Goal: Task Accomplishment & Management: Manage account settings

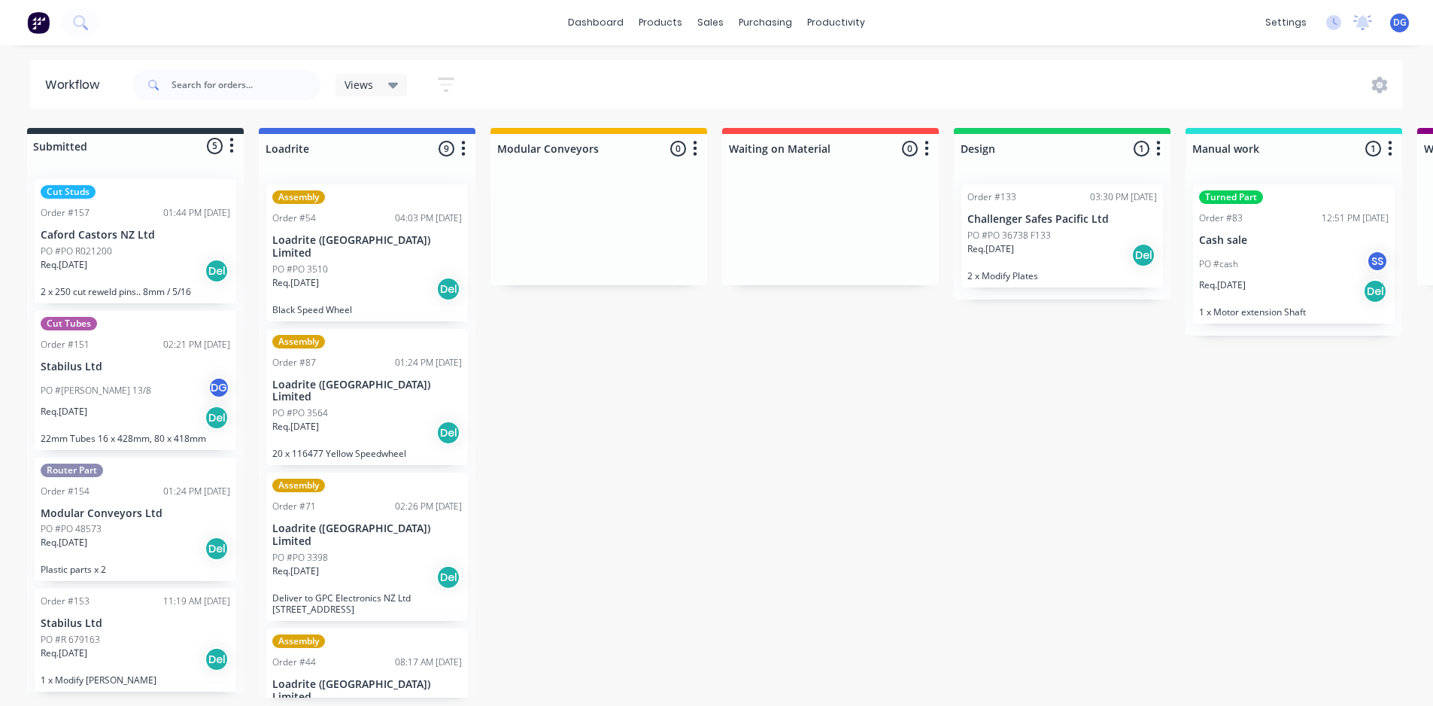
scroll to position [3, 0]
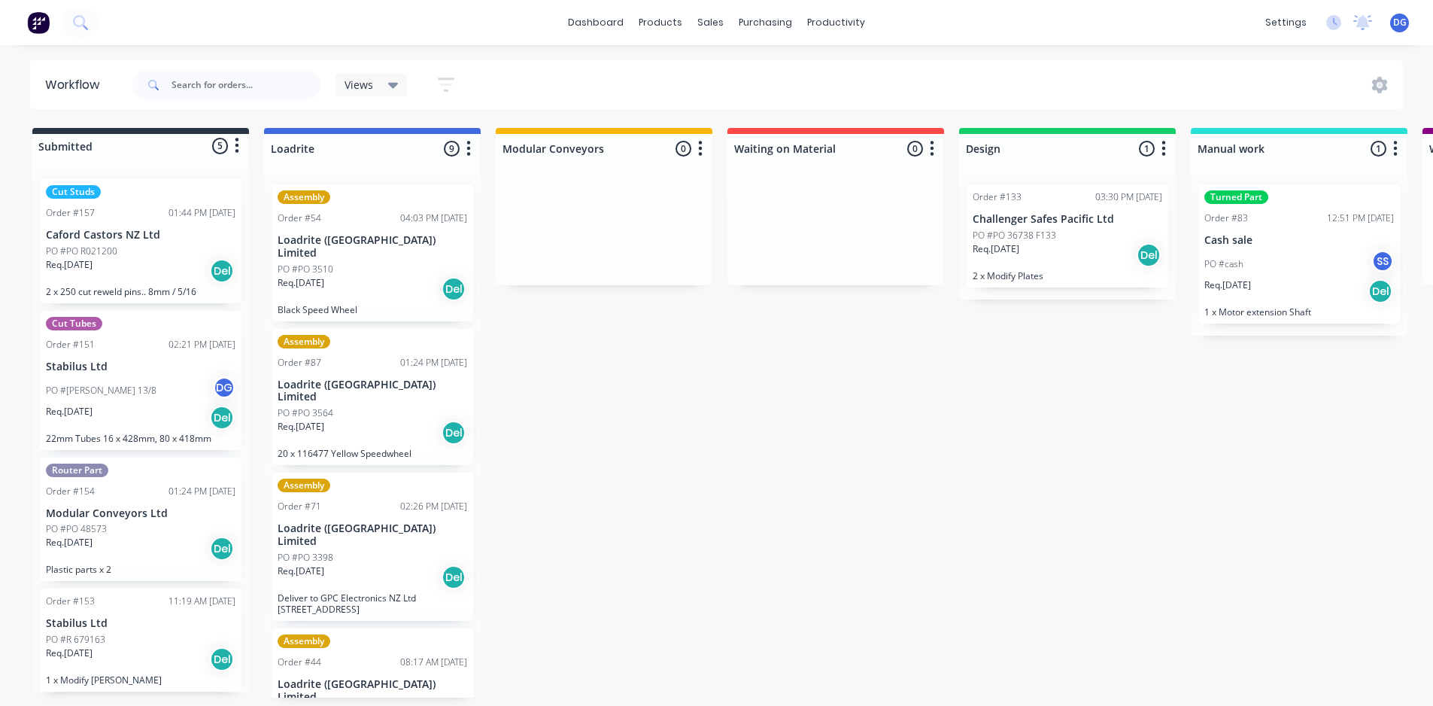
click at [384, 407] on div "Assembly Order #54 04:03 PM 25/06/25 Loadrite (Auckland) Limited PO #PO 3510 Re…" at bounding box center [372, 434] width 217 height 525
click at [323, 378] on p "Loadrite ([GEOGRAPHIC_DATA]) Limited" at bounding box center [373, 391] width 190 height 26
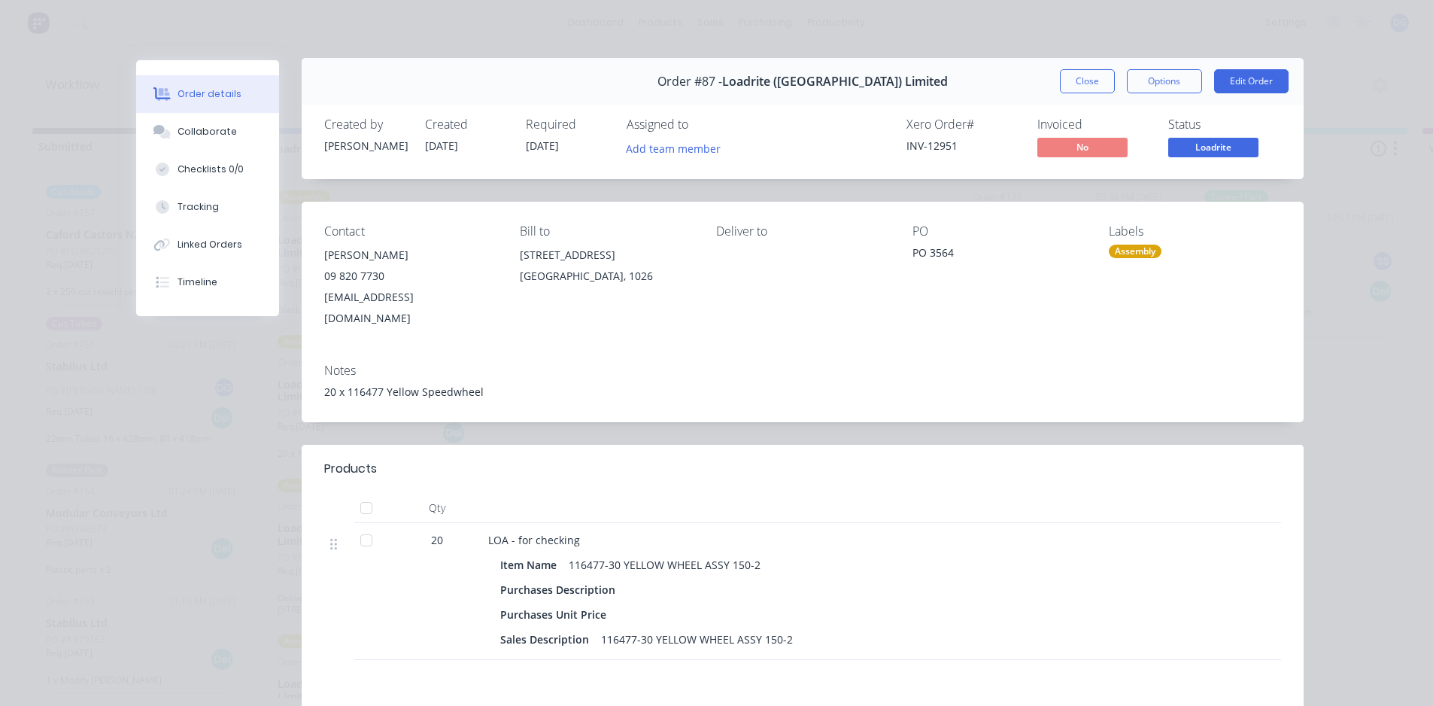
scroll to position [0, 0]
click at [1089, 83] on button "Close" at bounding box center [1087, 83] width 55 height 24
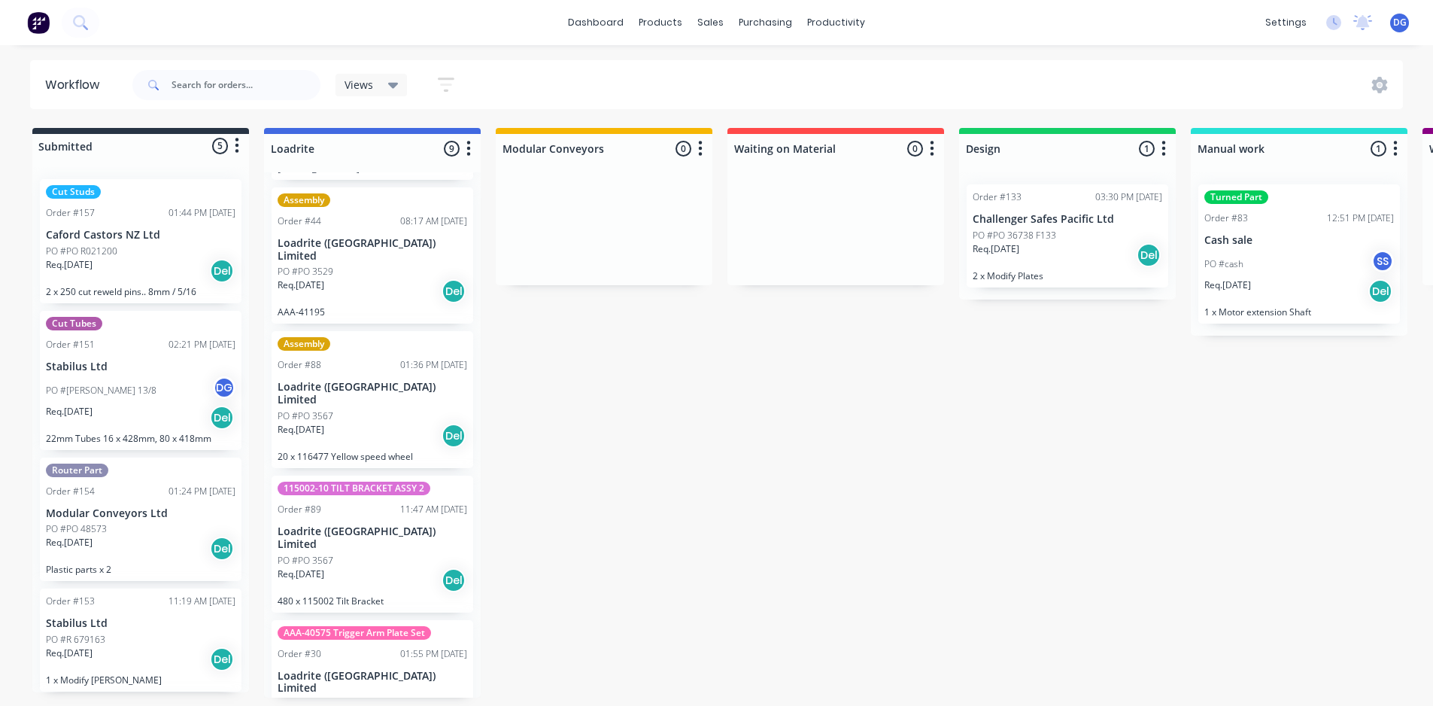
scroll to position [451, 0]
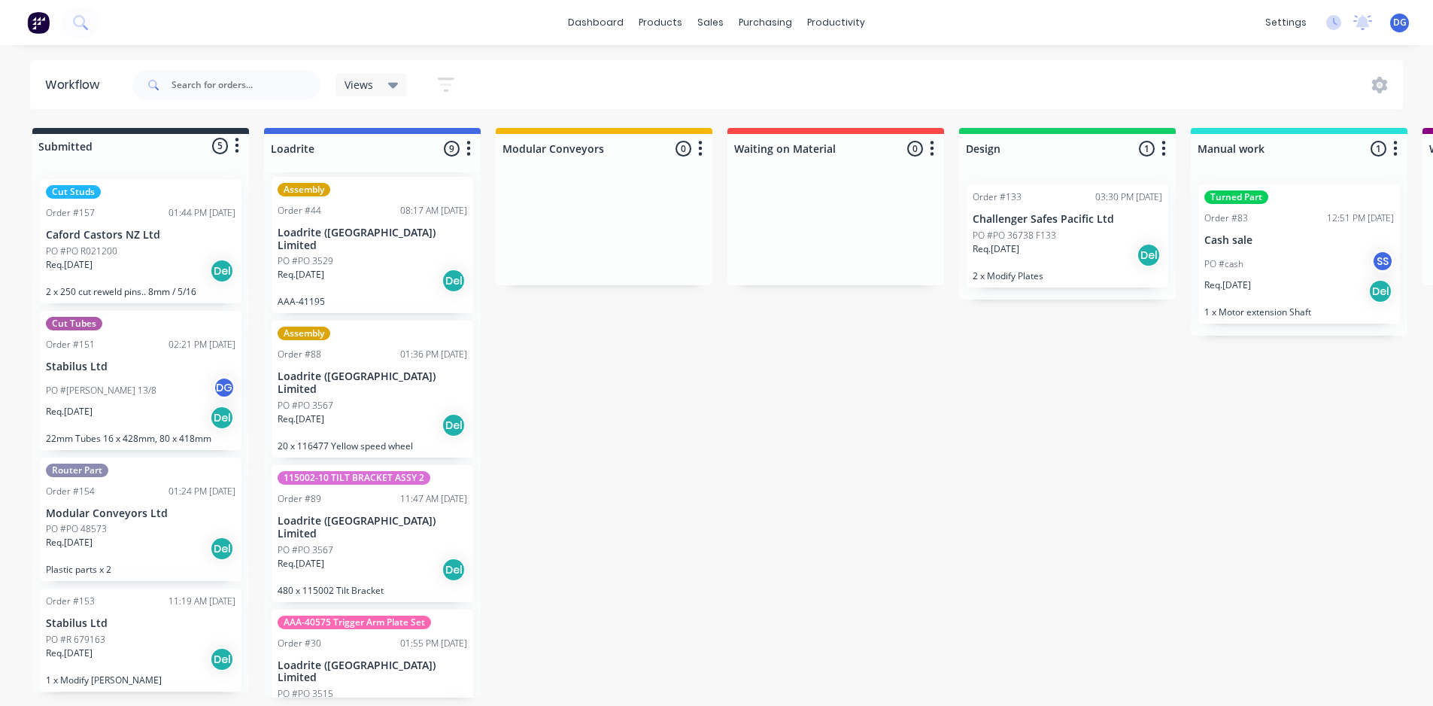
click at [341, 465] on div "115002-10 TILT BRACKET ASSY 2 Order #89 11:47 AM 13/08/25 Loadrite (Auckland) L…" at bounding box center [373, 533] width 202 height 137
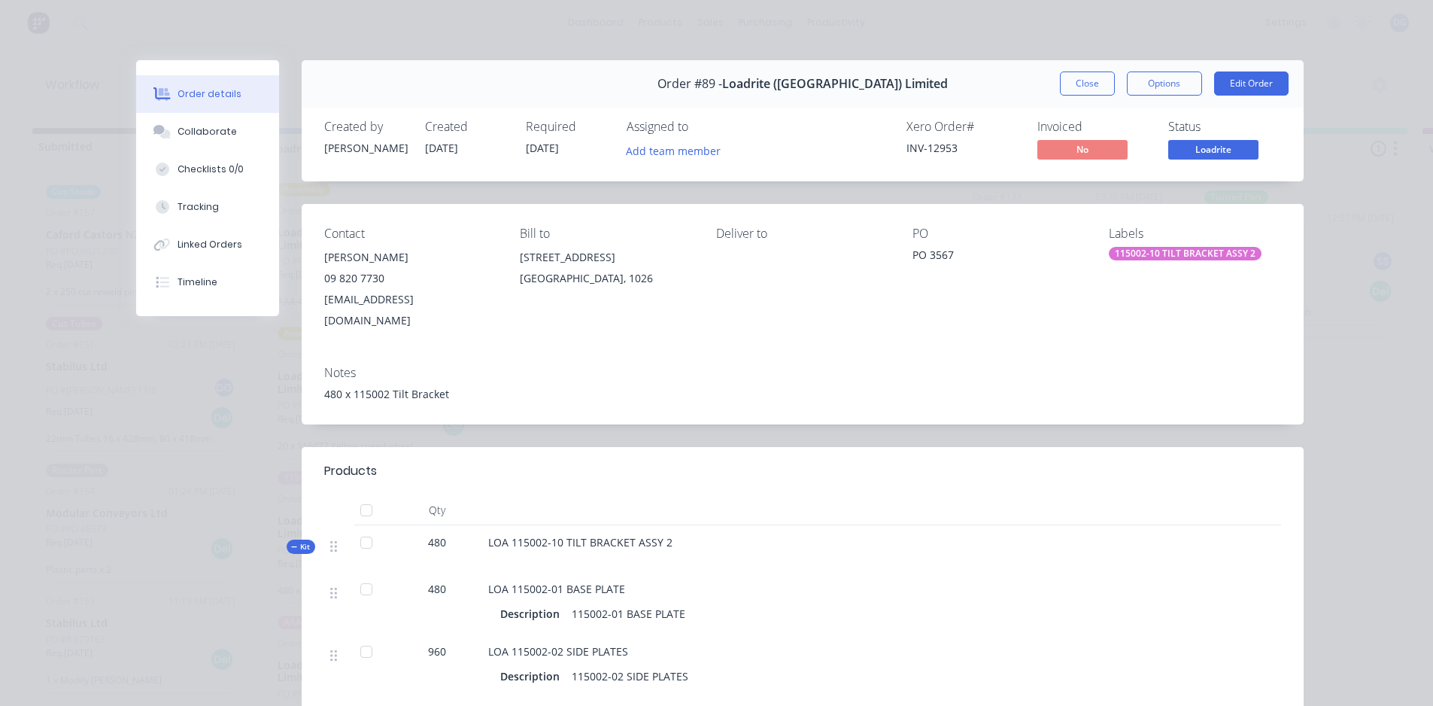
scroll to position [0, 0]
click at [1076, 82] on button "Close" at bounding box center [1087, 83] width 55 height 24
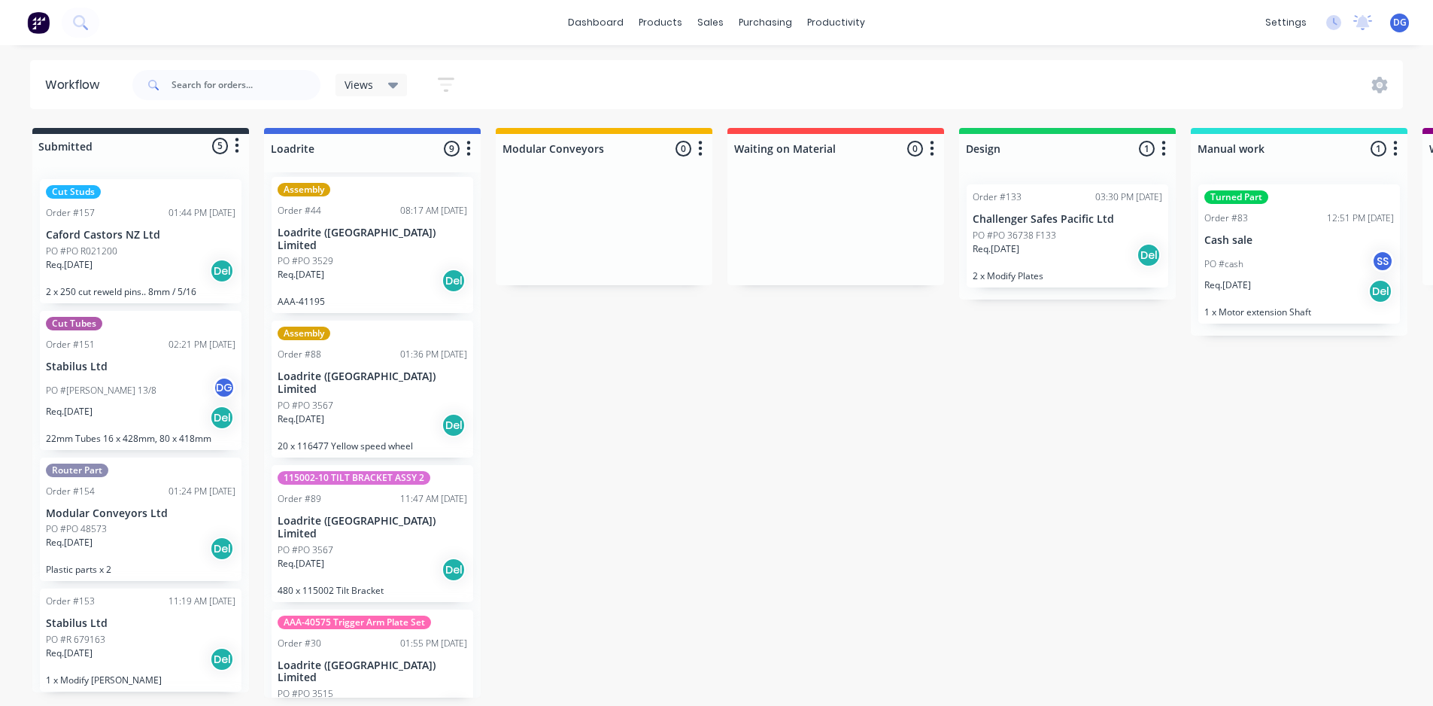
click at [357, 399] on div "PO #PO 3567" at bounding box center [373, 406] width 190 height 14
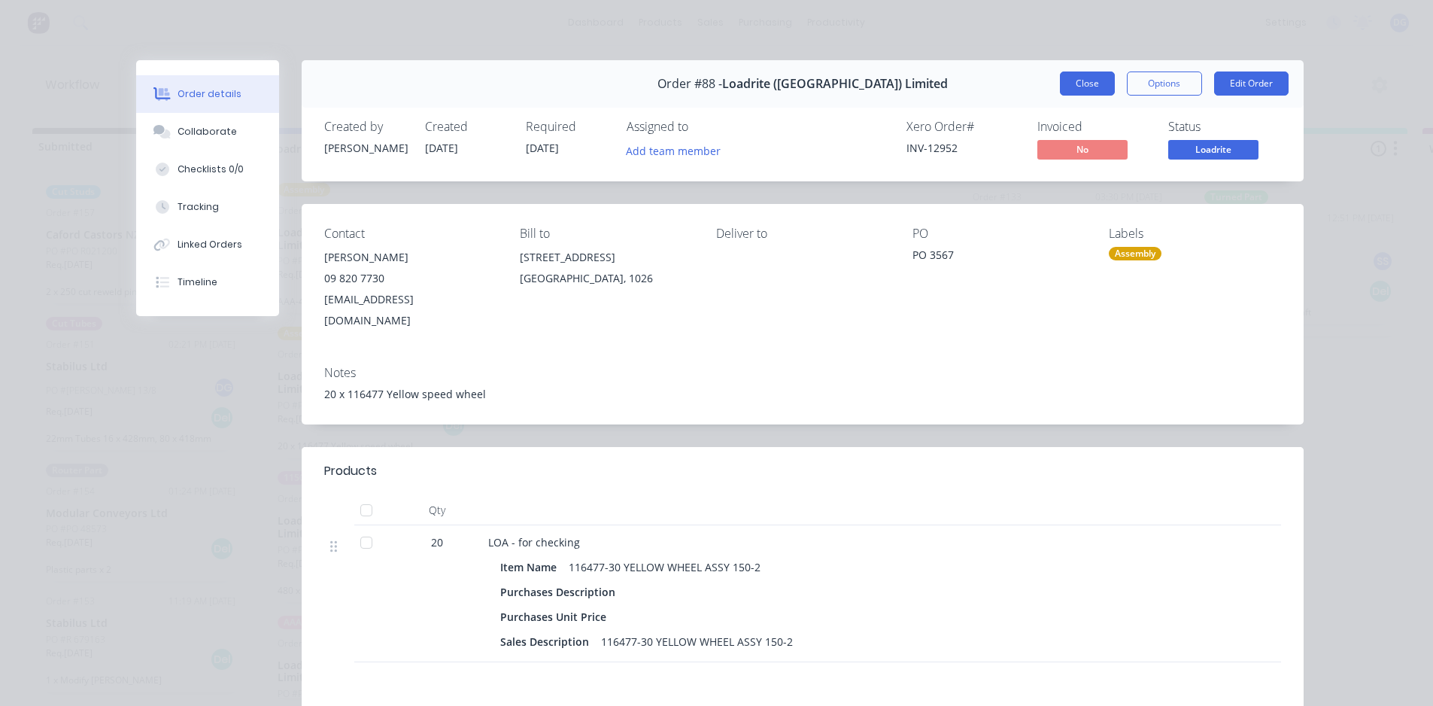
click at [1085, 82] on button "Close" at bounding box center [1087, 83] width 55 height 24
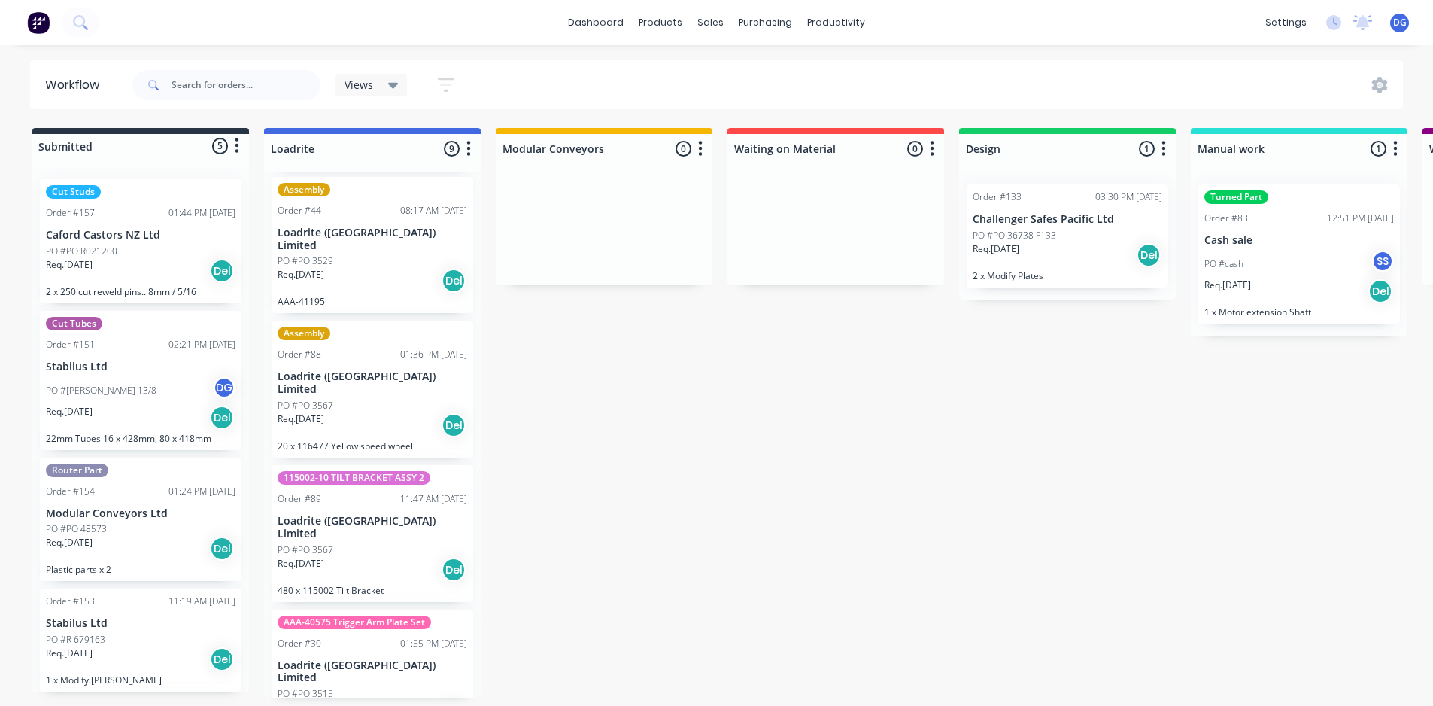
click at [359, 687] on div "PO #PO 3515" at bounding box center [373, 694] width 190 height 14
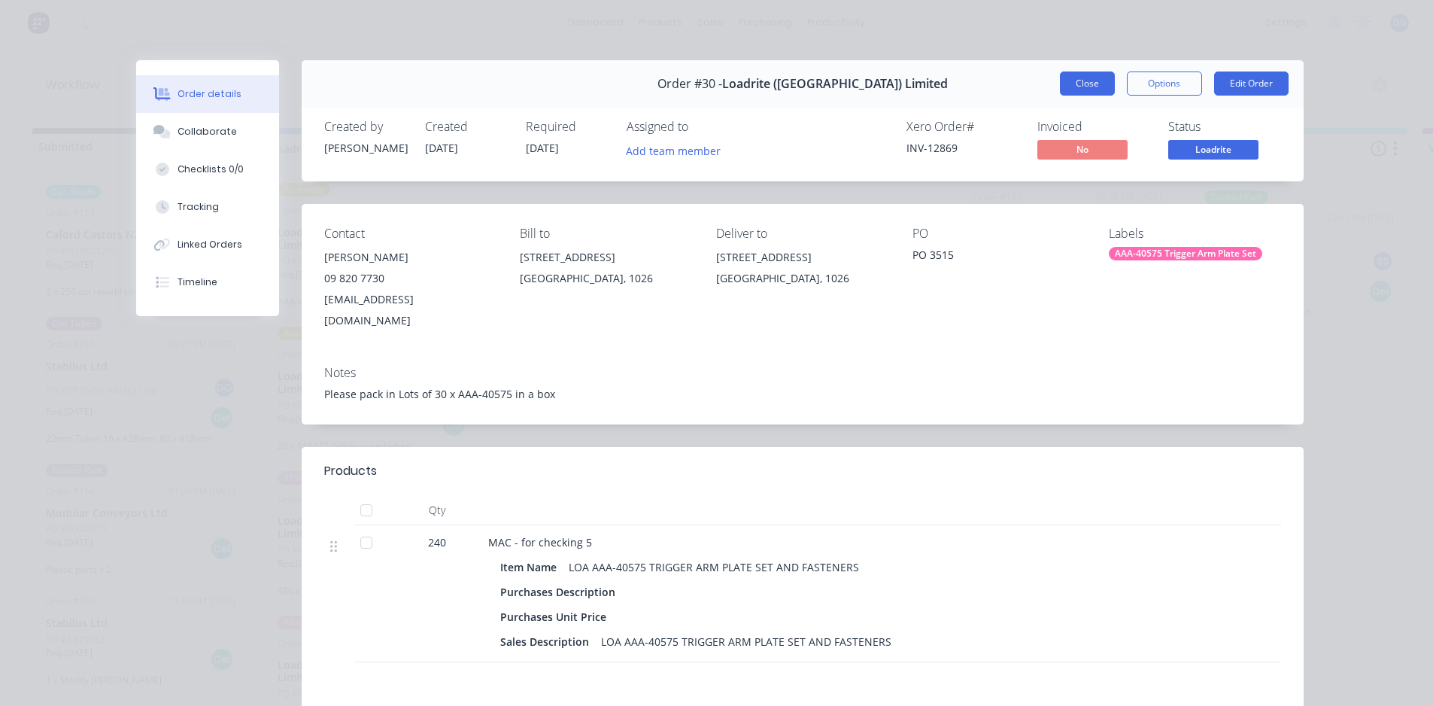
click at [1067, 84] on button "Close" at bounding box center [1087, 83] width 55 height 24
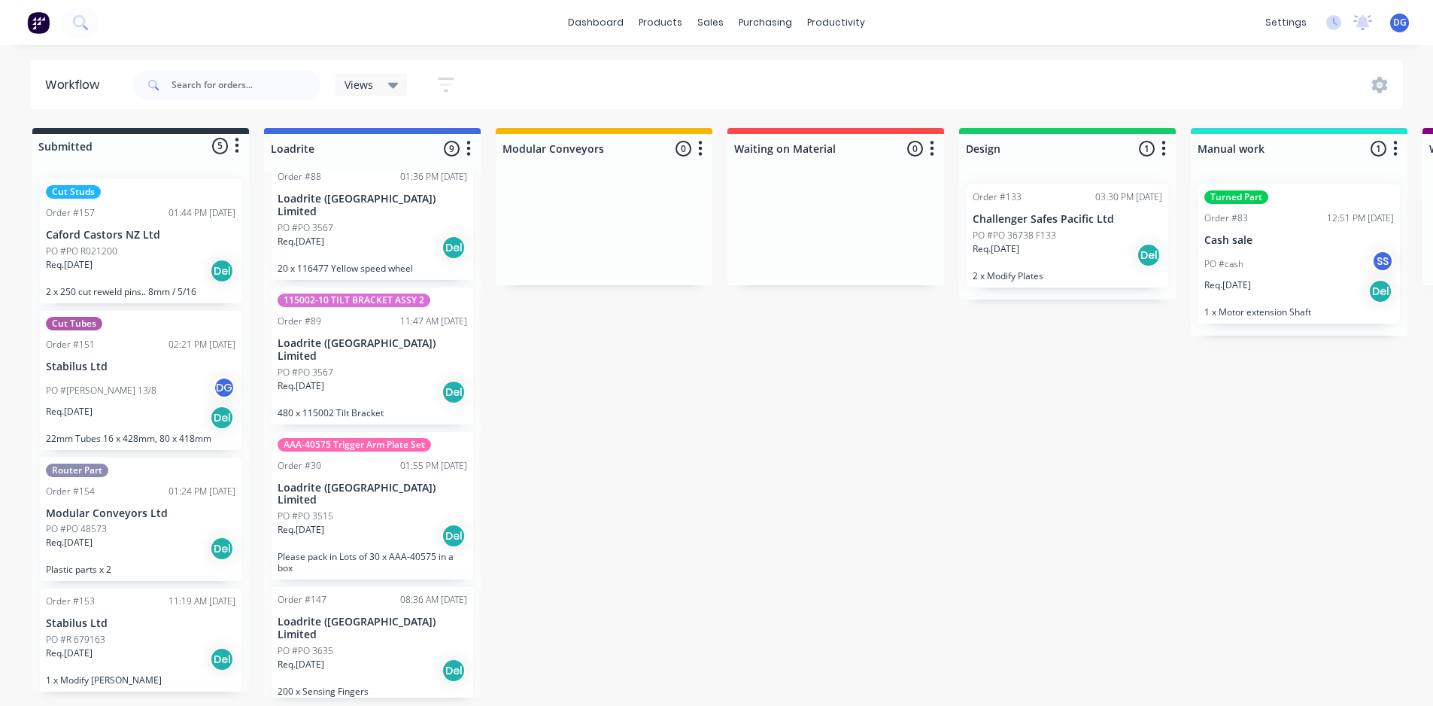
scroll to position [602, 0]
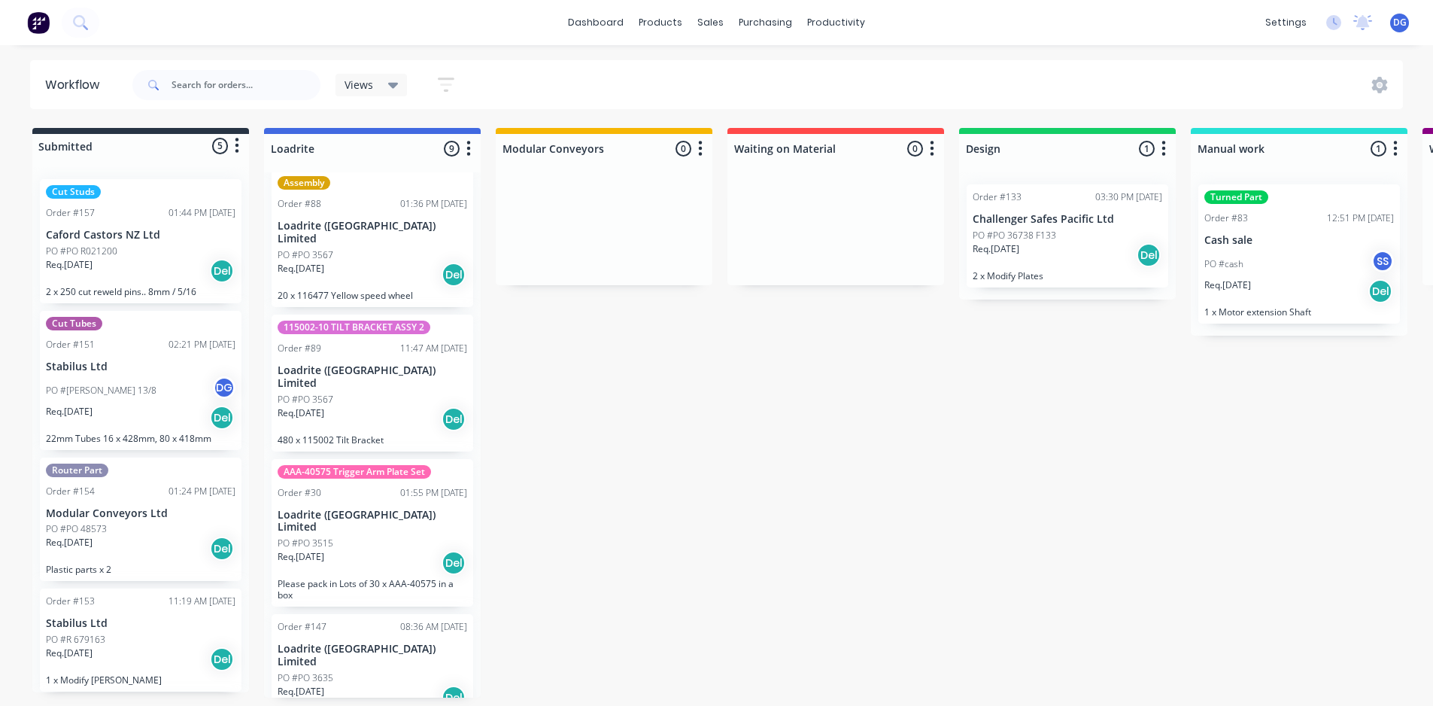
click at [372, 364] on p "Loadrite ([GEOGRAPHIC_DATA]) Limited" at bounding box center [373, 377] width 190 height 26
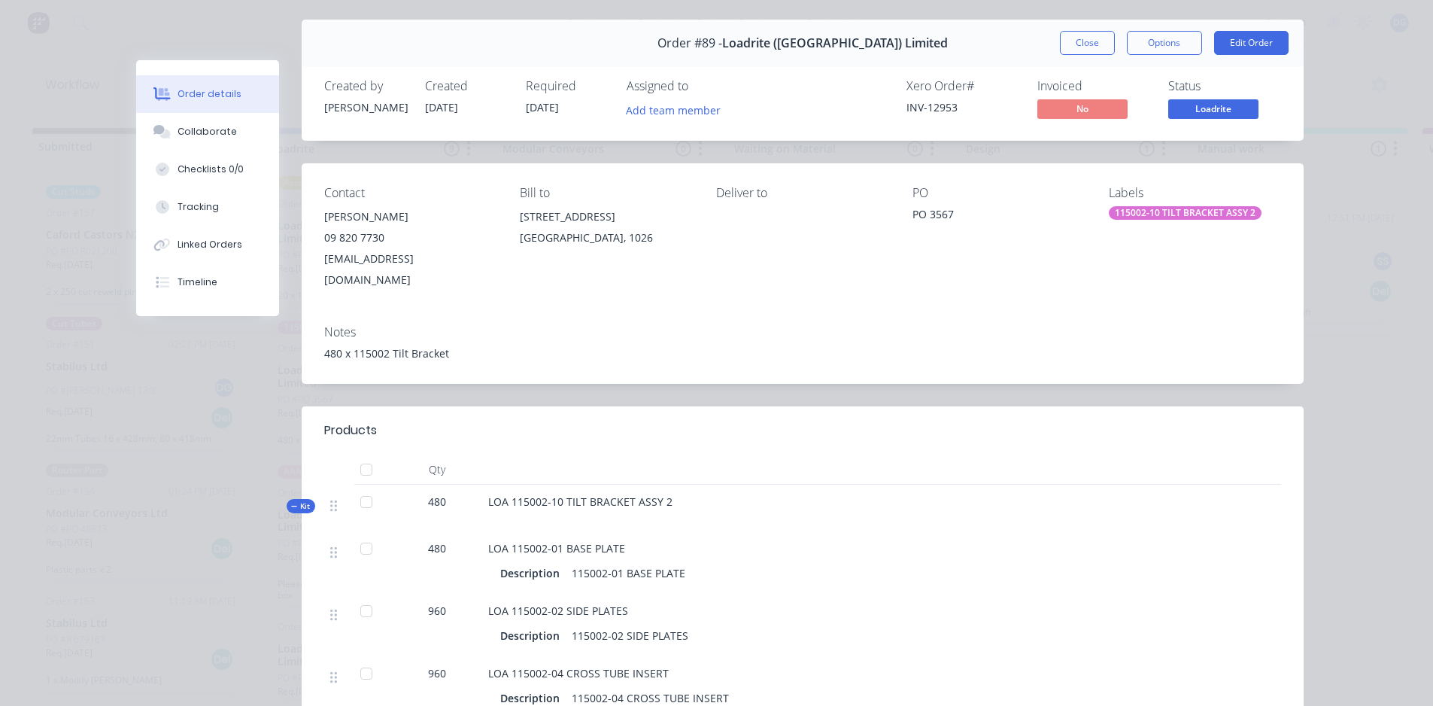
scroll to position [0, 0]
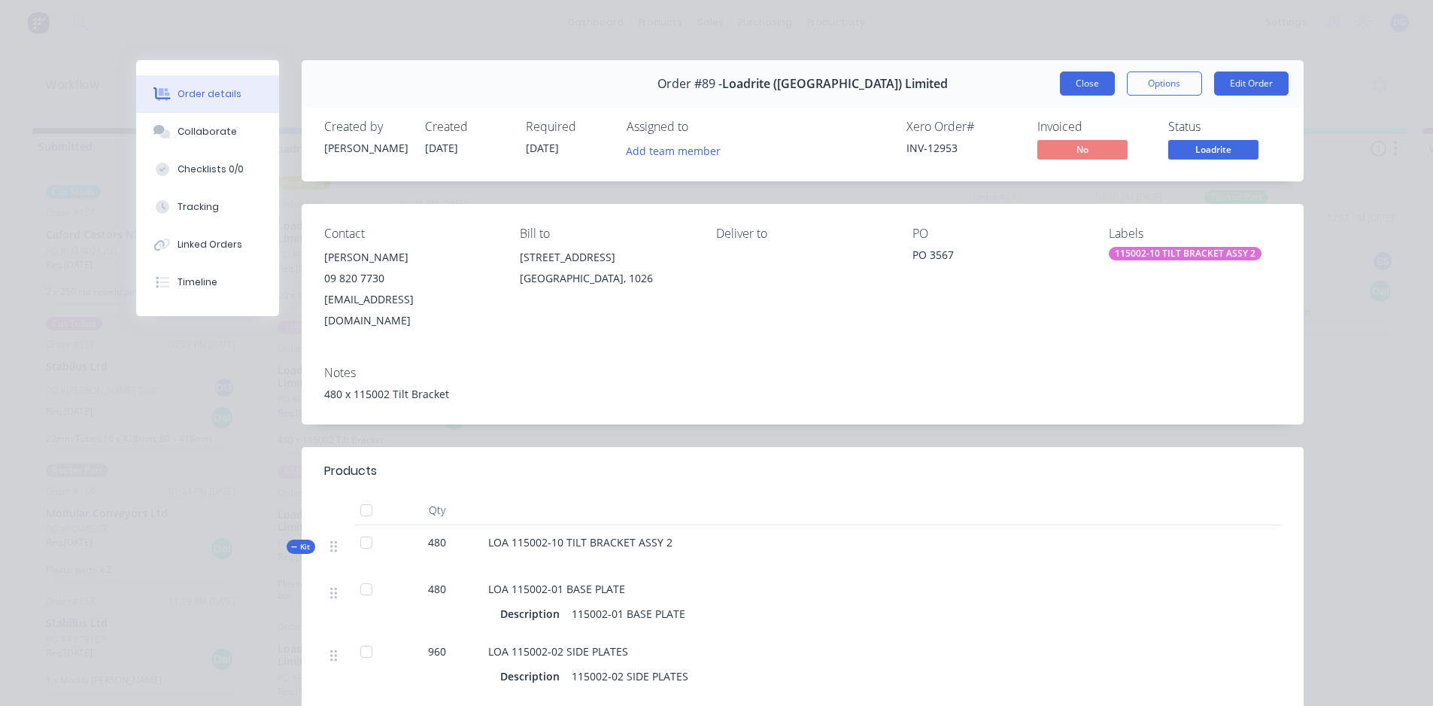
click at [1069, 83] on button "Close" at bounding box center [1087, 83] width 55 height 24
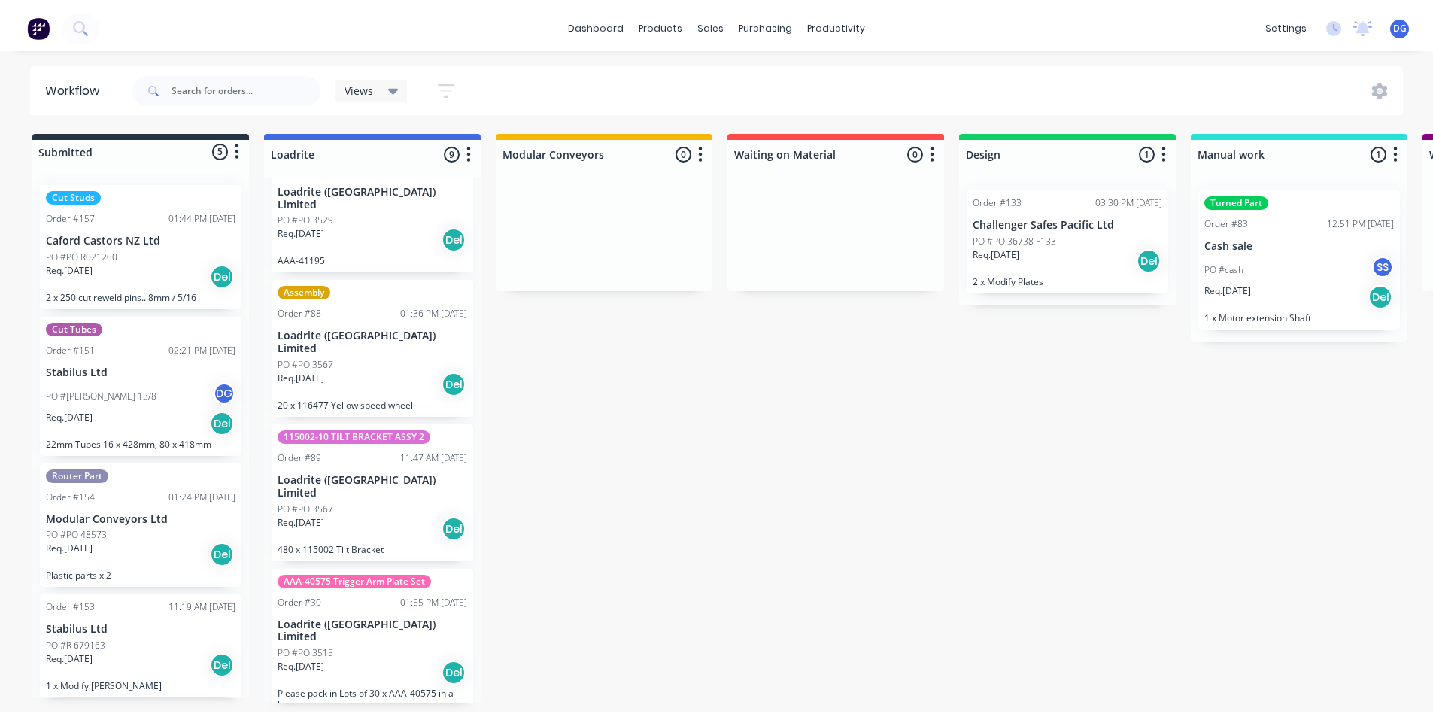
scroll to position [469, 0]
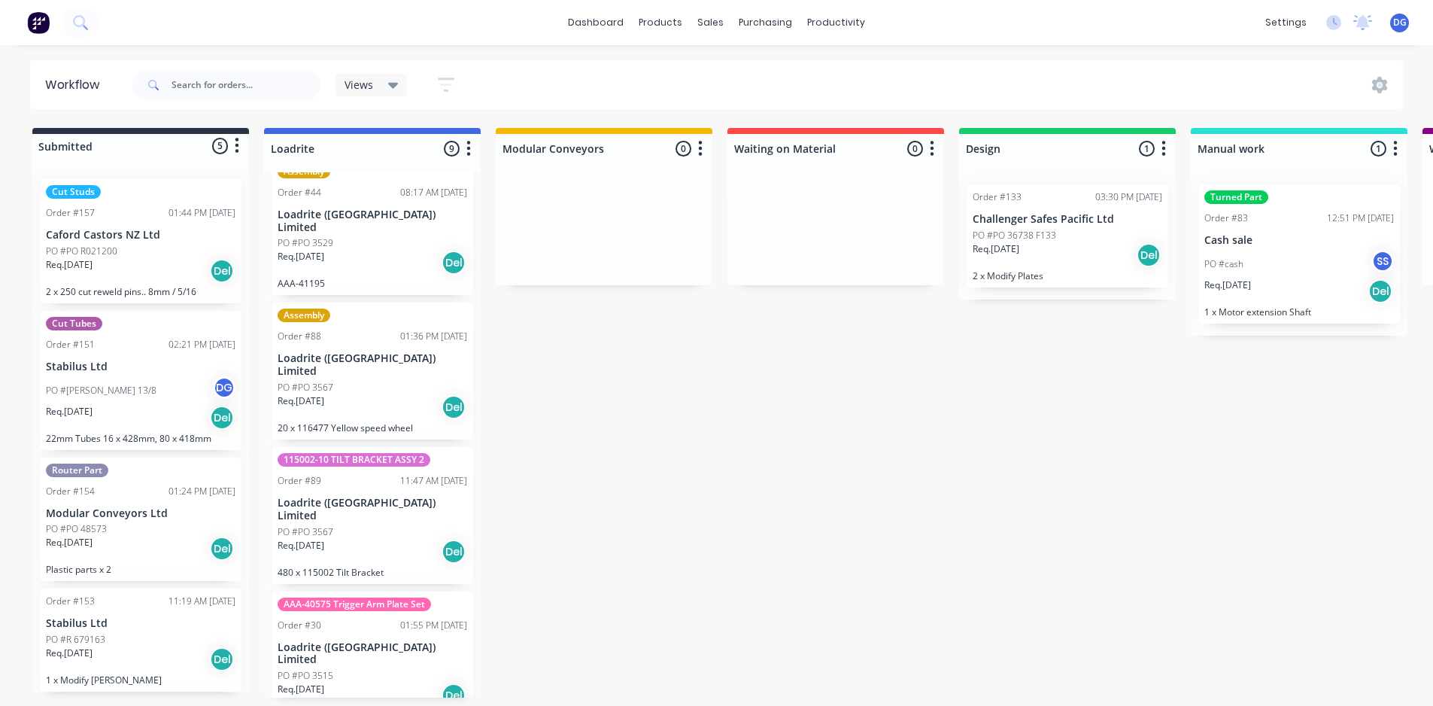
click at [355, 497] on p "Loadrite ([GEOGRAPHIC_DATA]) Limited" at bounding box center [373, 510] width 190 height 26
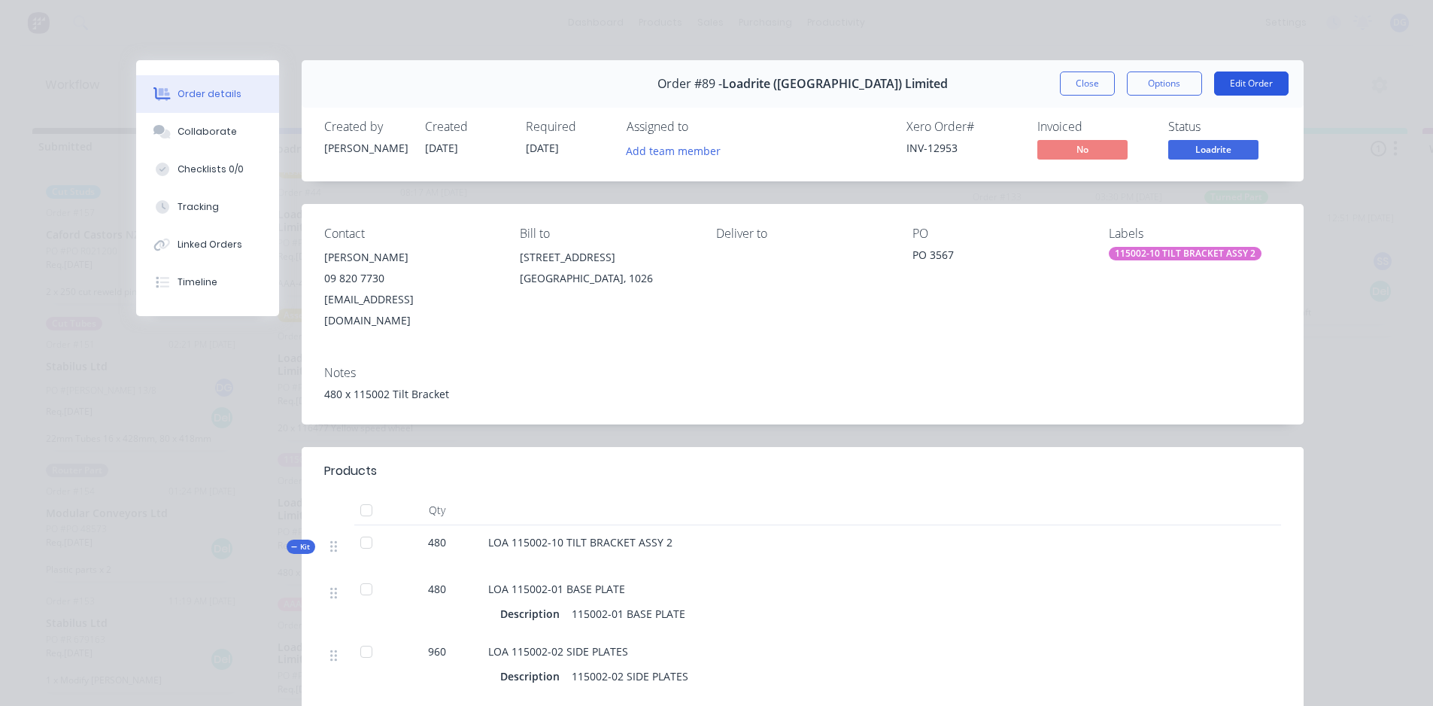
click at [1241, 80] on button "Edit Order" at bounding box center [1251, 83] width 74 height 24
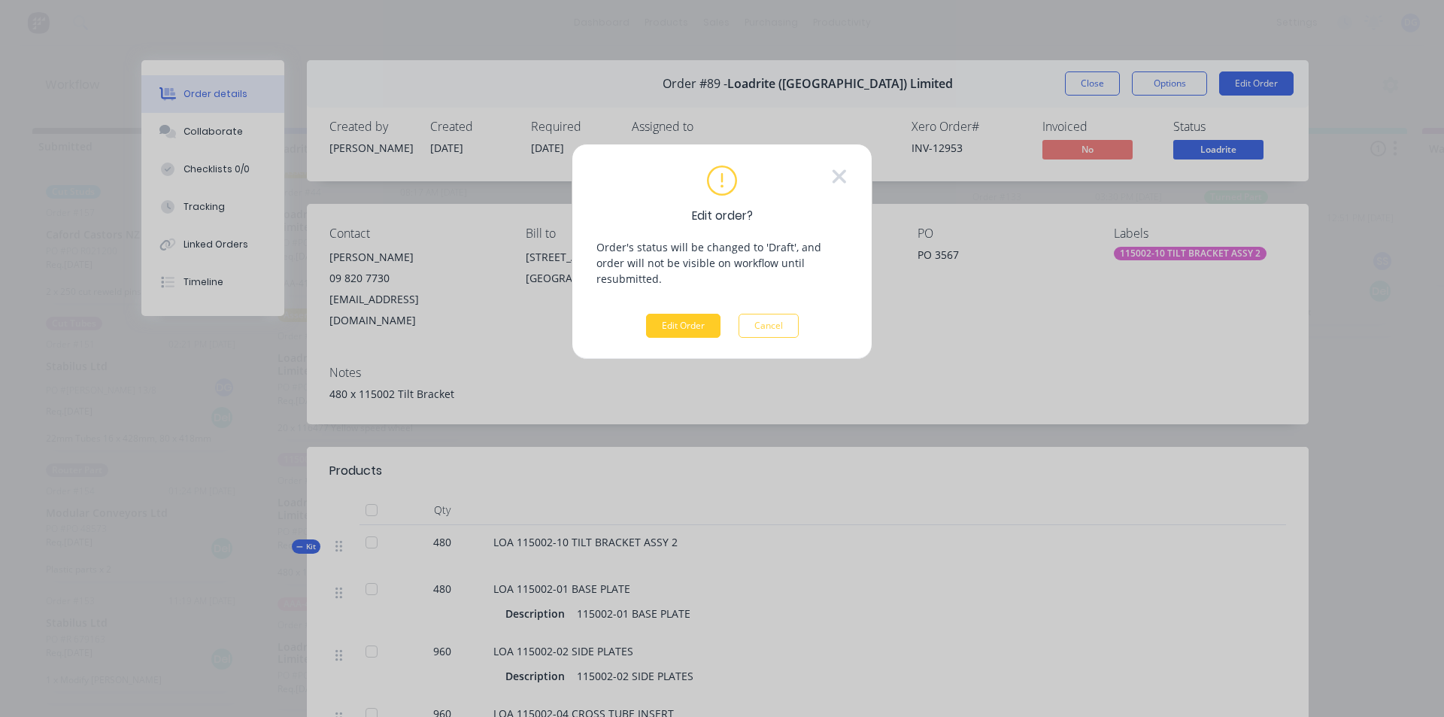
click at [687, 314] on button "Edit Order" at bounding box center [683, 326] width 74 height 24
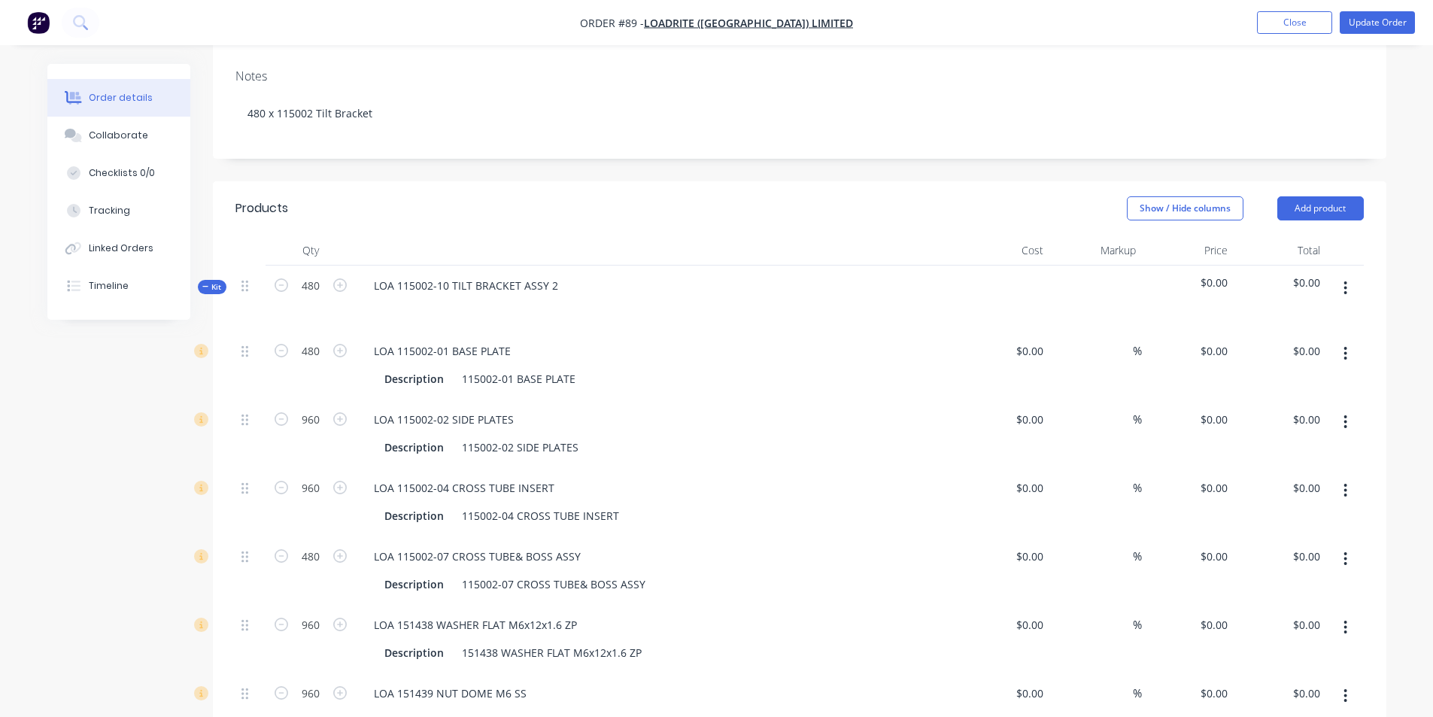
scroll to position [376, 0]
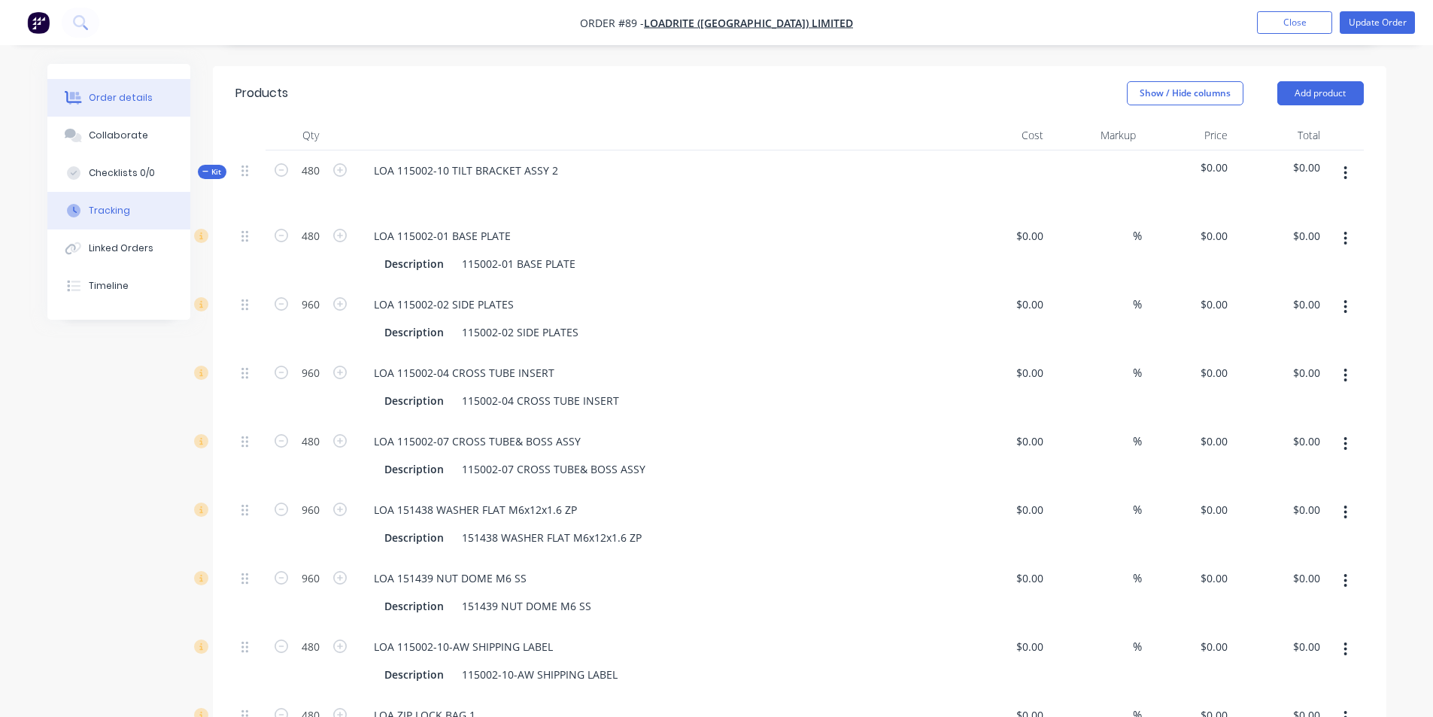
click at [122, 208] on div "Tracking" at bounding box center [109, 211] width 41 height 14
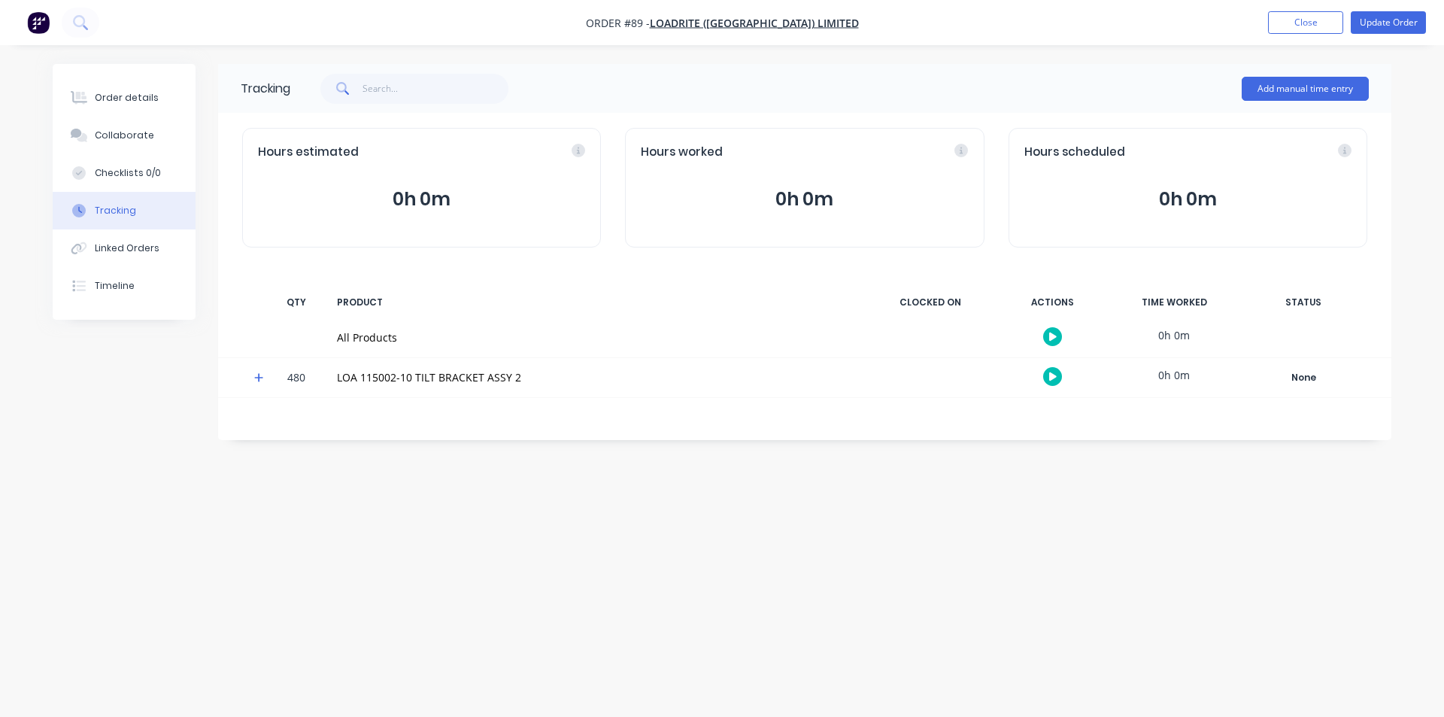
click at [257, 378] on icon at bounding box center [258, 377] width 9 height 9
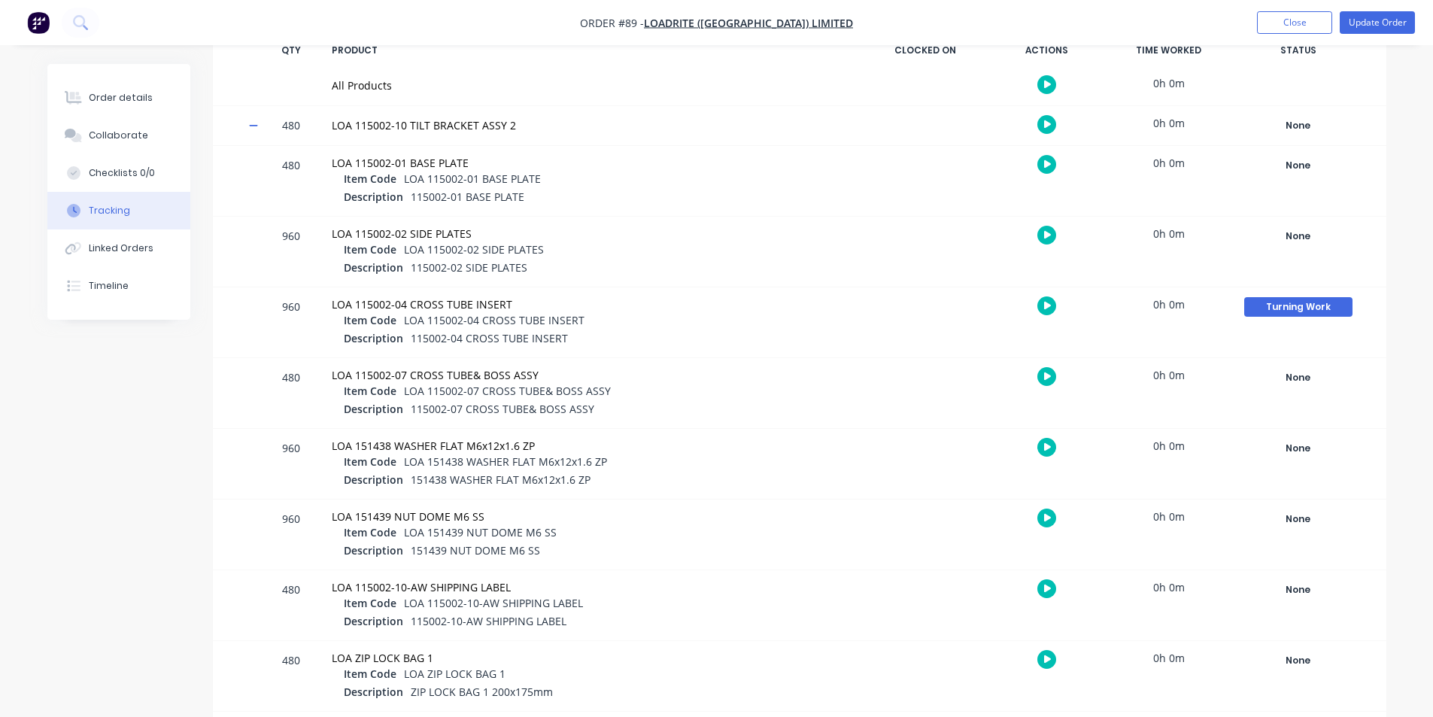
scroll to position [226, 0]
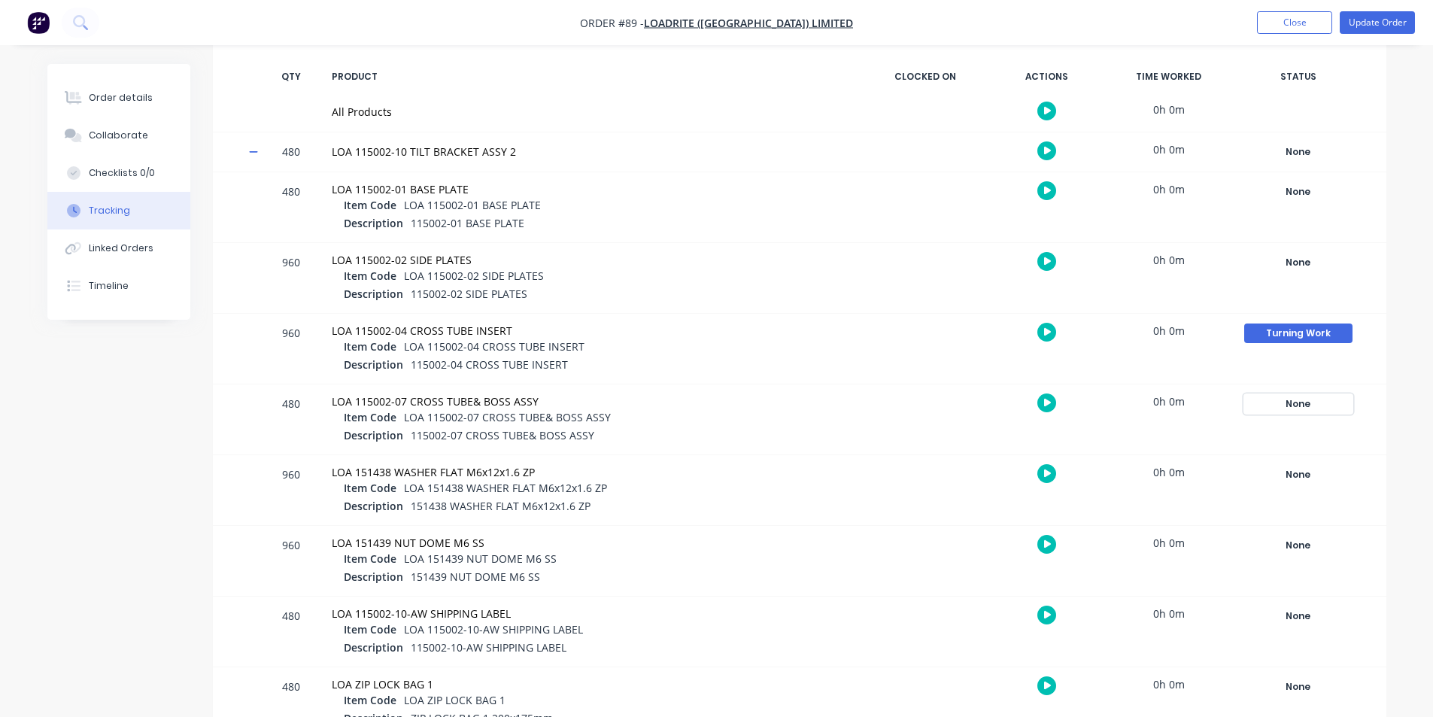
click at [1294, 402] on div "None" at bounding box center [1298, 404] width 108 height 20
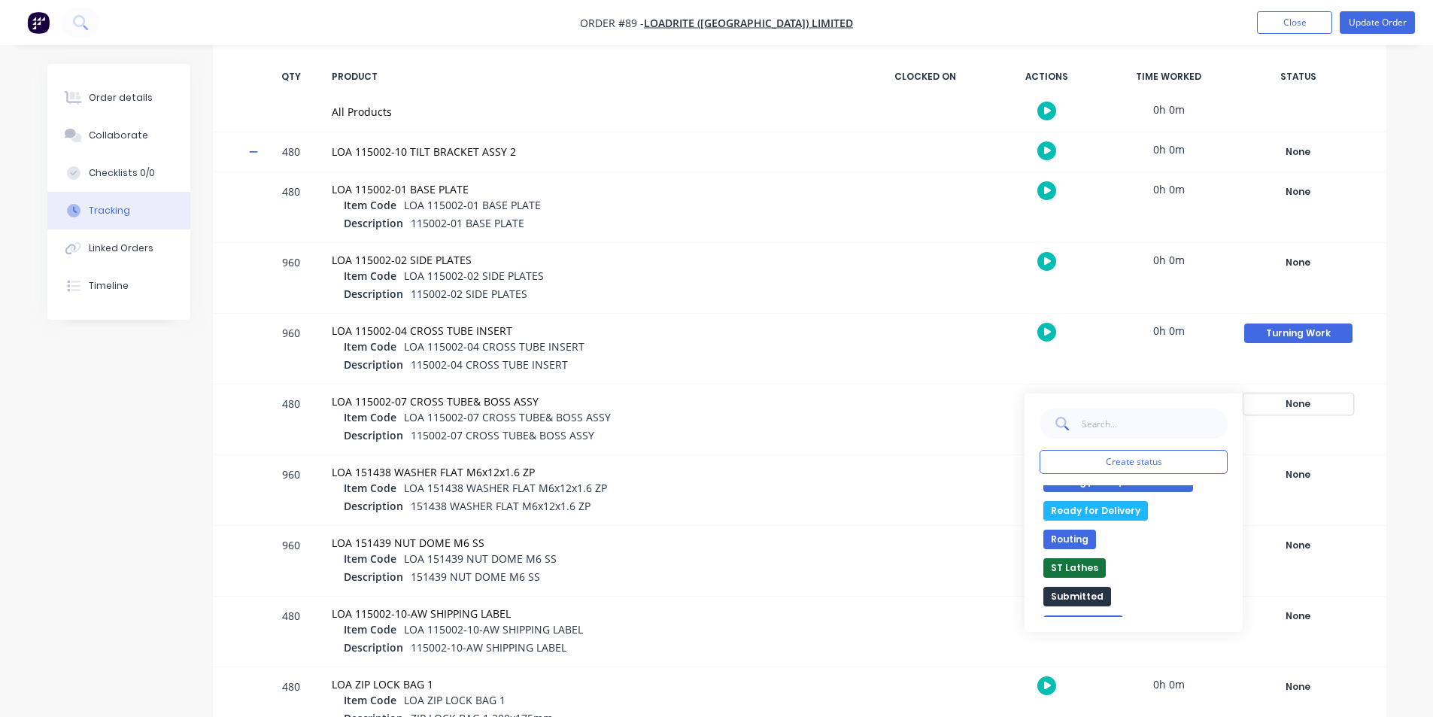
scroll to position [195, 0]
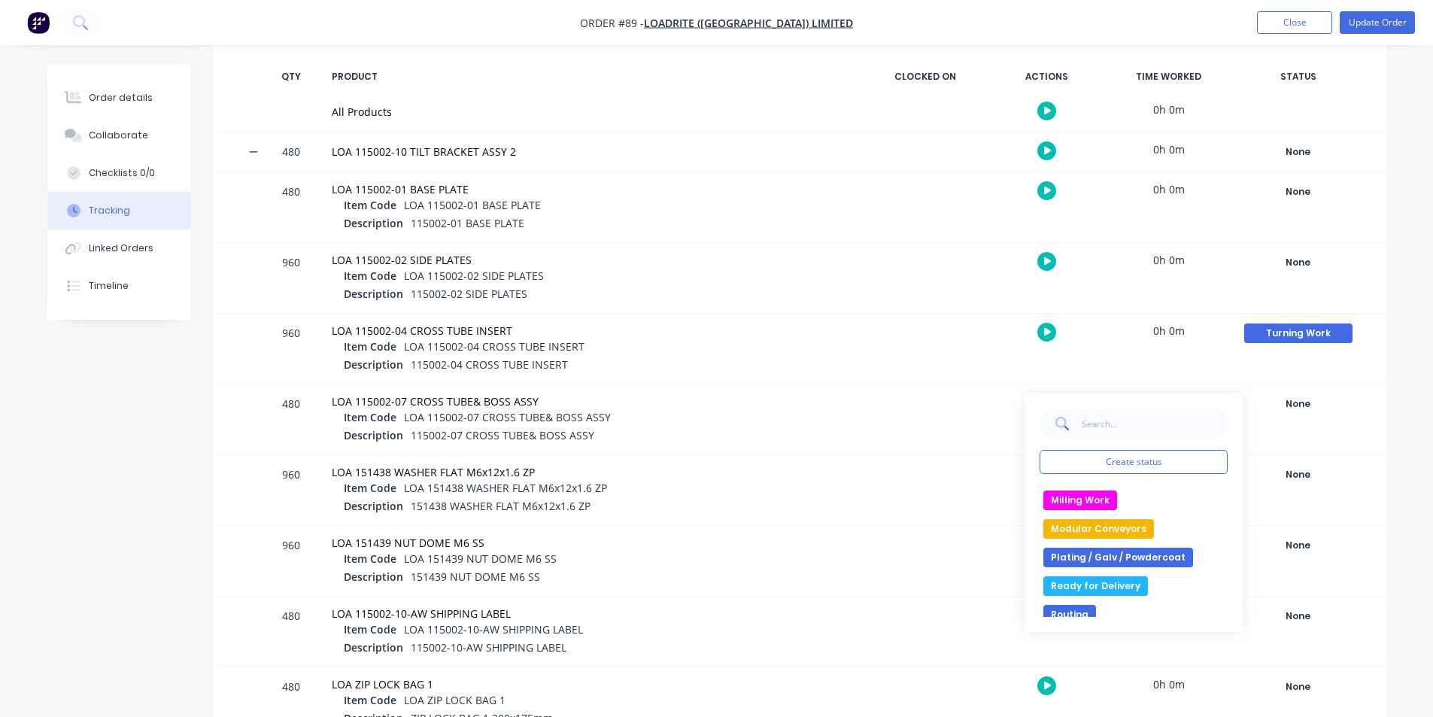
click at [1140, 555] on button "Plating / Galv / Powdercoat" at bounding box center [1118, 558] width 150 height 20
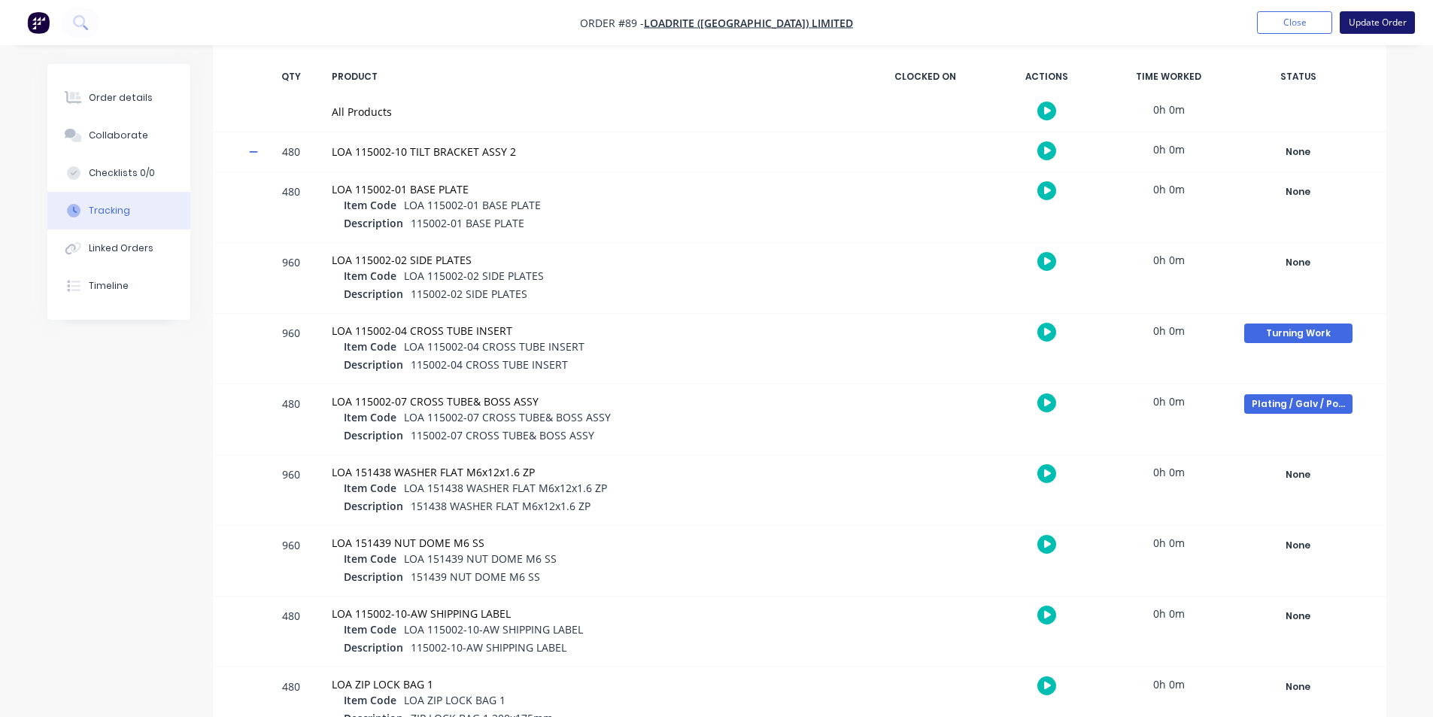
click at [1383, 28] on button "Update Order" at bounding box center [1377, 22] width 75 height 23
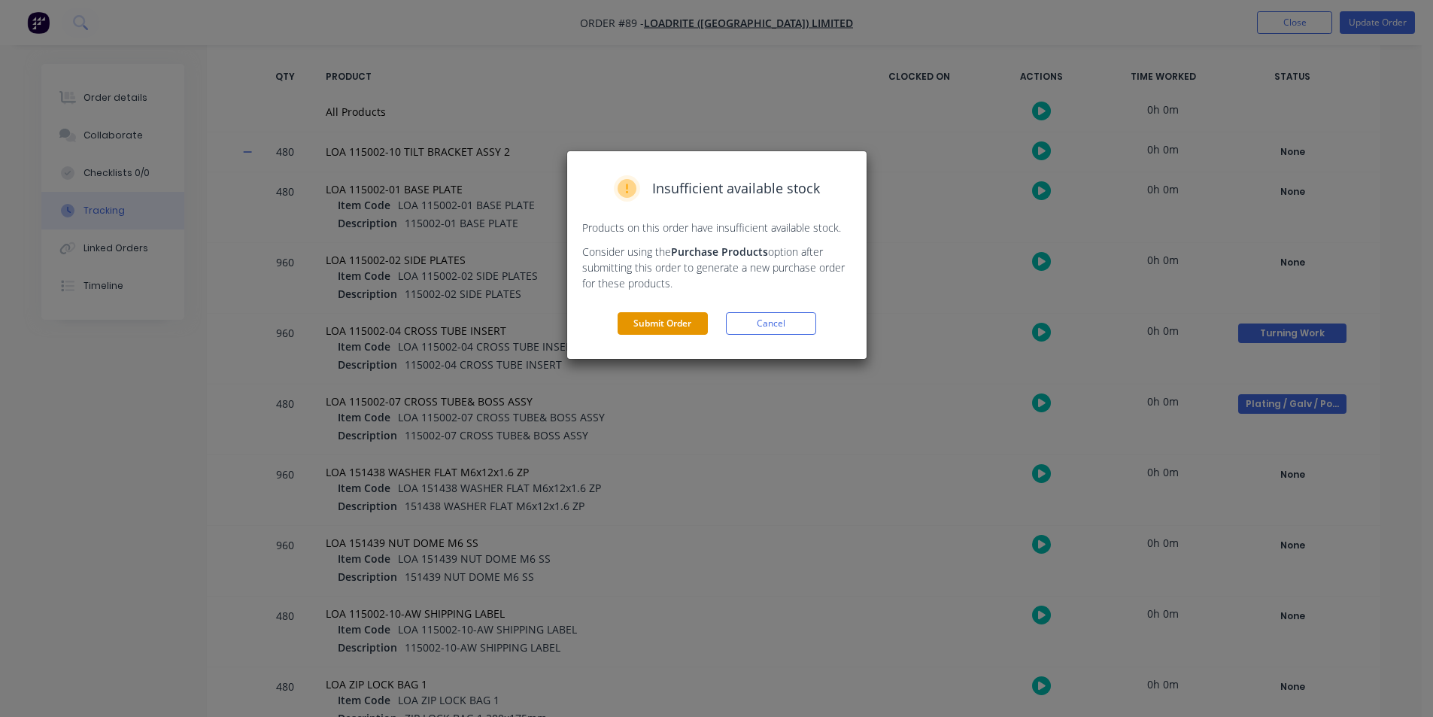
click at [674, 322] on button "Submit Order" at bounding box center [663, 323] width 90 height 23
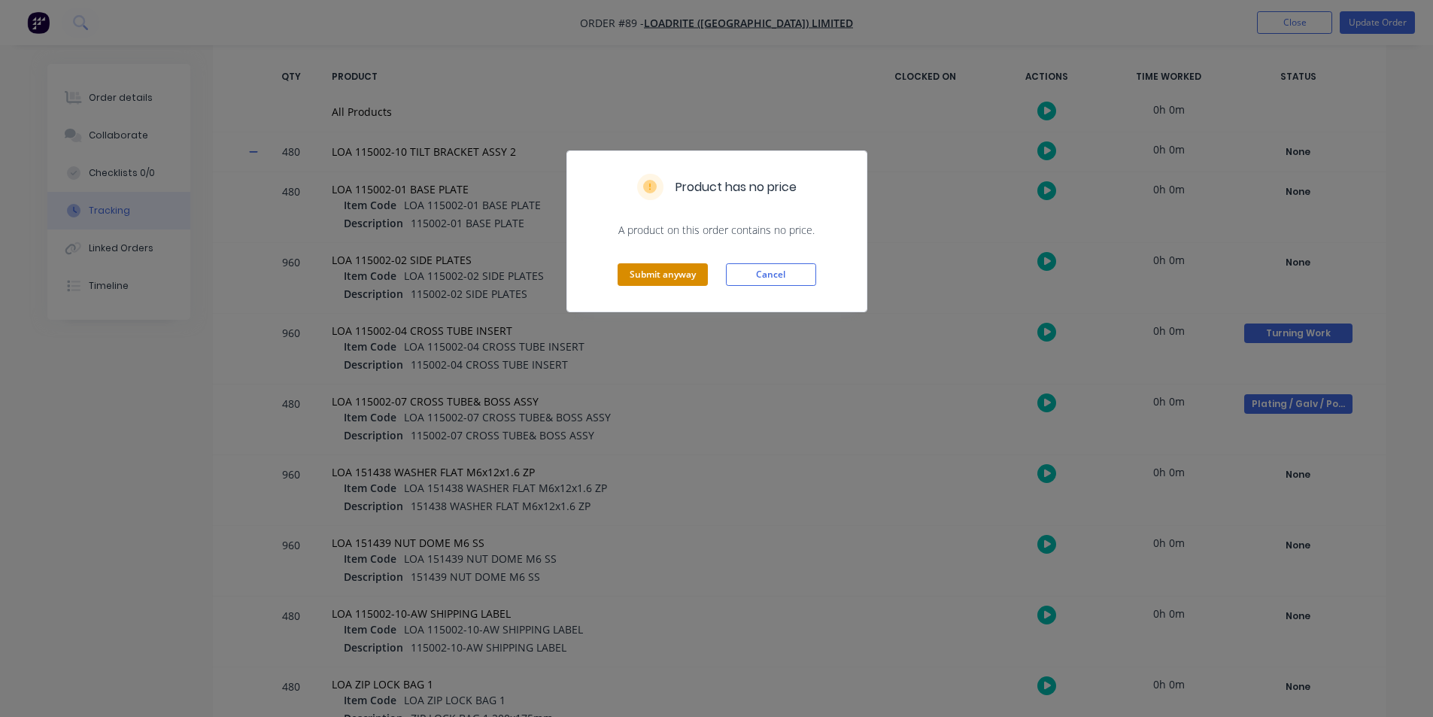
click at [673, 271] on button "Submit anyway" at bounding box center [663, 274] width 90 height 23
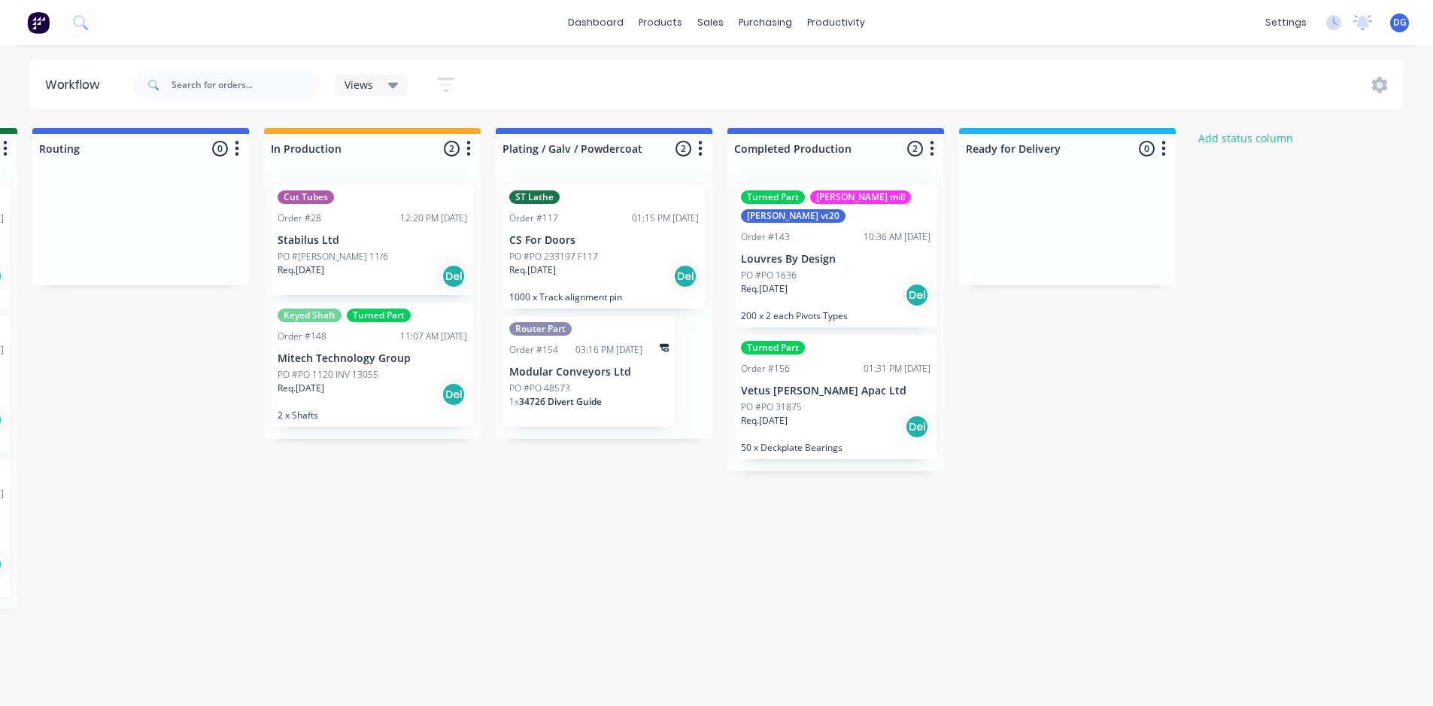
scroll to position [0, 3303]
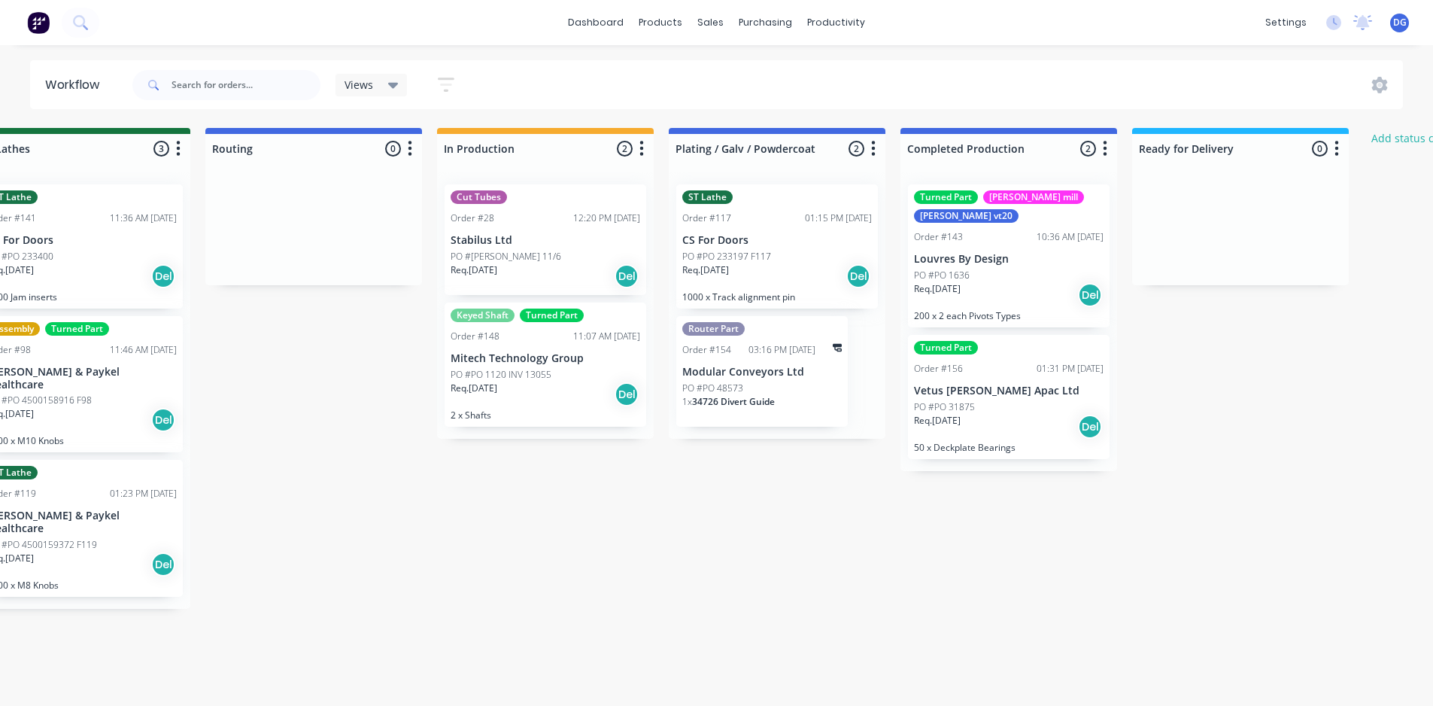
click at [789, 360] on div "Router Part Order #154 03:16 PM 14/08/25 Modular Conveyors Ltd PO #PO 48573 1 x…" at bounding box center [762, 371] width 172 height 111
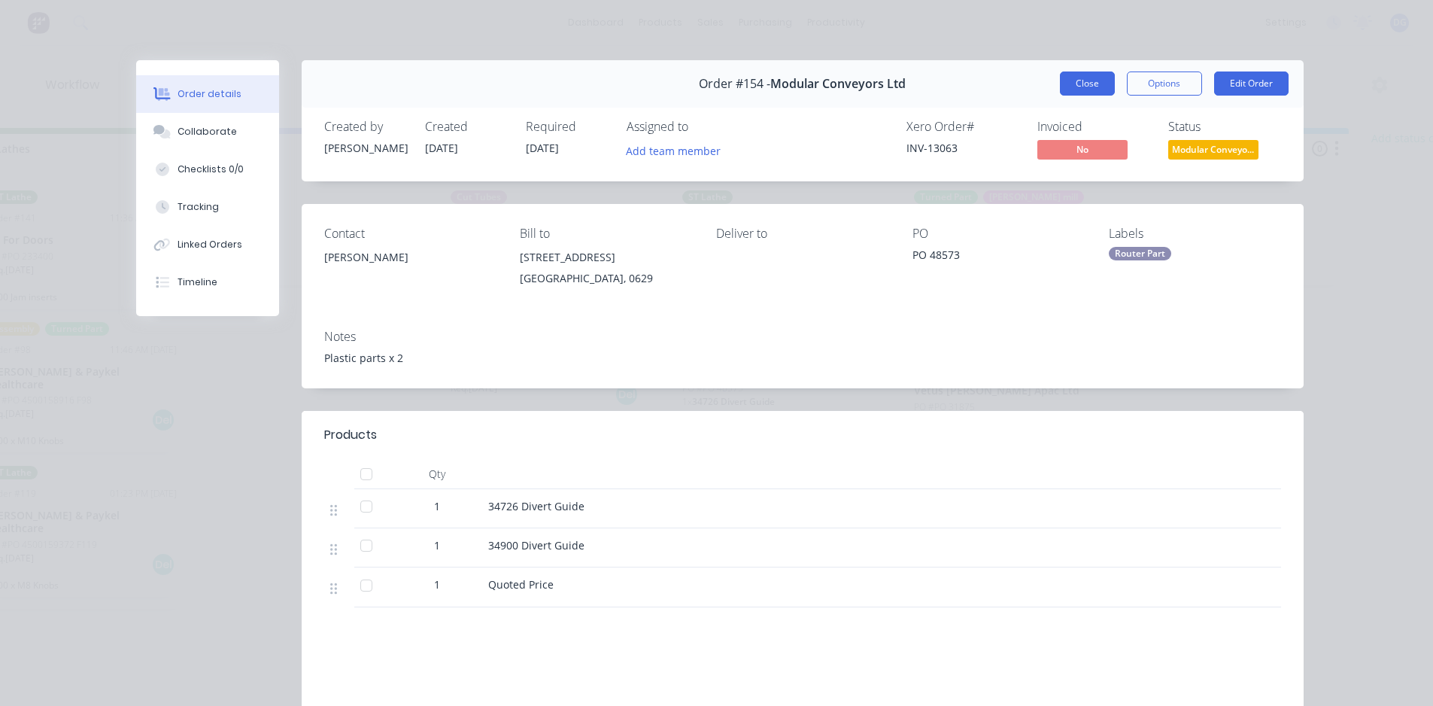
click at [1083, 82] on button "Close" at bounding box center [1087, 83] width 55 height 24
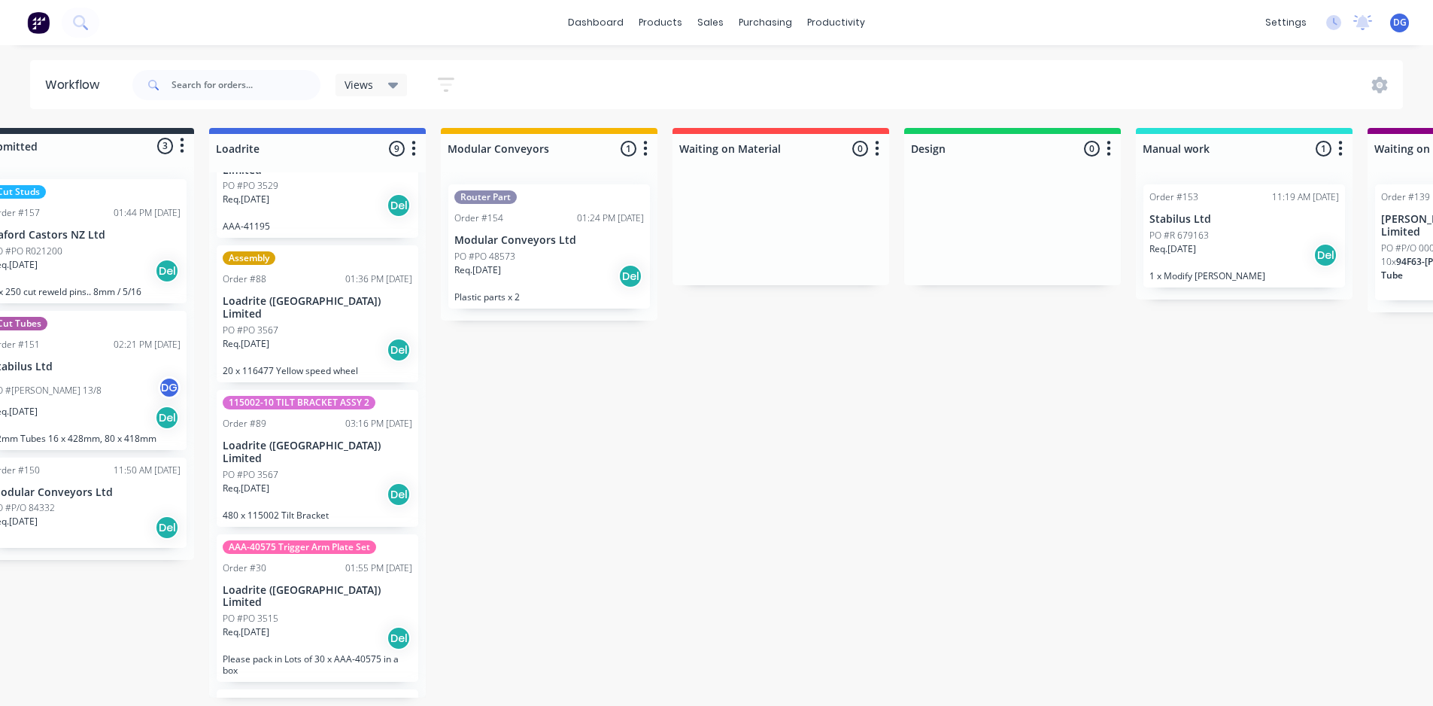
scroll to position [3, 0]
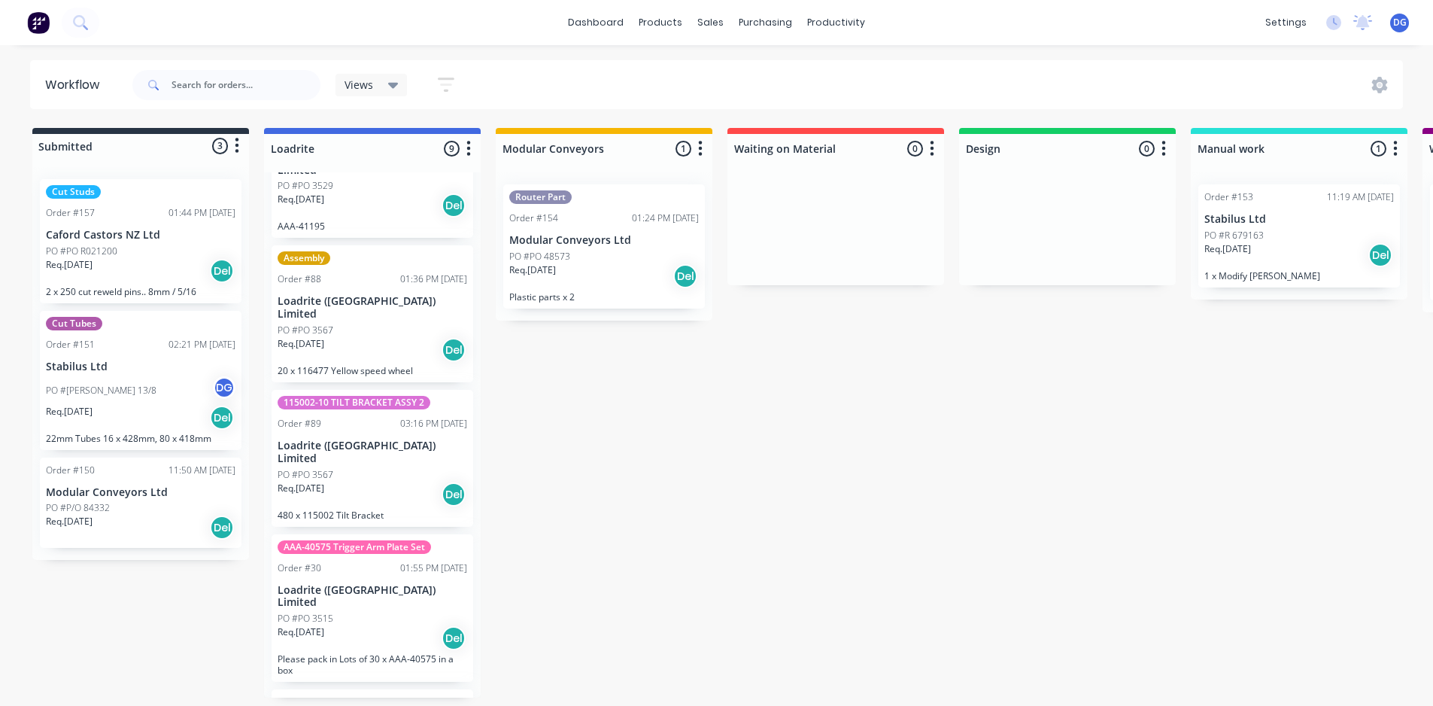
click at [341, 439] on p "Loadrite ([GEOGRAPHIC_DATA]) Limited" at bounding box center [373, 452] width 190 height 26
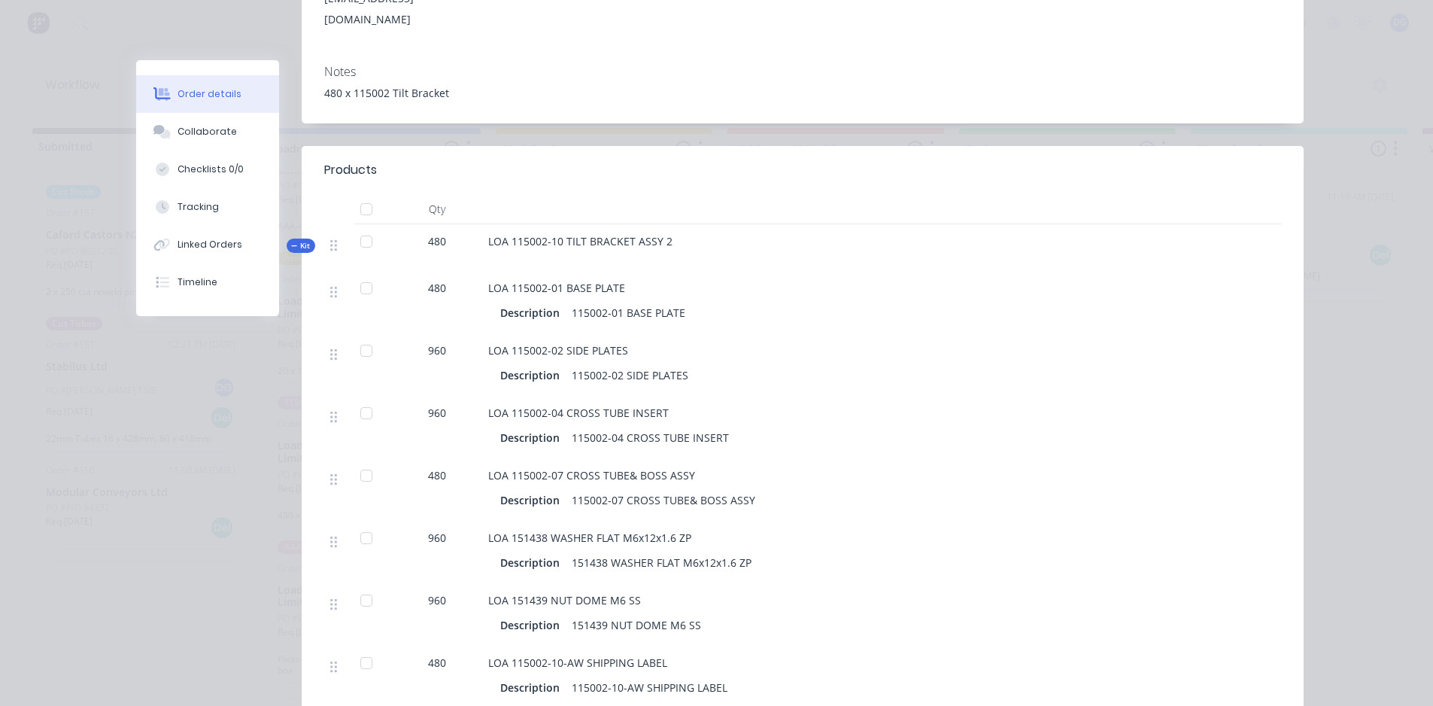
scroll to position [376, 0]
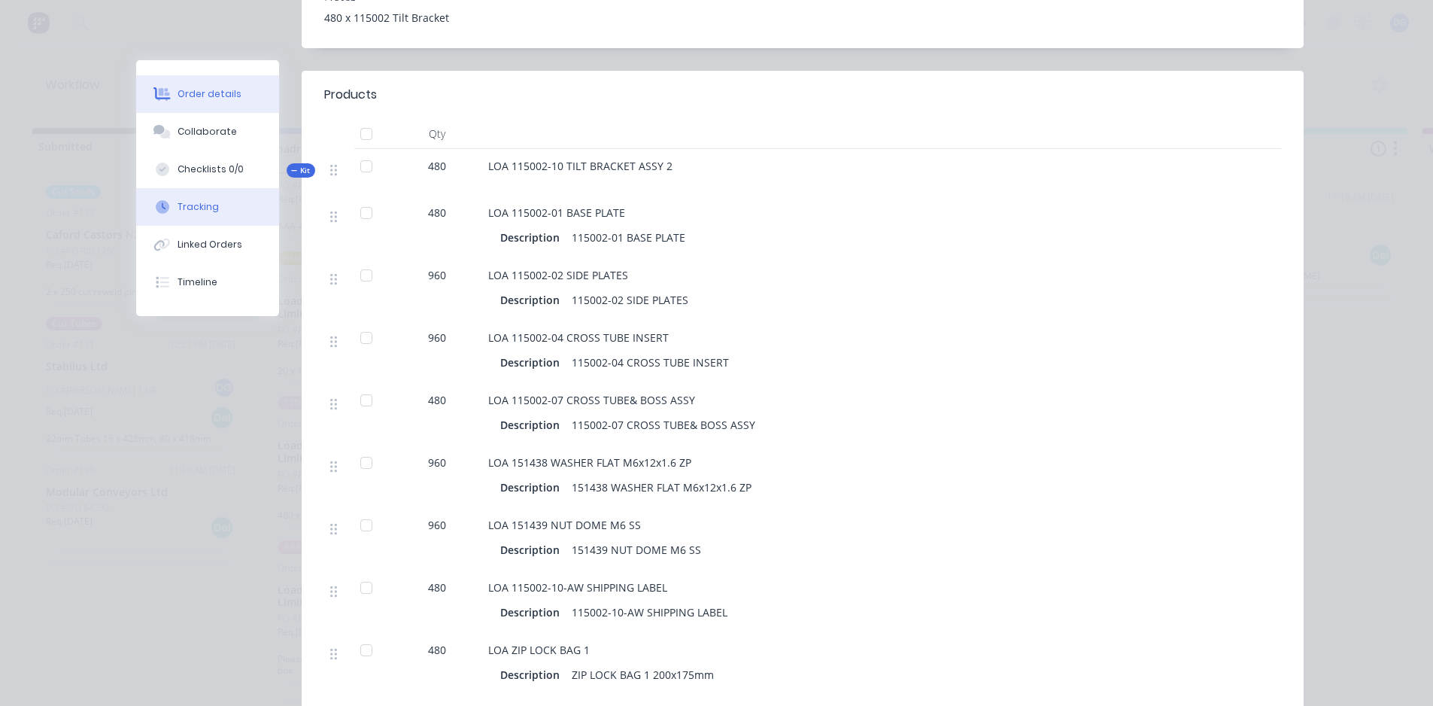
click at [194, 202] on div "Tracking" at bounding box center [198, 207] width 41 height 14
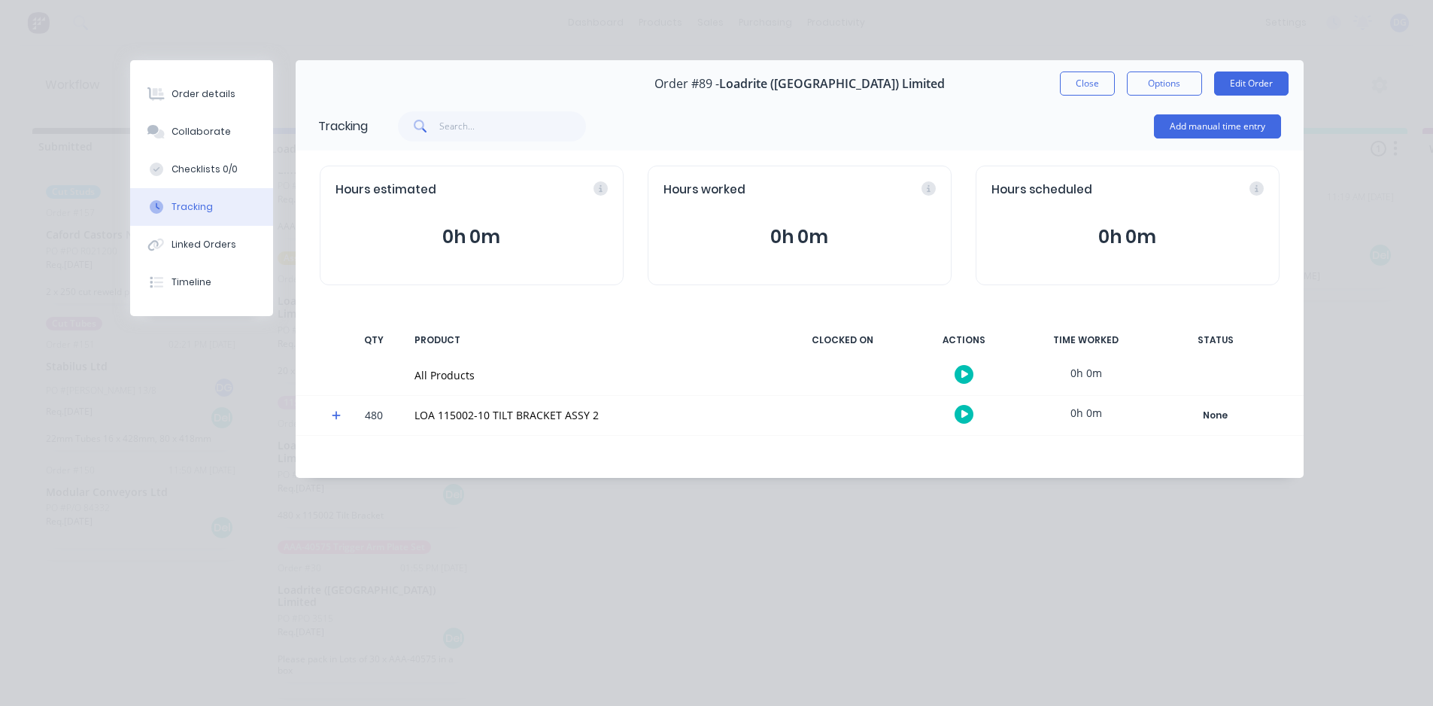
click at [336, 415] on icon at bounding box center [336, 415] width 9 height 9
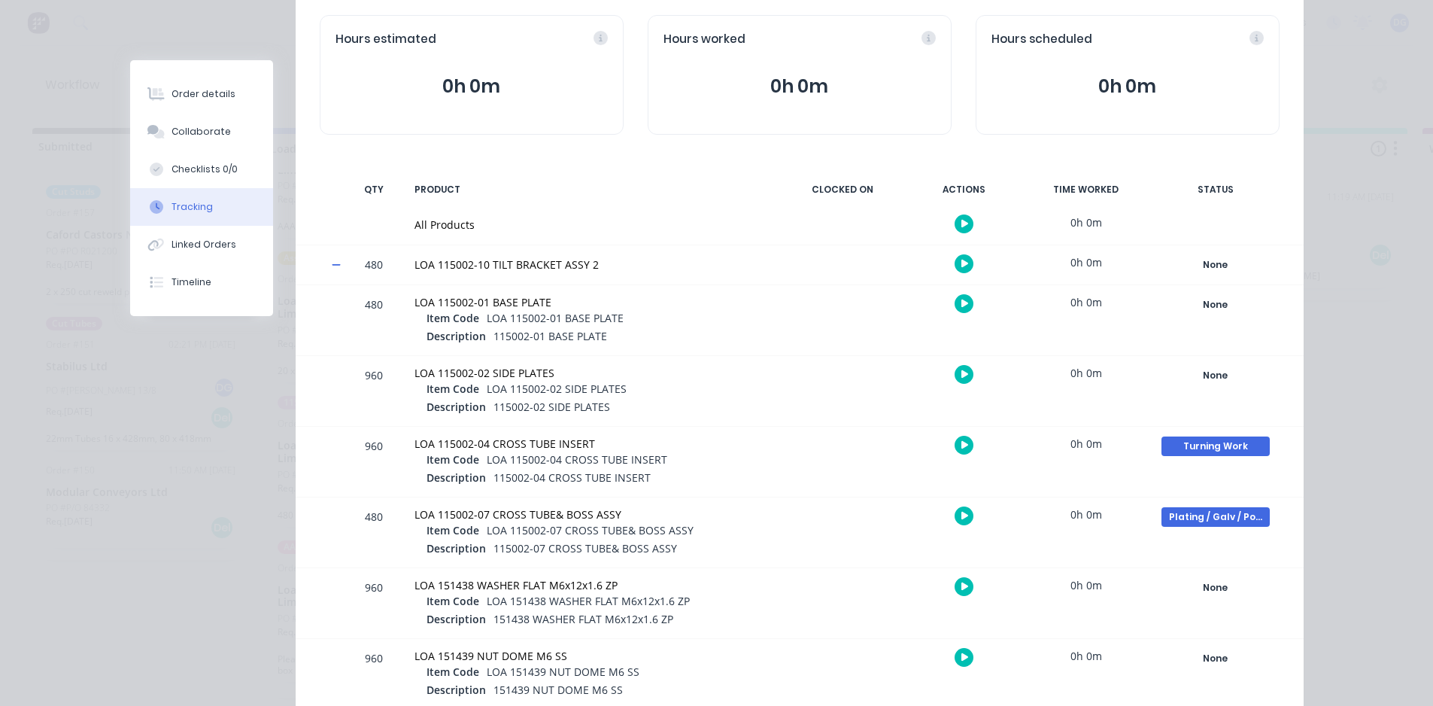
scroll to position [226, 0]
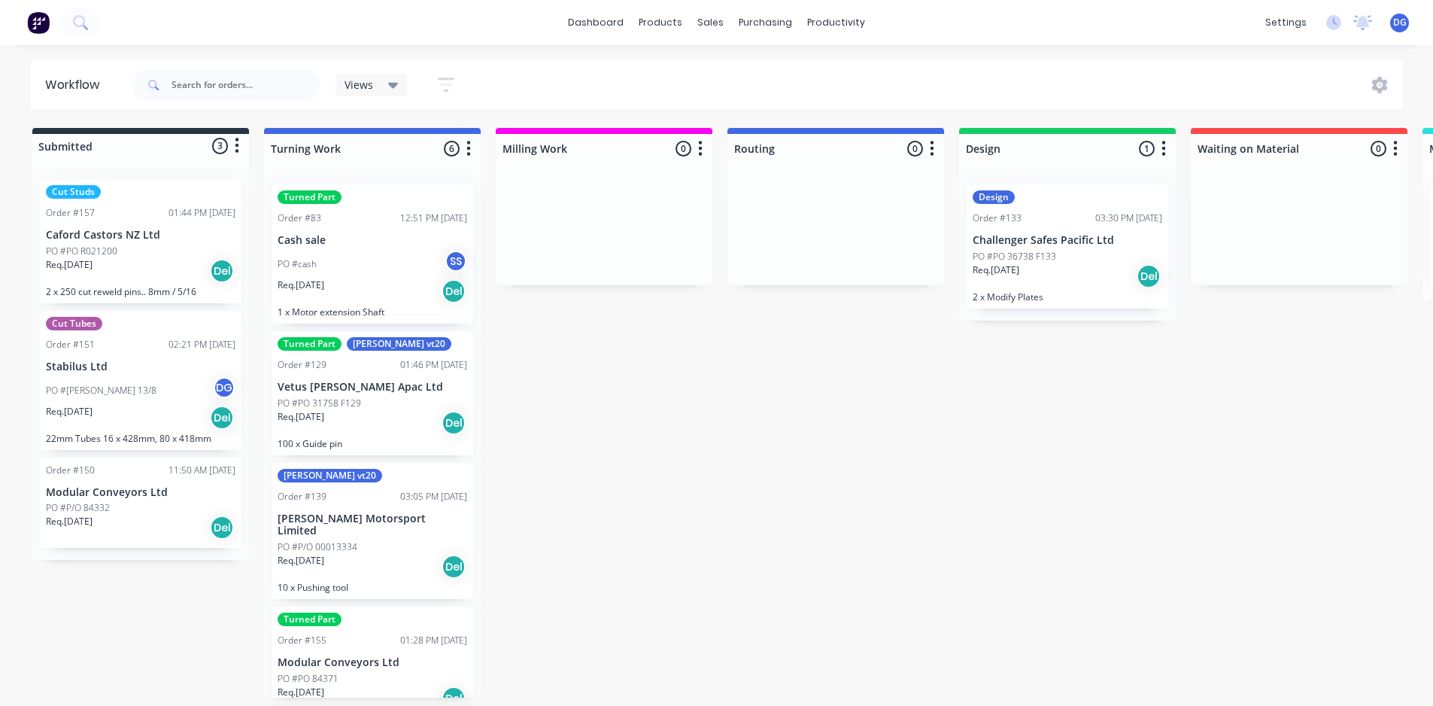
click at [111, 503] on div "PO #P/O 84332" at bounding box center [141, 508] width 190 height 14
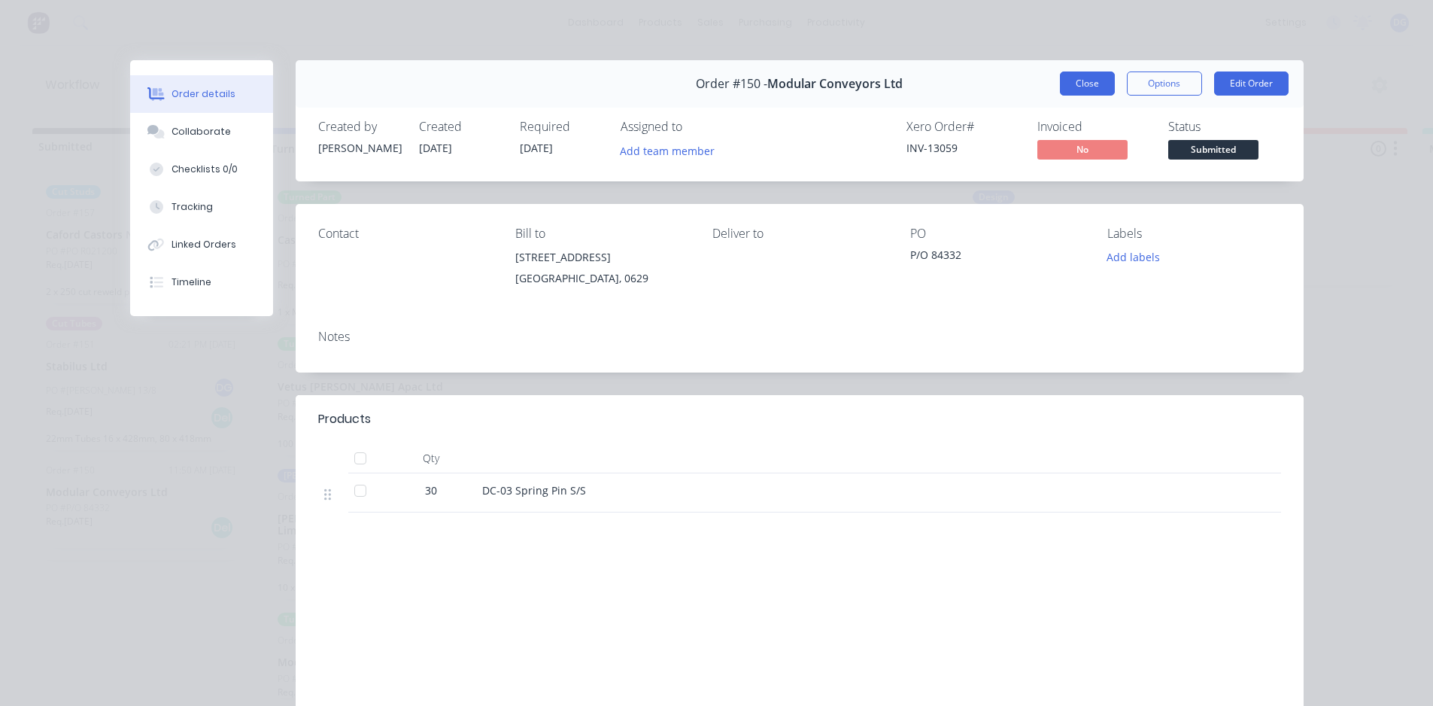
click at [1074, 84] on button "Close" at bounding box center [1087, 83] width 55 height 24
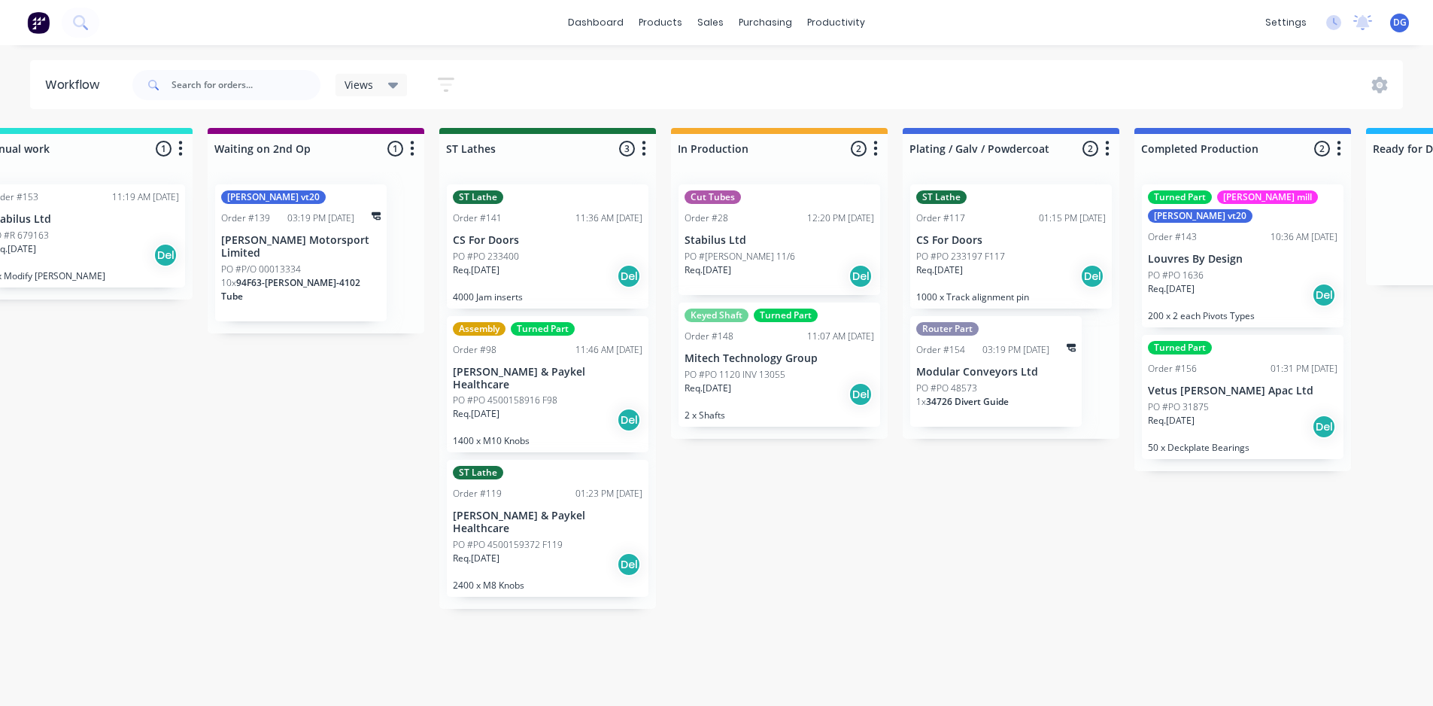
scroll to position [0, 1471]
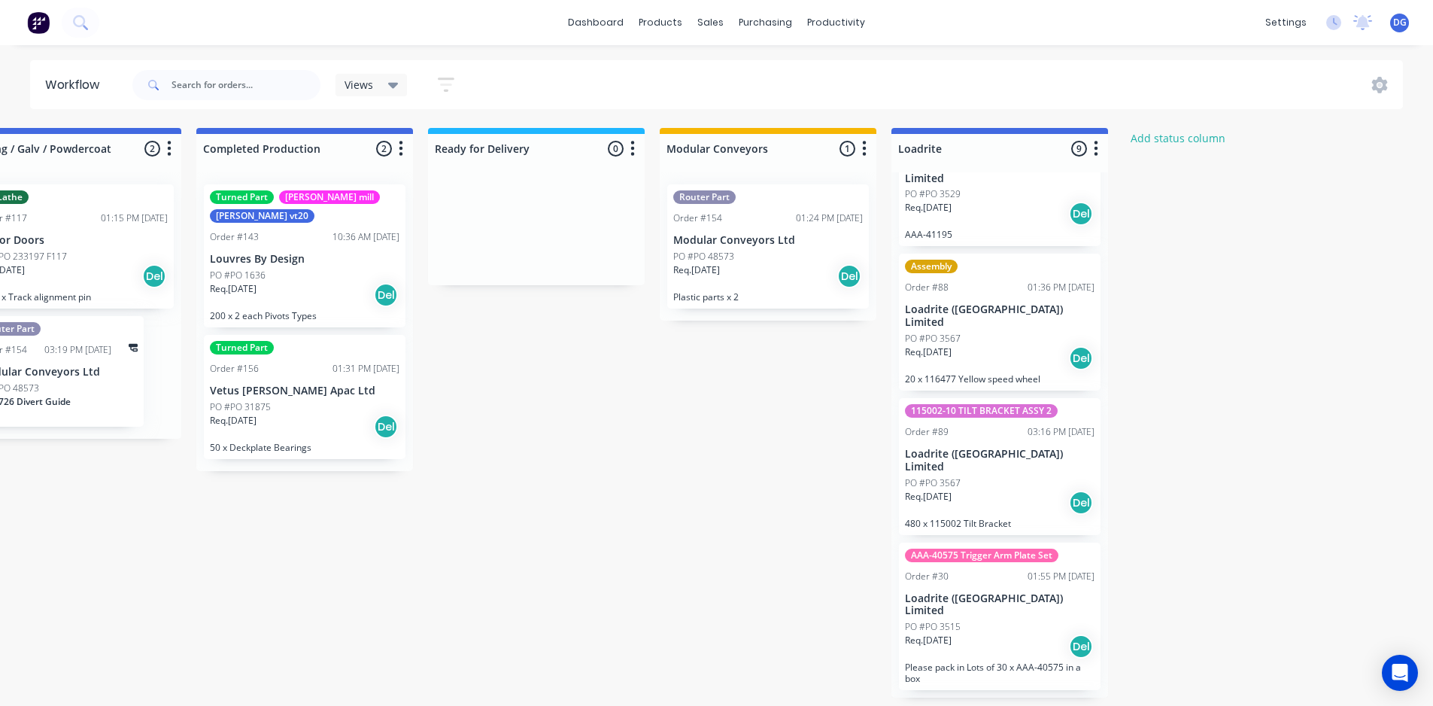
scroll to position [527, 0]
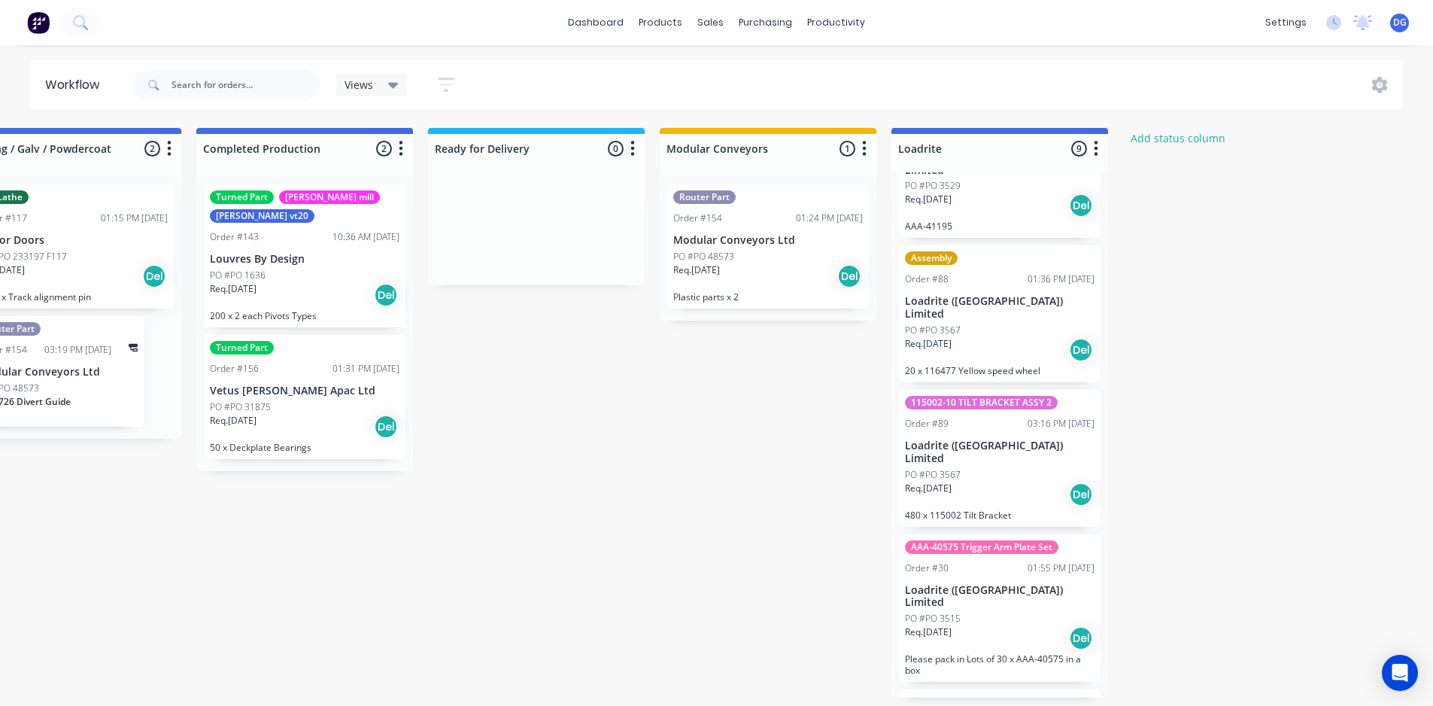
click at [969, 468] on div "PO #PO 3567" at bounding box center [1000, 475] width 190 height 14
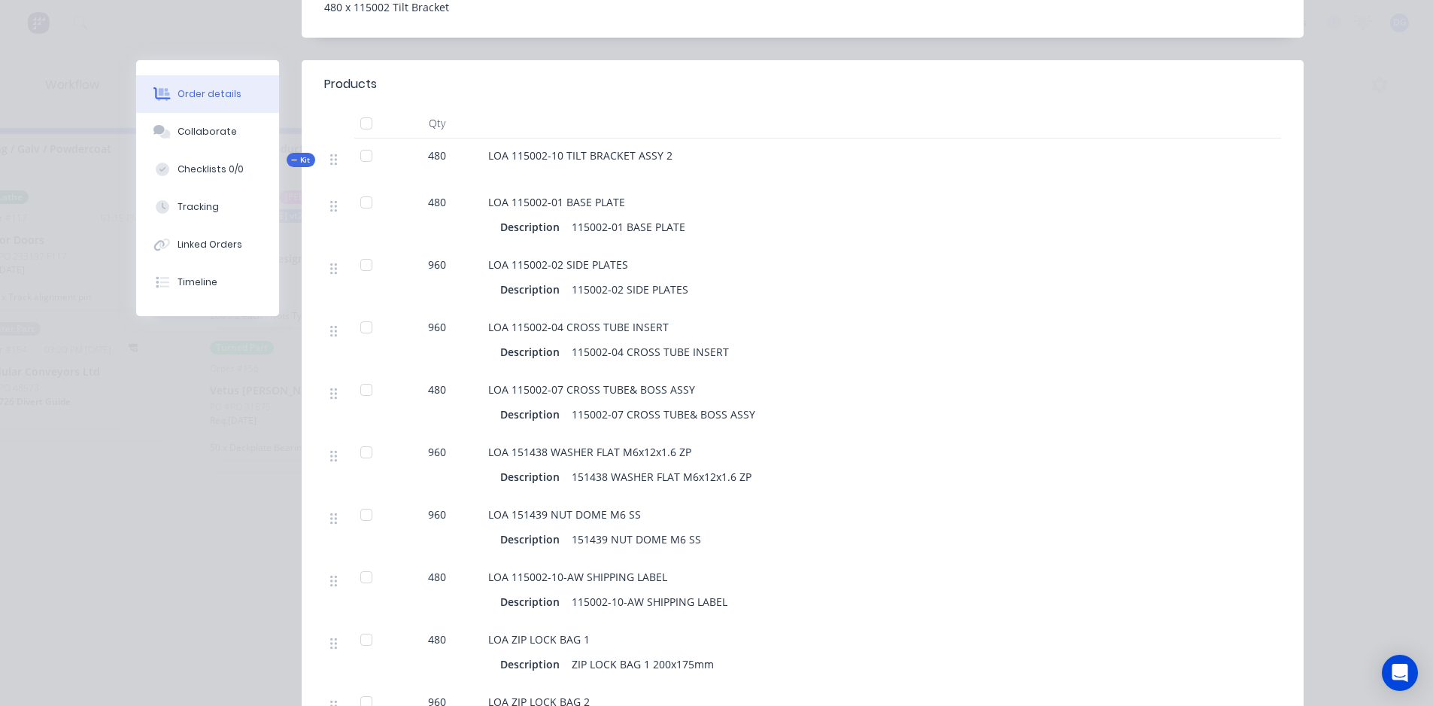
scroll to position [0, 0]
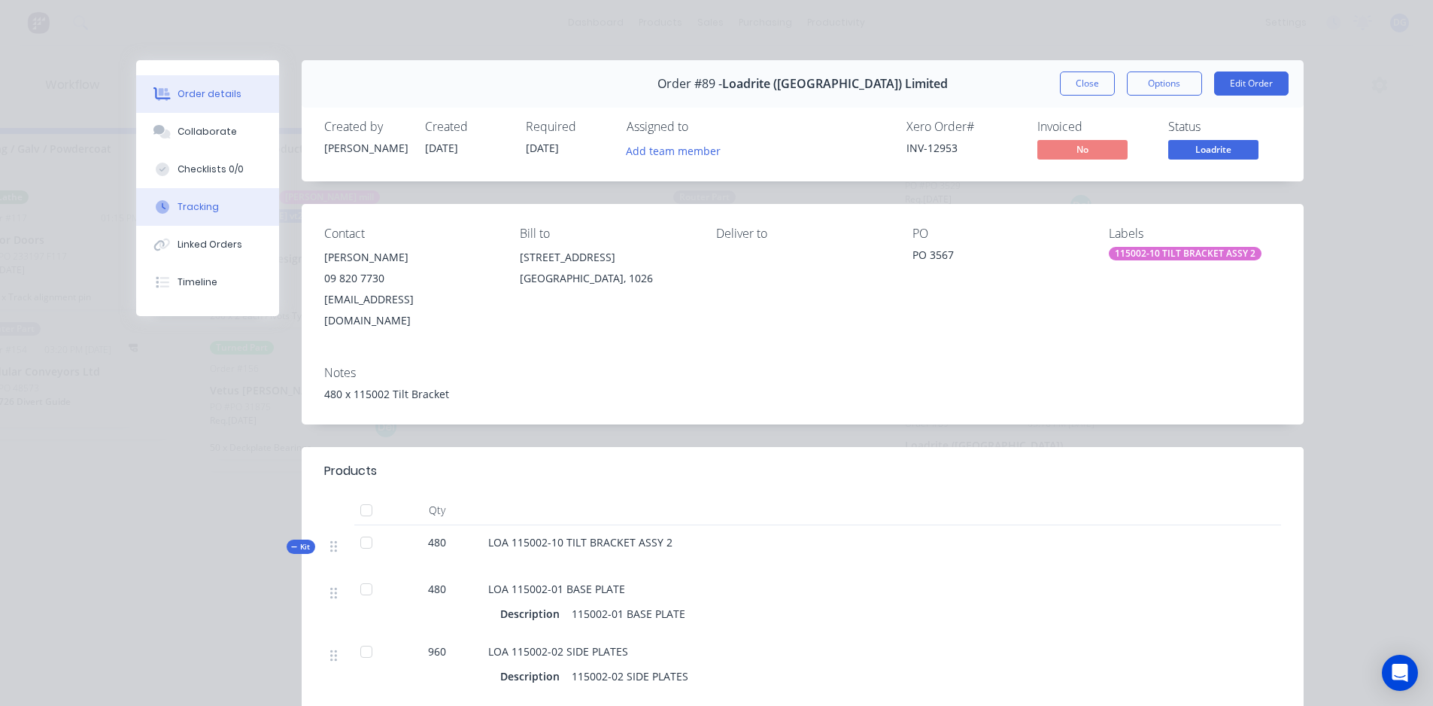
click at [181, 208] on div "Tracking" at bounding box center [198, 207] width 41 height 14
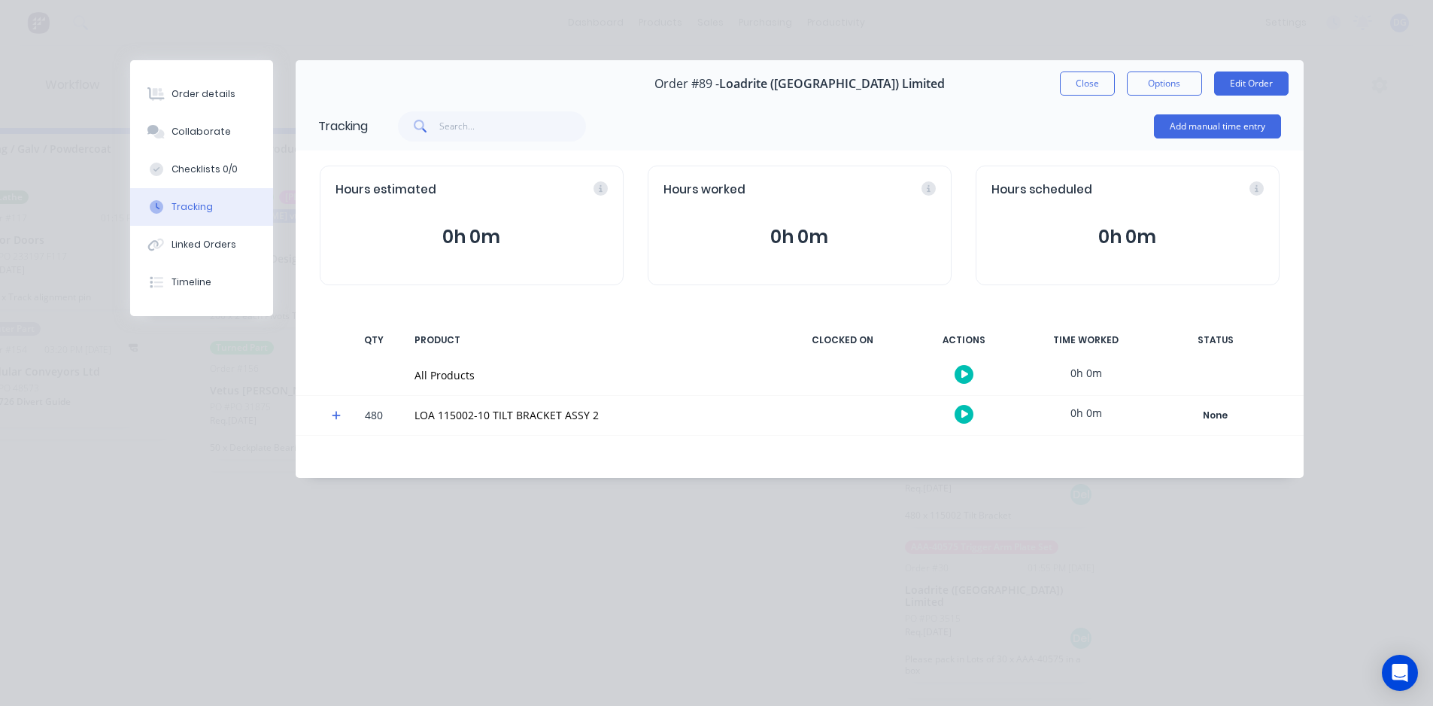
click at [337, 415] on icon at bounding box center [336, 415] width 9 height 9
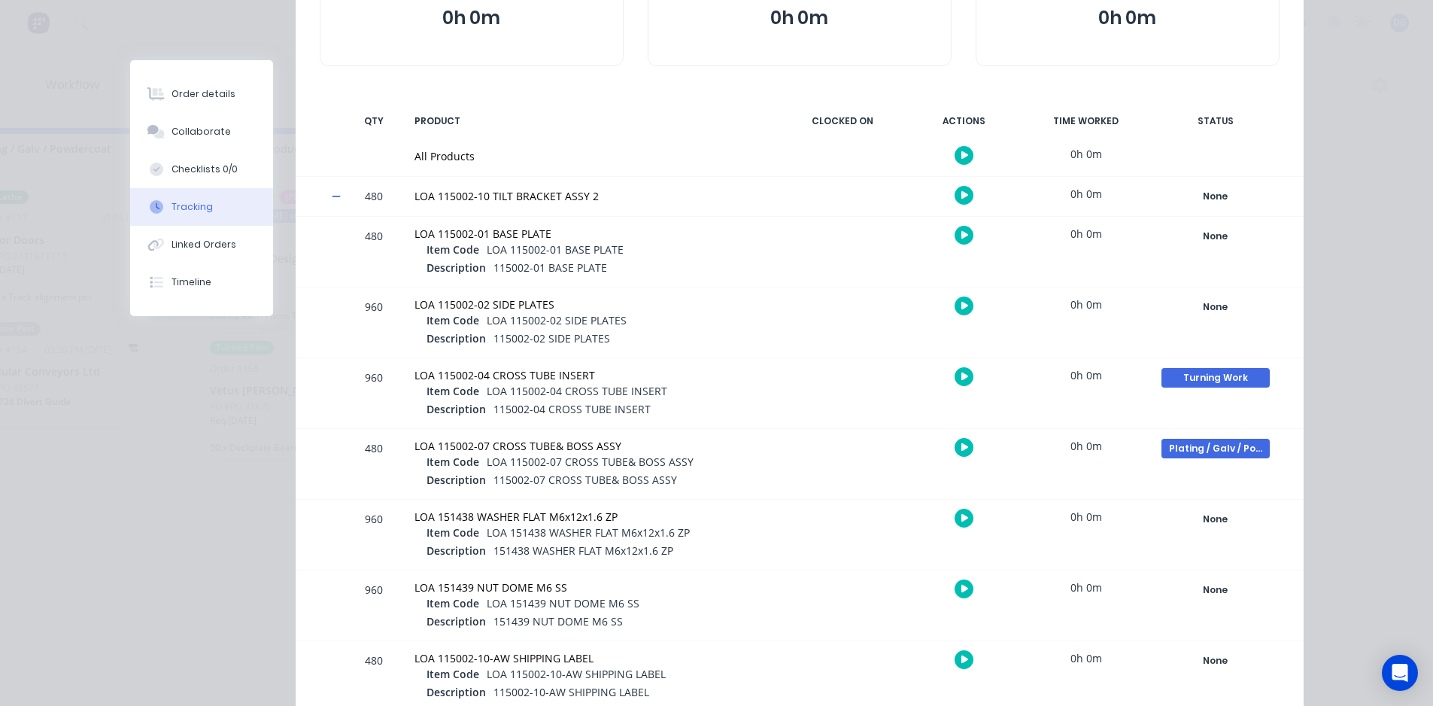
scroll to position [226, 0]
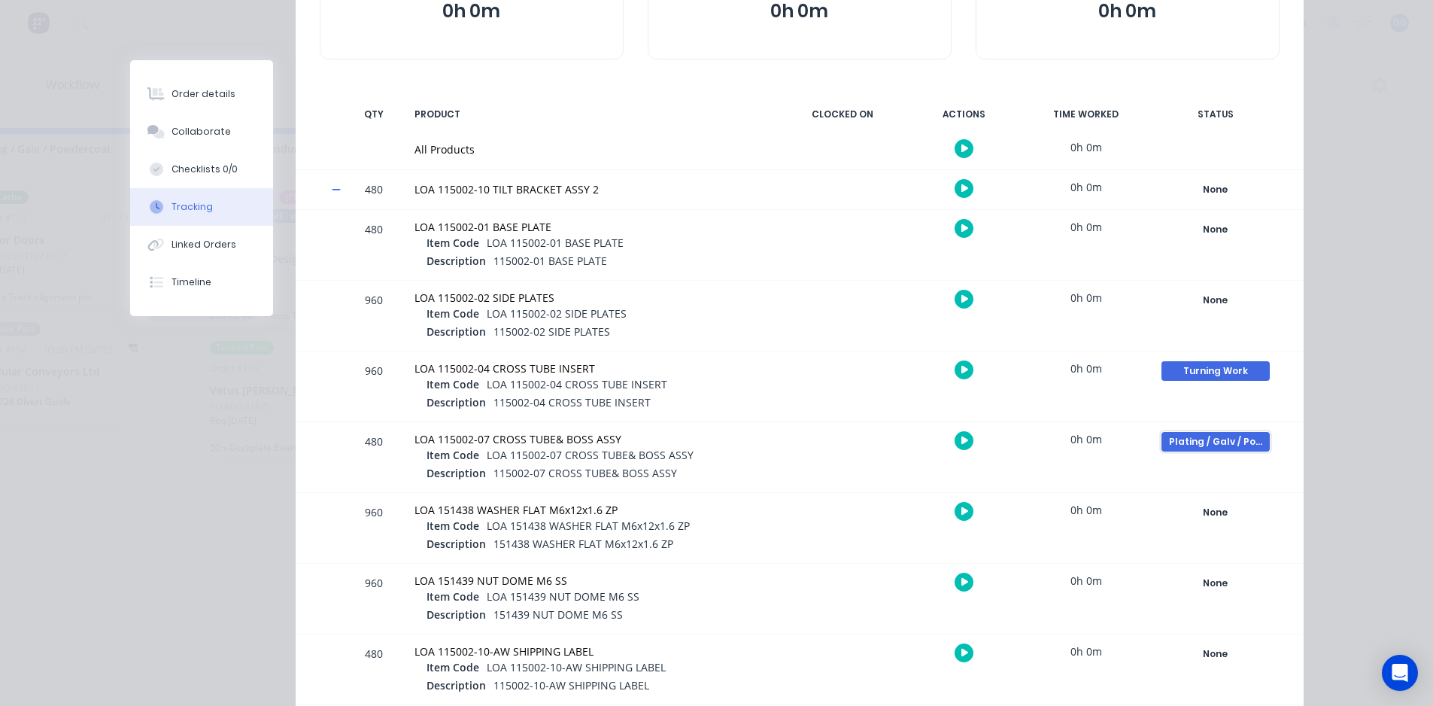
click at [1200, 441] on div "Plating / Galv / Powdercoat" at bounding box center [1216, 442] width 108 height 20
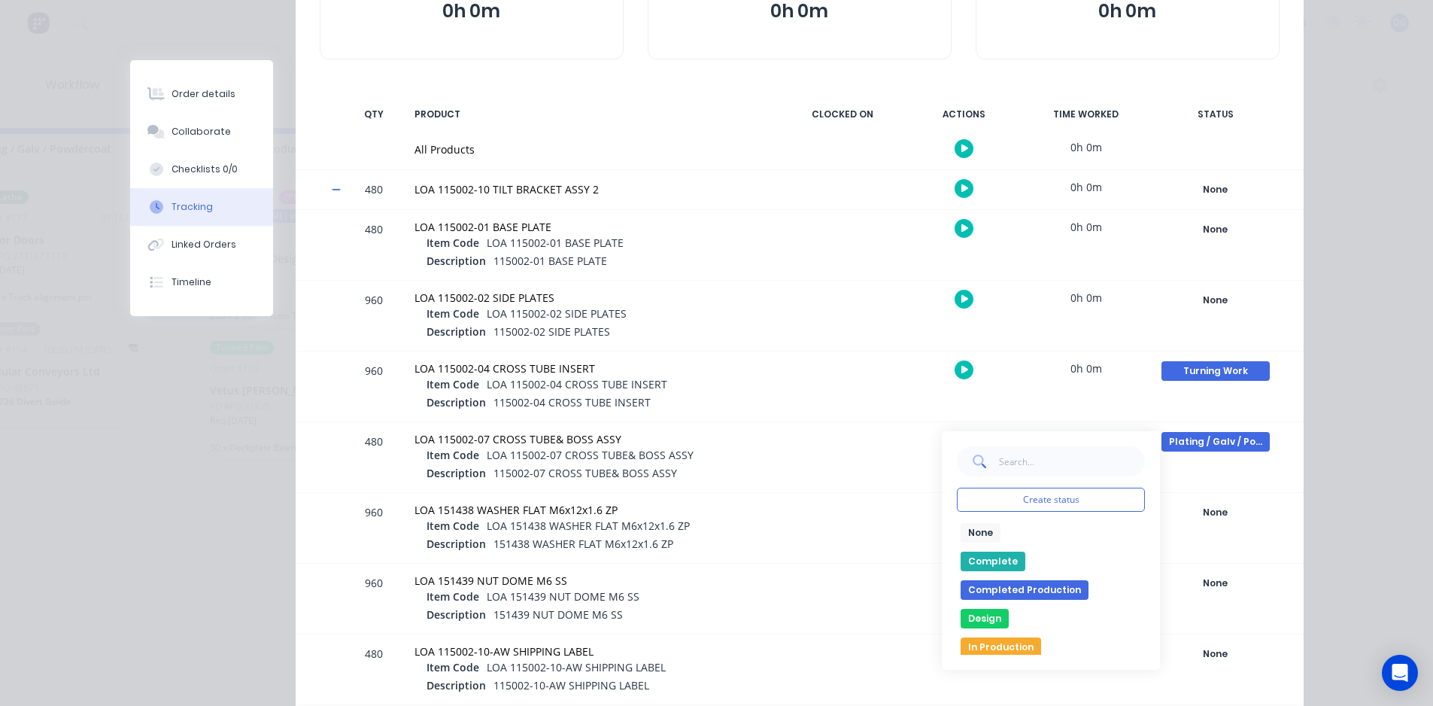
click at [975, 529] on button "None" at bounding box center [981, 533] width 40 height 20
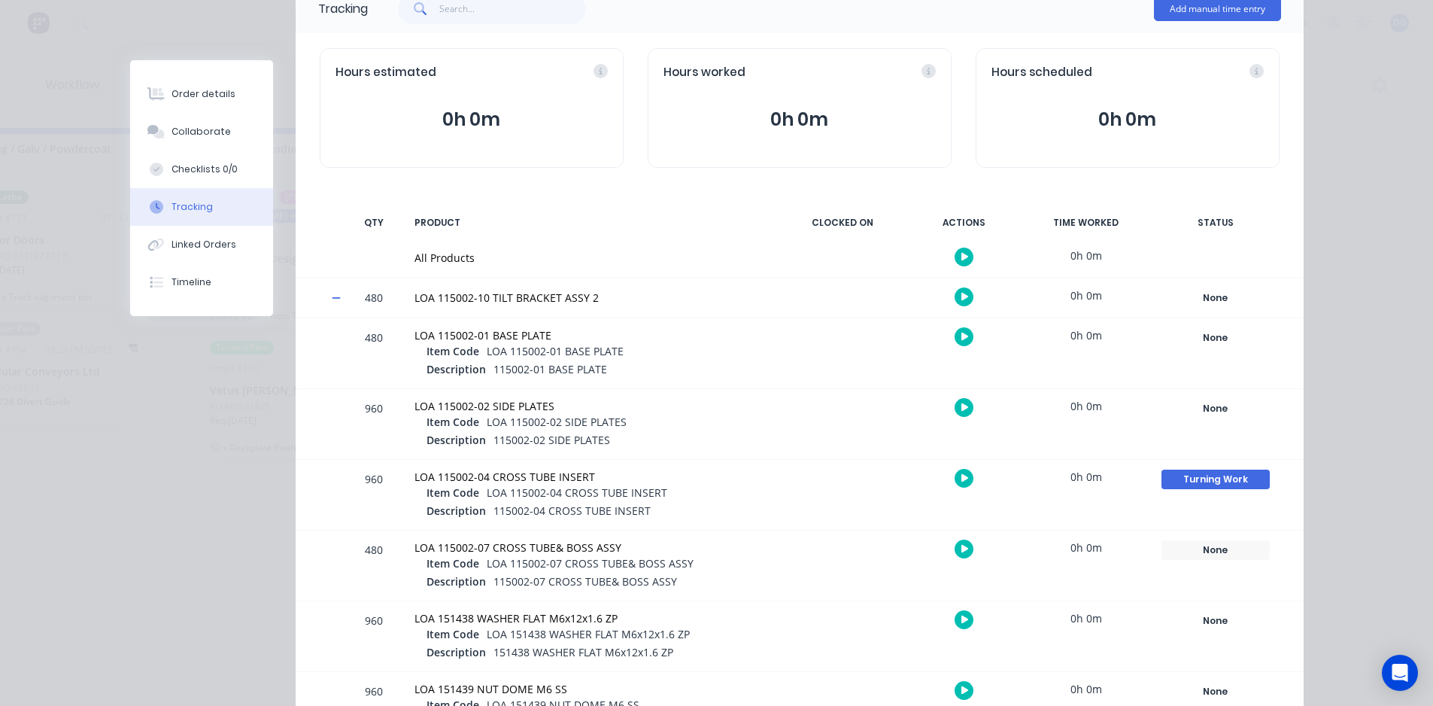
scroll to position [0, 0]
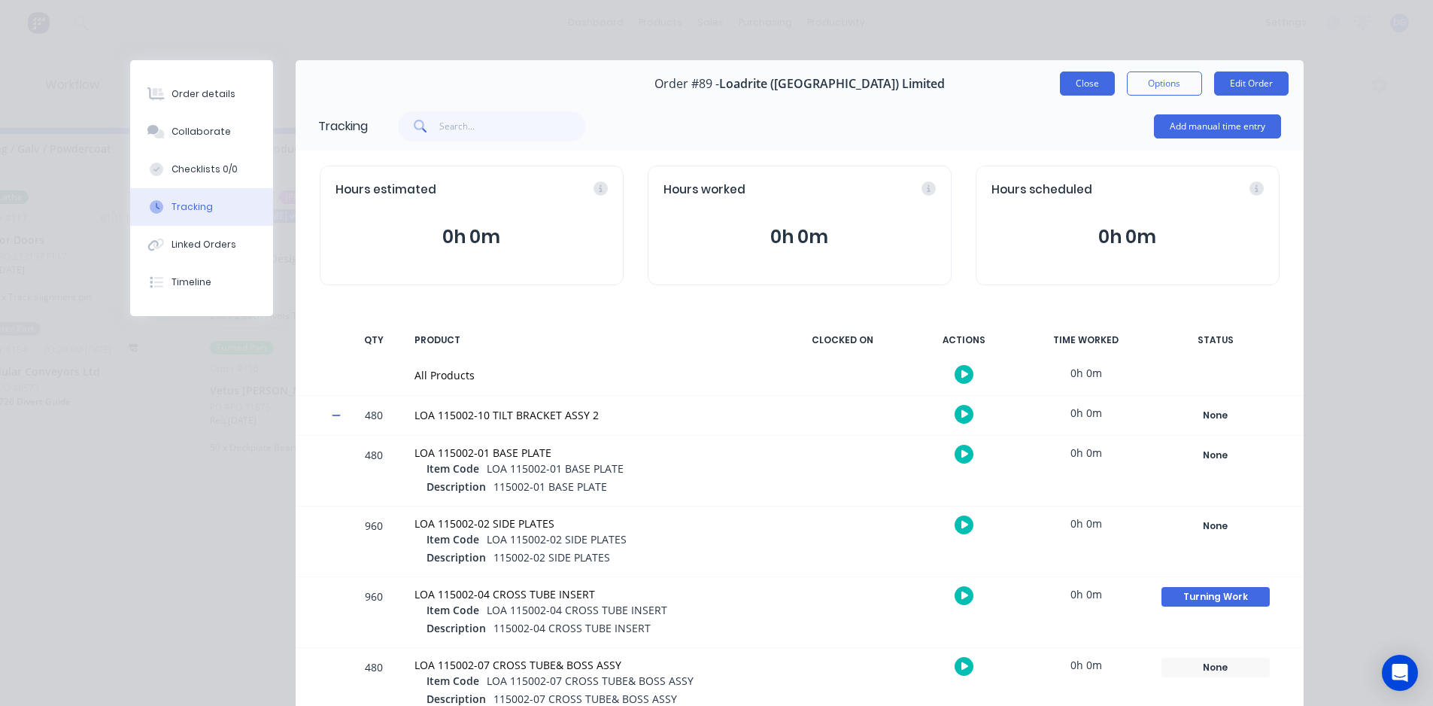
click at [1080, 82] on button "Close" at bounding box center [1087, 83] width 55 height 24
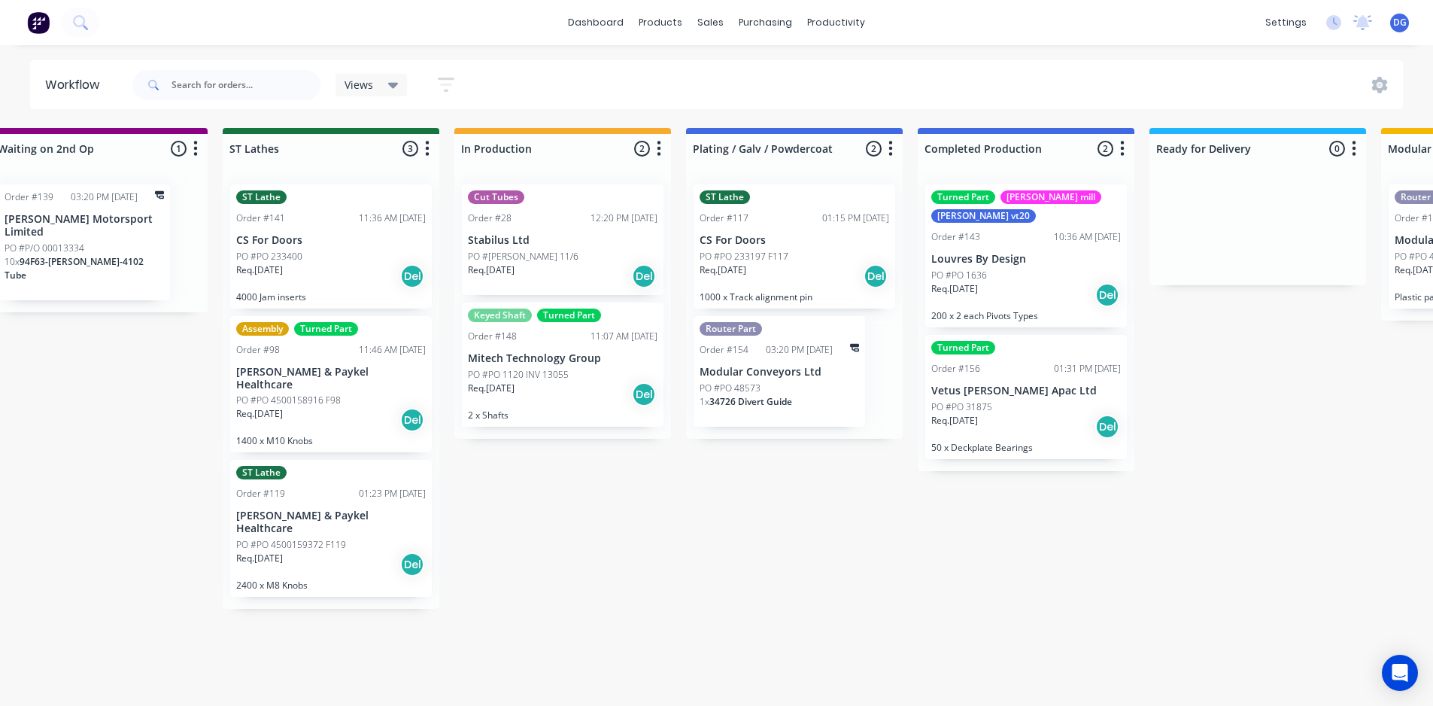
scroll to position [0, 1651]
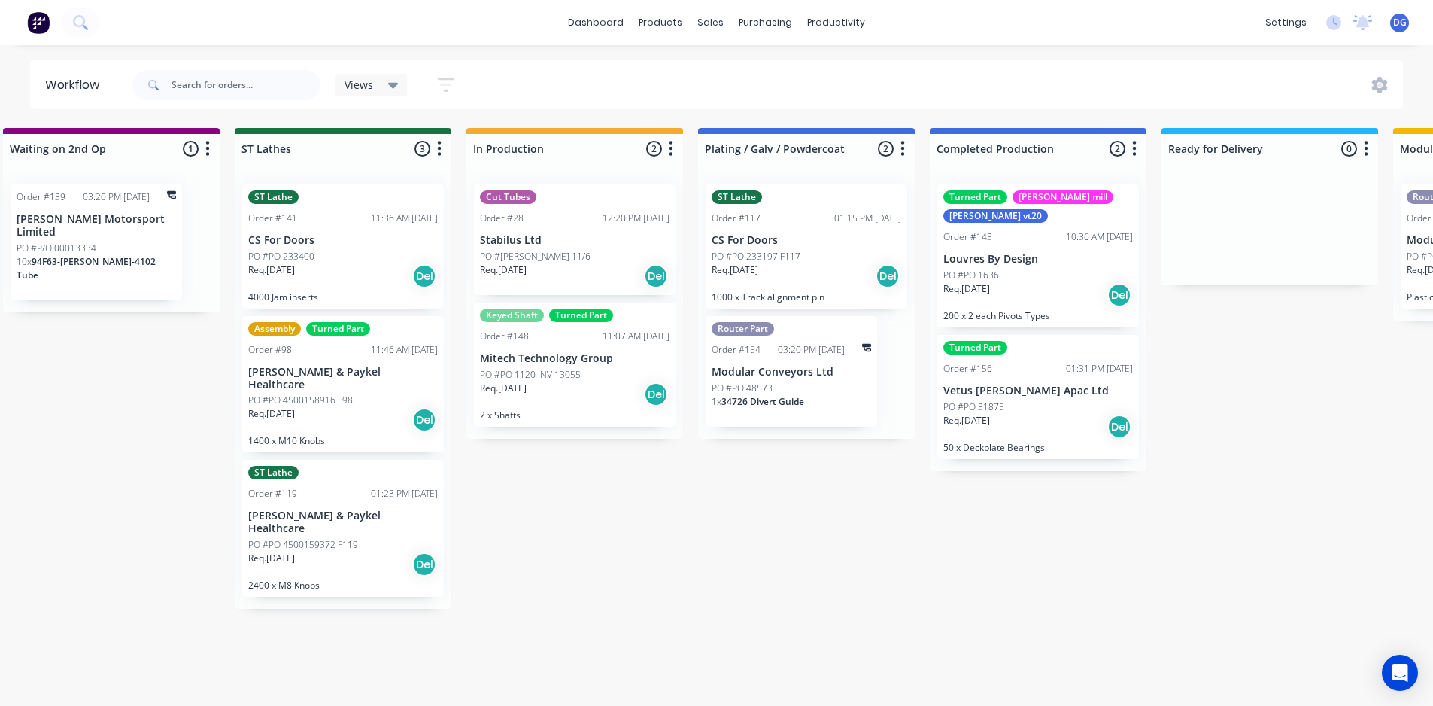
click at [782, 367] on p "Modular Conveyors Ltd" at bounding box center [791, 372] width 159 height 13
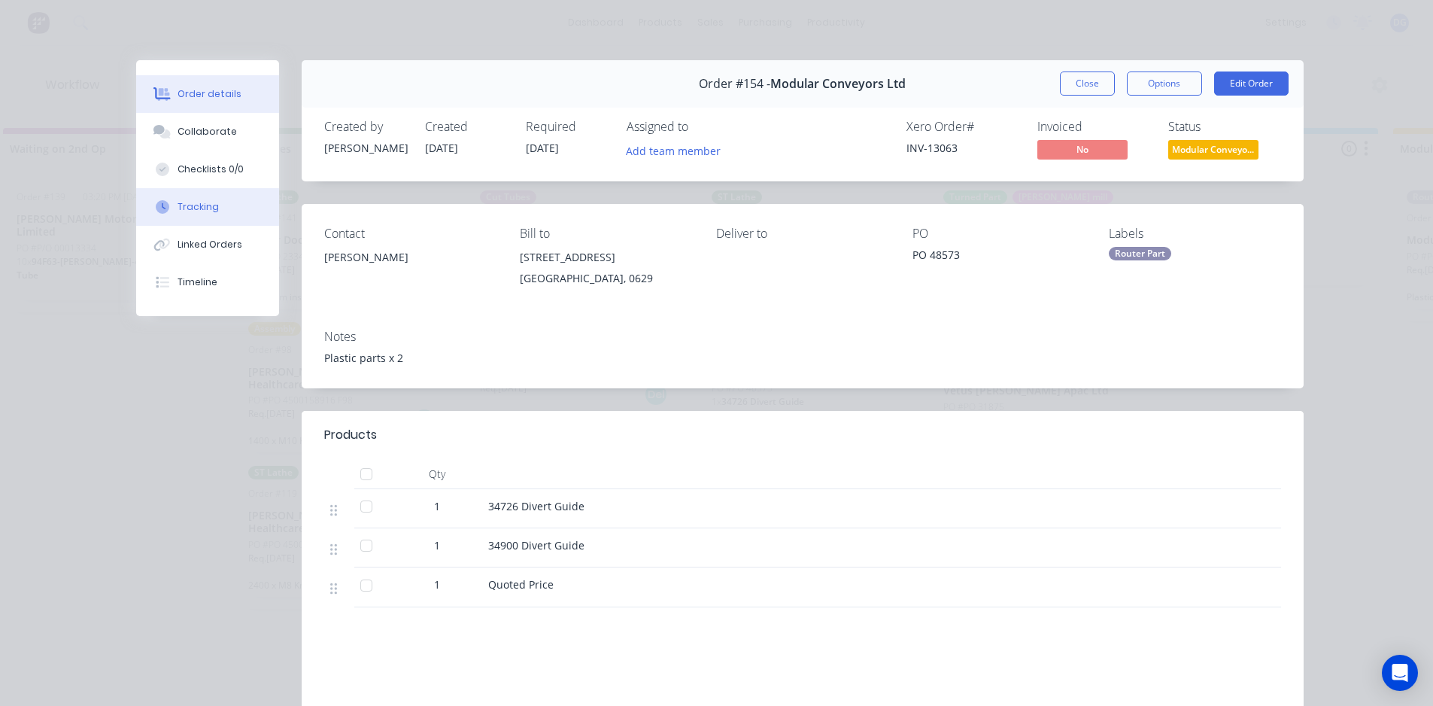
click at [204, 203] on div "Tracking" at bounding box center [198, 207] width 41 height 14
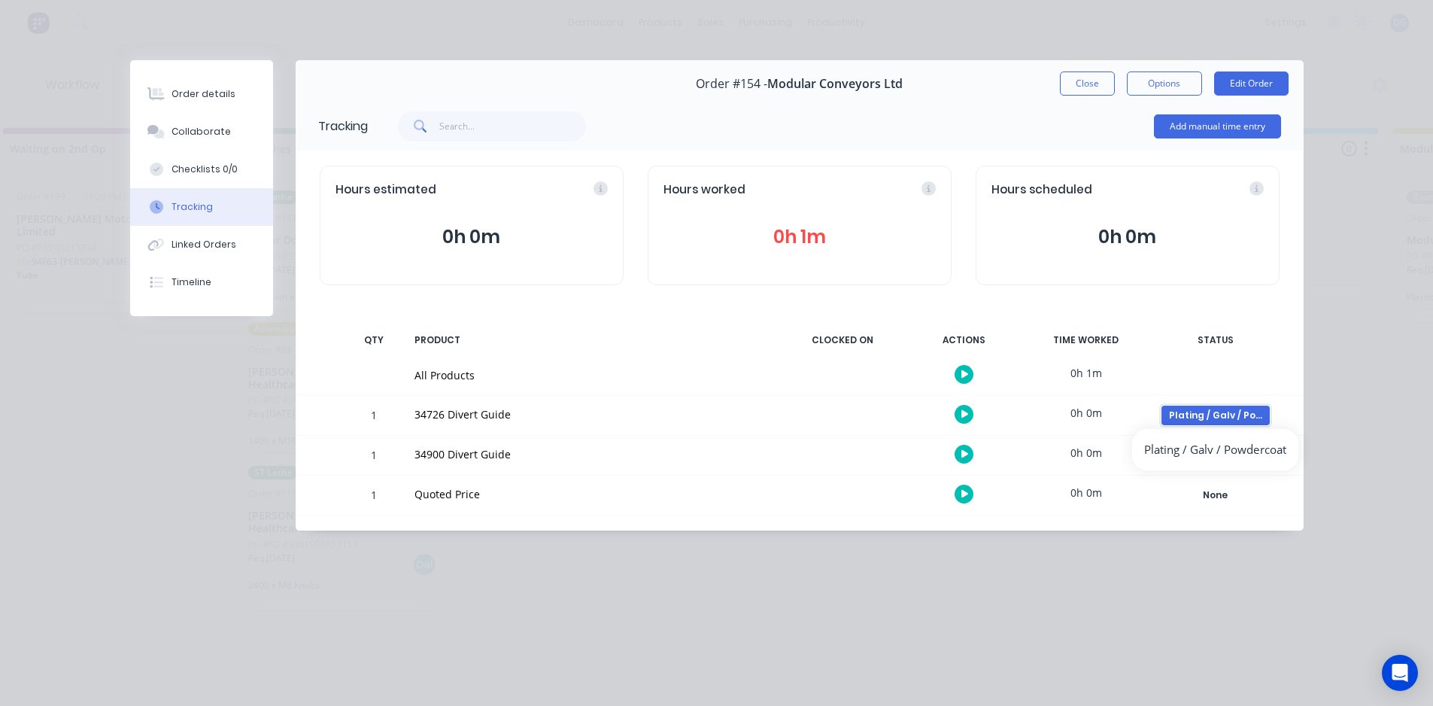
click at [1225, 415] on div "Plating / Galv / Powdercoat" at bounding box center [1216, 415] width 108 height 20
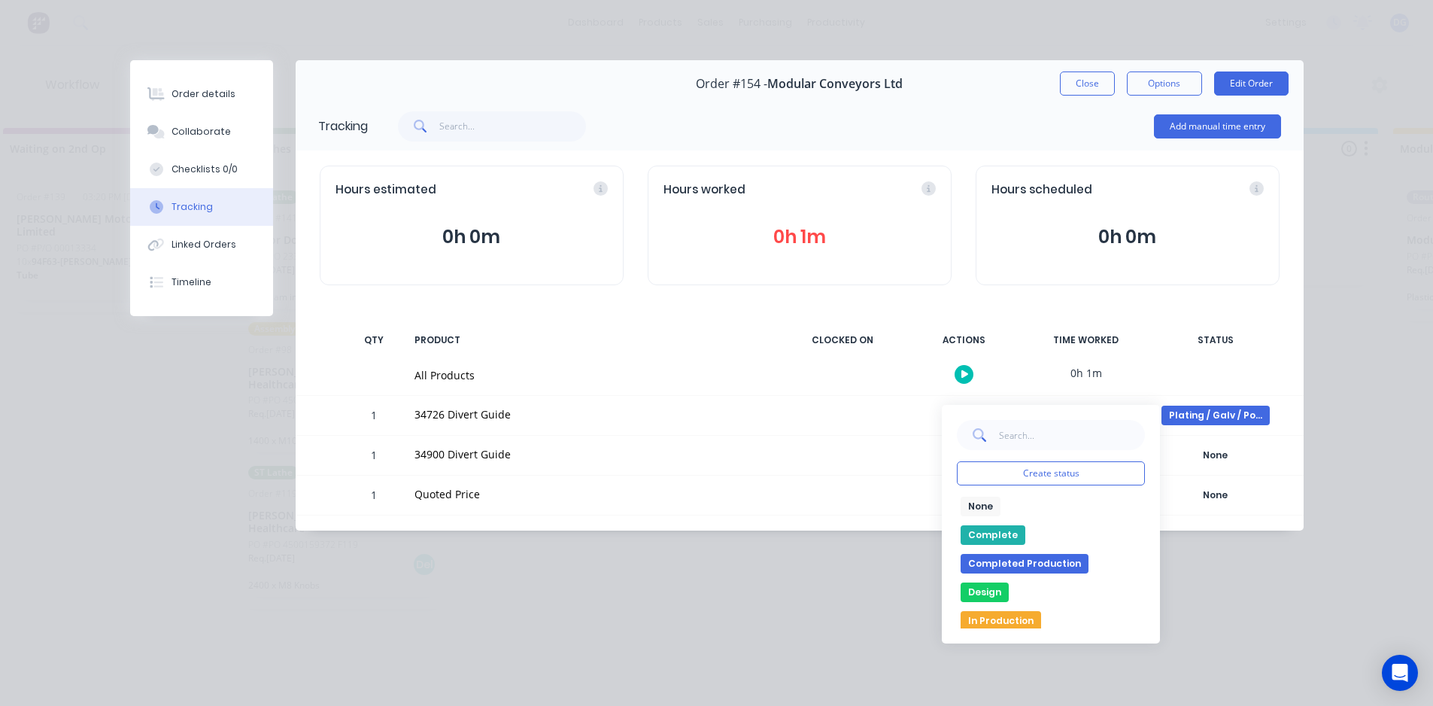
click at [983, 505] on button "None" at bounding box center [981, 507] width 40 height 20
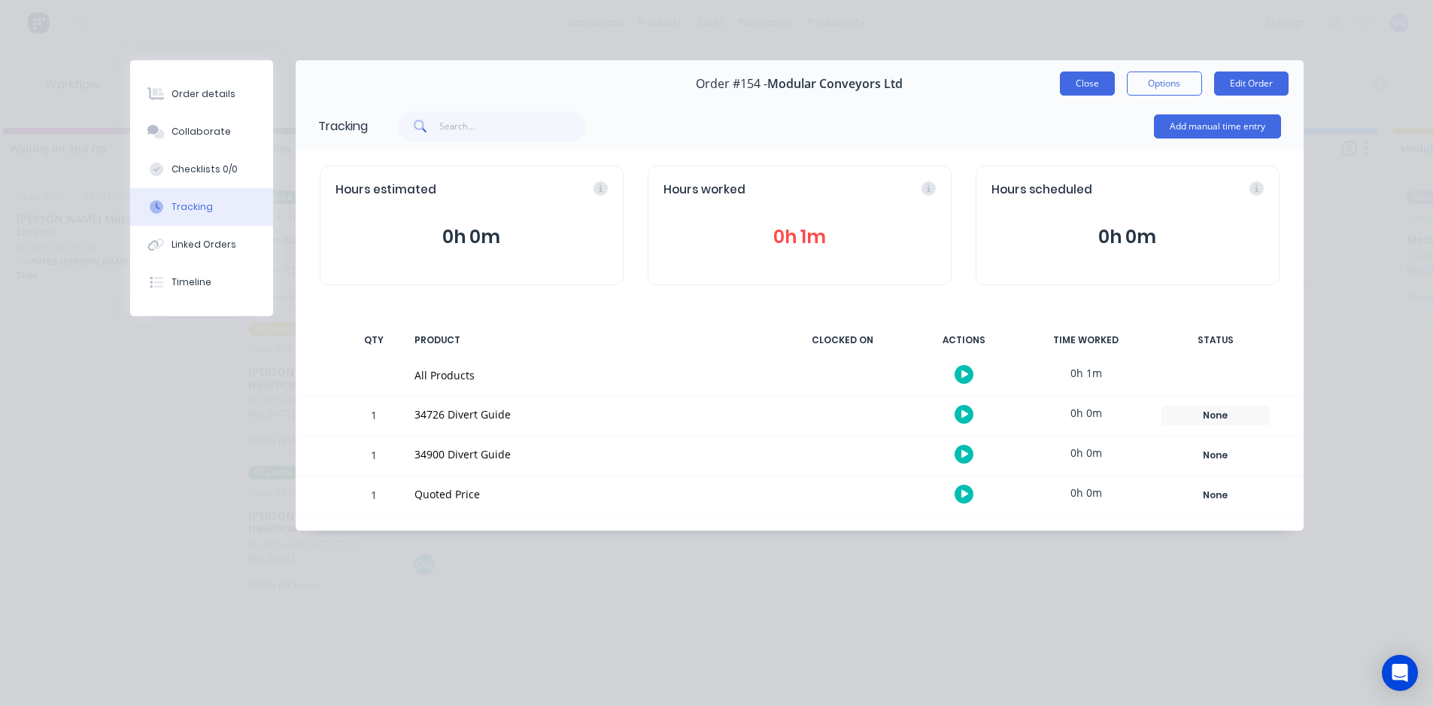
click at [1082, 80] on button "Close" at bounding box center [1087, 83] width 55 height 24
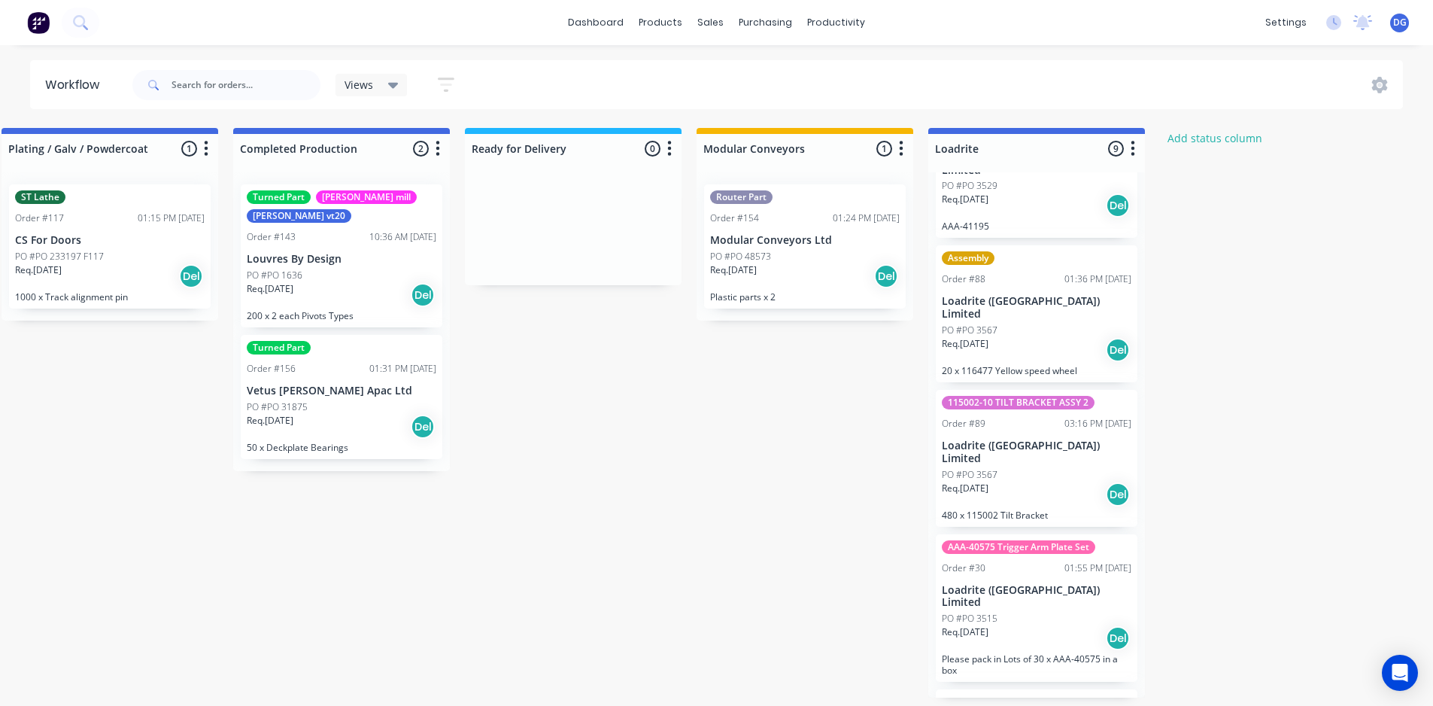
scroll to position [0, 2385]
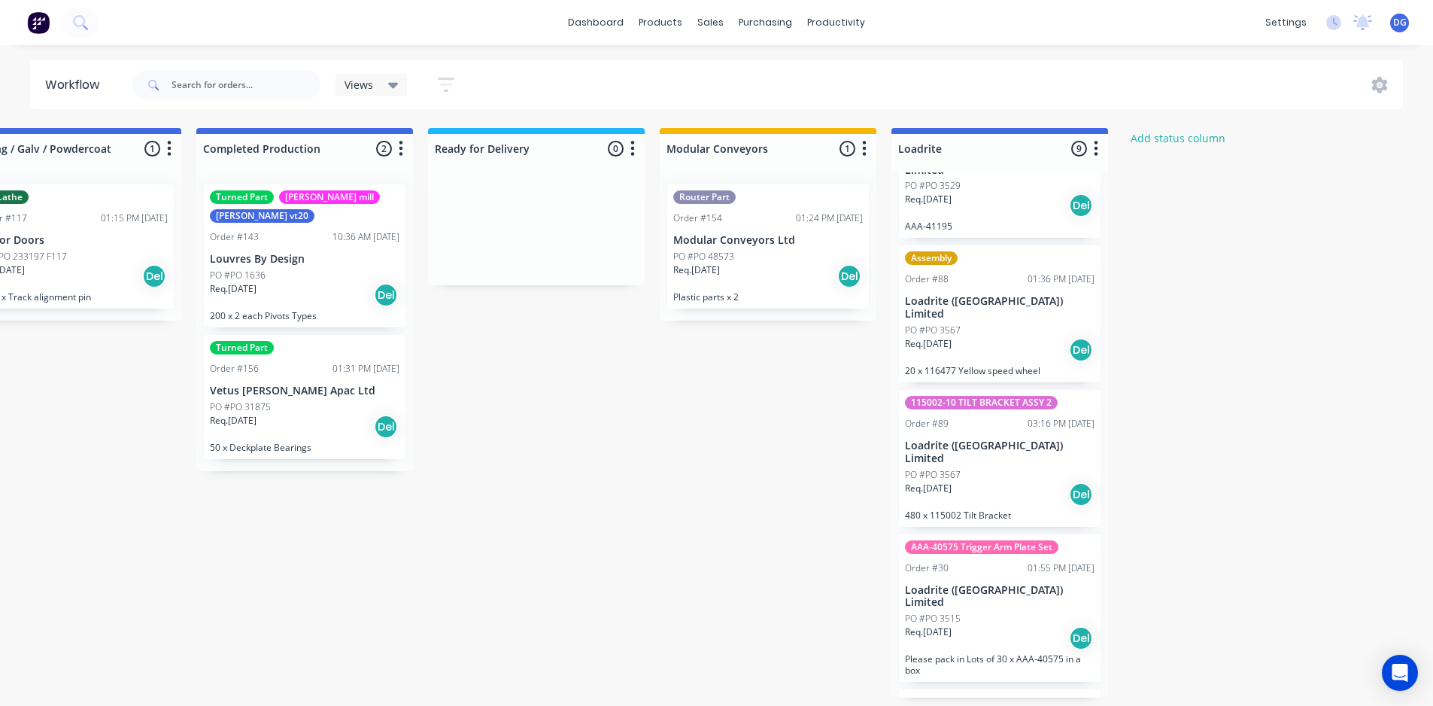
click at [978, 439] on p "Loadrite ([GEOGRAPHIC_DATA]) Limited" at bounding box center [1000, 452] width 190 height 26
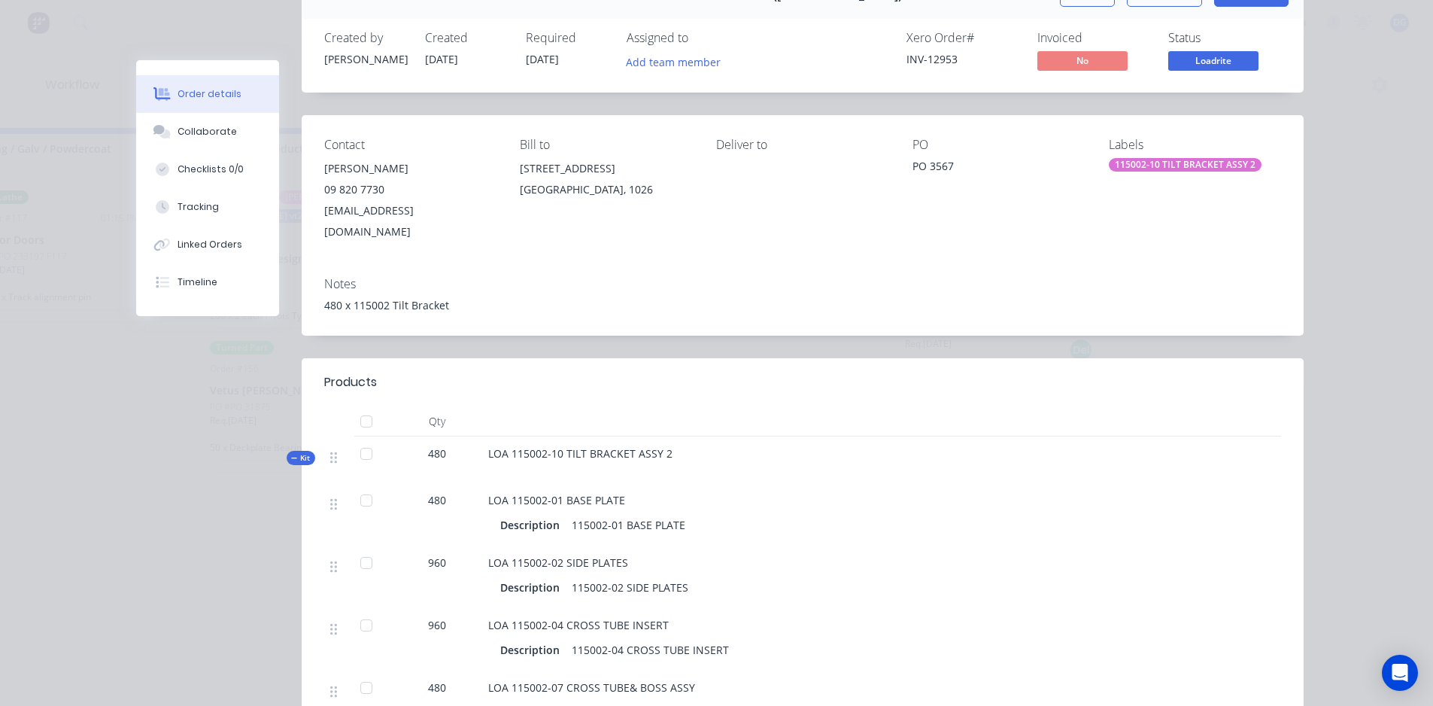
scroll to position [150, 0]
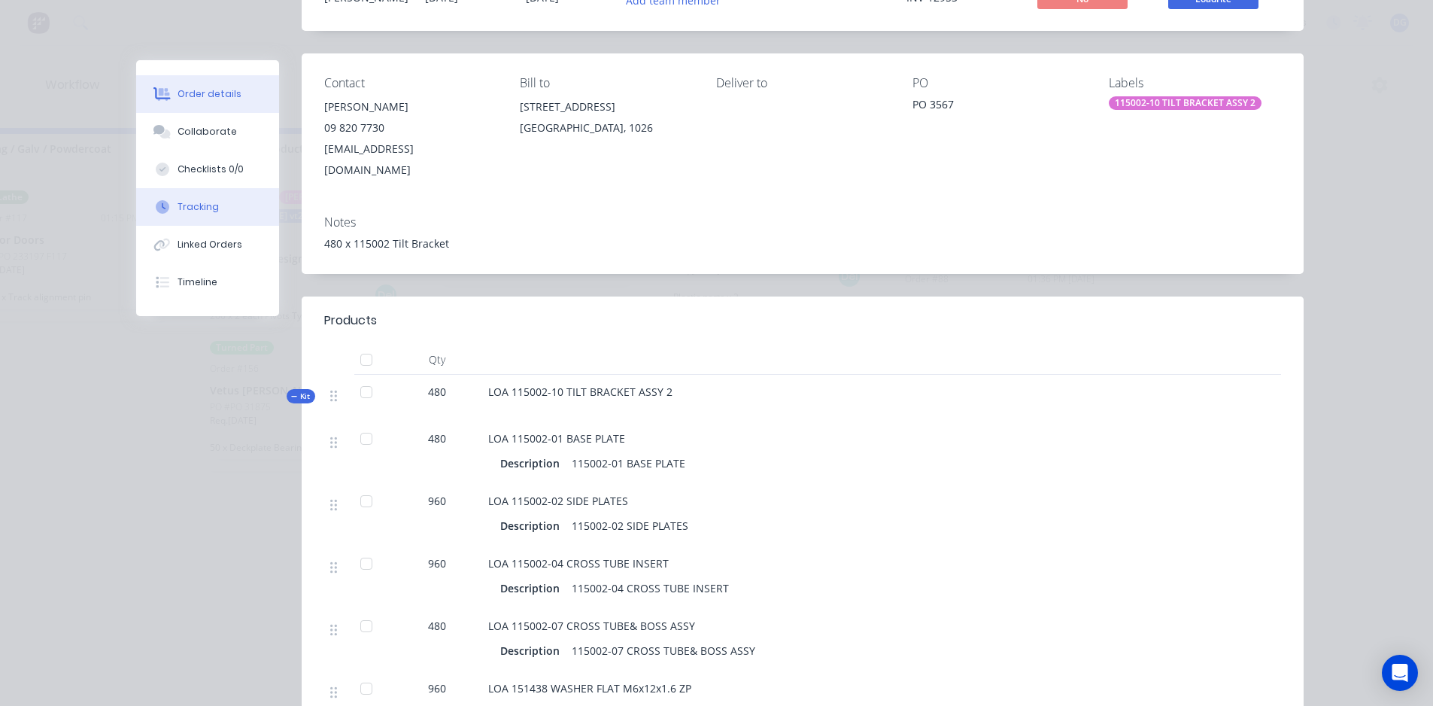
click at [184, 208] on div "Tracking" at bounding box center [198, 207] width 41 height 14
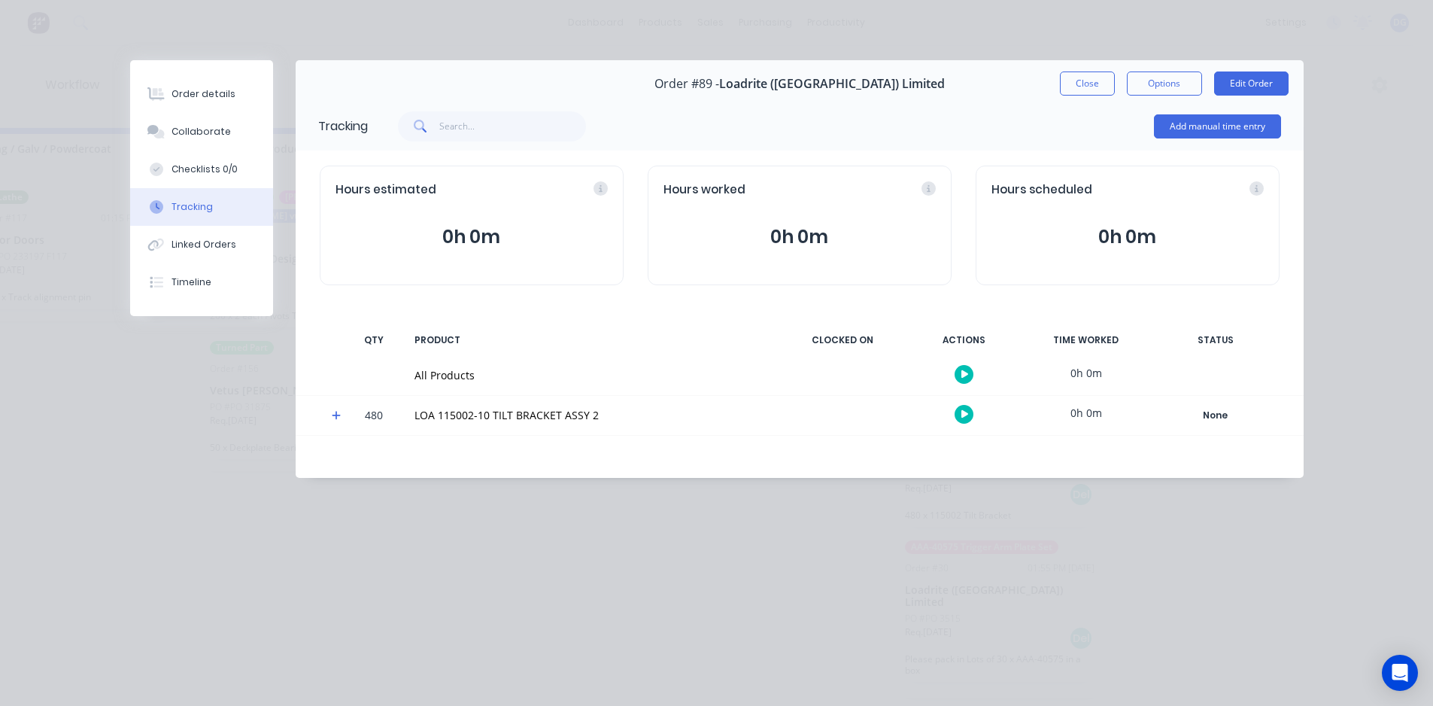
click at [332, 418] on icon at bounding box center [337, 415] width 10 height 11
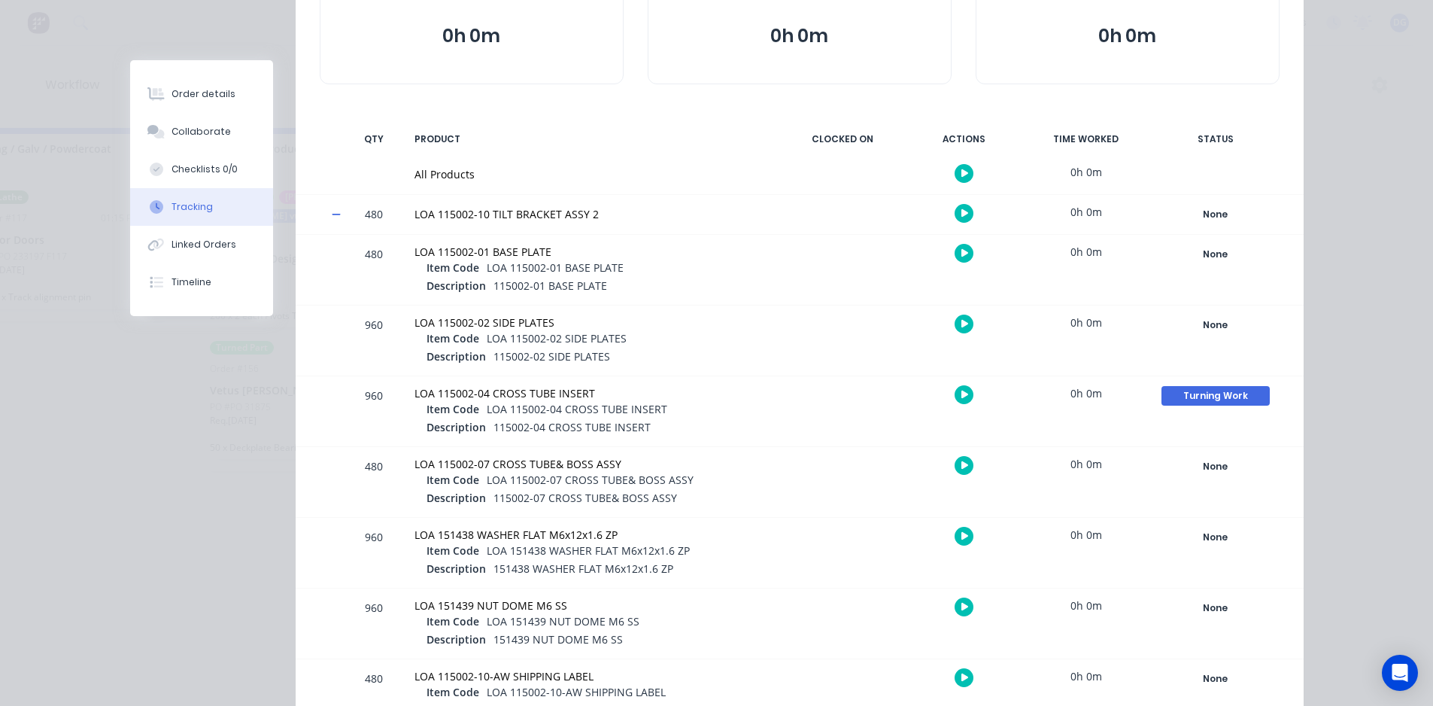
scroll to position [226, 0]
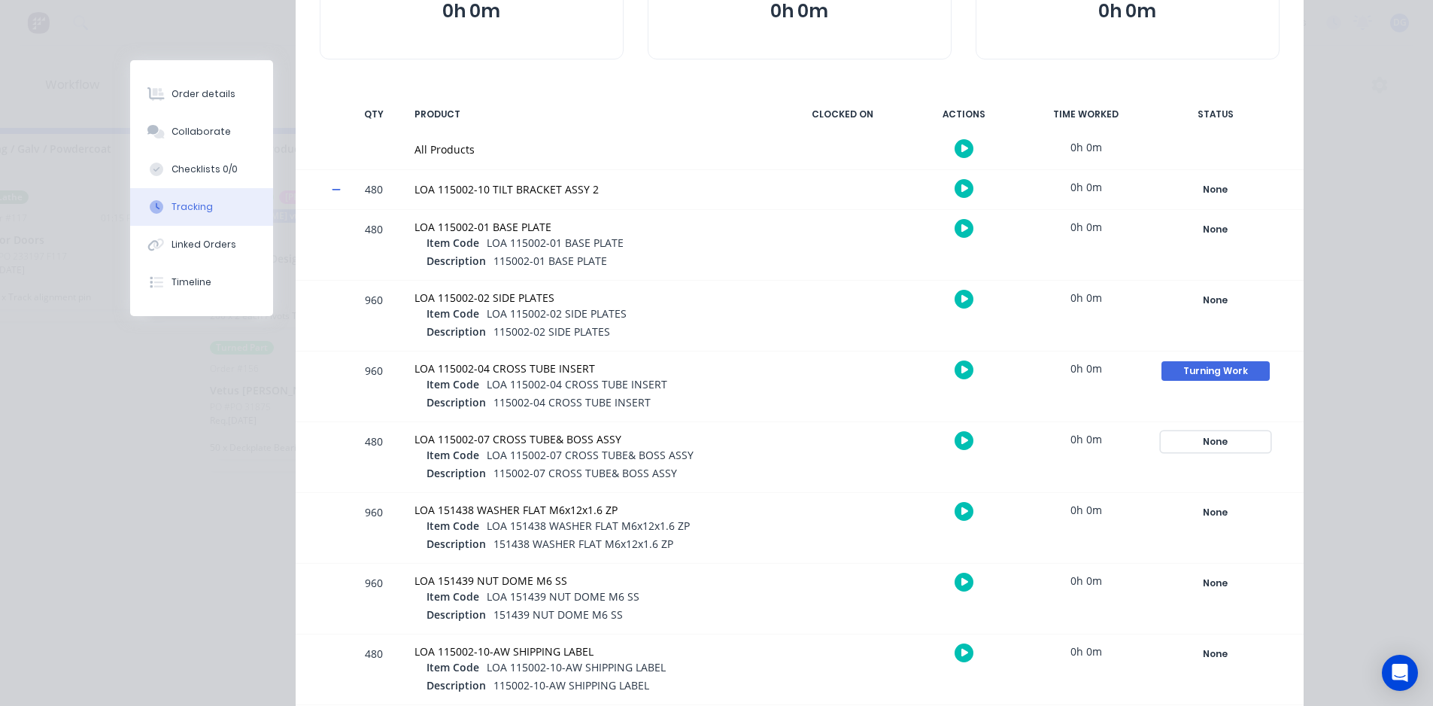
click at [1209, 442] on div "None" at bounding box center [1216, 442] width 108 height 20
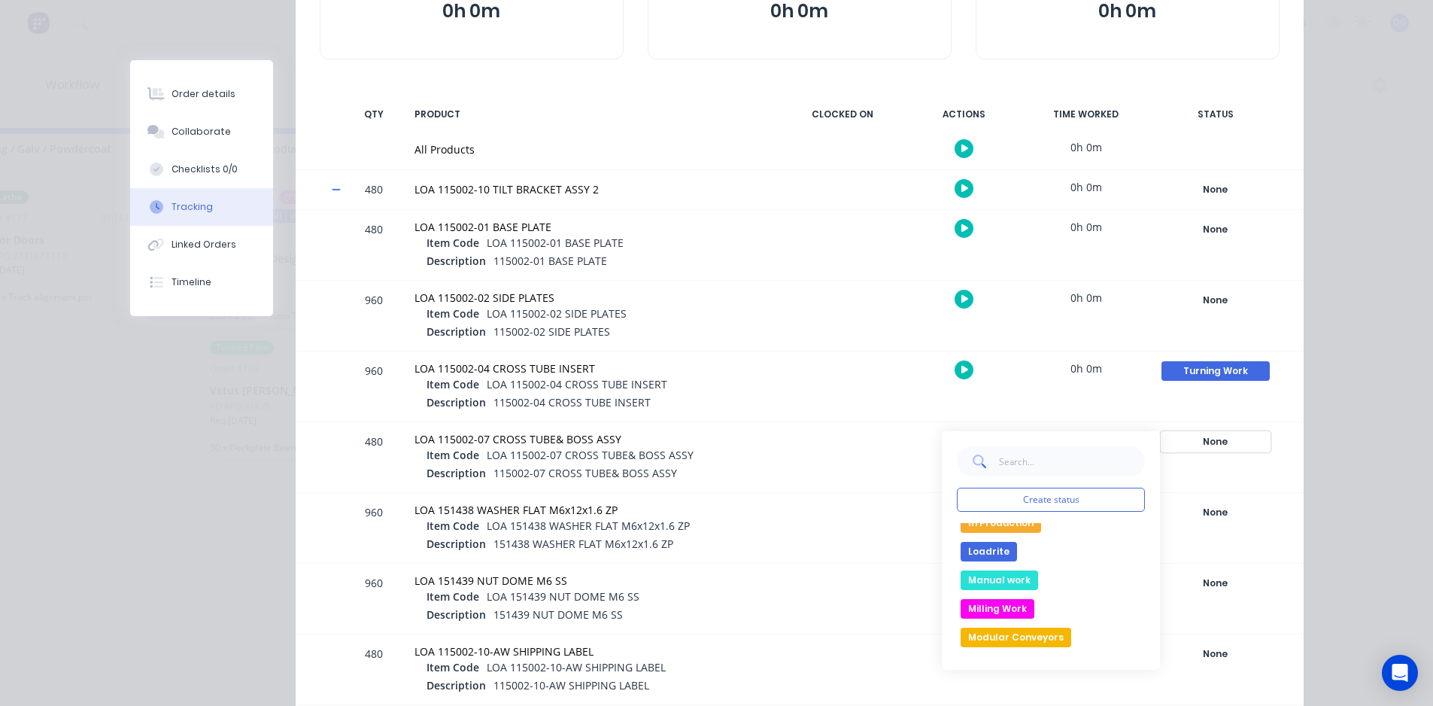
scroll to position [150, 0]
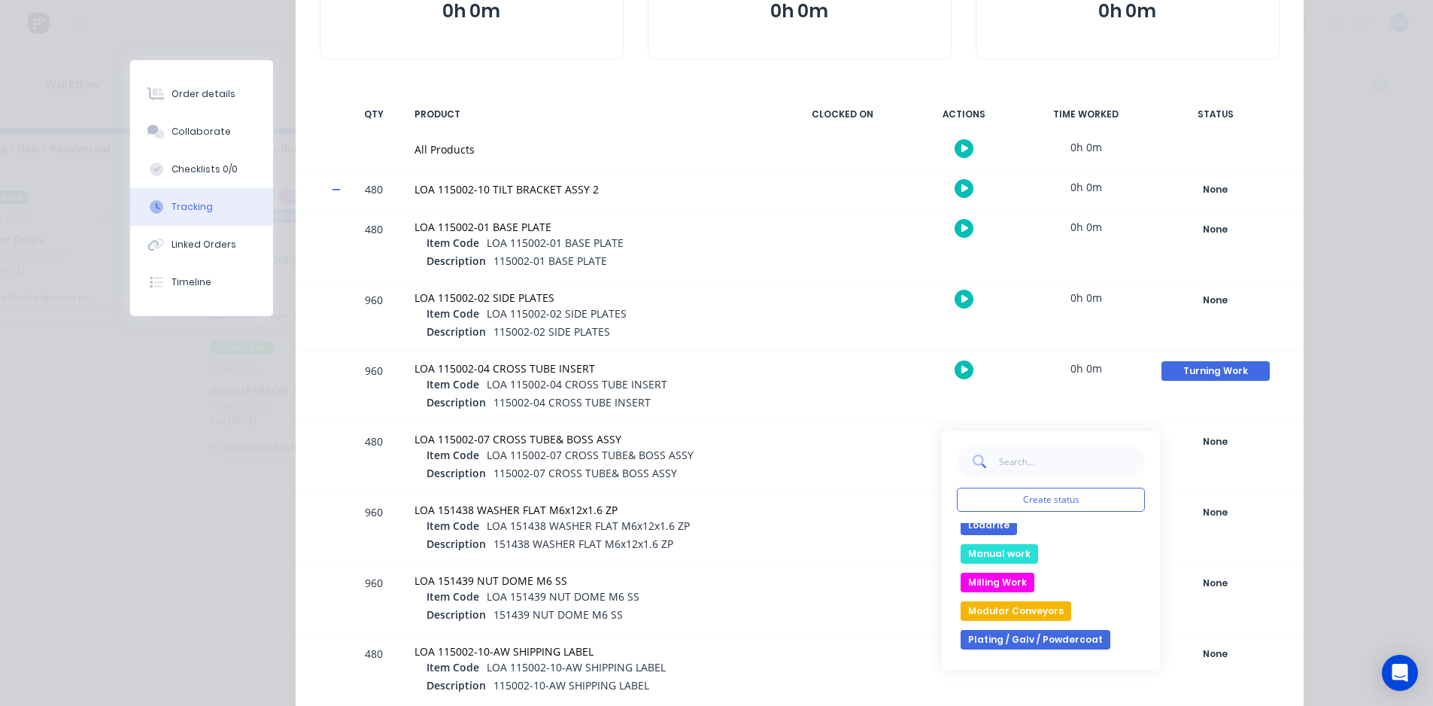
click at [1028, 638] on button "Plating / Galv / Powdercoat" at bounding box center [1036, 640] width 150 height 20
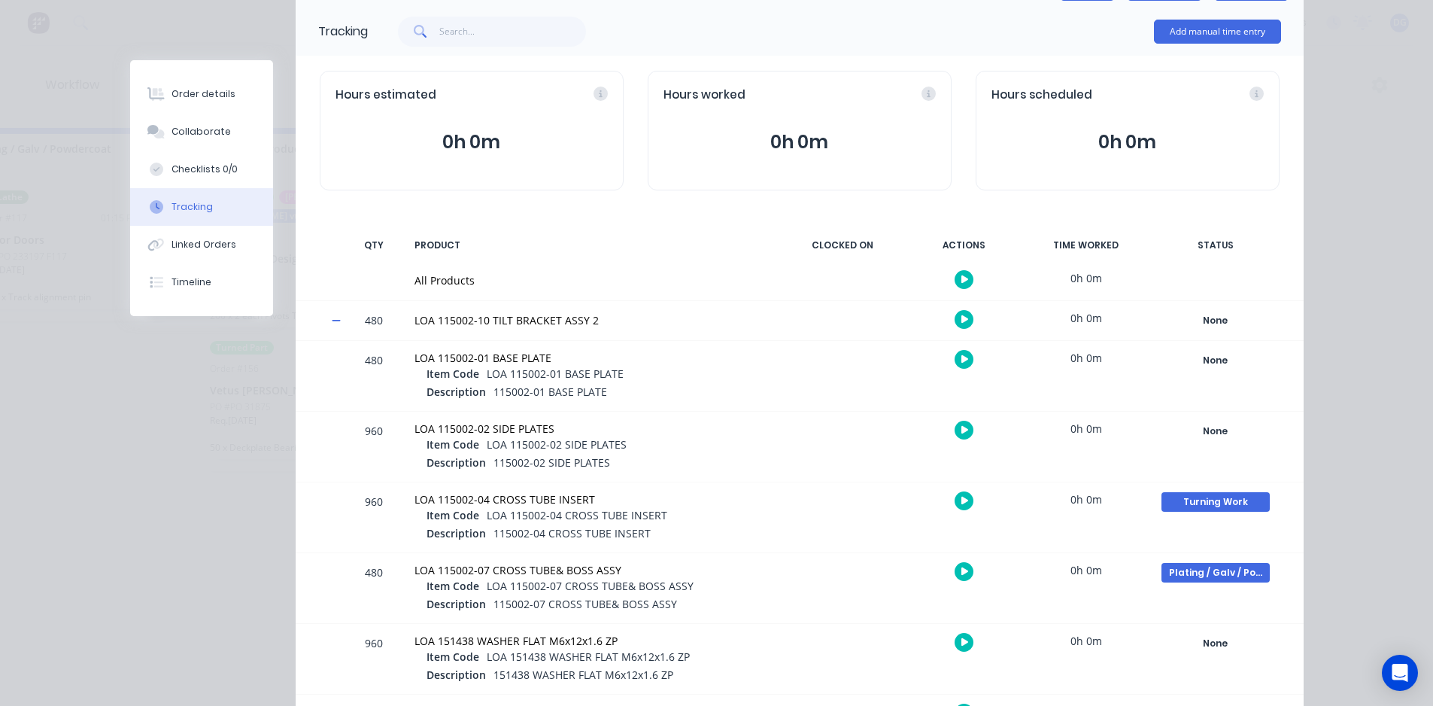
scroll to position [0, 0]
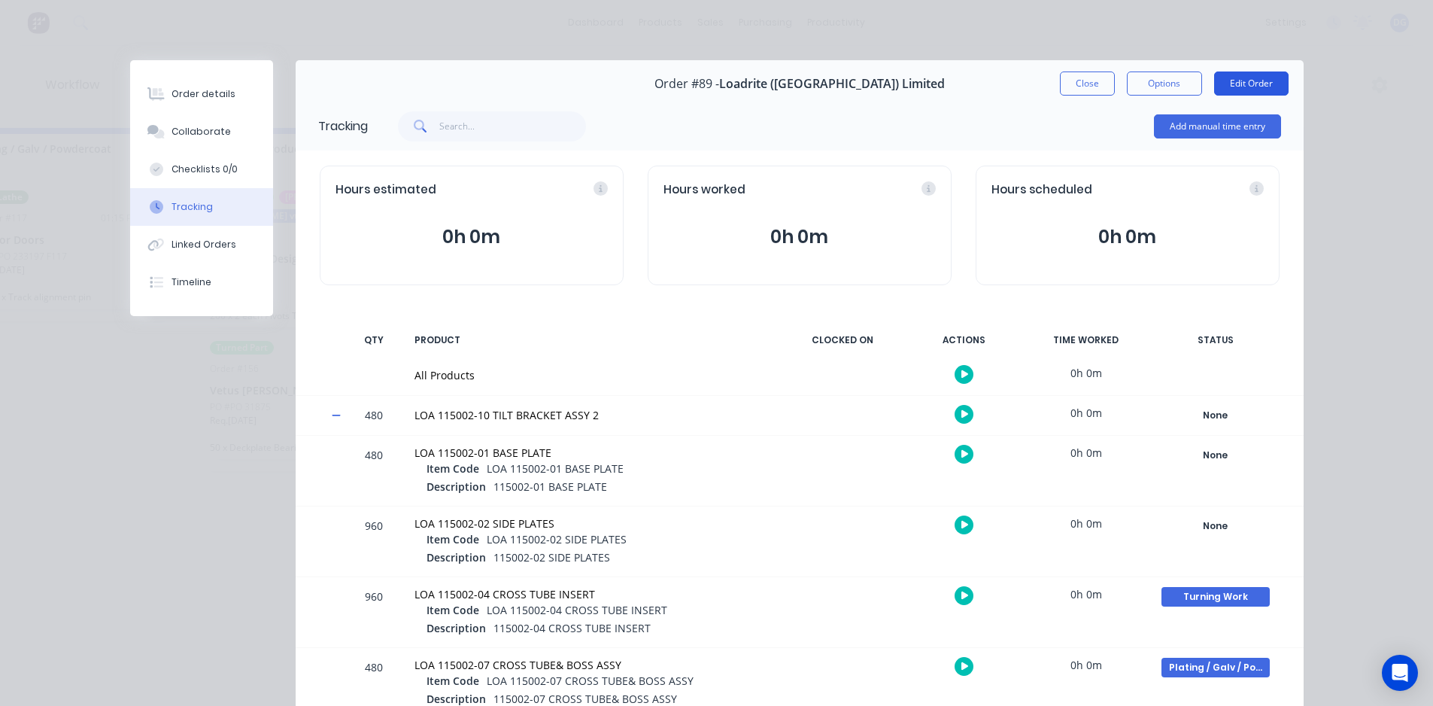
click at [1245, 84] on button "Edit Order" at bounding box center [1251, 83] width 74 height 24
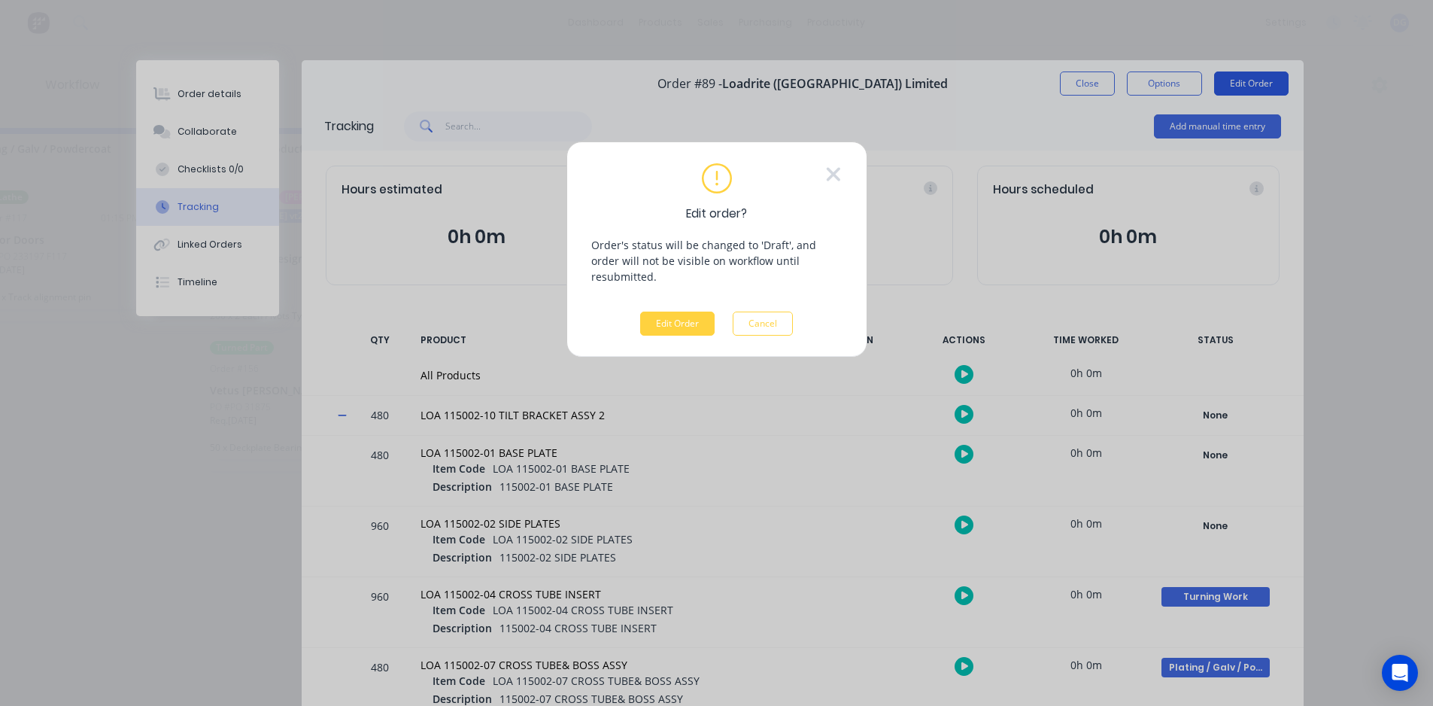
scroll to position [0, 2373]
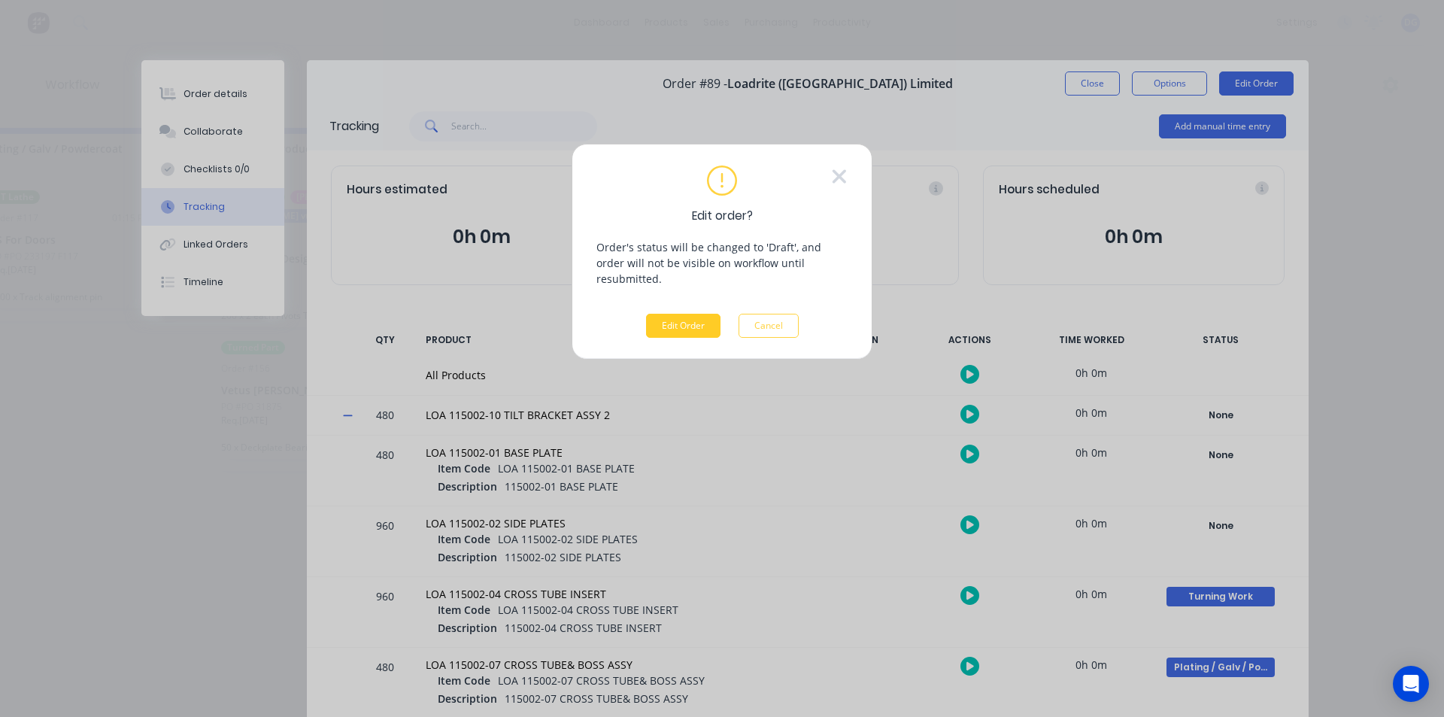
click at [697, 314] on button "Edit Order" at bounding box center [683, 326] width 74 height 24
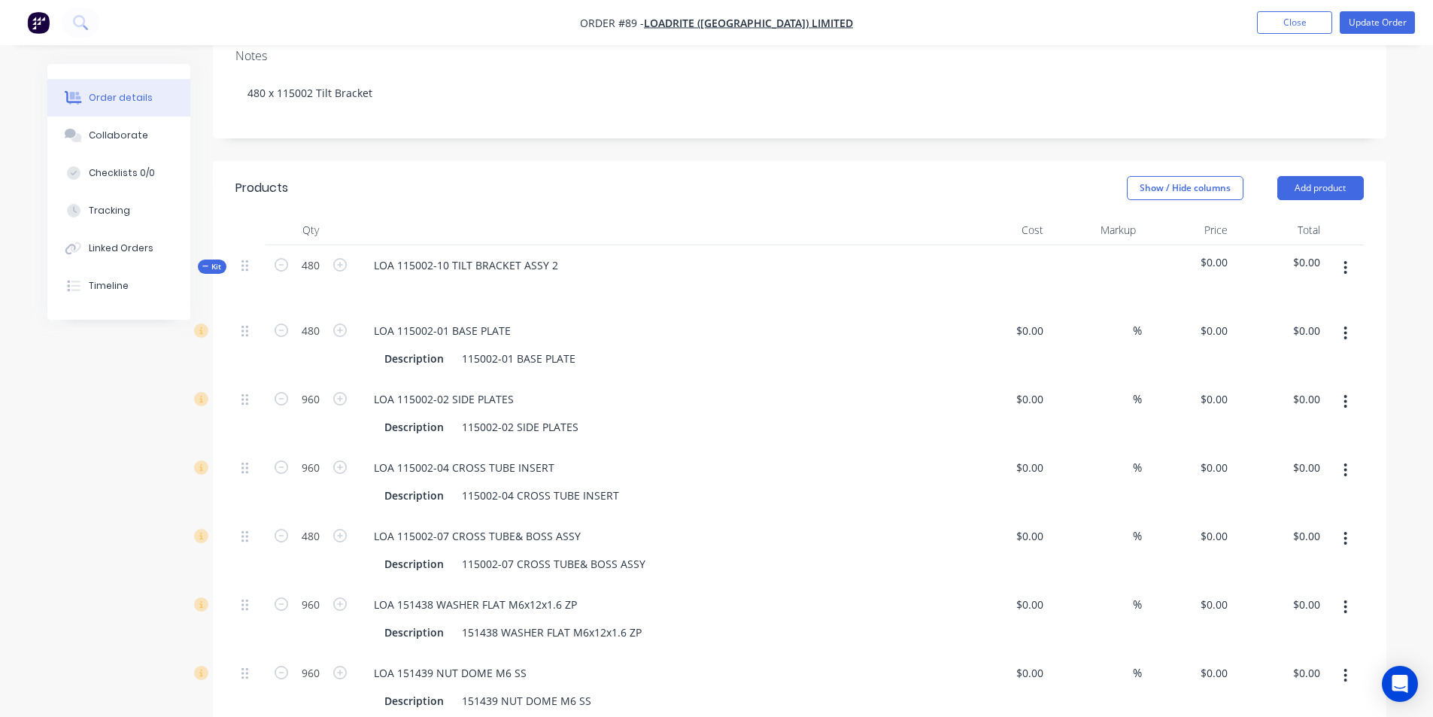
scroll to position [376, 0]
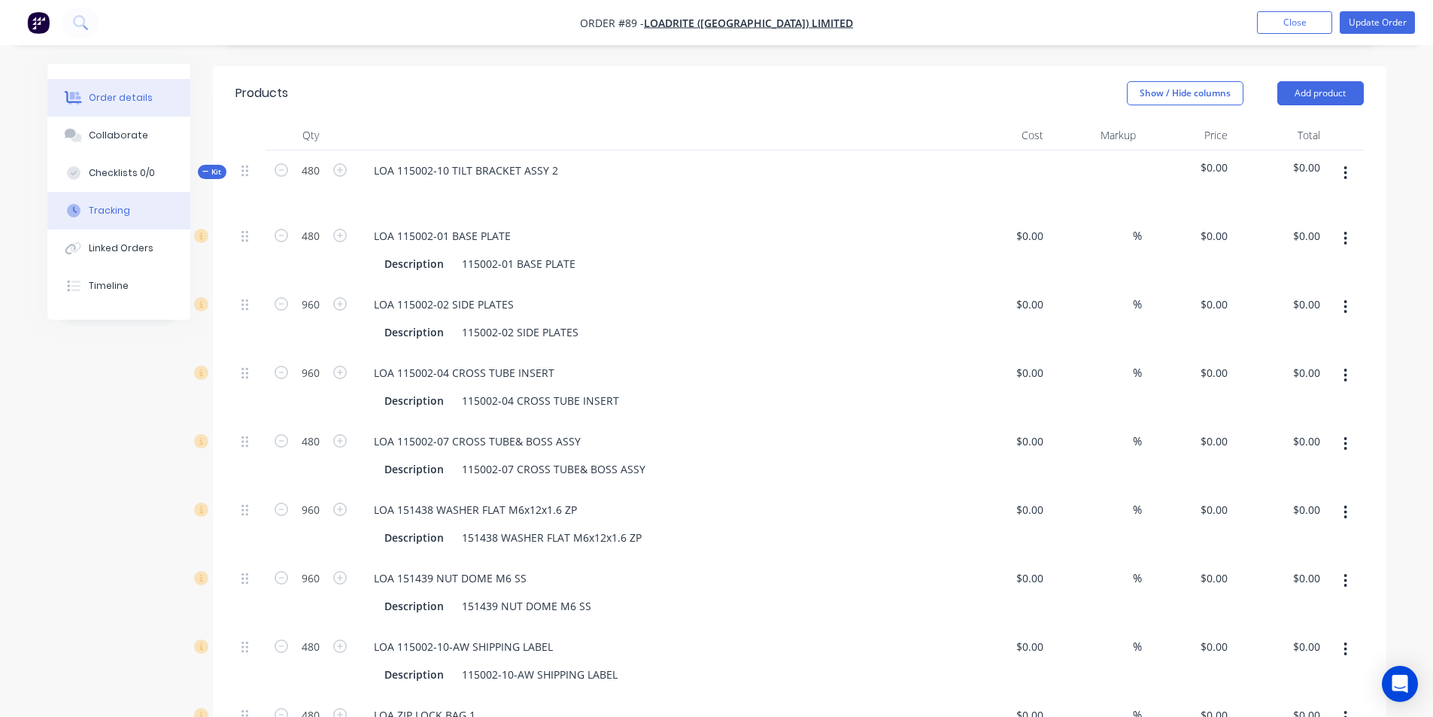
click at [108, 211] on div "Tracking" at bounding box center [109, 211] width 41 height 14
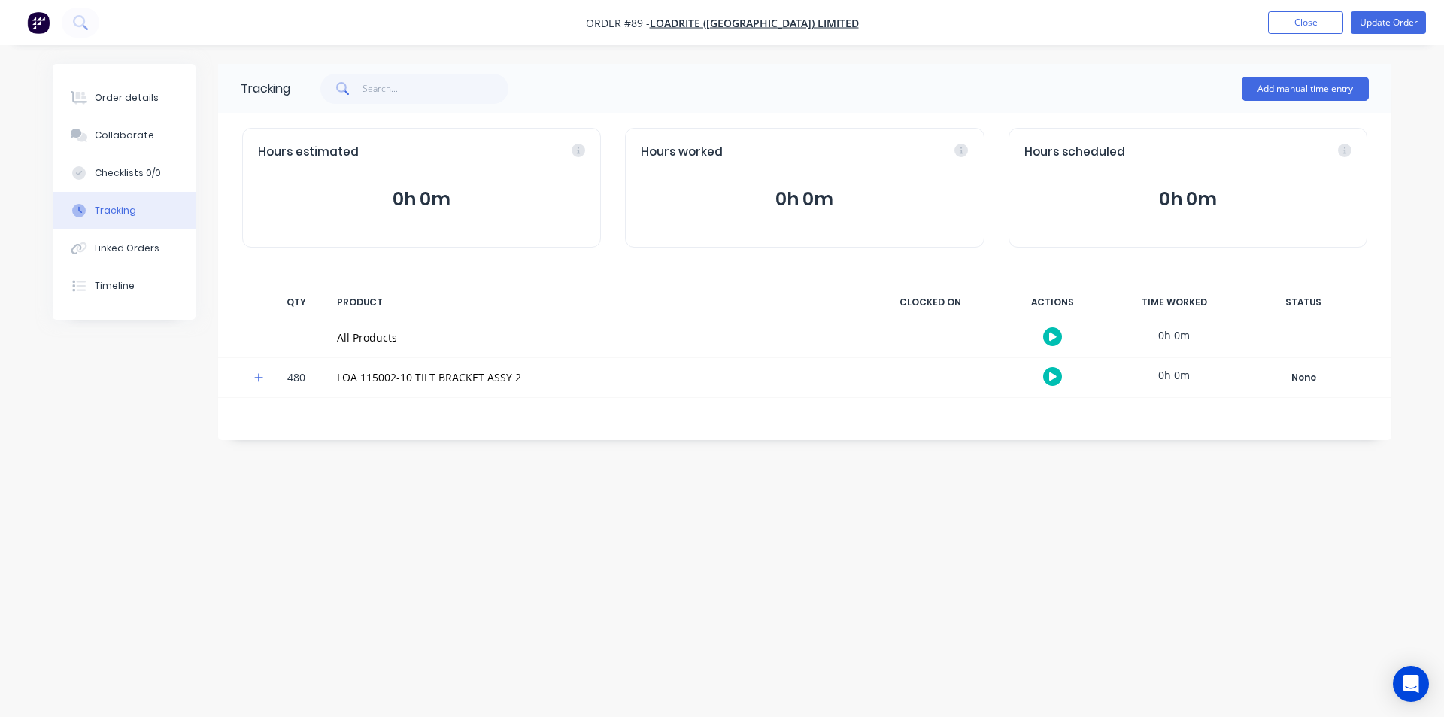
click at [260, 375] on icon at bounding box center [258, 377] width 9 height 9
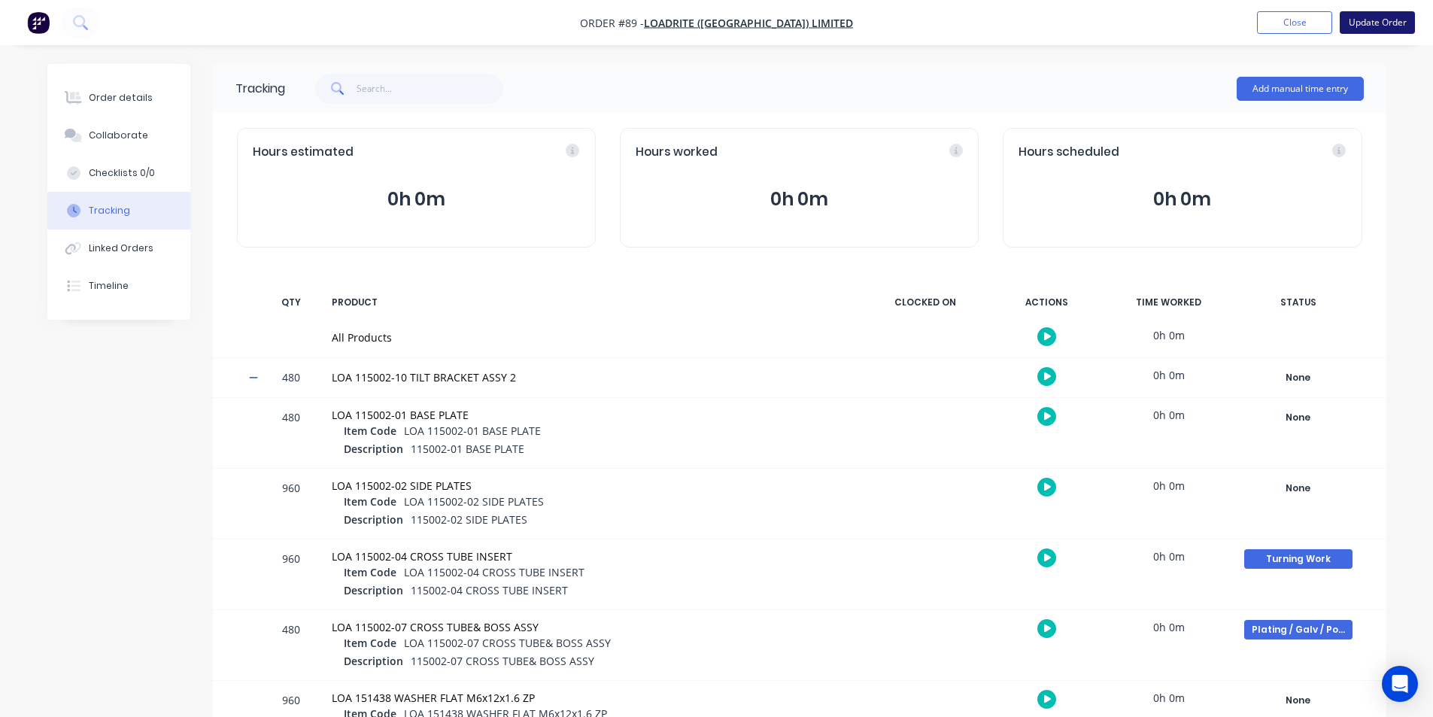
click at [1380, 23] on button "Update Order" at bounding box center [1377, 22] width 75 height 23
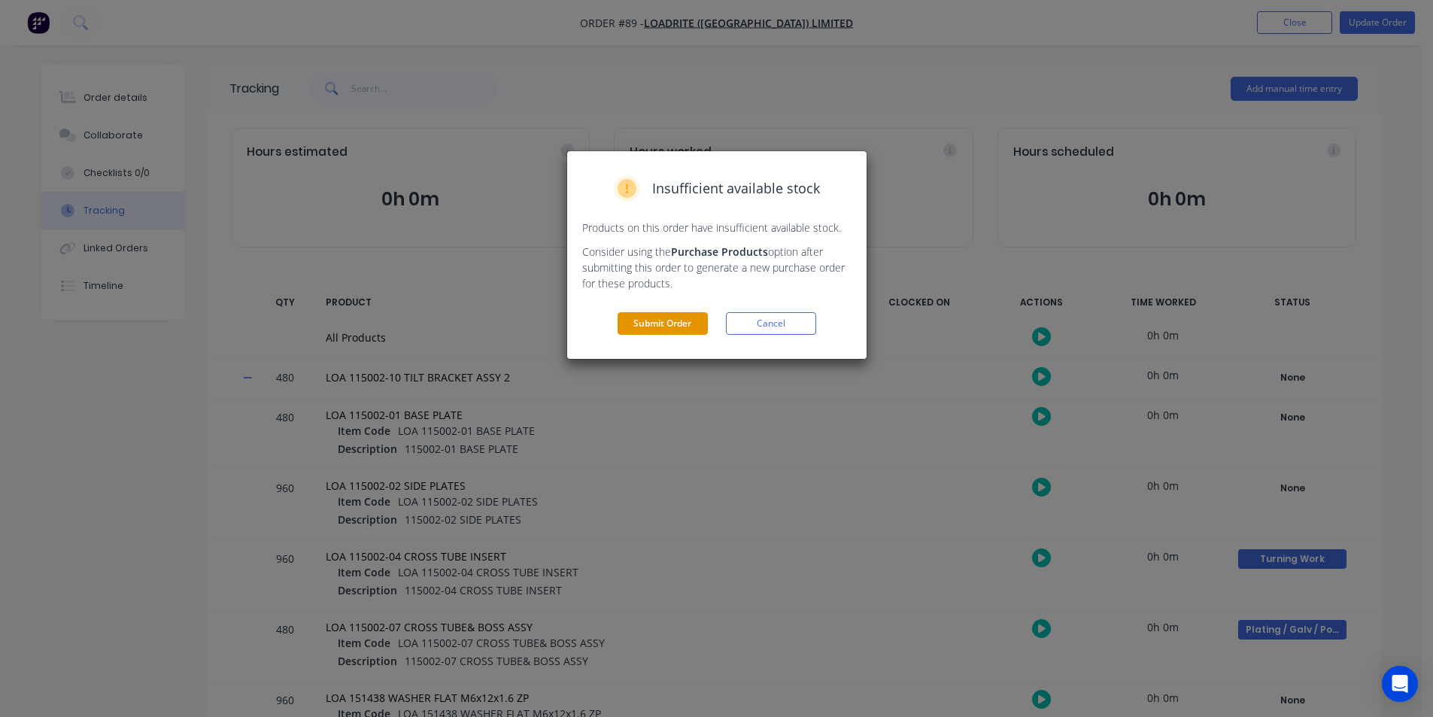
click at [661, 321] on button "Submit Order" at bounding box center [663, 323] width 90 height 23
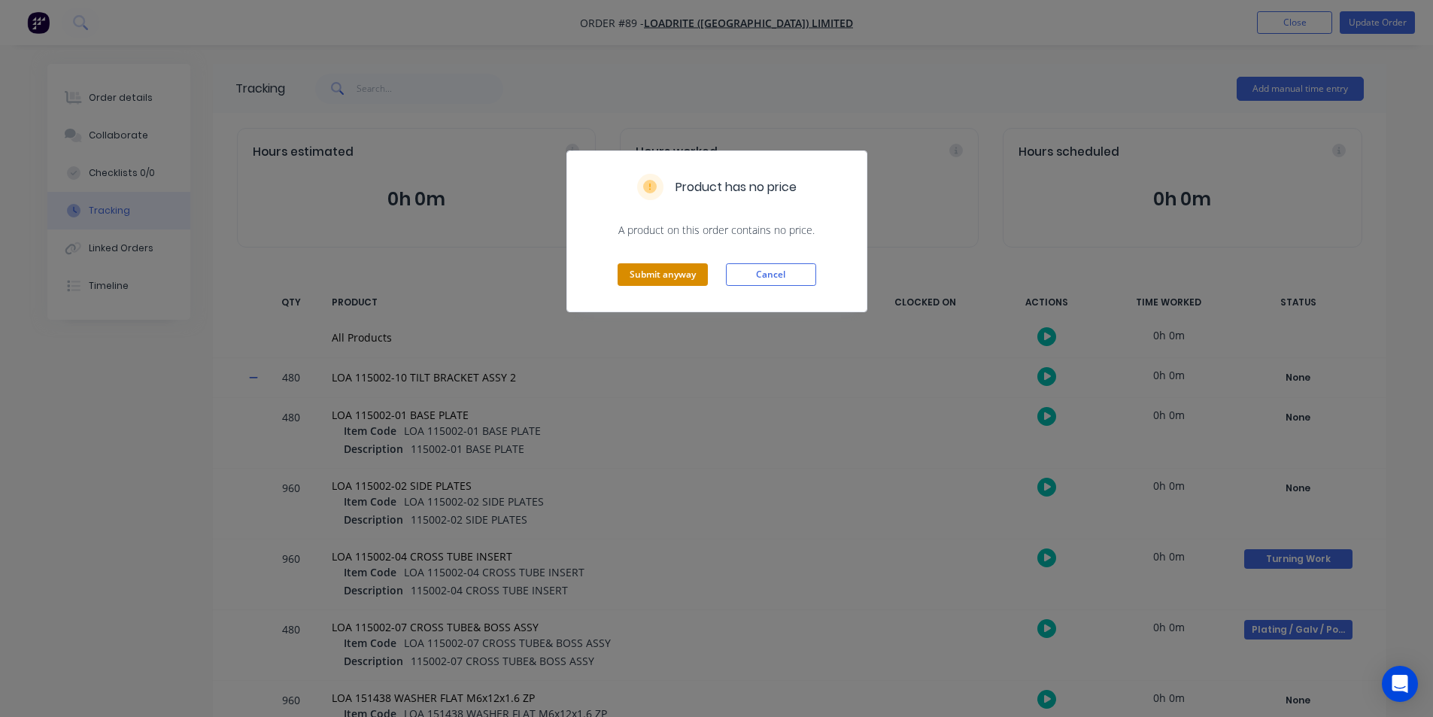
click at [665, 272] on button "Submit anyway" at bounding box center [663, 274] width 90 height 23
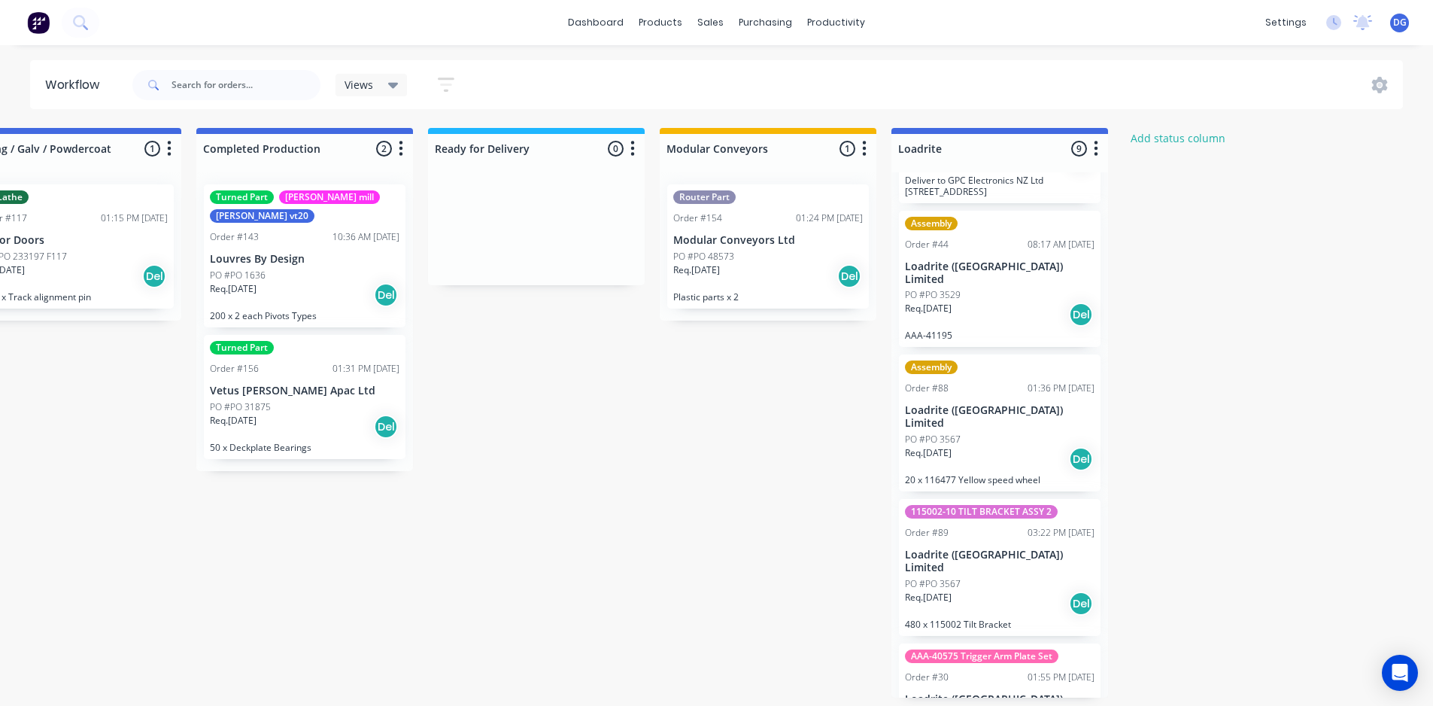
scroll to position [451, 0]
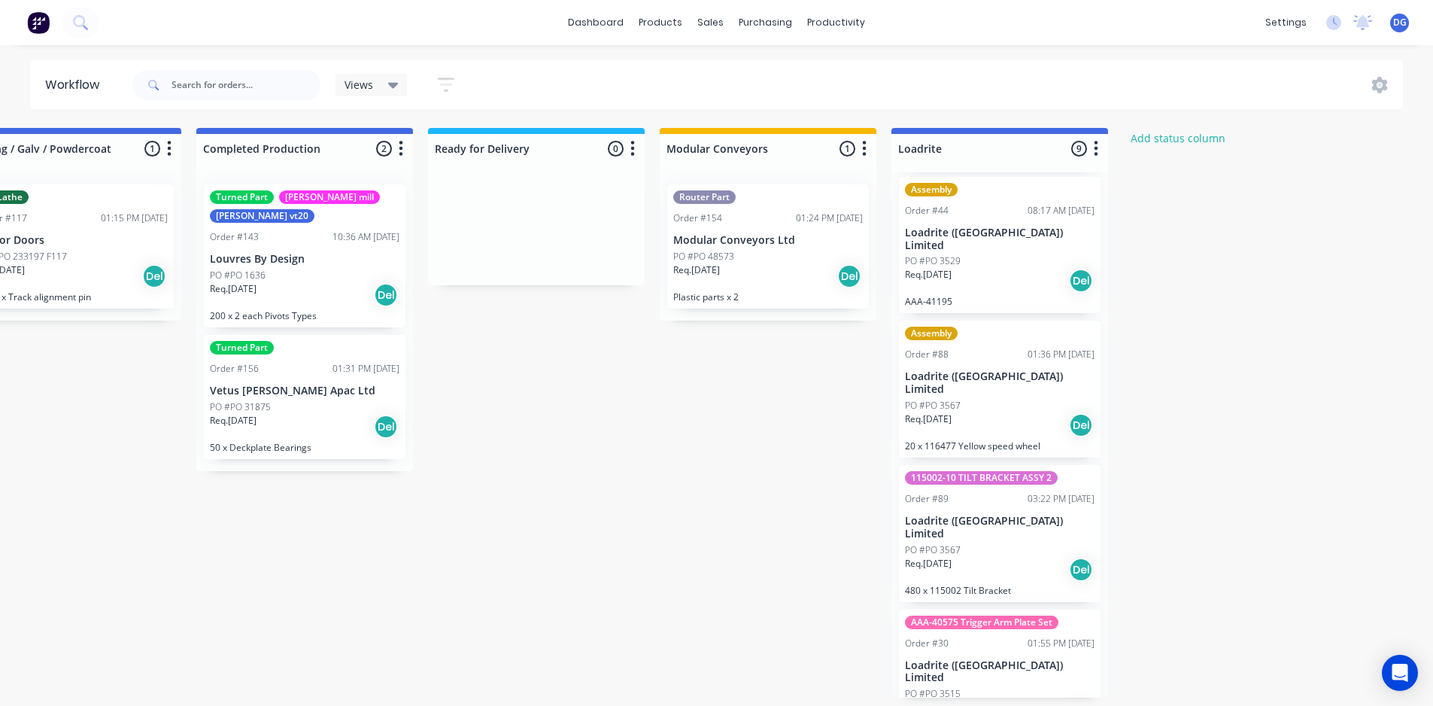
click at [955, 466] on div "115002-10 TILT BRACKET ASSY 2 Order #89 03:22 PM 14/08/25 Loadrite (Auckland) L…" at bounding box center [1000, 533] width 202 height 137
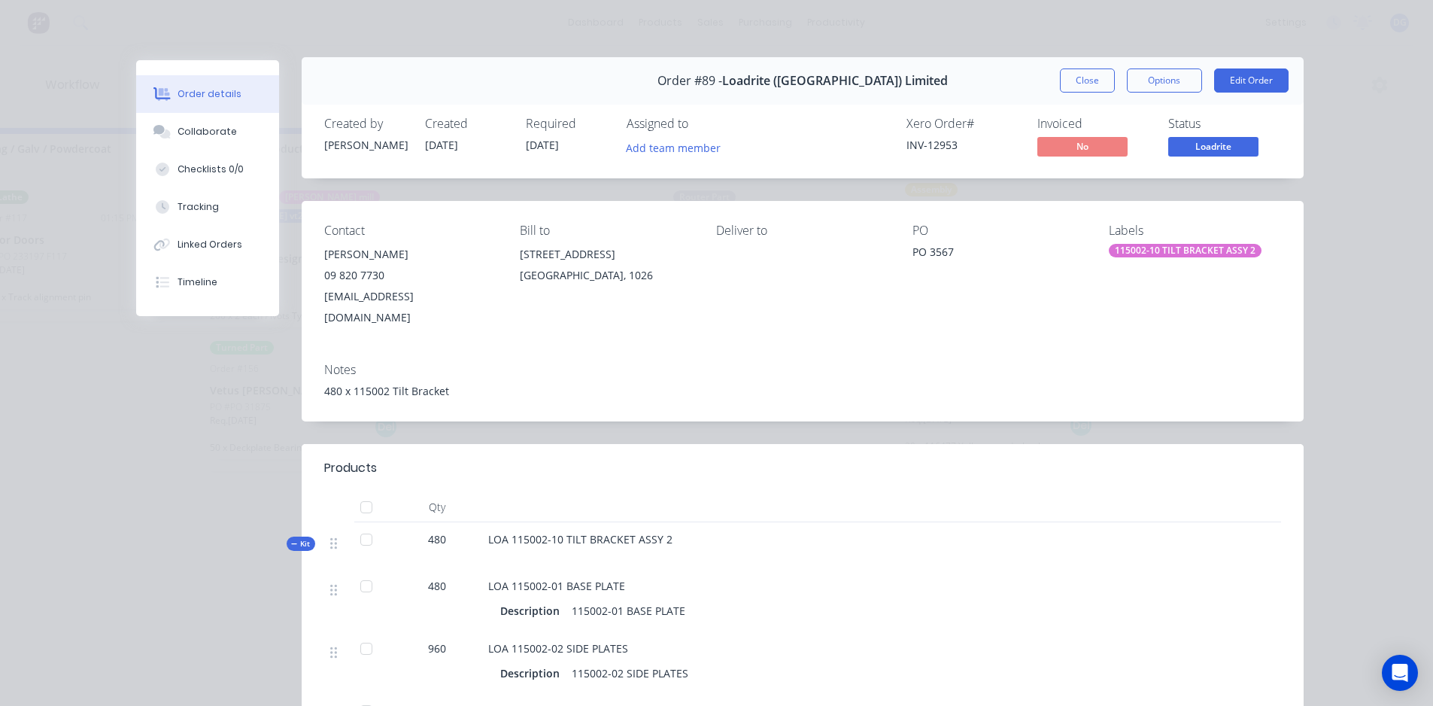
scroll to position [0, 0]
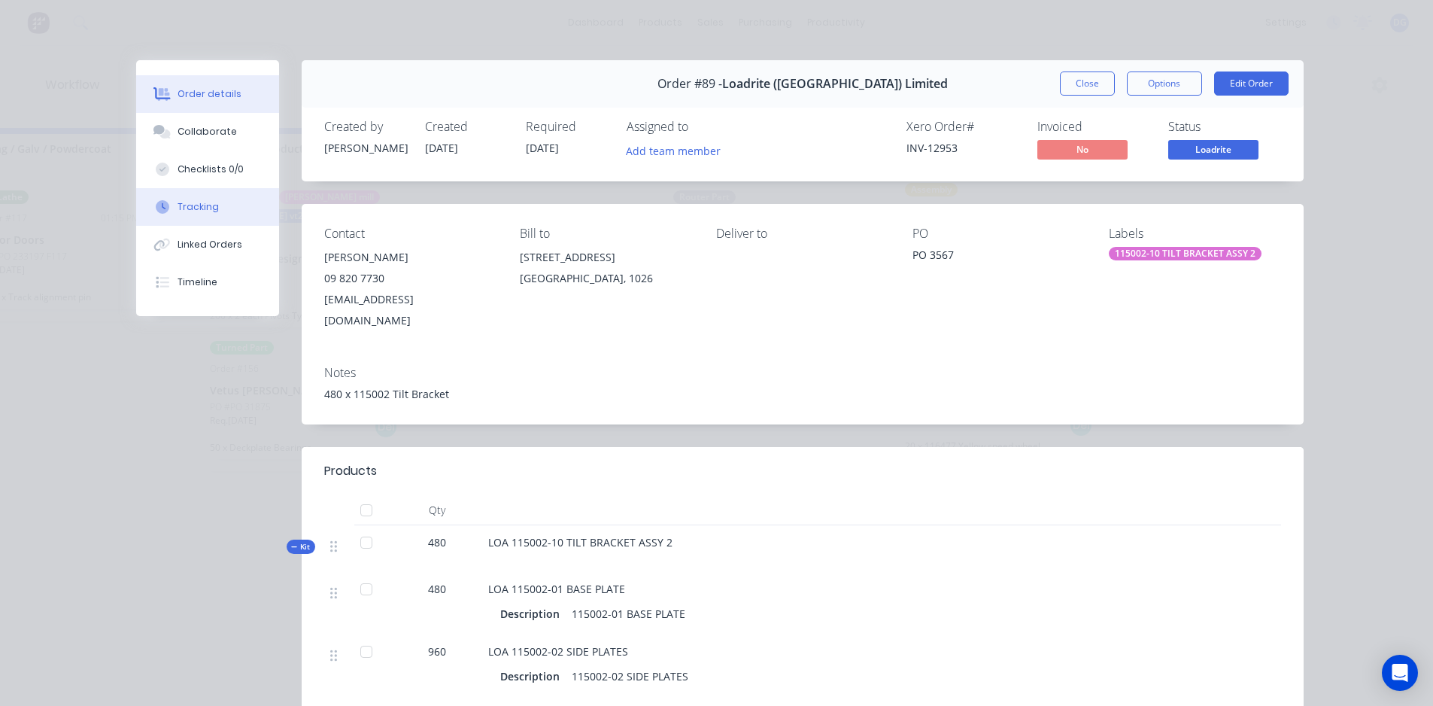
click at [199, 208] on div "Tracking" at bounding box center [198, 207] width 41 height 14
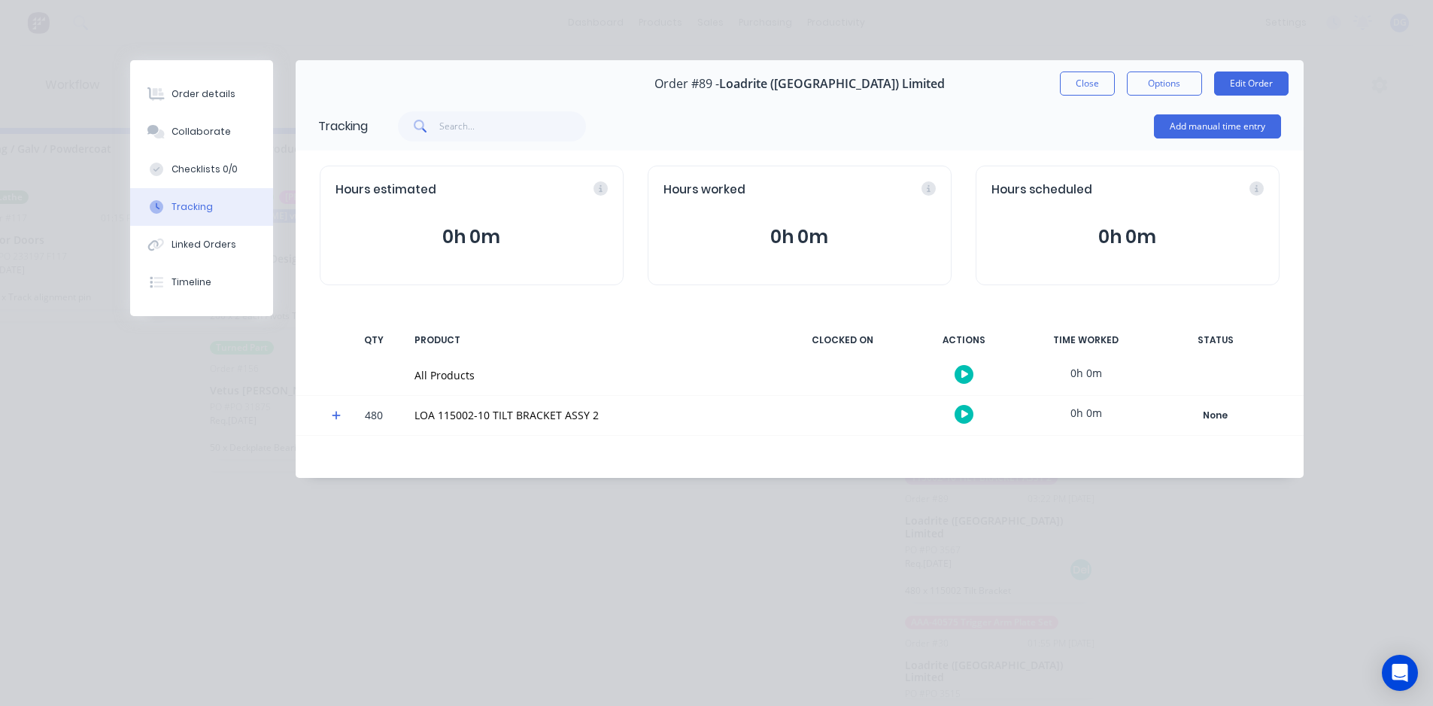
click at [338, 415] on icon at bounding box center [337, 415] width 10 height 11
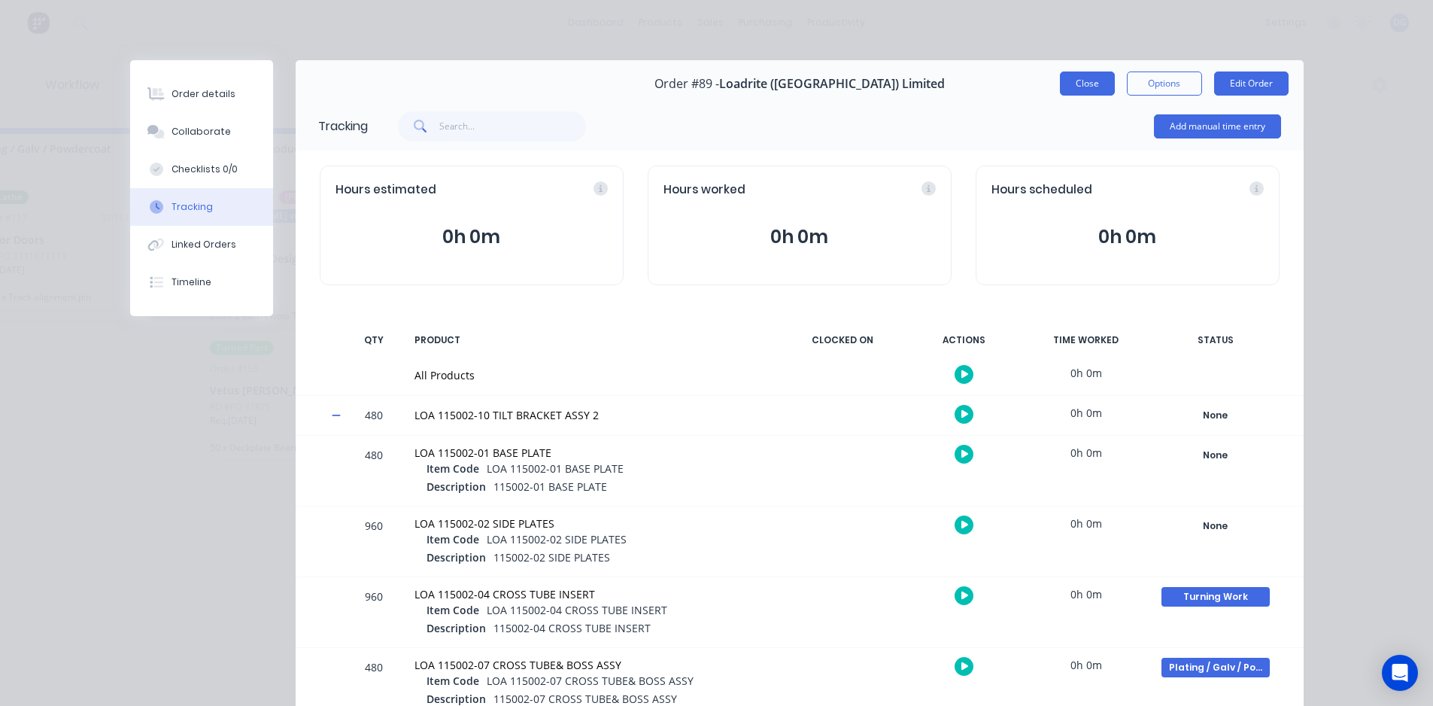
click at [1084, 84] on button "Close" at bounding box center [1087, 83] width 55 height 24
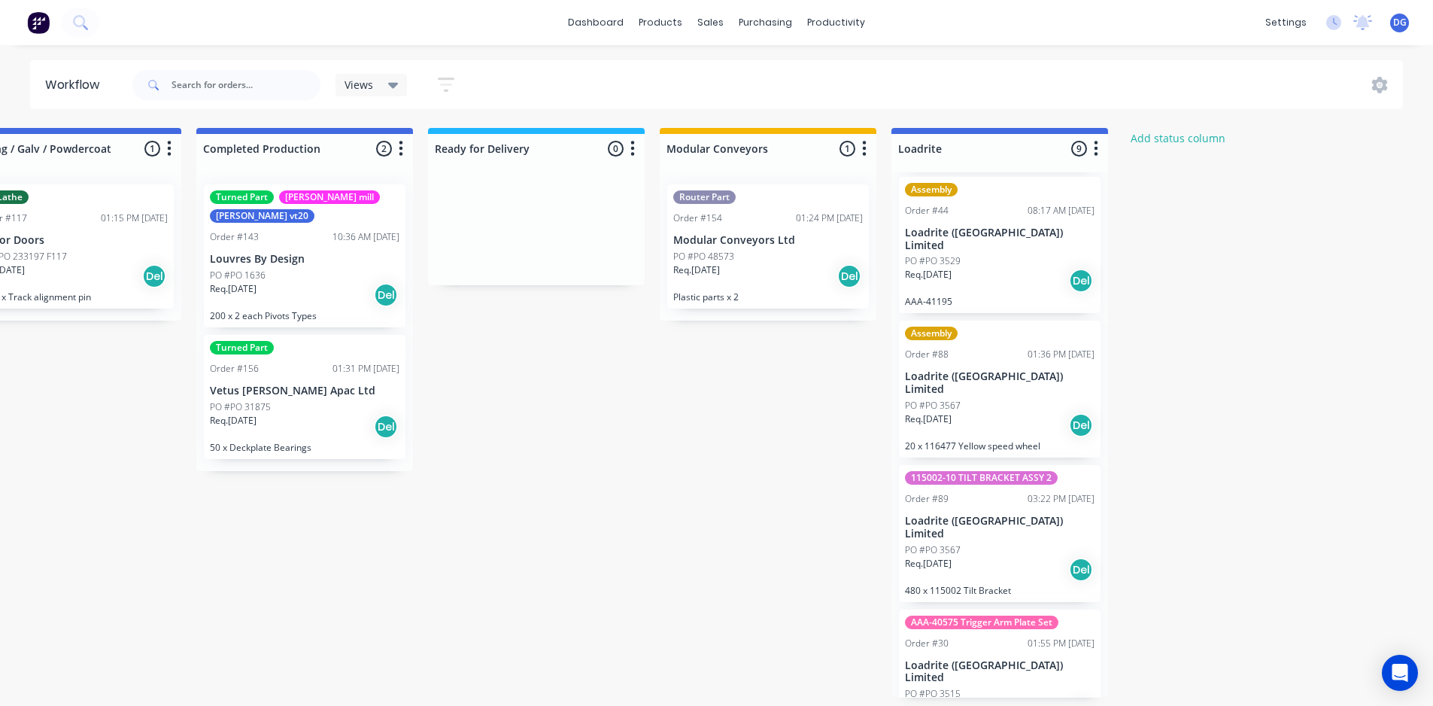
click at [958, 543] on p "PO #PO 3567" at bounding box center [933, 550] width 56 height 14
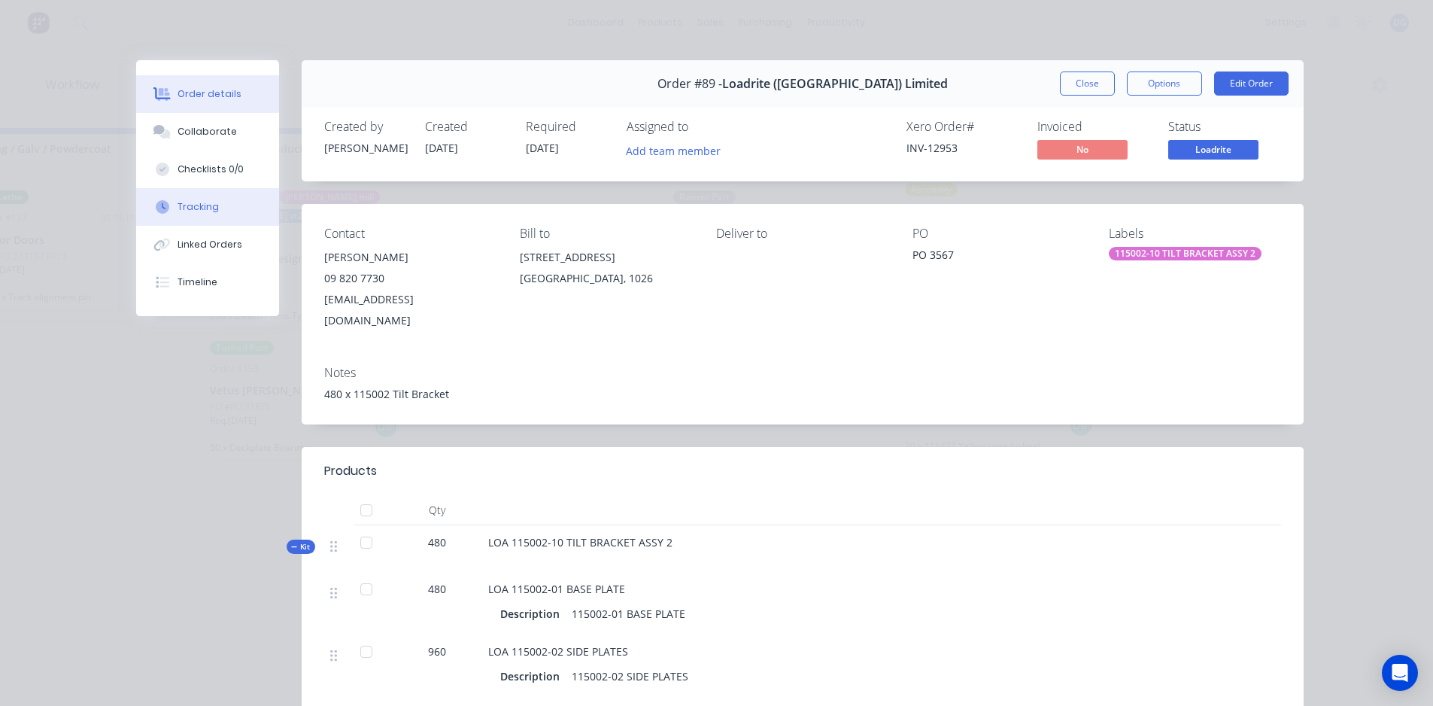
click at [185, 205] on div "Tracking" at bounding box center [198, 207] width 41 height 14
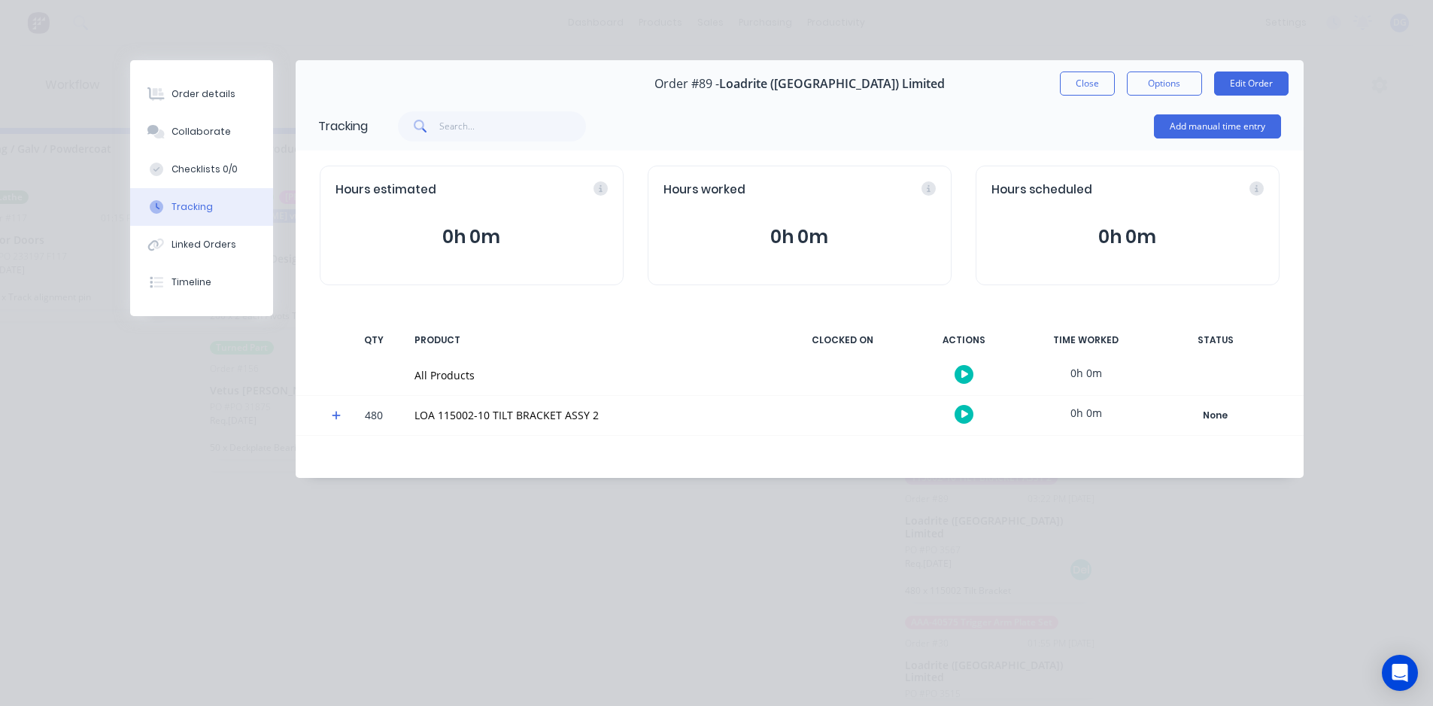
click at [336, 414] on icon at bounding box center [336, 415] width 9 height 9
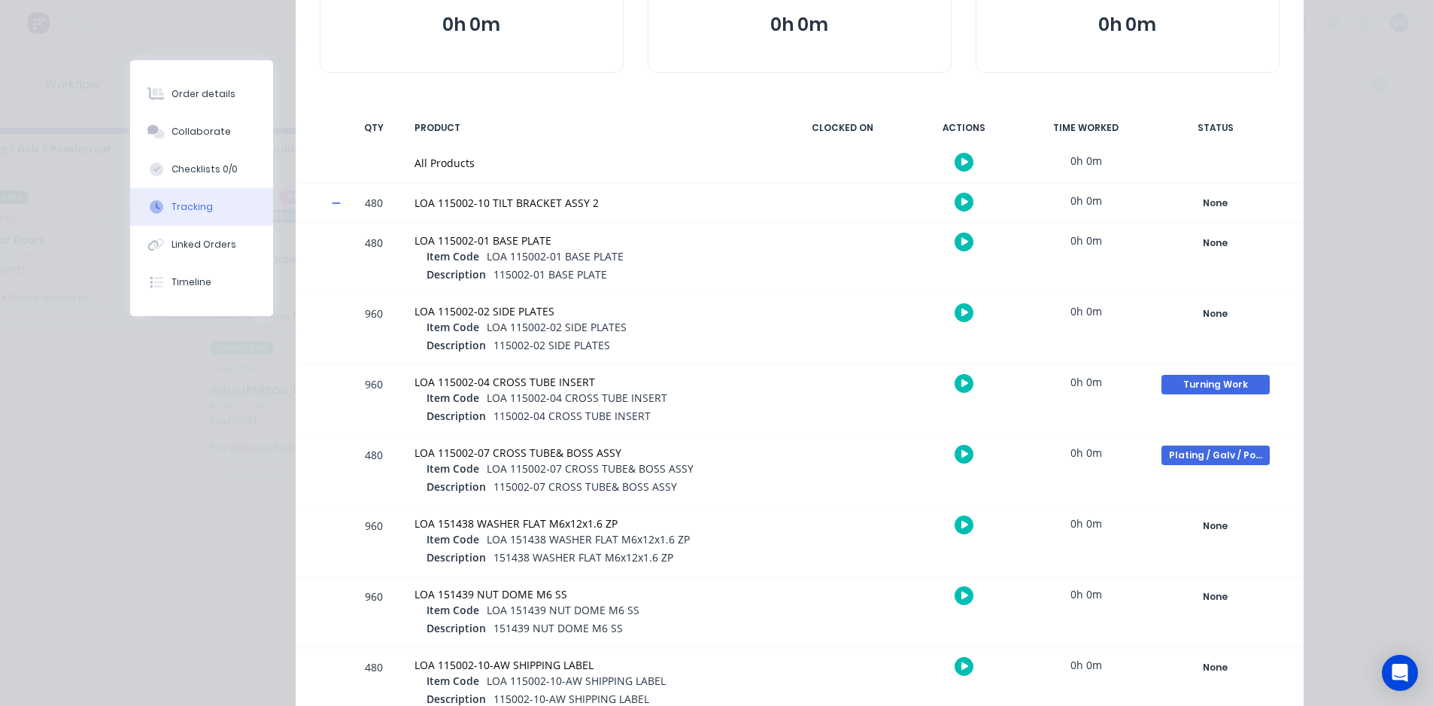
scroll to position [226, 0]
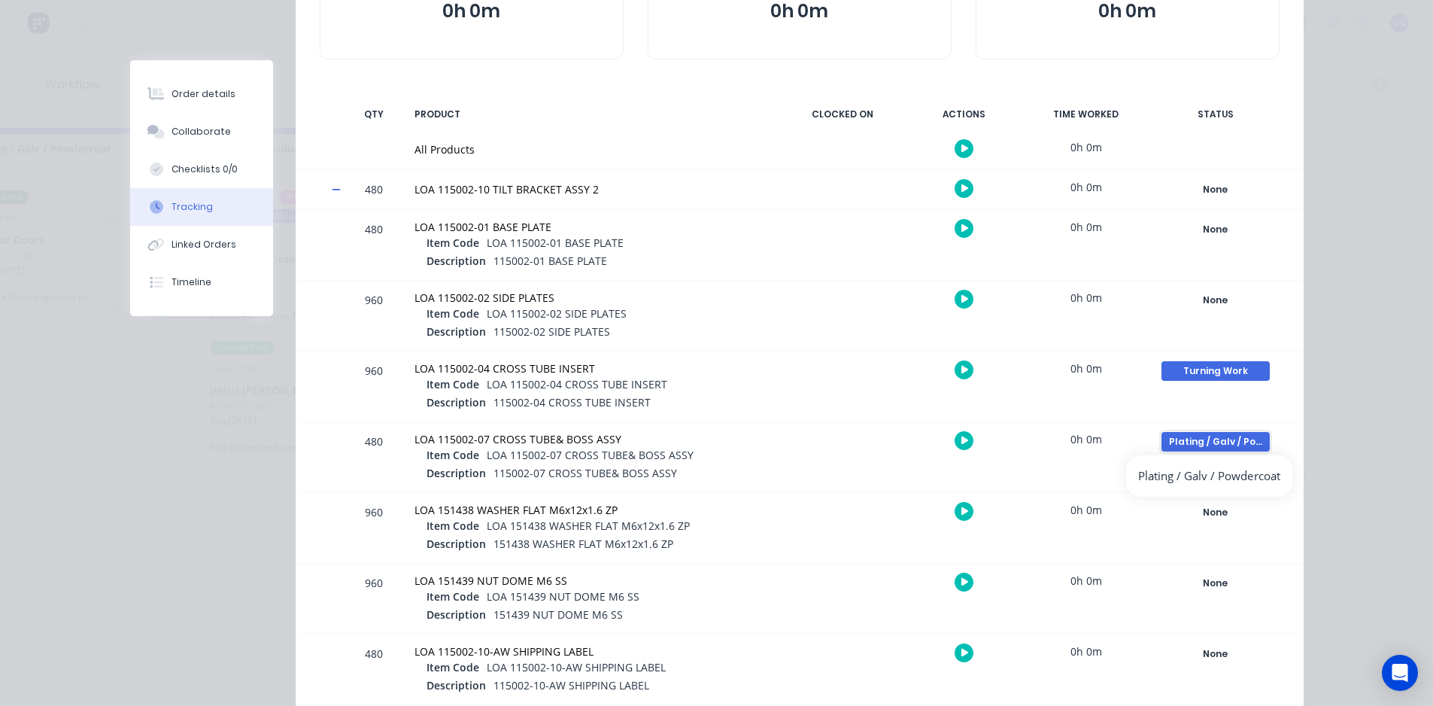
click at [1201, 440] on div "Plating / Galv / Powdercoat" at bounding box center [1216, 442] width 108 height 20
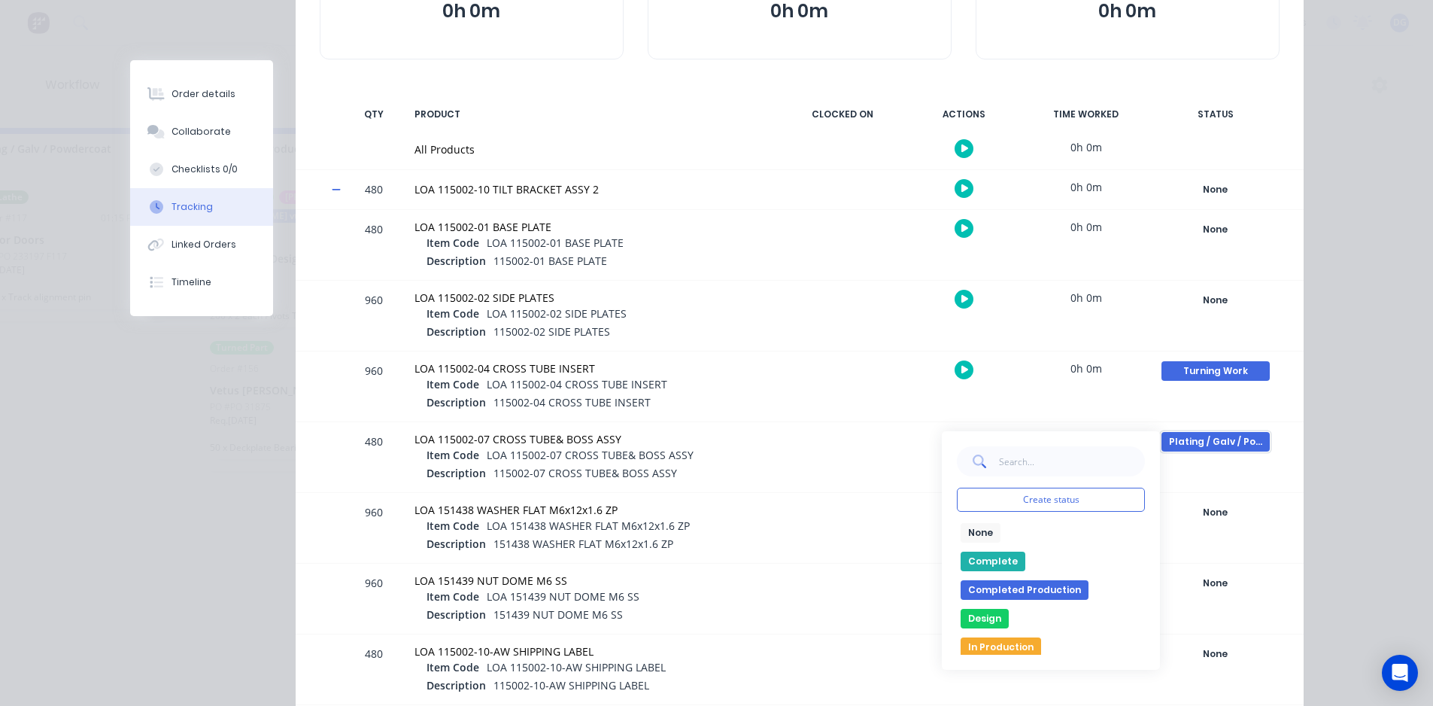
scroll to position [0, 0]
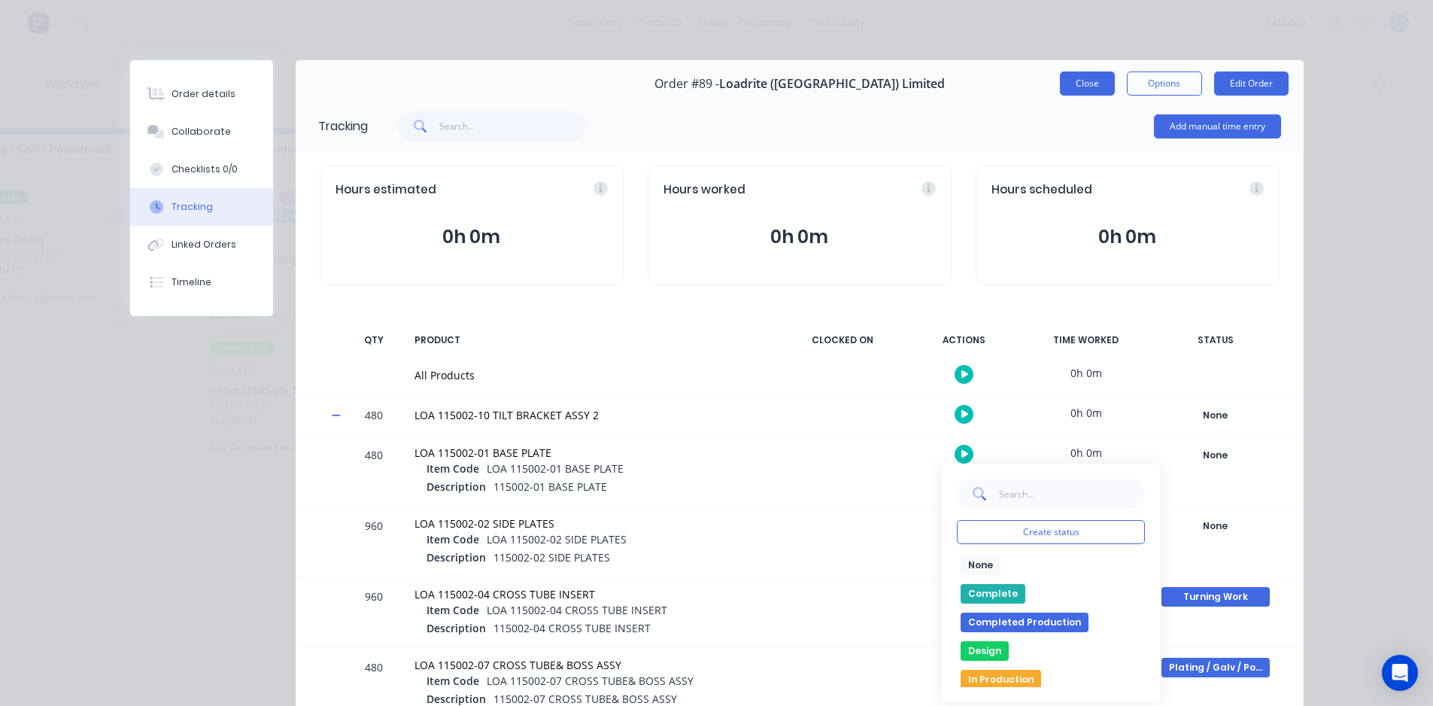
click at [1078, 84] on button "Close" at bounding box center [1087, 83] width 55 height 24
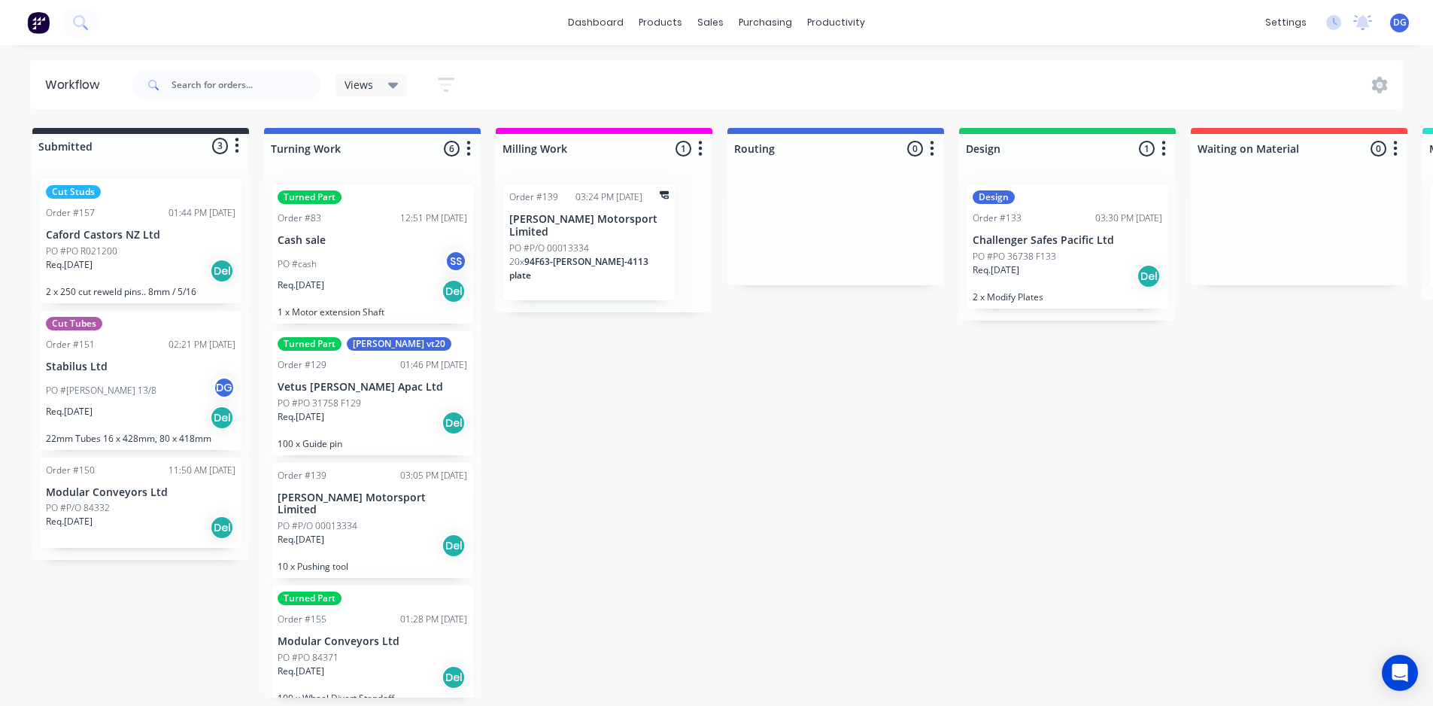
click at [667, 205] on div "Order #139 03:24 PM 14/08/25 Dodson Motorsport Limited PO #P/O 00013334 20 x 94…" at bounding box center [589, 242] width 172 height 116
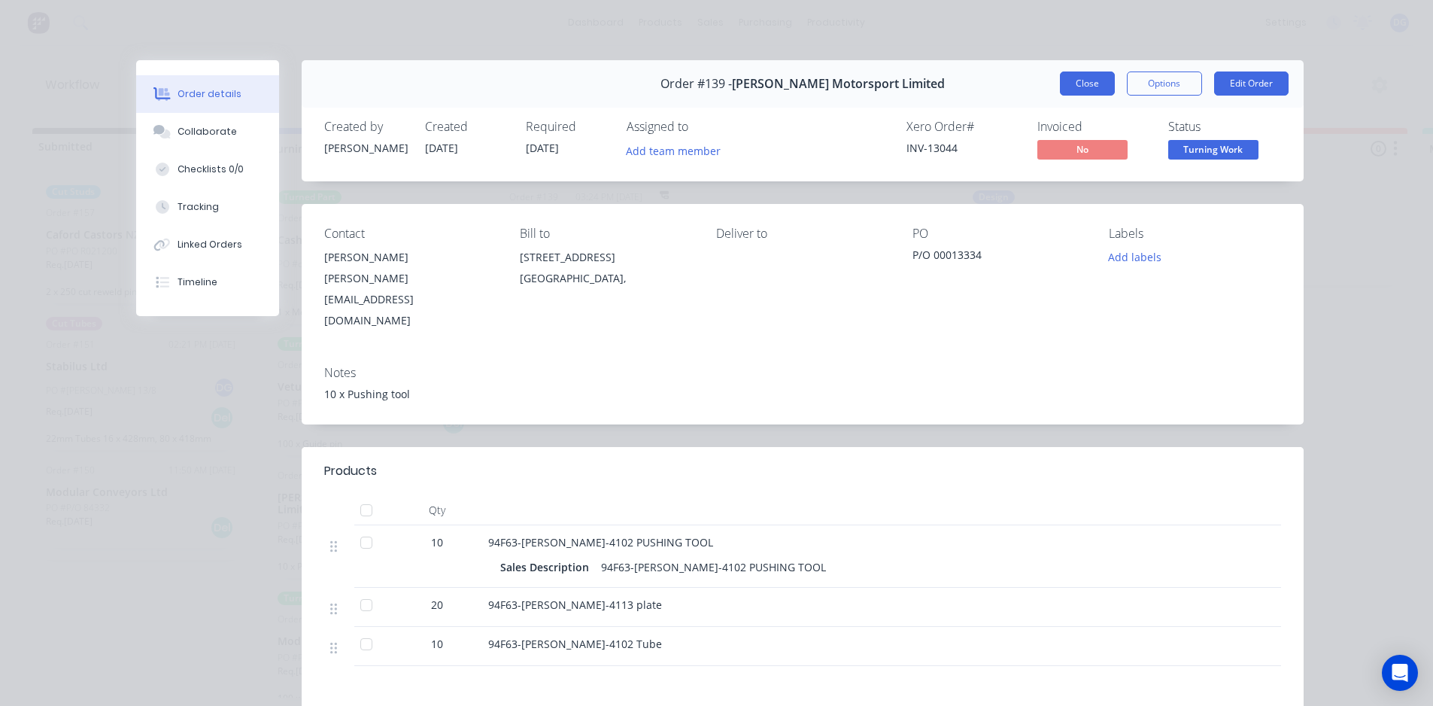
click at [1086, 82] on button "Close" at bounding box center [1087, 83] width 55 height 24
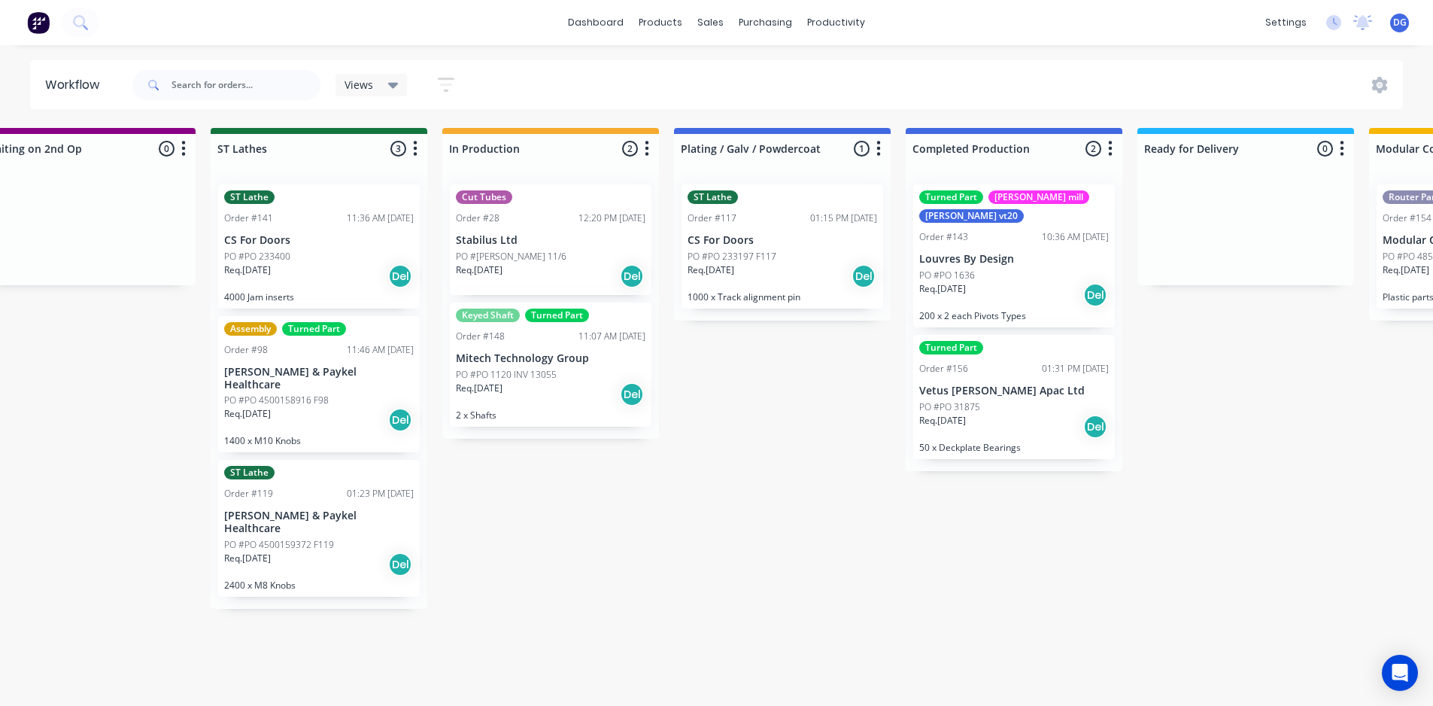
scroll to position [0, 1682]
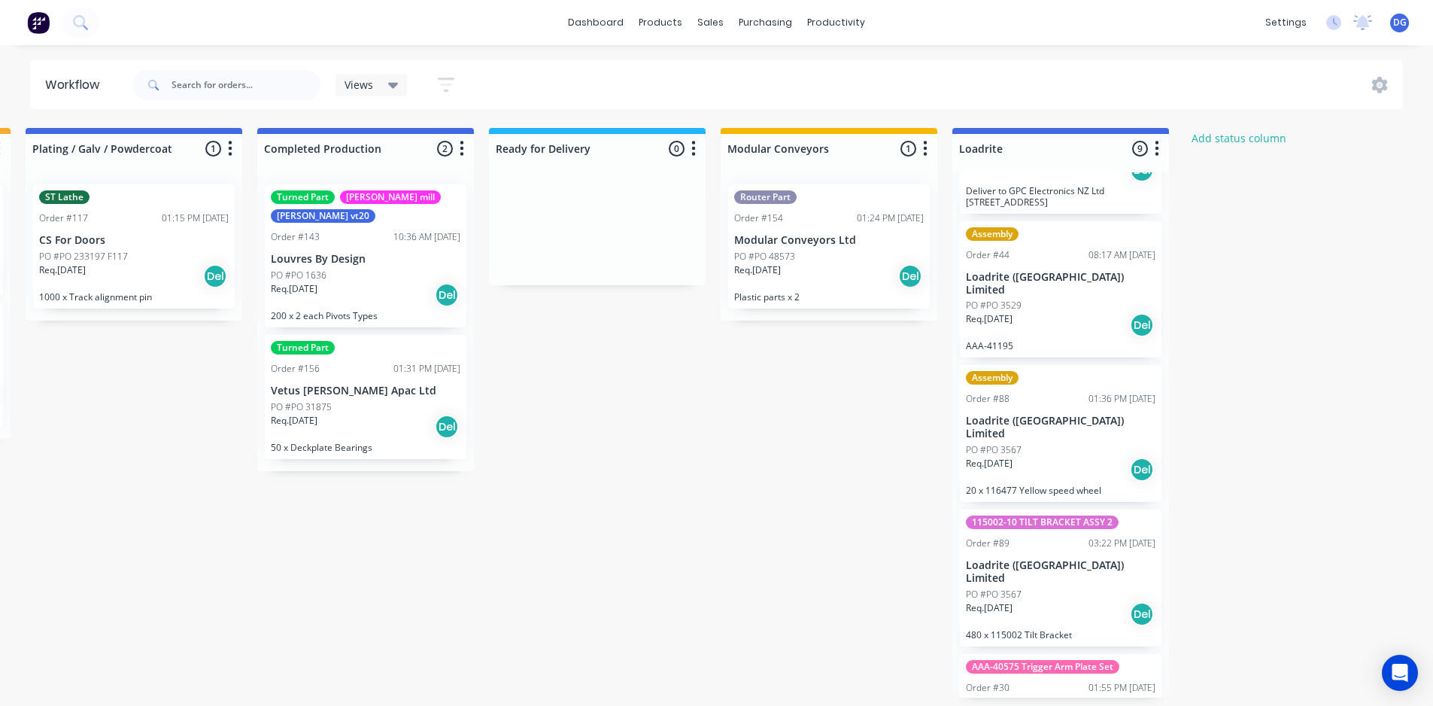
scroll to position [451, 0]
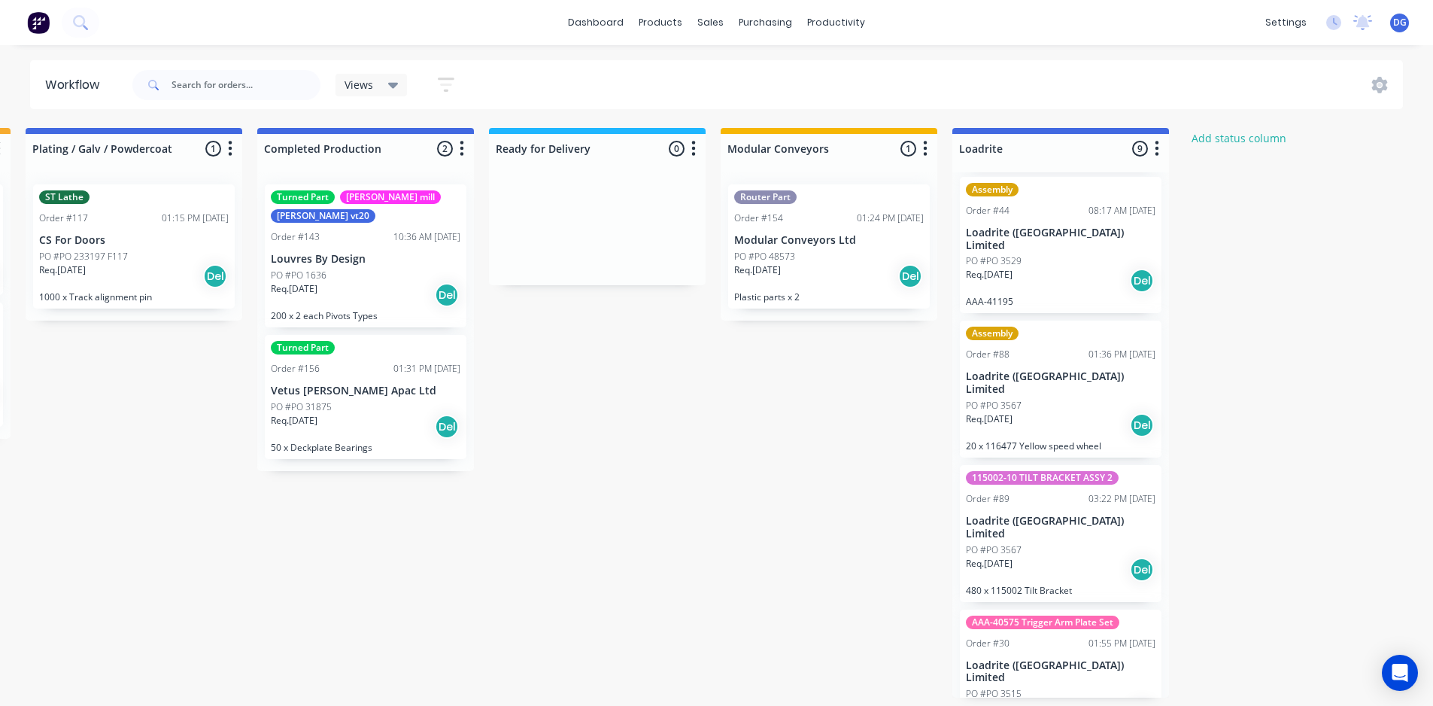
click at [379, 84] on div "Views" at bounding box center [372, 85] width 54 height 14
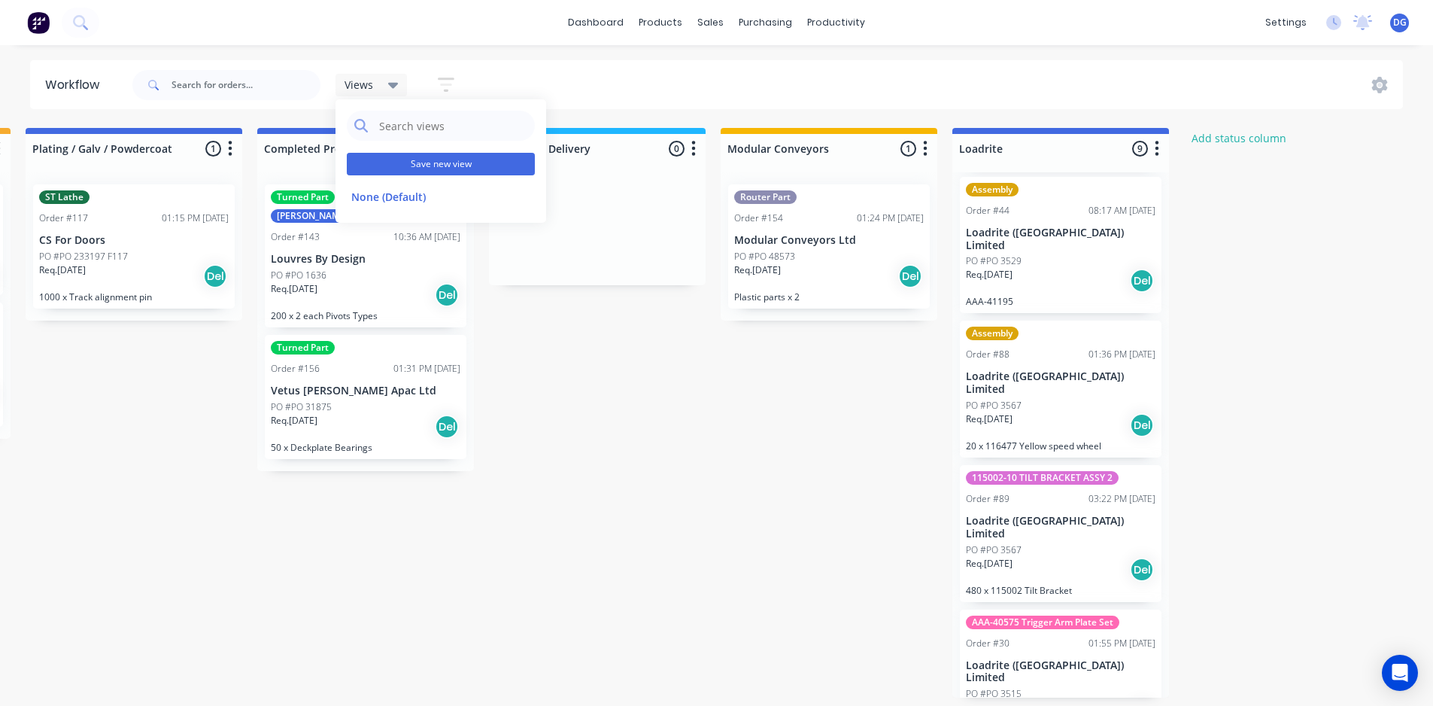
click at [435, 159] on button "Save new view" at bounding box center [441, 164] width 188 height 23
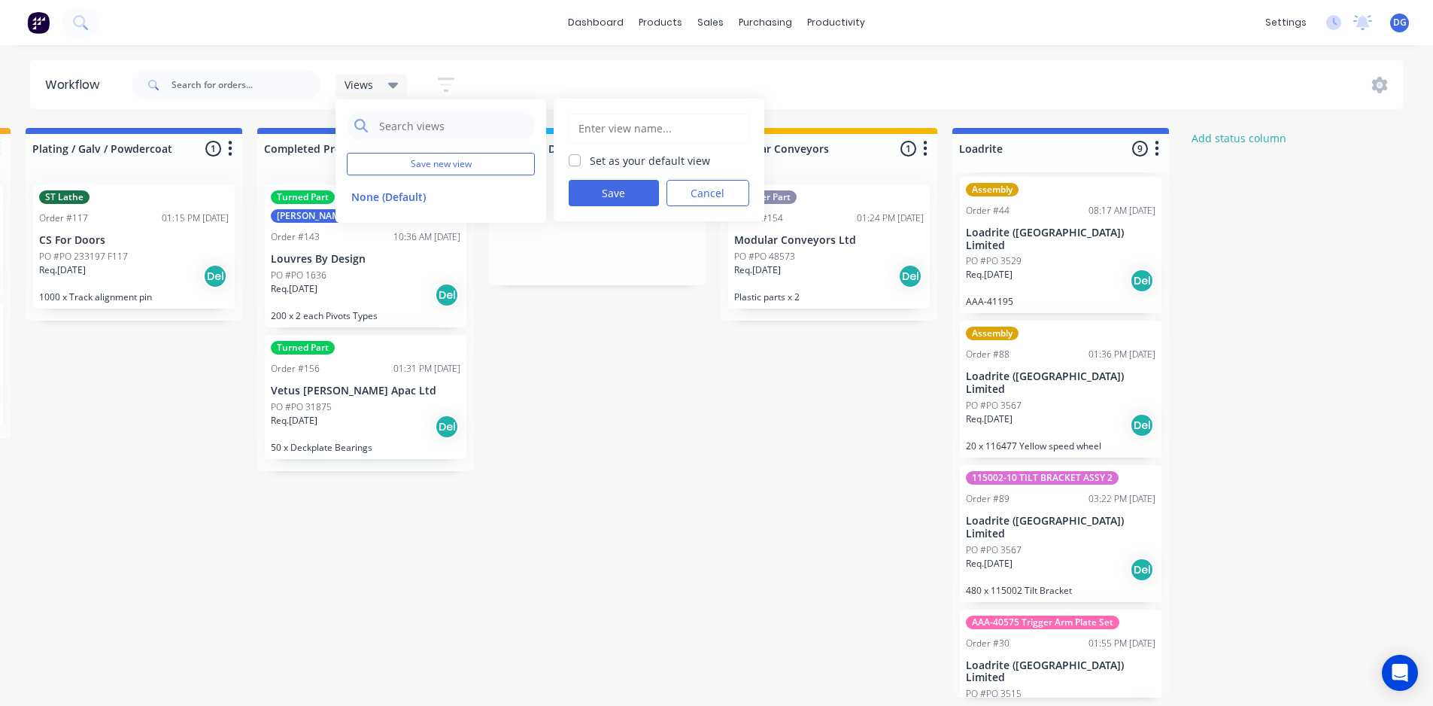
click at [621, 126] on input "text" at bounding box center [659, 128] width 164 height 29
type input "[PERSON_NAME] View"
click at [590, 159] on label "Set as your default view" at bounding box center [650, 161] width 120 height 16
click at [576, 159] on input "Set as your default view" at bounding box center [575, 160] width 12 height 14
checkbox input "true"
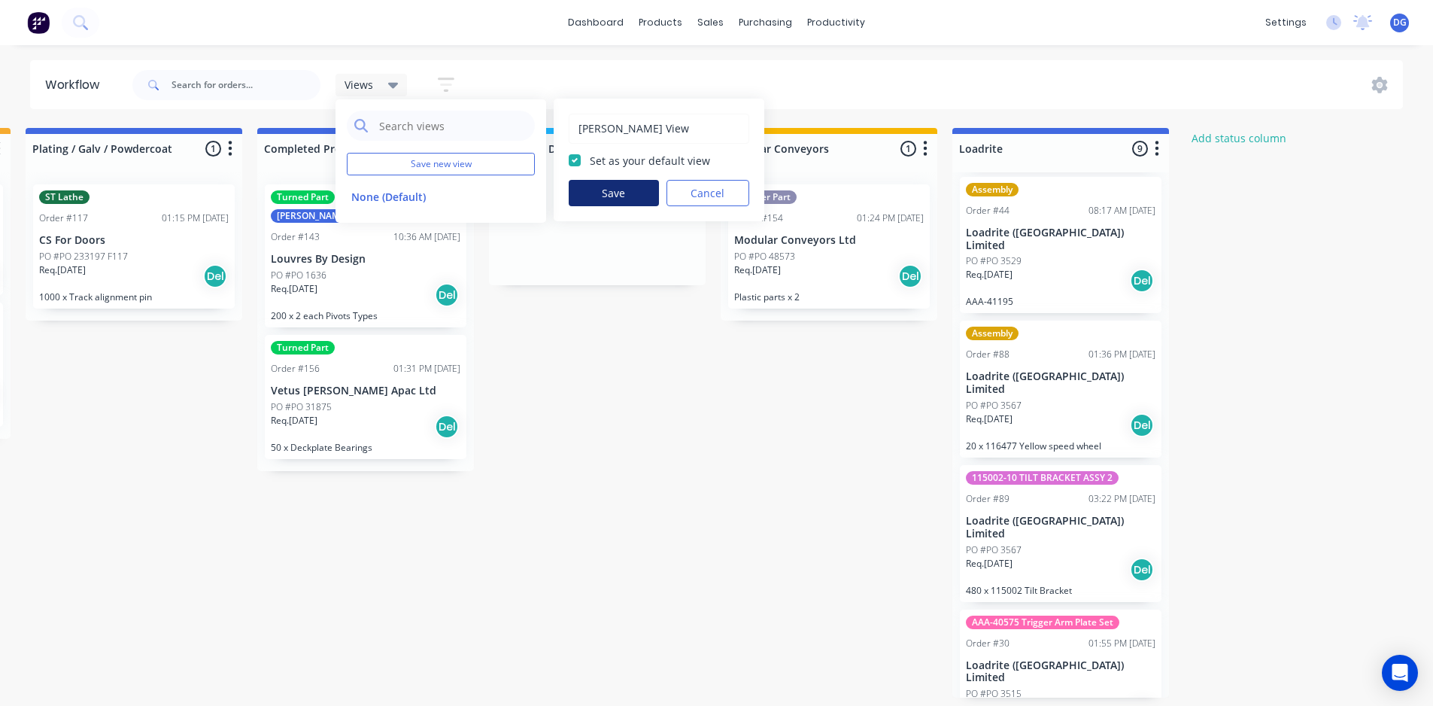
click at [604, 193] on button "Save" at bounding box center [614, 193] width 90 height 26
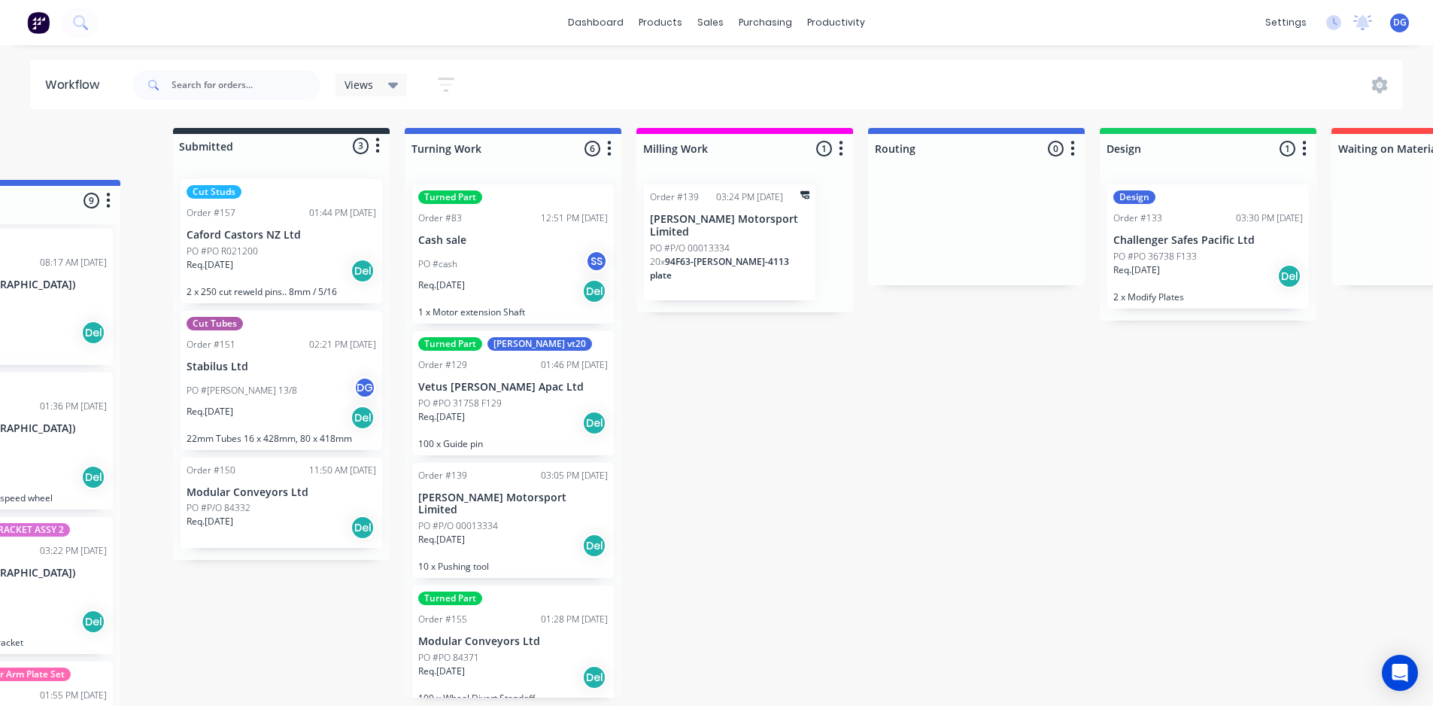
scroll to position [0, 0]
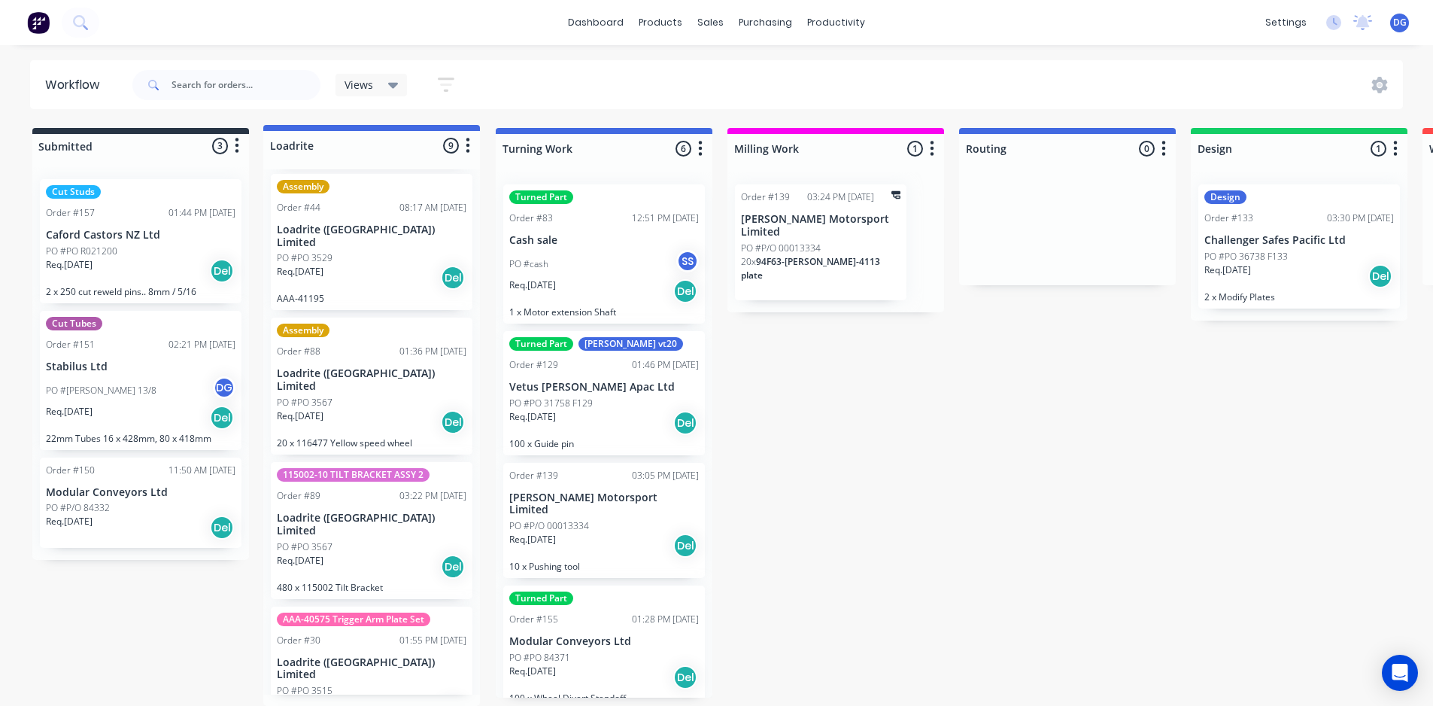
drag, startPoint x: 1053, startPoint y: 142, endPoint x: 360, endPoint y: 140, distance: 693.6
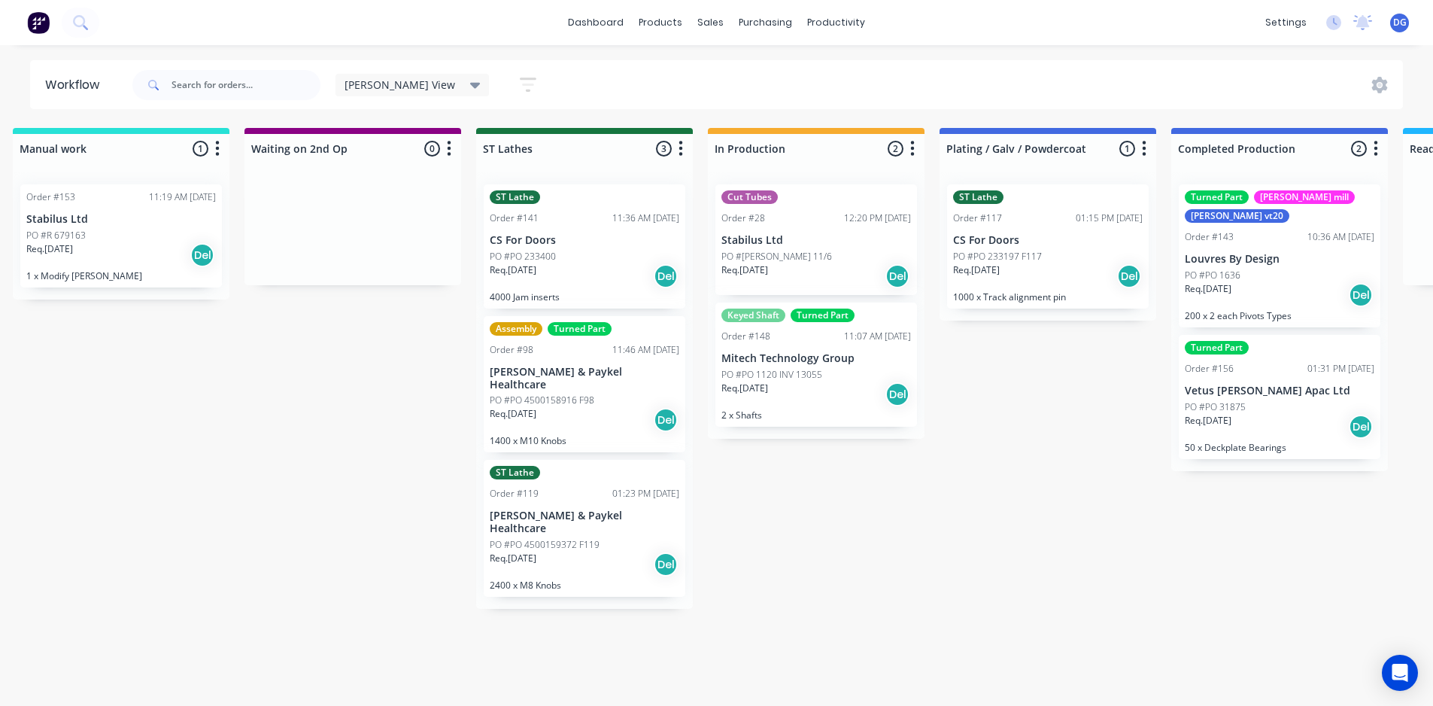
scroll to position [0, 2385]
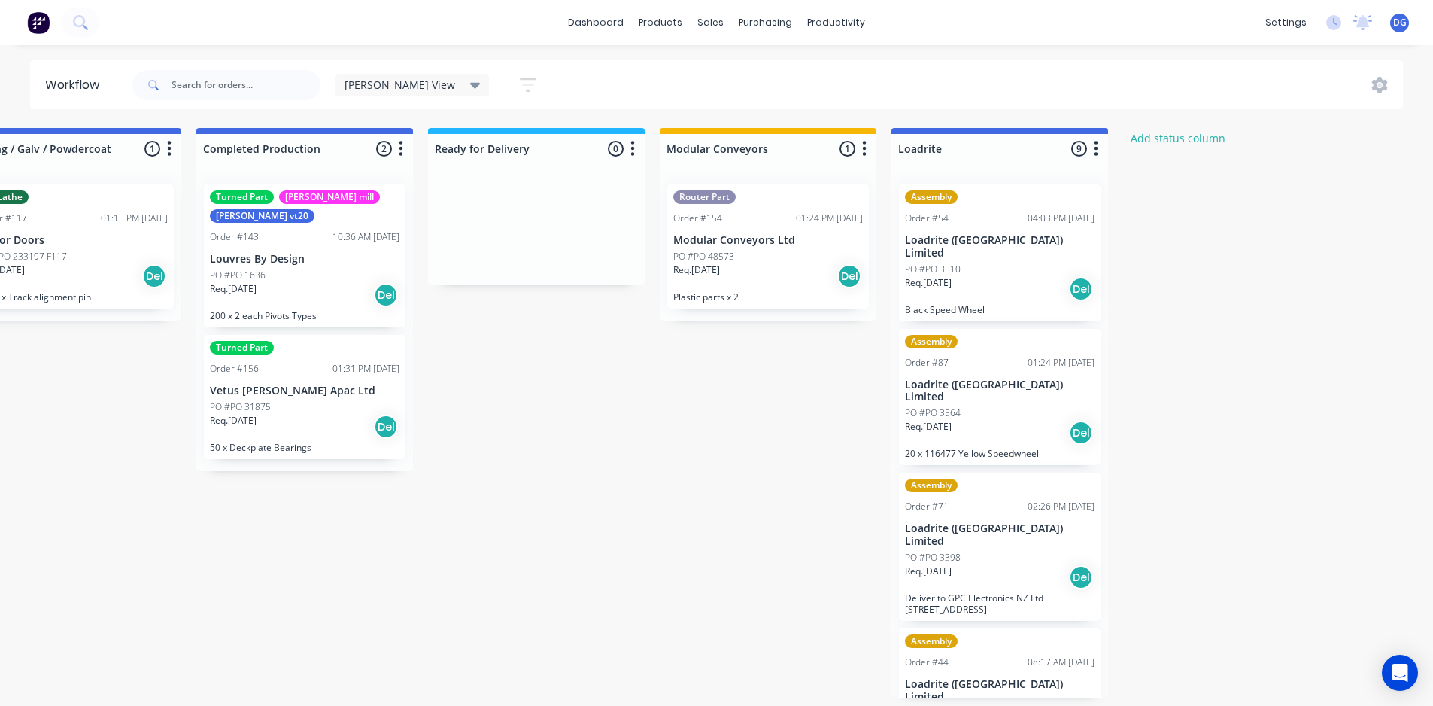
click at [396, 84] on span "[PERSON_NAME] View" at bounding box center [400, 85] width 111 height 16
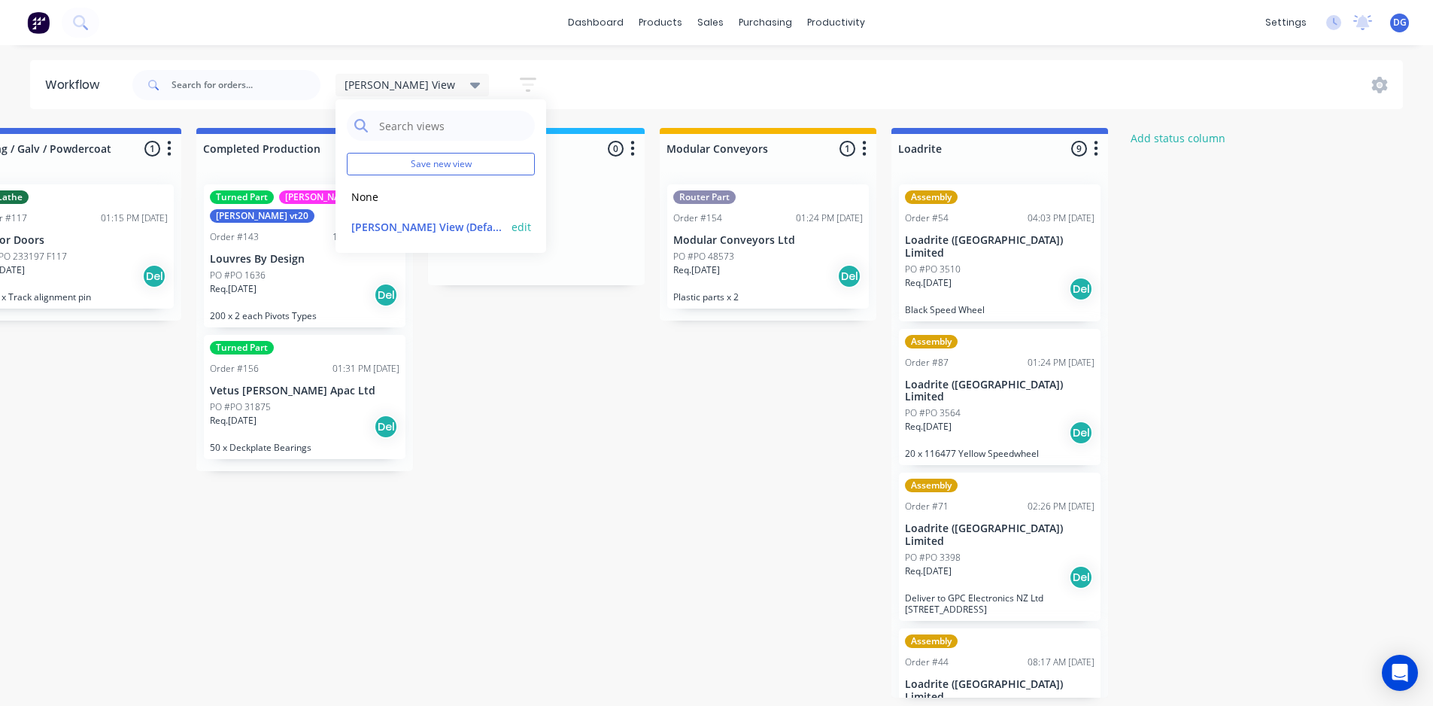
click at [391, 226] on button "Daves View (Default)" at bounding box center [427, 226] width 160 height 17
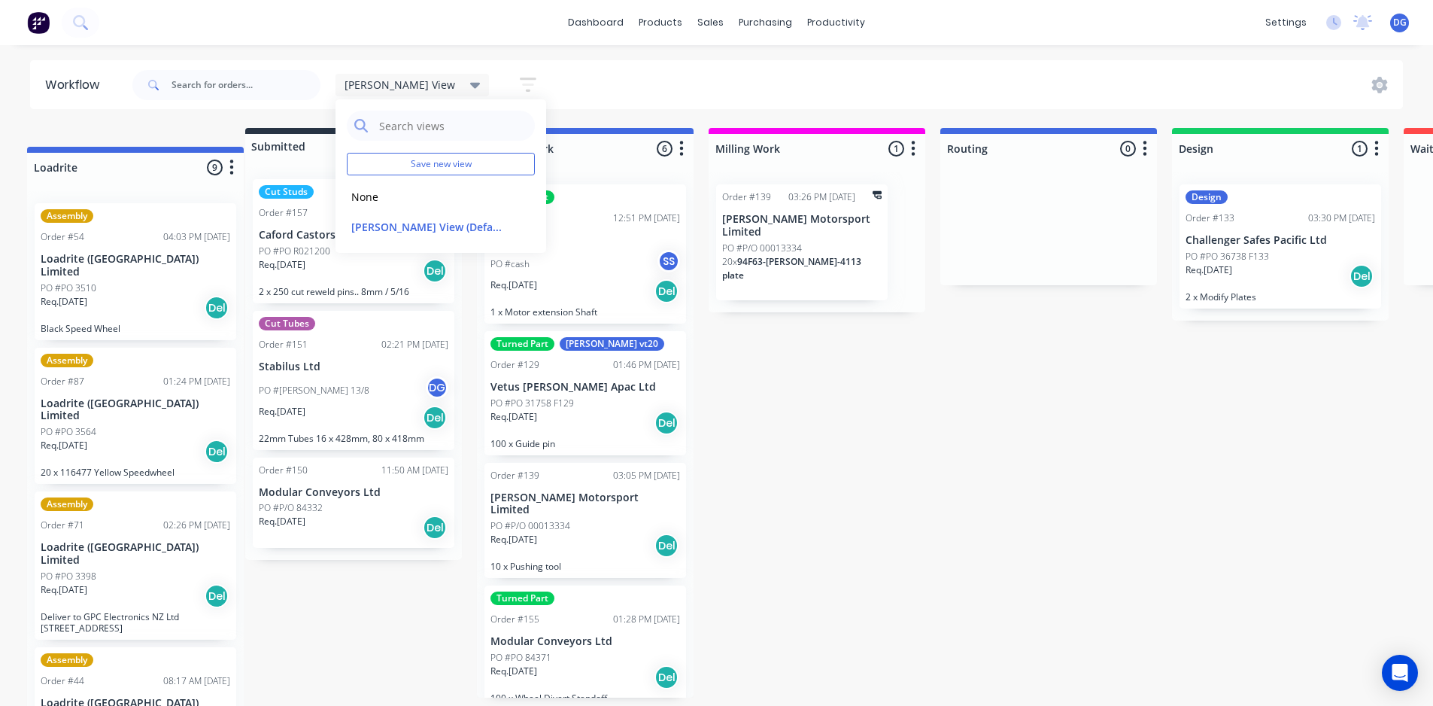
scroll to position [0, 0]
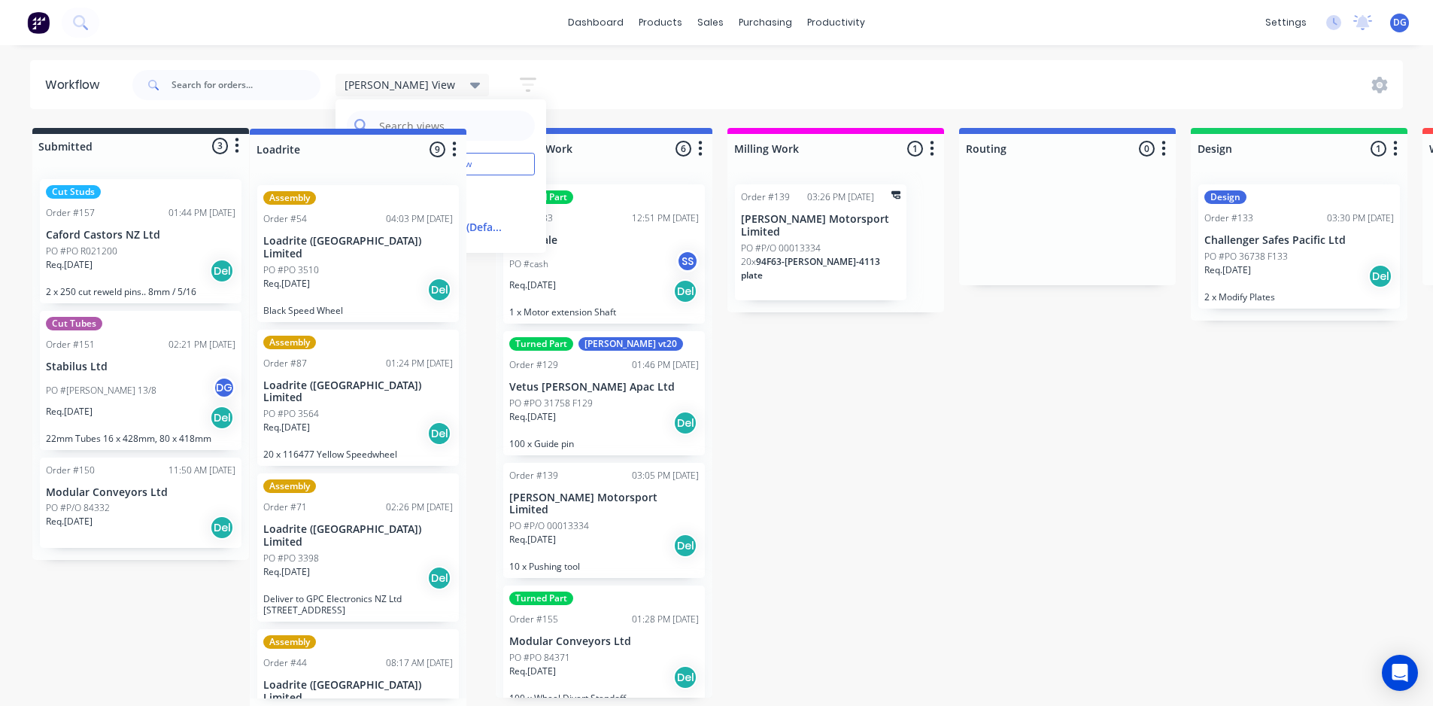
drag, startPoint x: 959, startPoint y: 149, endPoint x: 311, endPoint y: 150, distance: 647.7
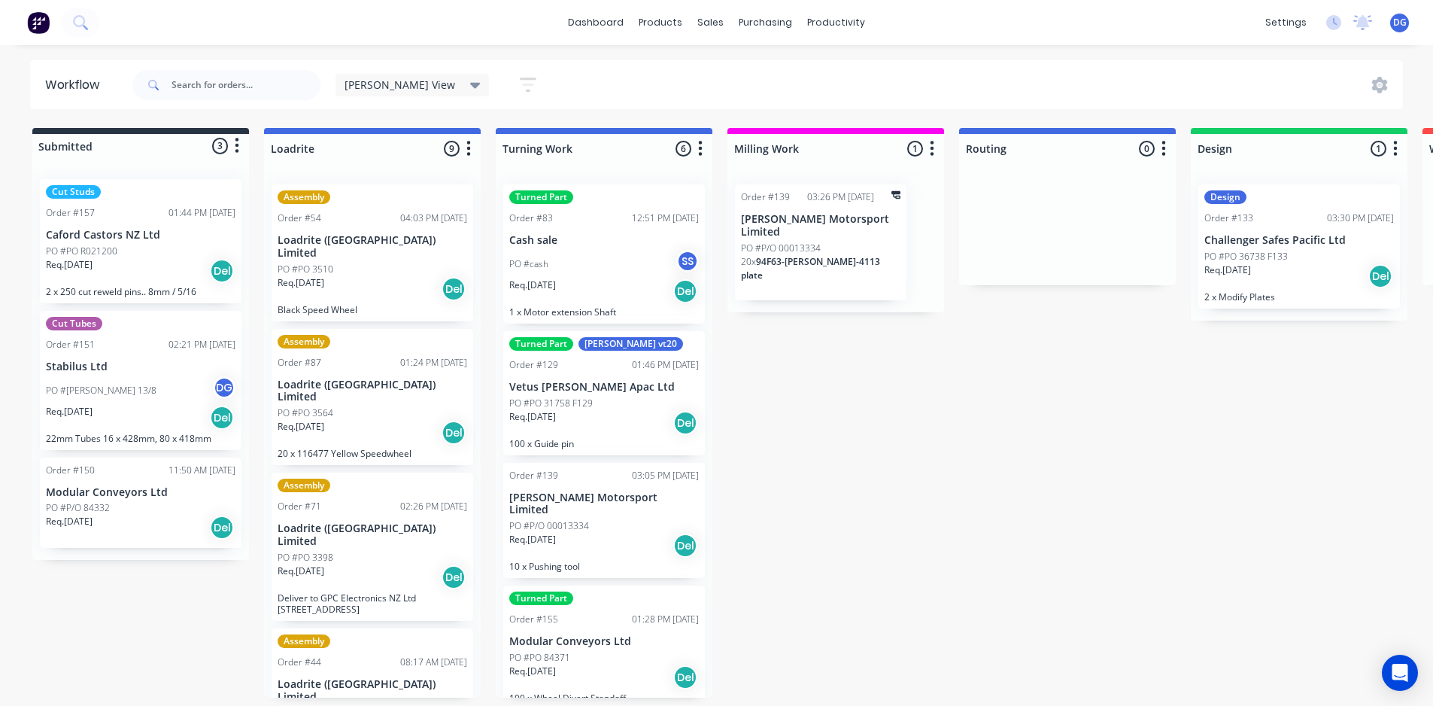
click at [379, 86] on span "[PERSON_NAME] View" at bounding box center [400, 85] width 111 height 16
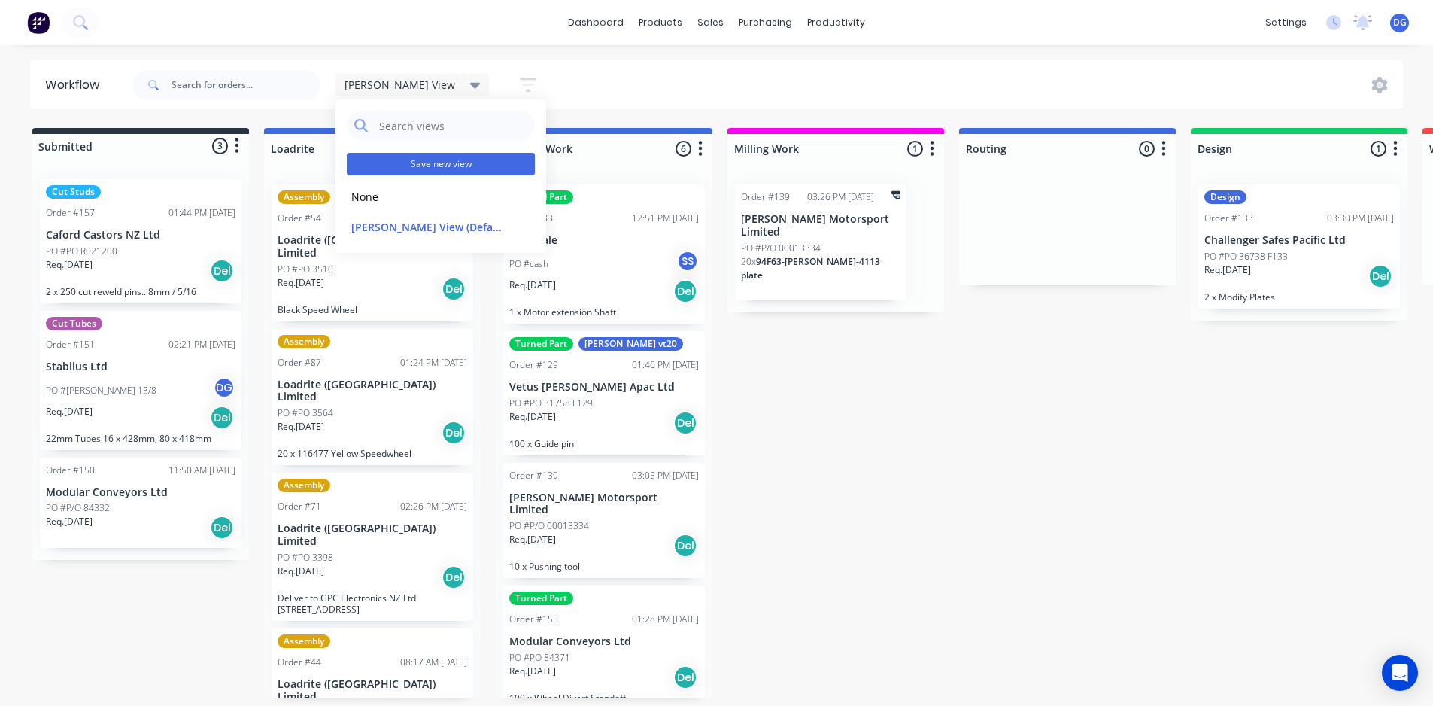
click at [429, 164] on button "Save new view" at bounding box center [441, 164] width 188 height 23
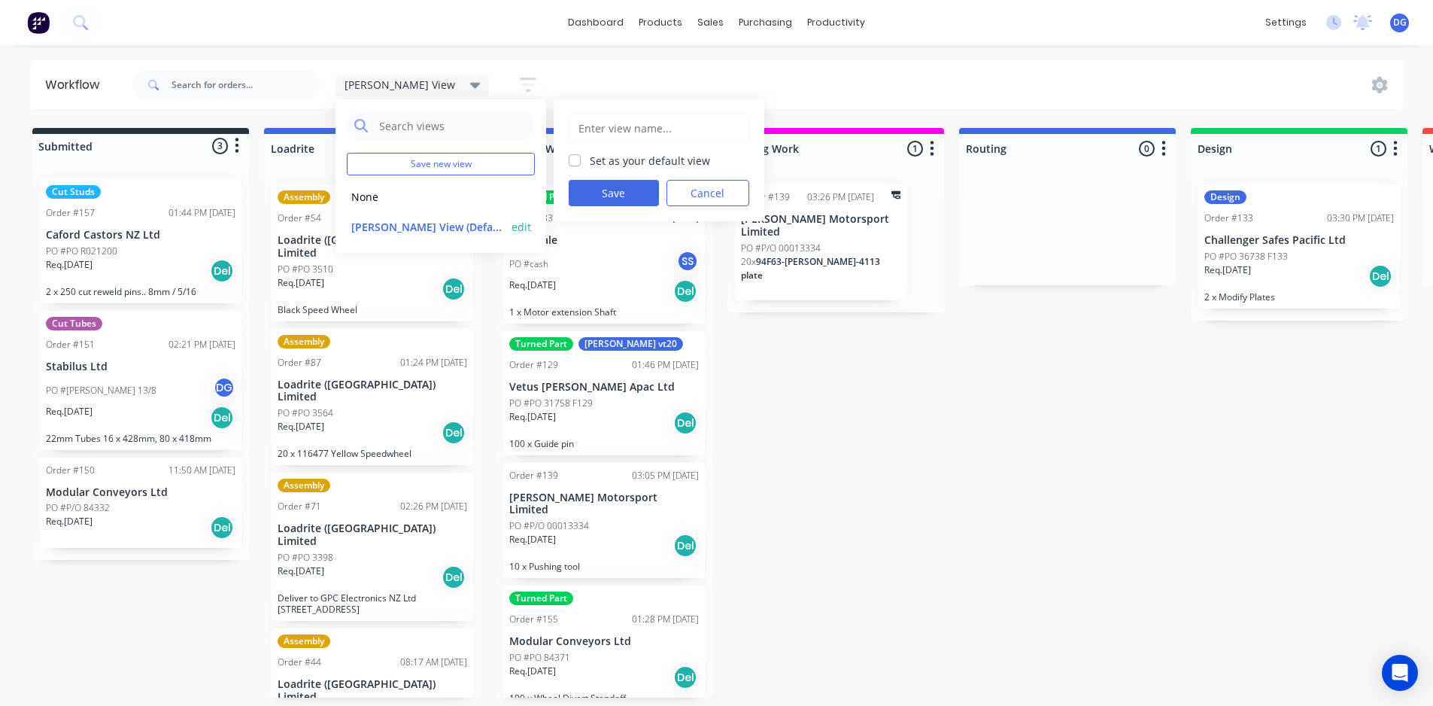
click at [396, 224] on button "Daves View (Default)" at bounding box center [427, 226] width 160 height 17
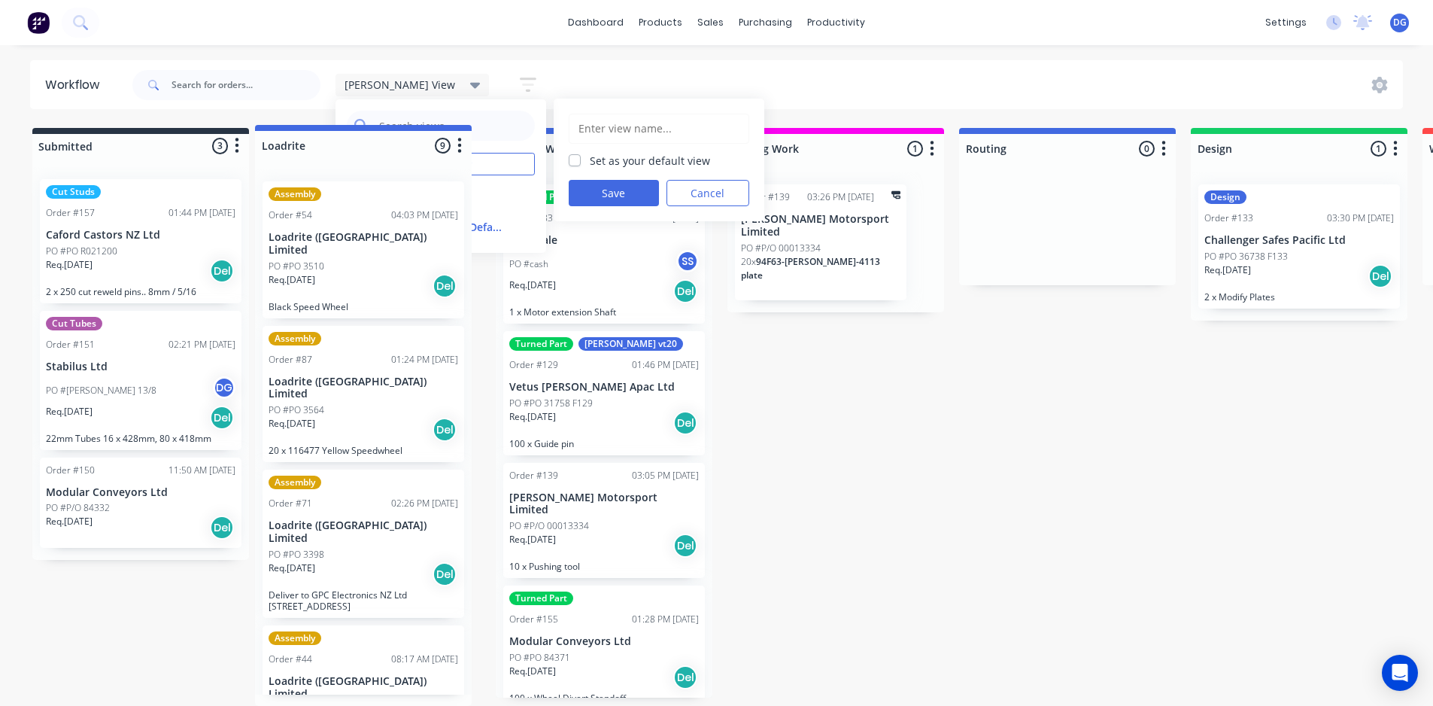
drag, startPoint x: 965, startPoint y: 151, endPoint x: 318, endPoint y: 149, distance: 647.0
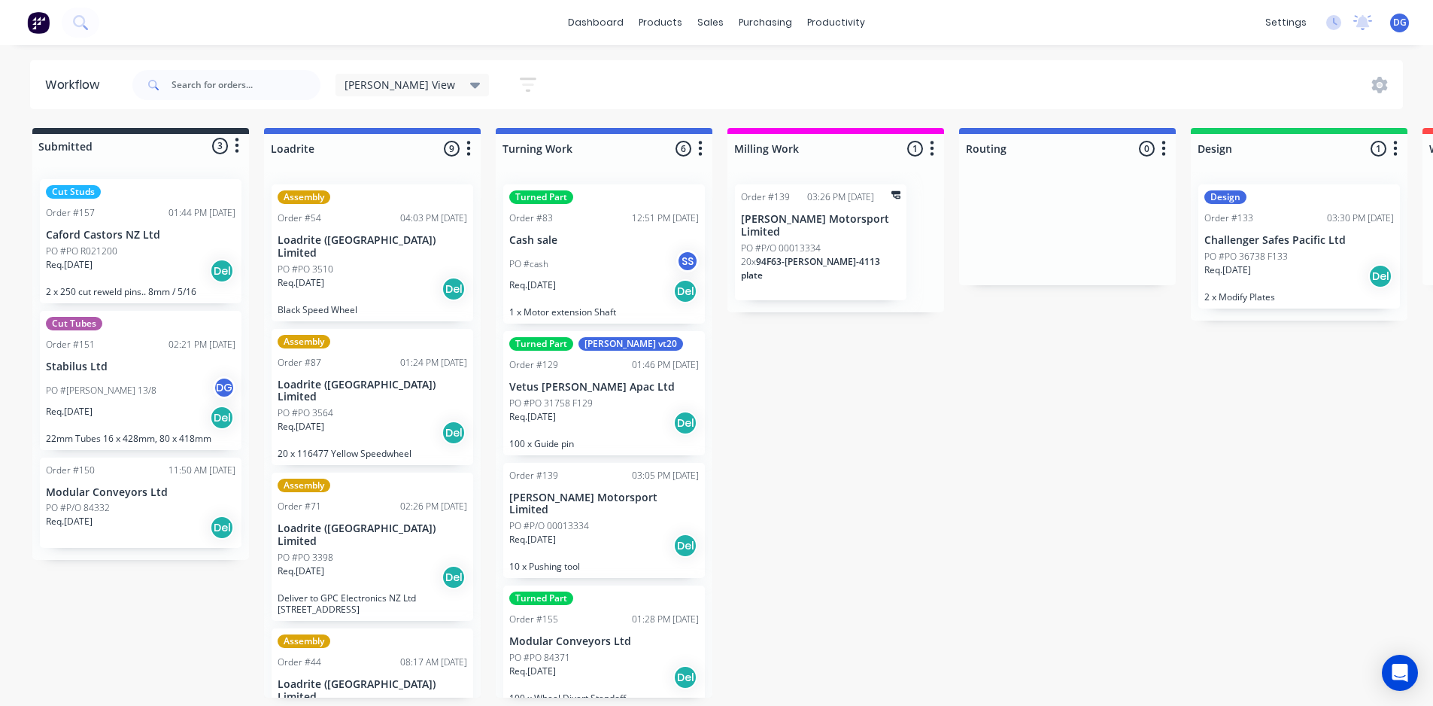
click at [470, 85] on icon at bounding box center [475, 86] width 11 height 6
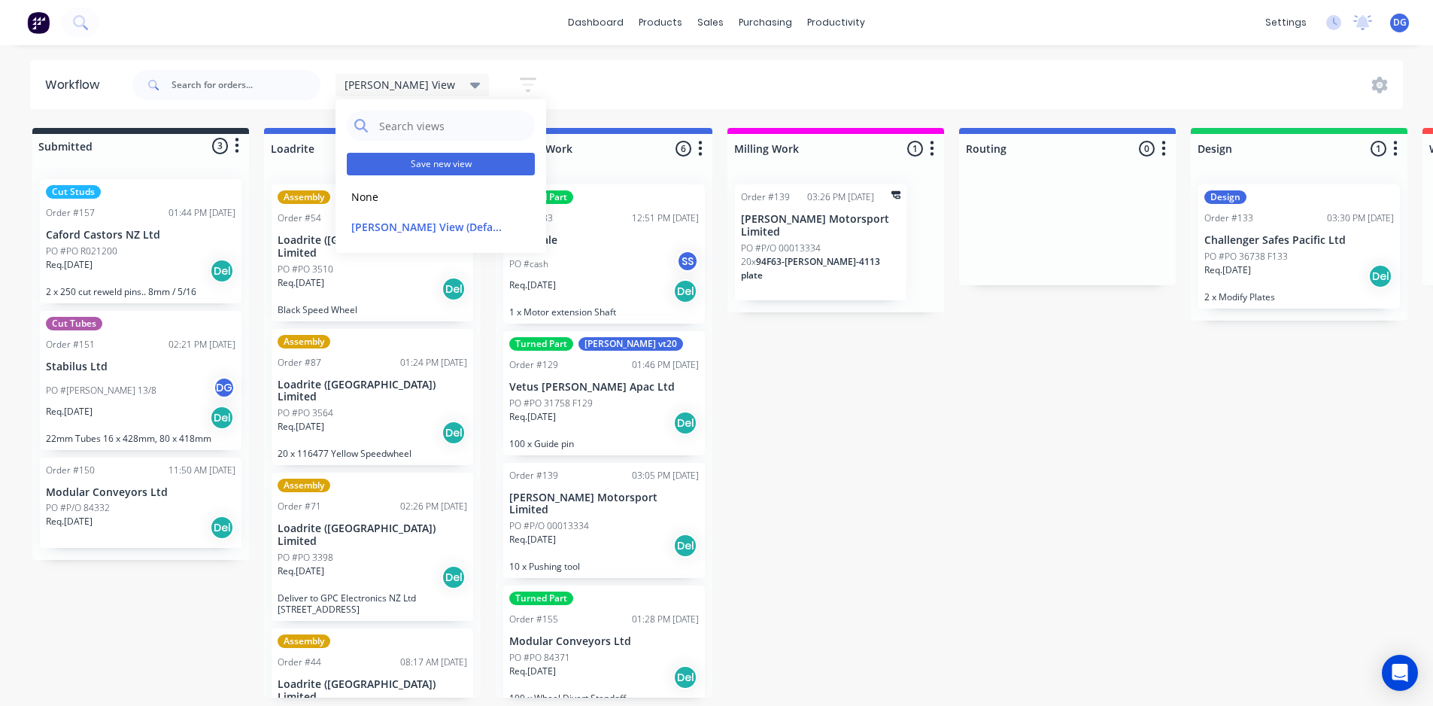
click at [427, 162] on button "Save new view" at bounding box center [441, 164] width 188 height 23
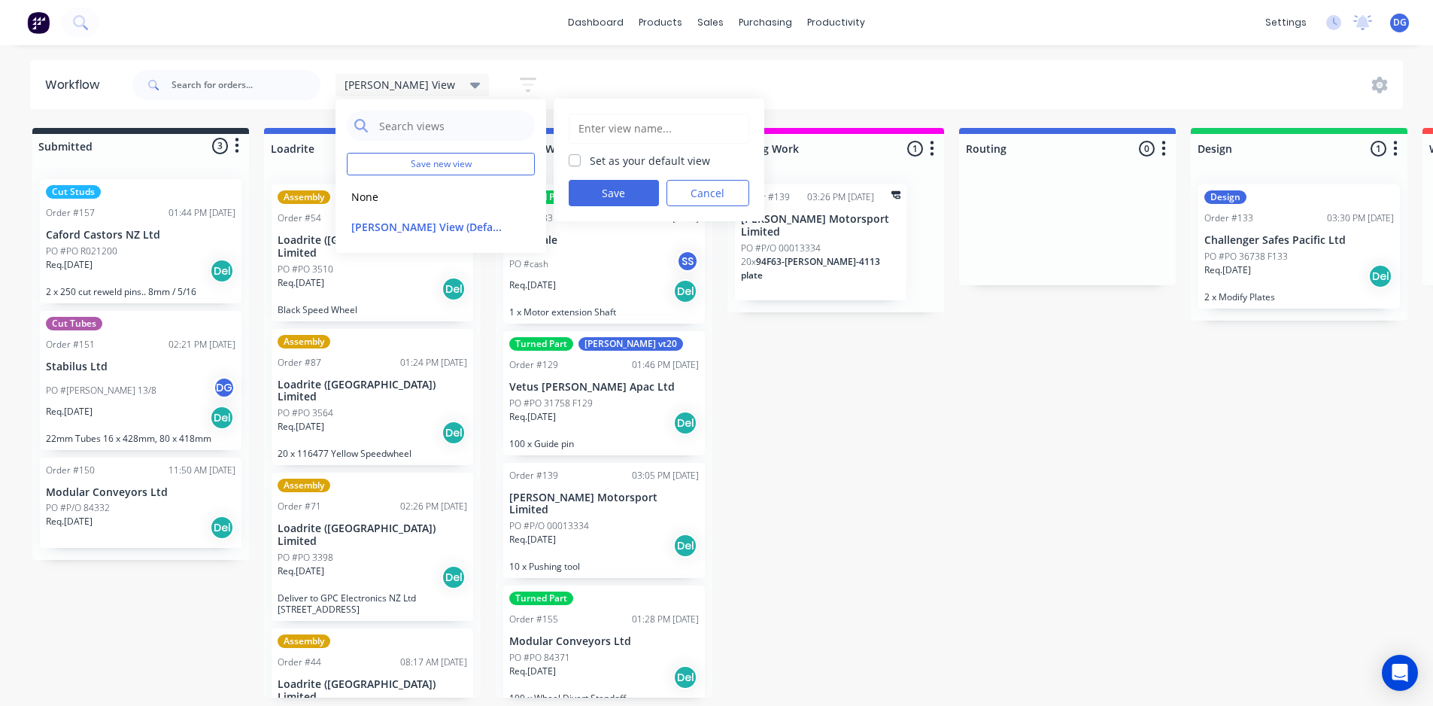
click at [605, 126] on input "text" at bounding box center [659, 128] width 164 height 29
type input "[PERSON_NAME] View"
click at [618, 190] on button "Save" at bounding box center [614, 193] width 90 height 26
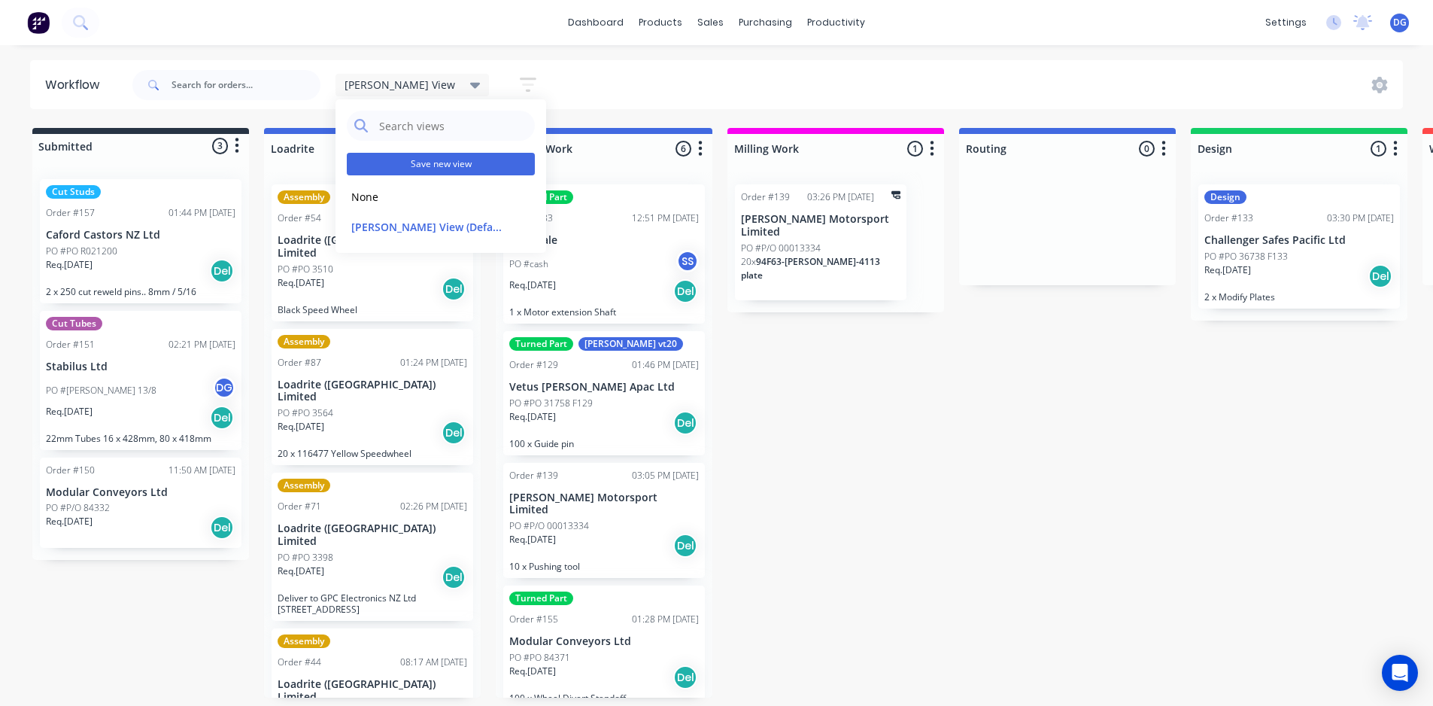
click at [422, 164] on button "Save new view" at bounding box center [441, 164] width 188 height 23
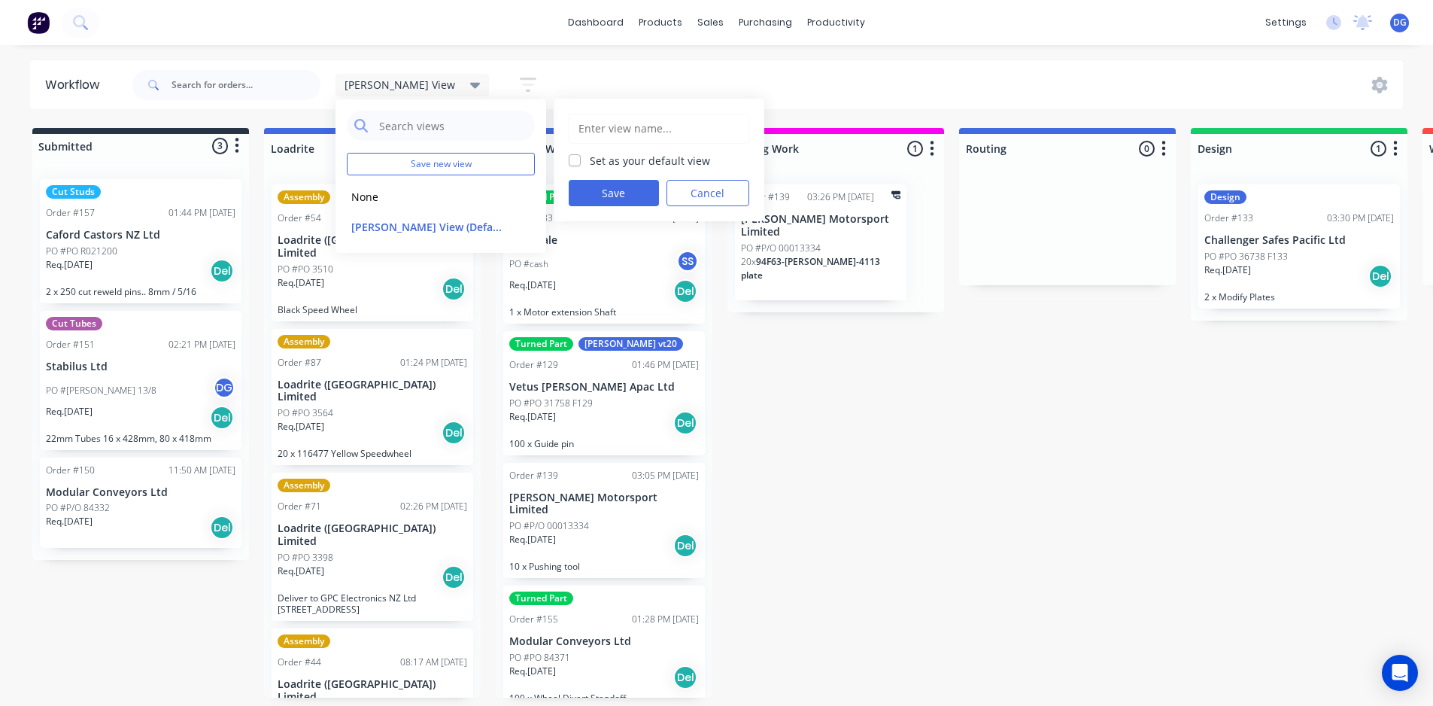
click at [620, 129] on input "text" at bounding box center [659, 128] width 164 height 29
type input "[PERSON_NAME]"
click at [590, 157] on label "Set as your default view" at bounding box center [650, 161] width 120 height 16
click at [576, 157] on input "Set as your default view" at bounding box center [575, 160] width 12 height 14
checkbox input "true"
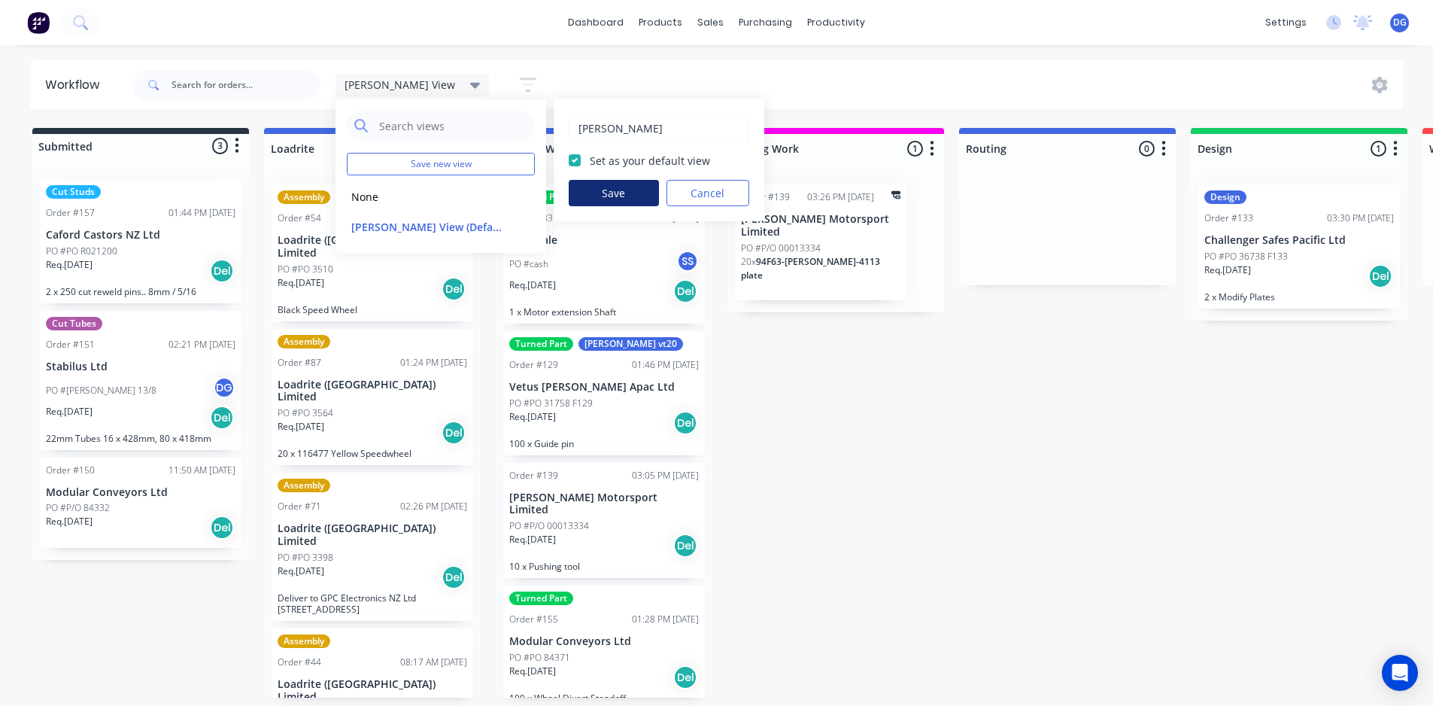
click at [616, 193] on button "Save" at bounding box center [614, 193] width 90 height 26
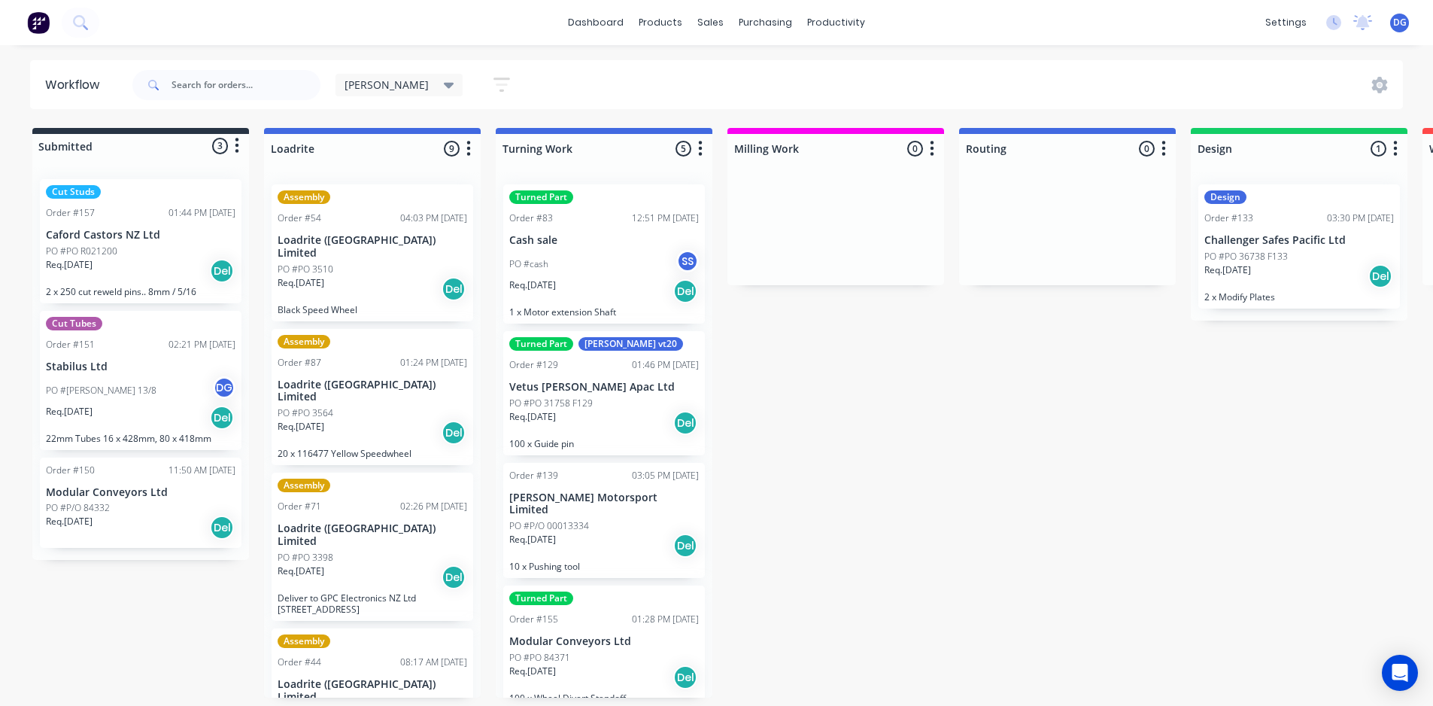
click at [444, 85] on icon at bounding box center [449, 86] width 11 height 6
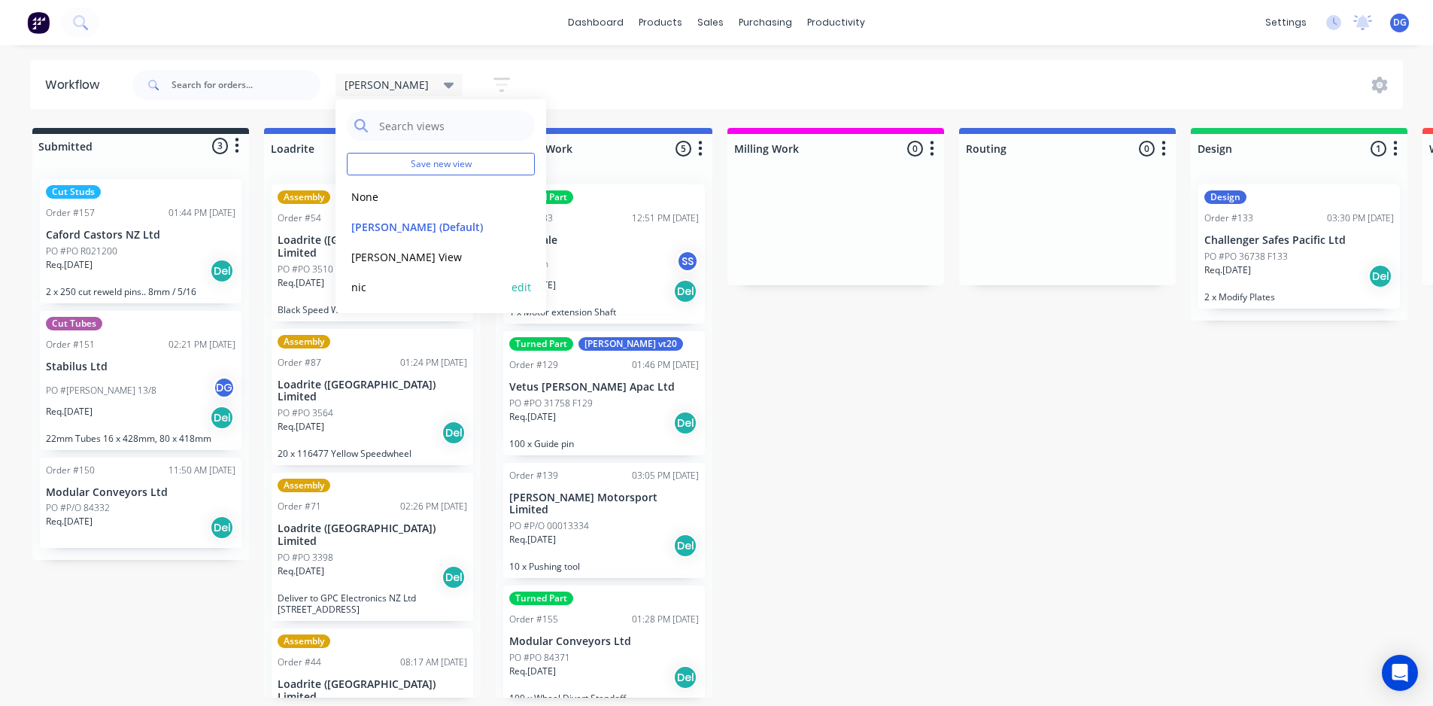
click at [363, 291] on button "nic" at bounding box center [427, 286] width 160 height 17
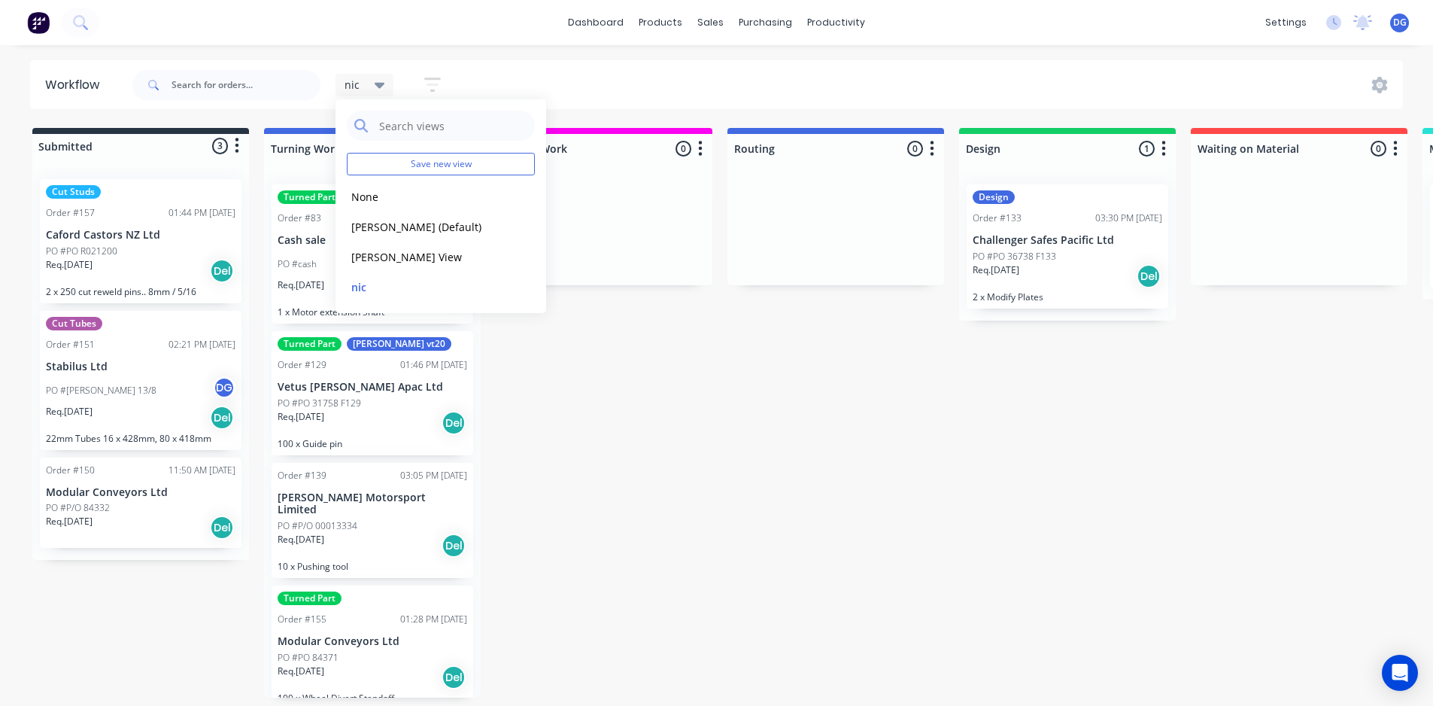
click at [361, 84] on div "nic" at bounding box center [365, 85] width 41 height 14
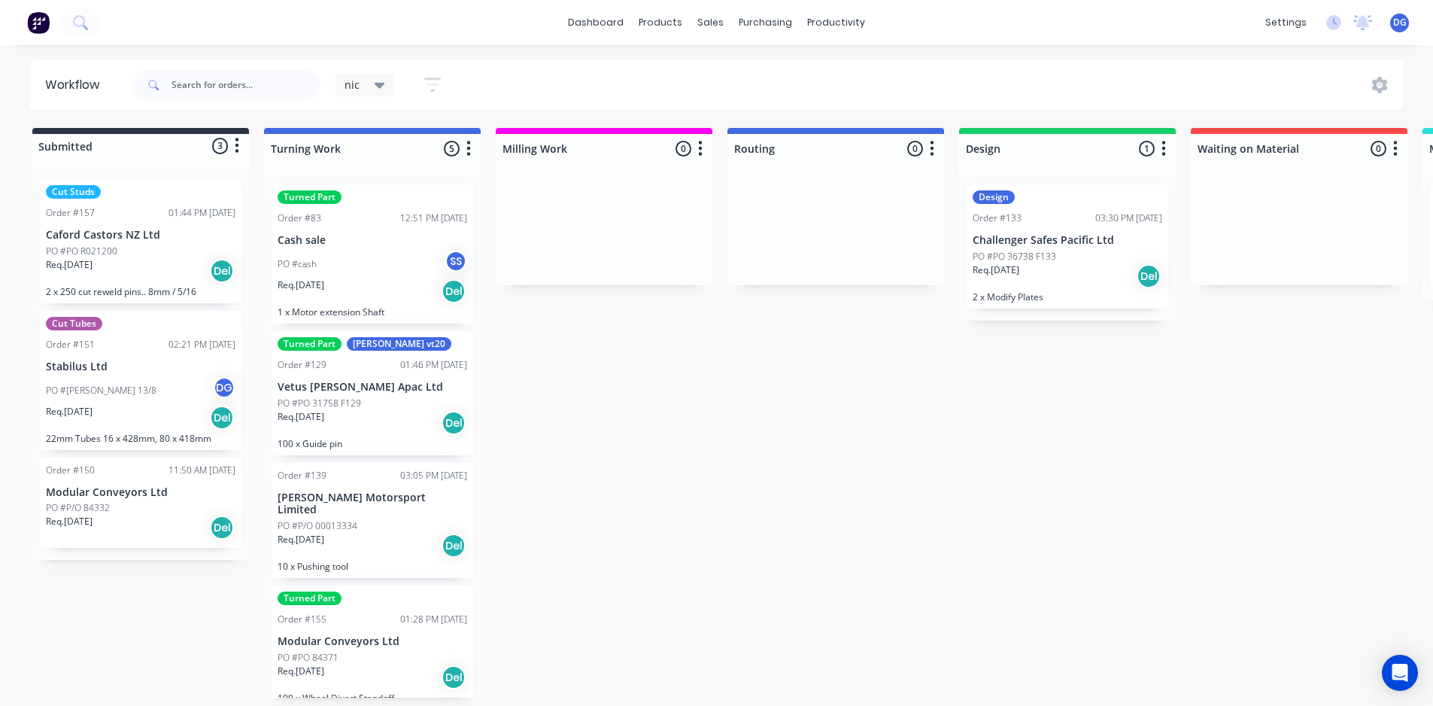
click at [382, 84] on icon at bounding box center [380, 86] width 11 height 6
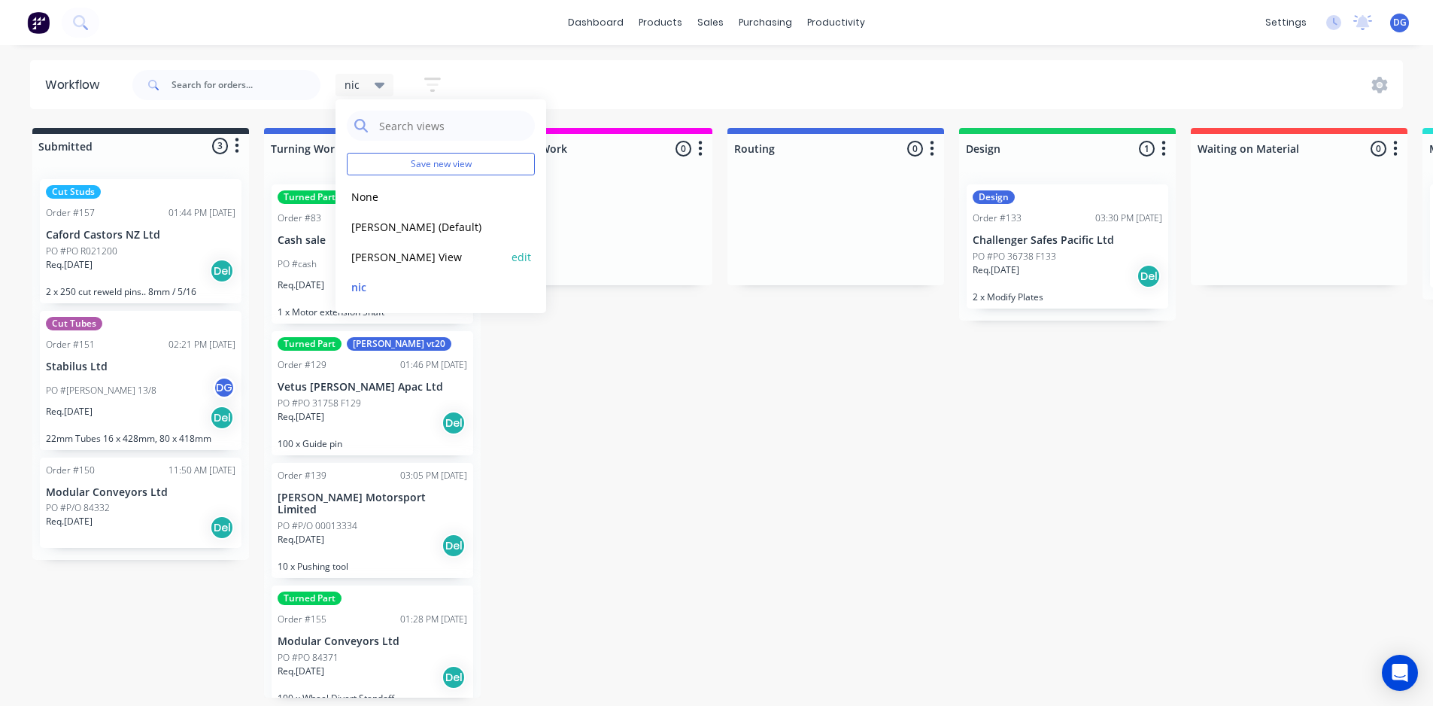
click at [380, 255] on button "[PERSON_NAME] View" at bounding box center [427, 256] width 160 height 17
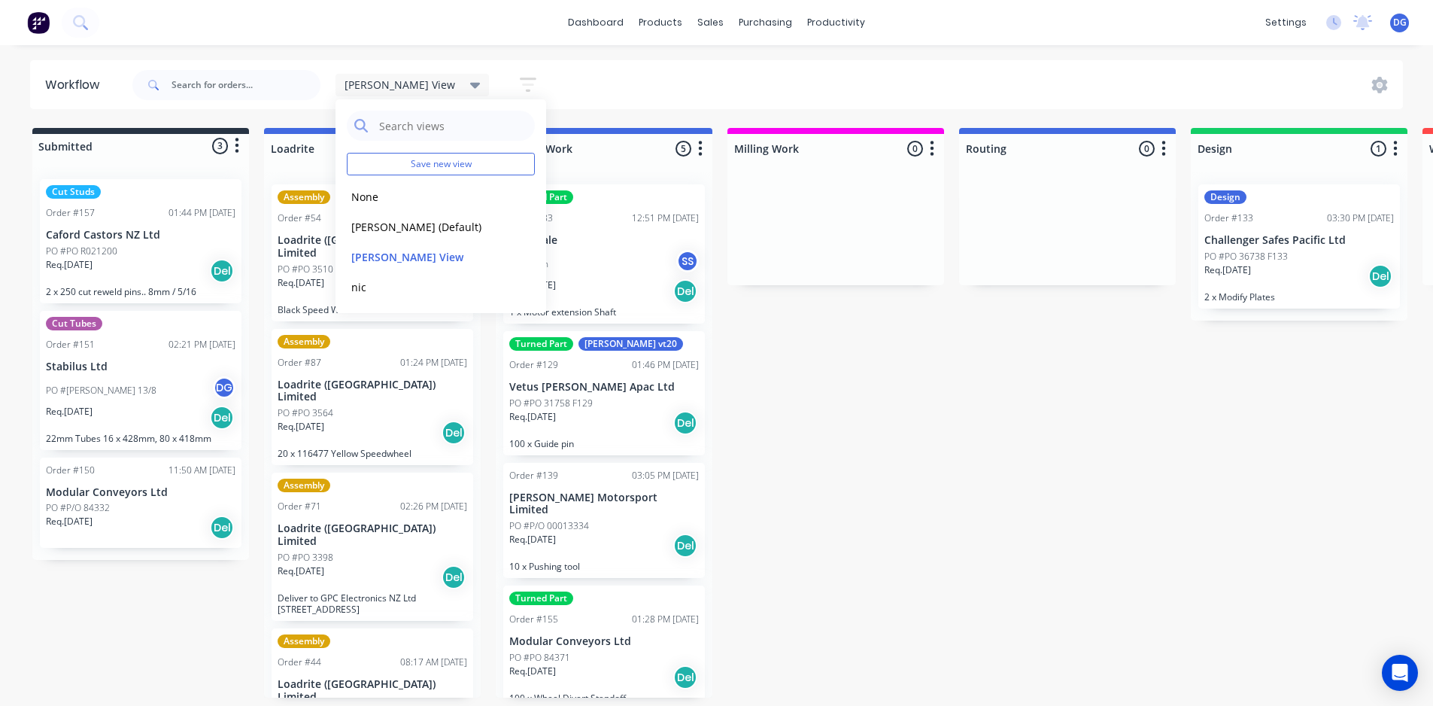
click at [689, 84] on div "[PERSON_NAME] View Save new view None edit [PERSON_NAME] (Default) edit [PERSON…" at bounding box center [766, 84] width 1274 height 45
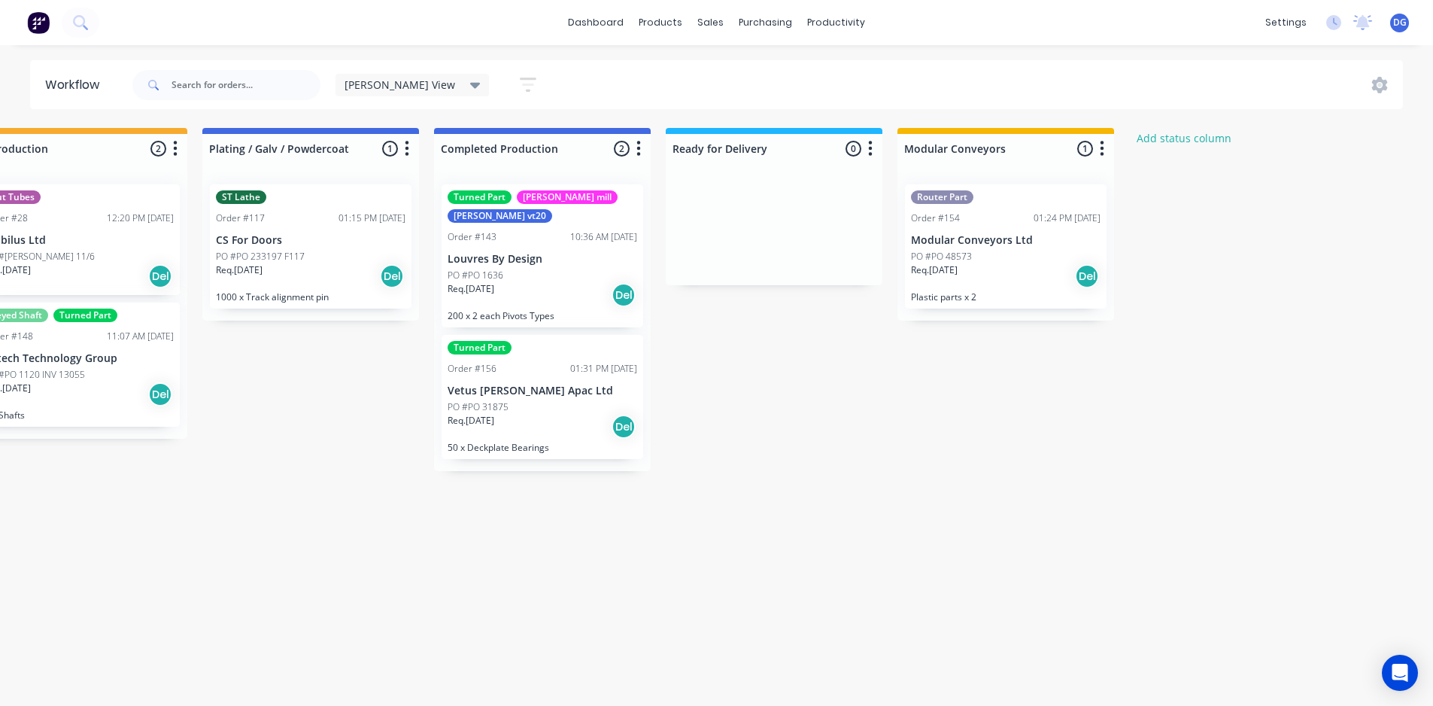
scroll to position [0, 2385]
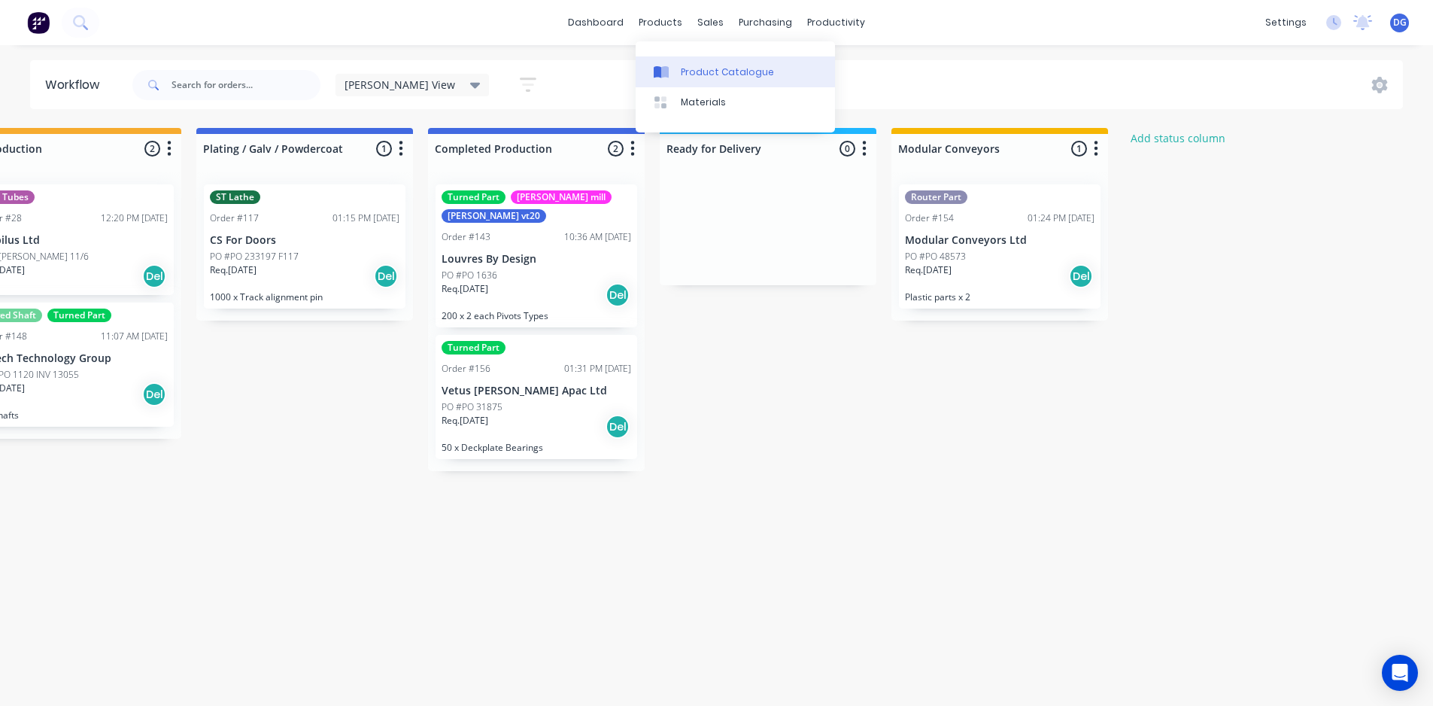
click at [703, 71] on div "Product Catalogue" at bounding box center [727, 72] width 93 height 14
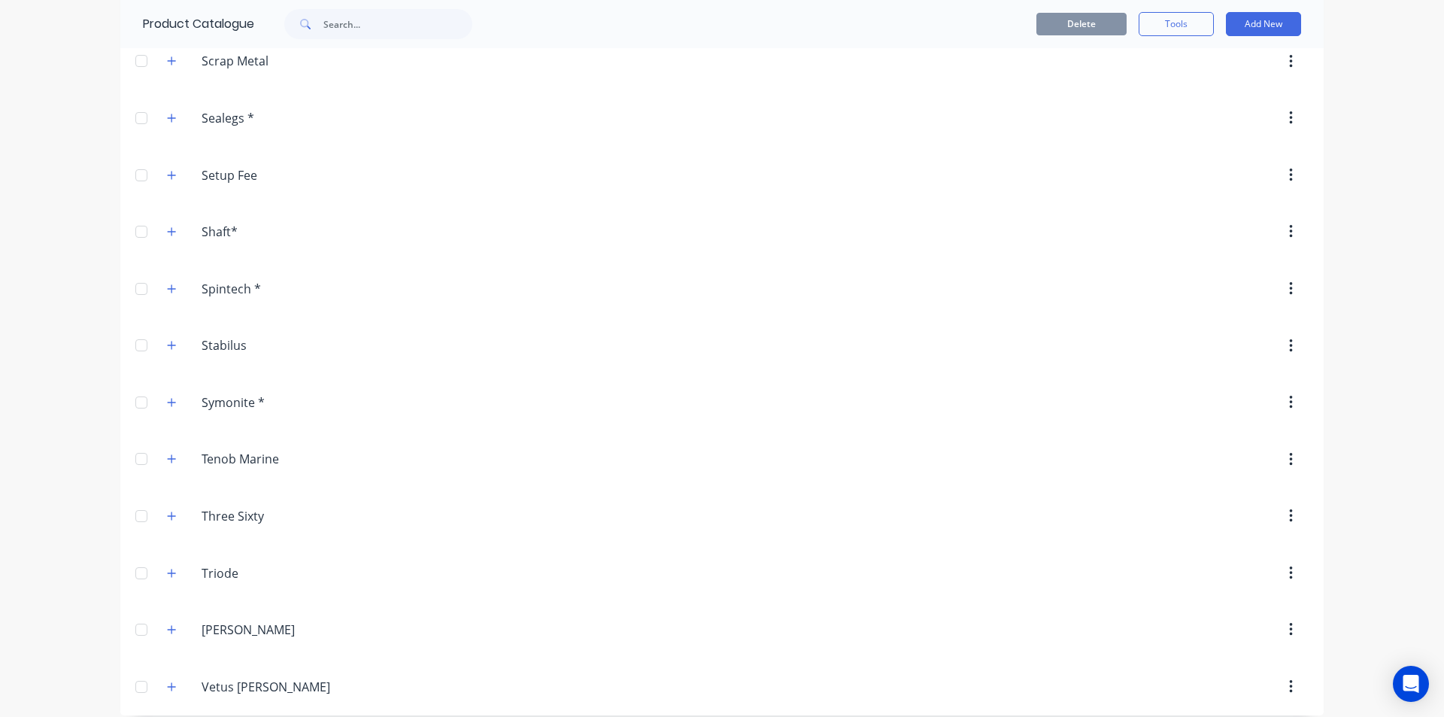
scroll to position [2583, 0]
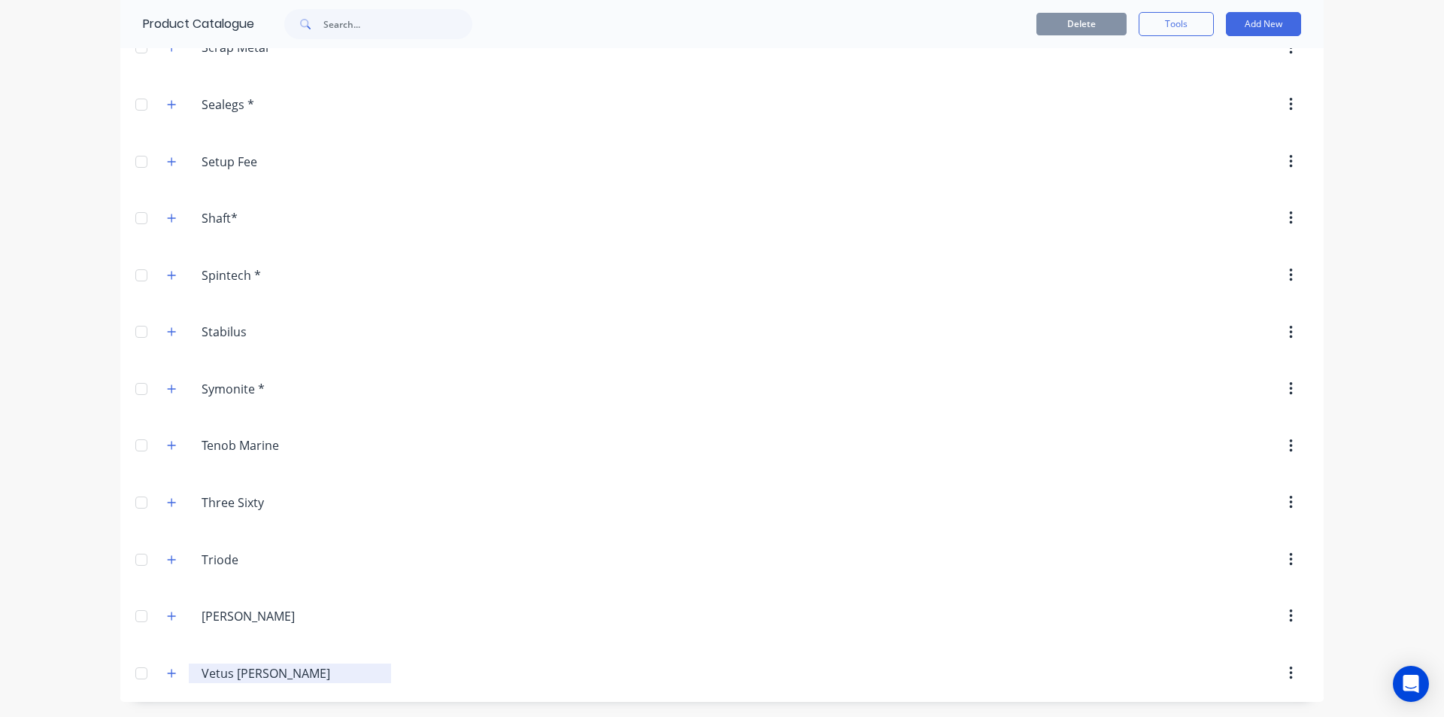
click at [202, 672] on input "Vetus [PERSON_NAME]" at bounding box center [291, 673] width 178 height 18
click at [168, 673] on icon "button" at bounding box center [172, 673] width 8 height 8
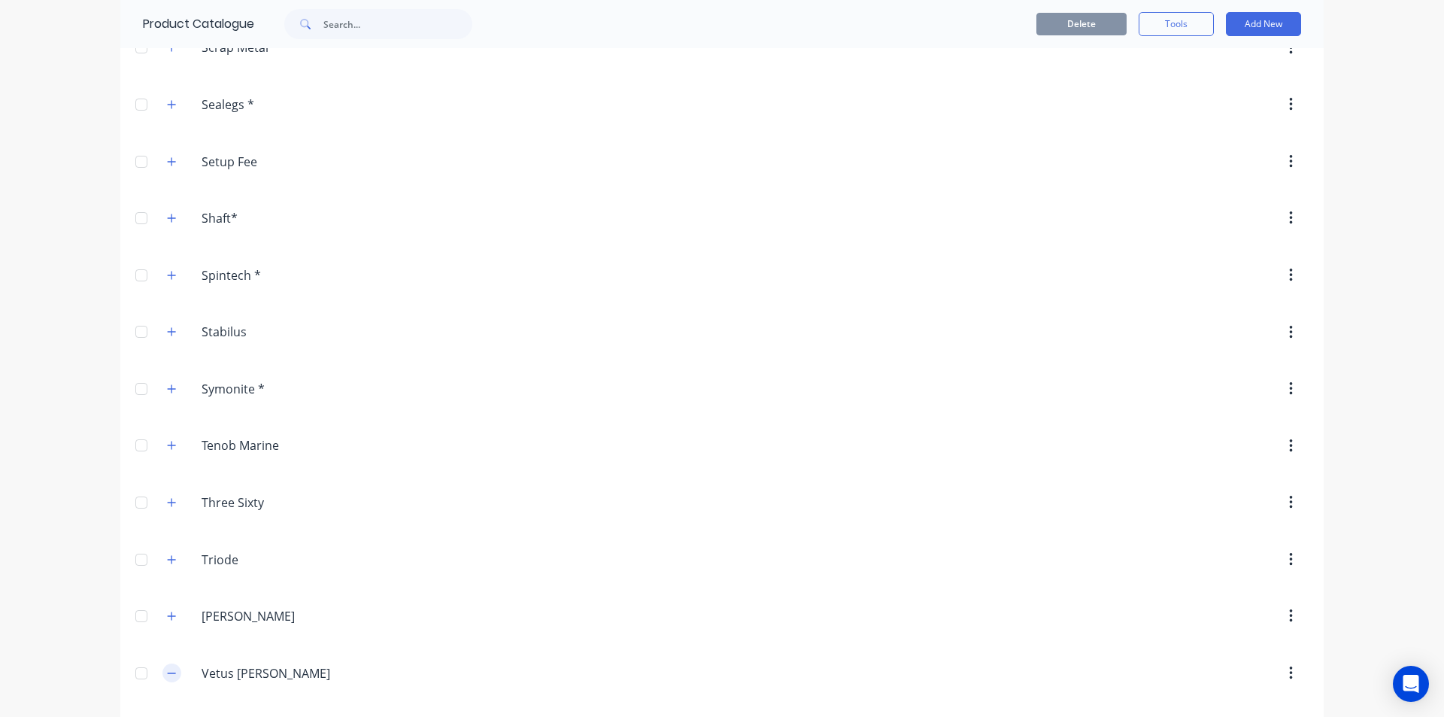
click at [168, 673] on icon "button" at bounding box center [172, 673] width 8 height 1
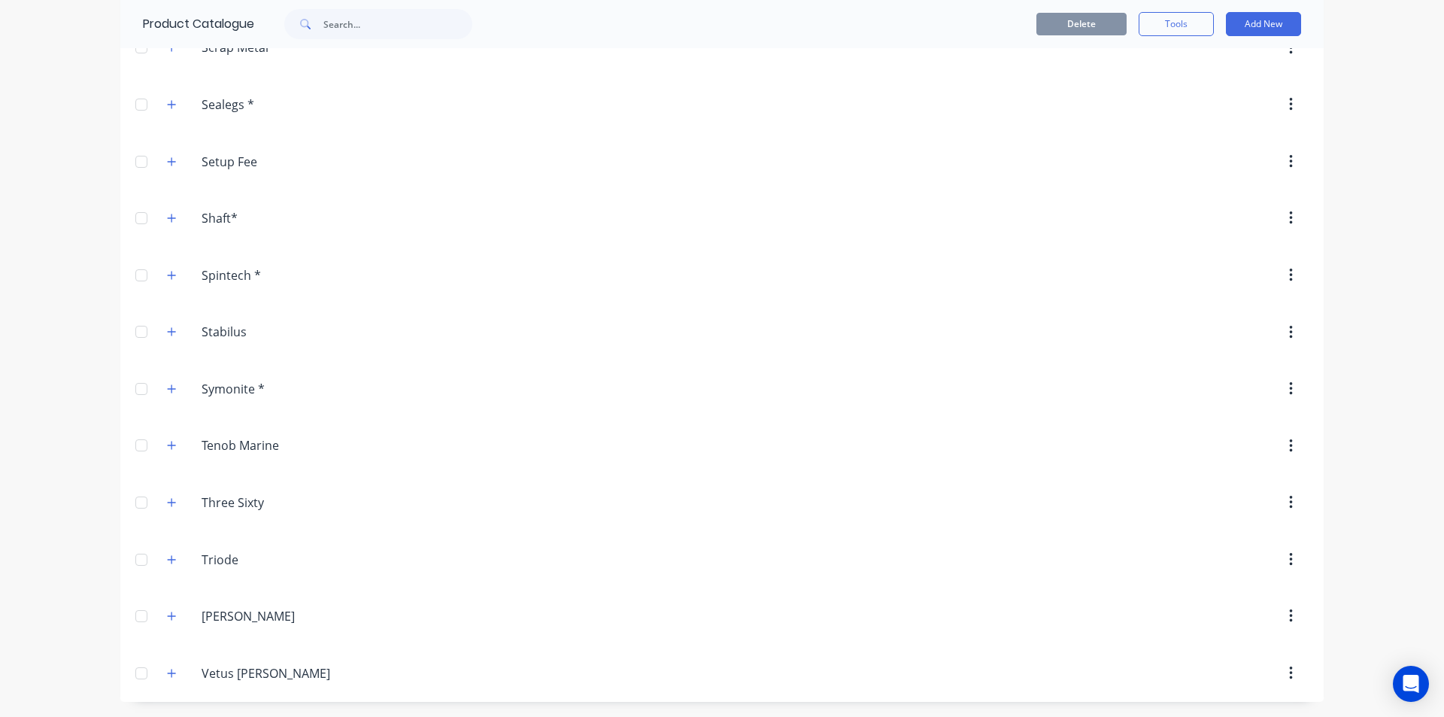
click at [135, 673] on div at bounding box center [141, 673] width 30 height 30
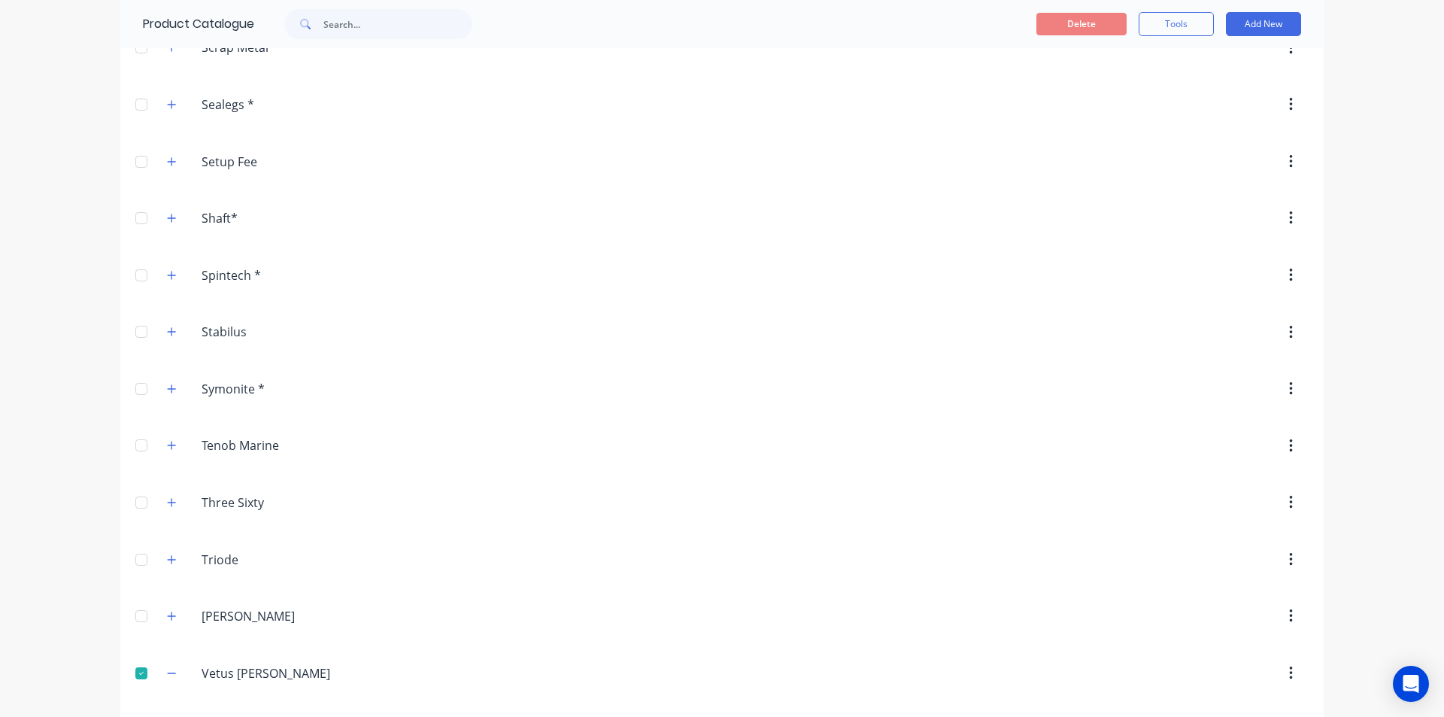
click at [135, 673] on div at bounding box center [141, 673] width 30 height 30
click at [167, 678] on icon "button" at bounding box center [171, 673] width 9 height 11
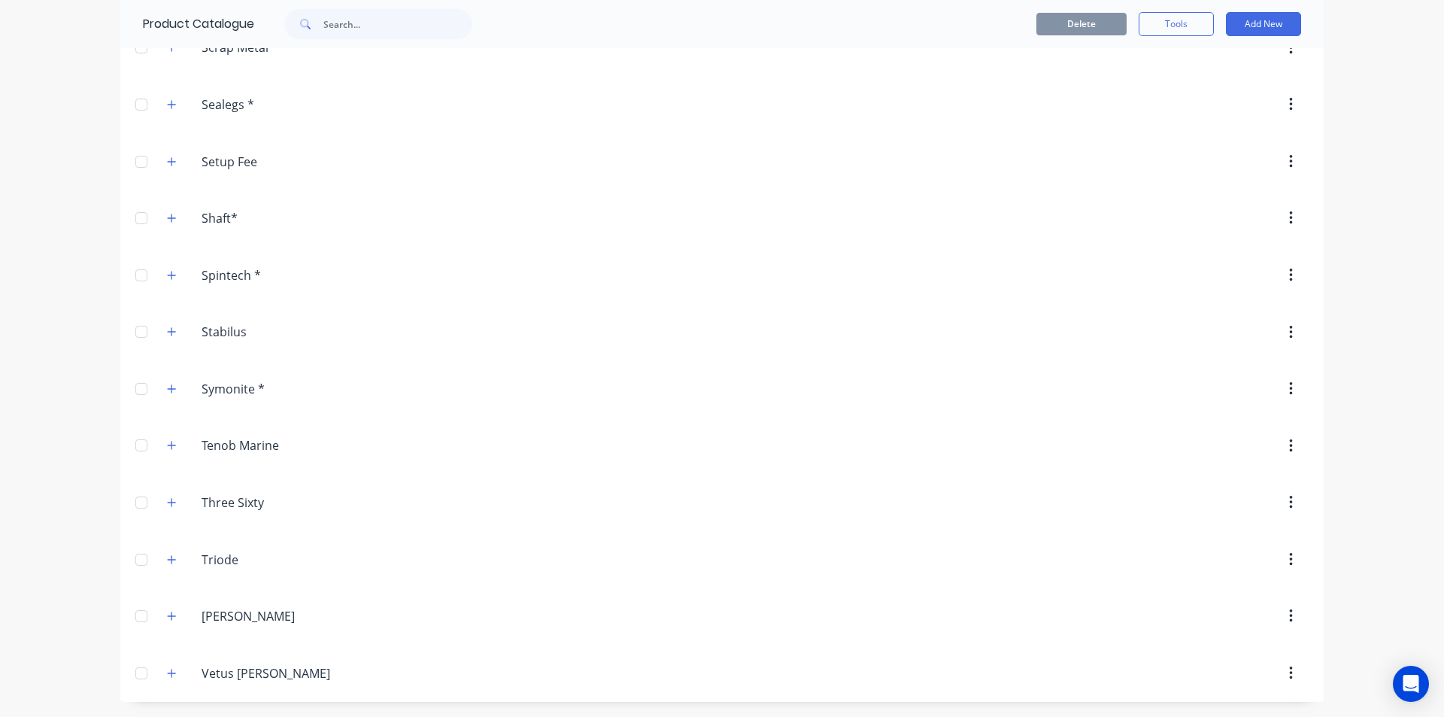
click at [1289, 674] on icon "button" at bounding box center [1291, 673] width 4 height 17
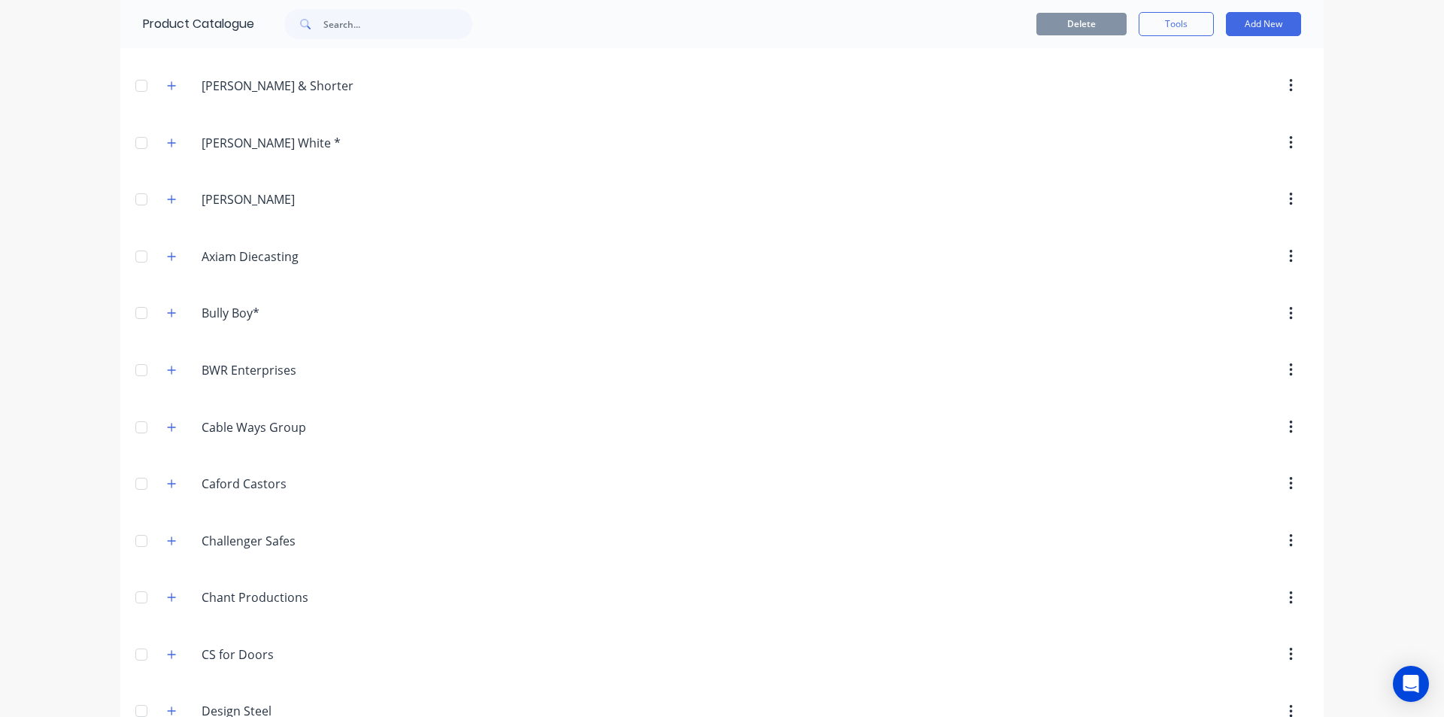
scroll to position [492, 0]
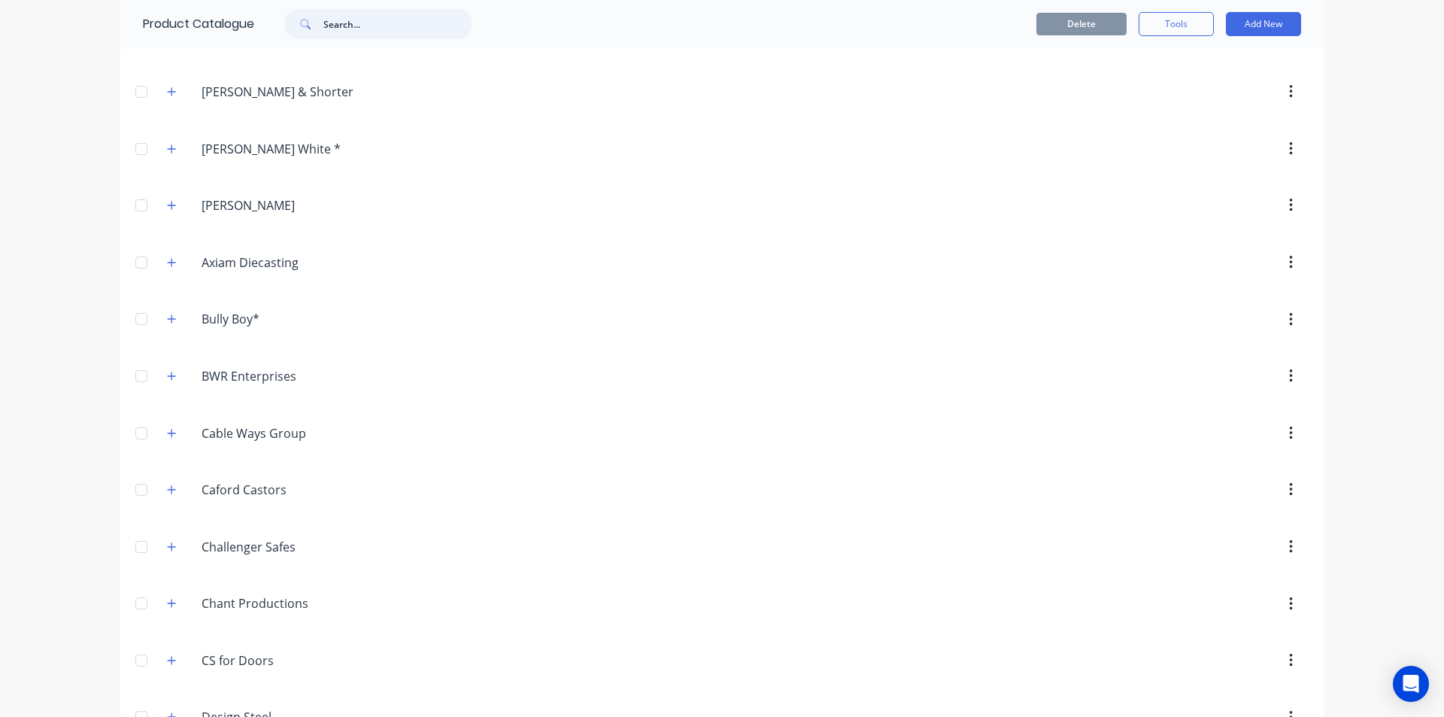
click at [368, 23] on input "text" at bounding box center [397, 24] width 149 height 30
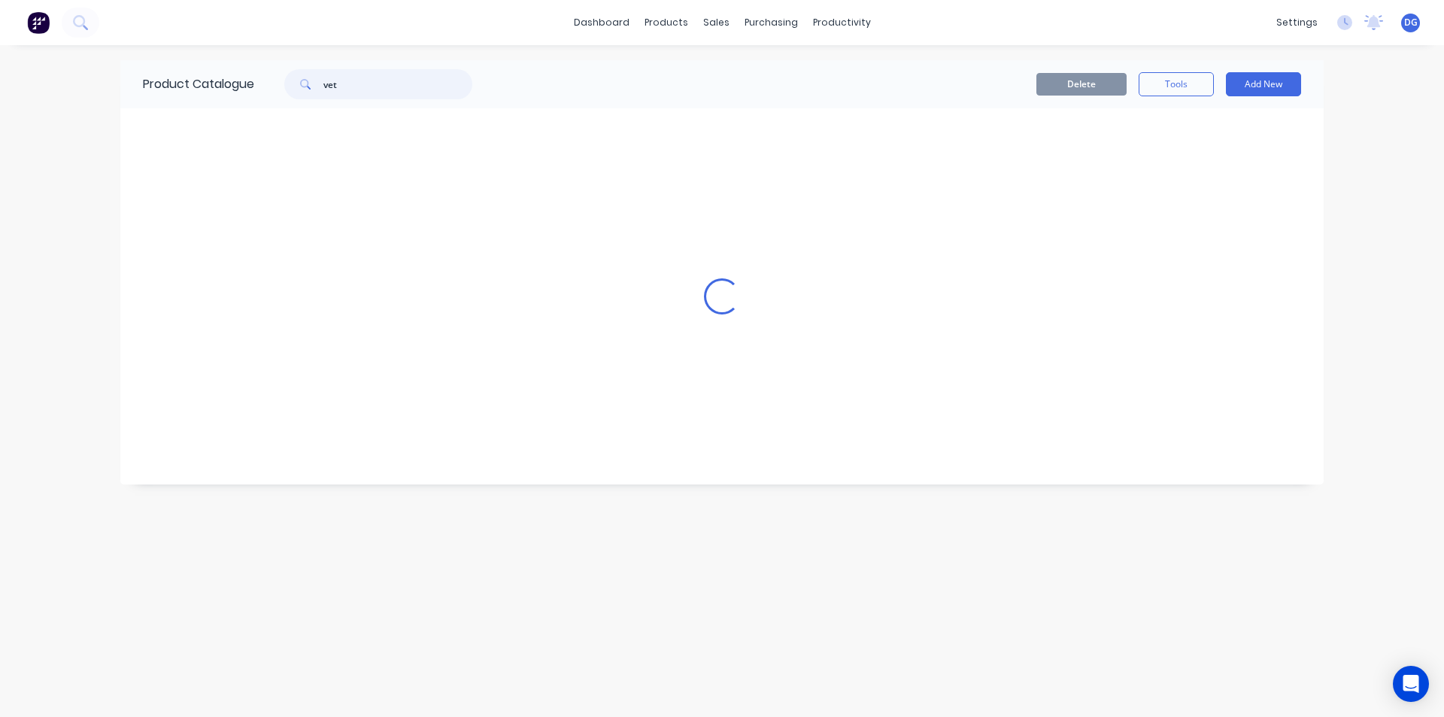
scroll to position [0, 0]
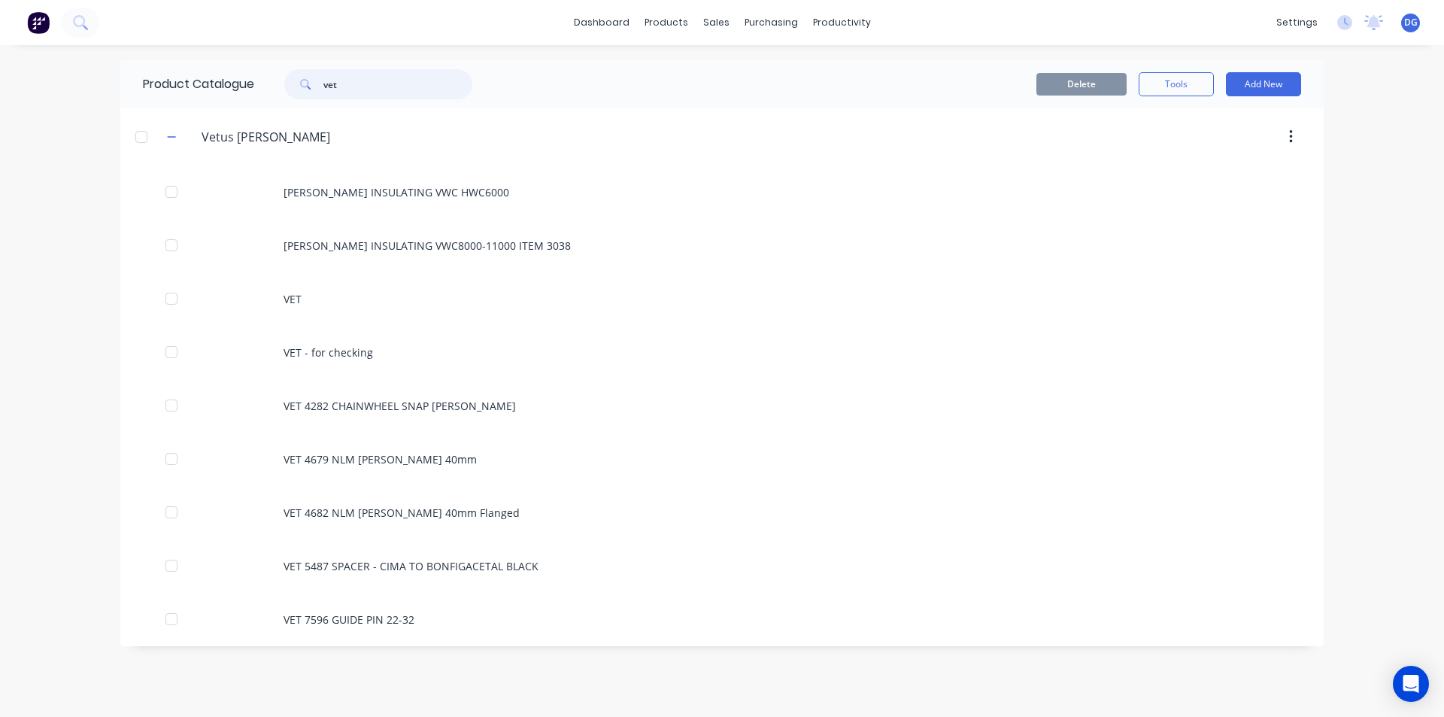
type input "vet"
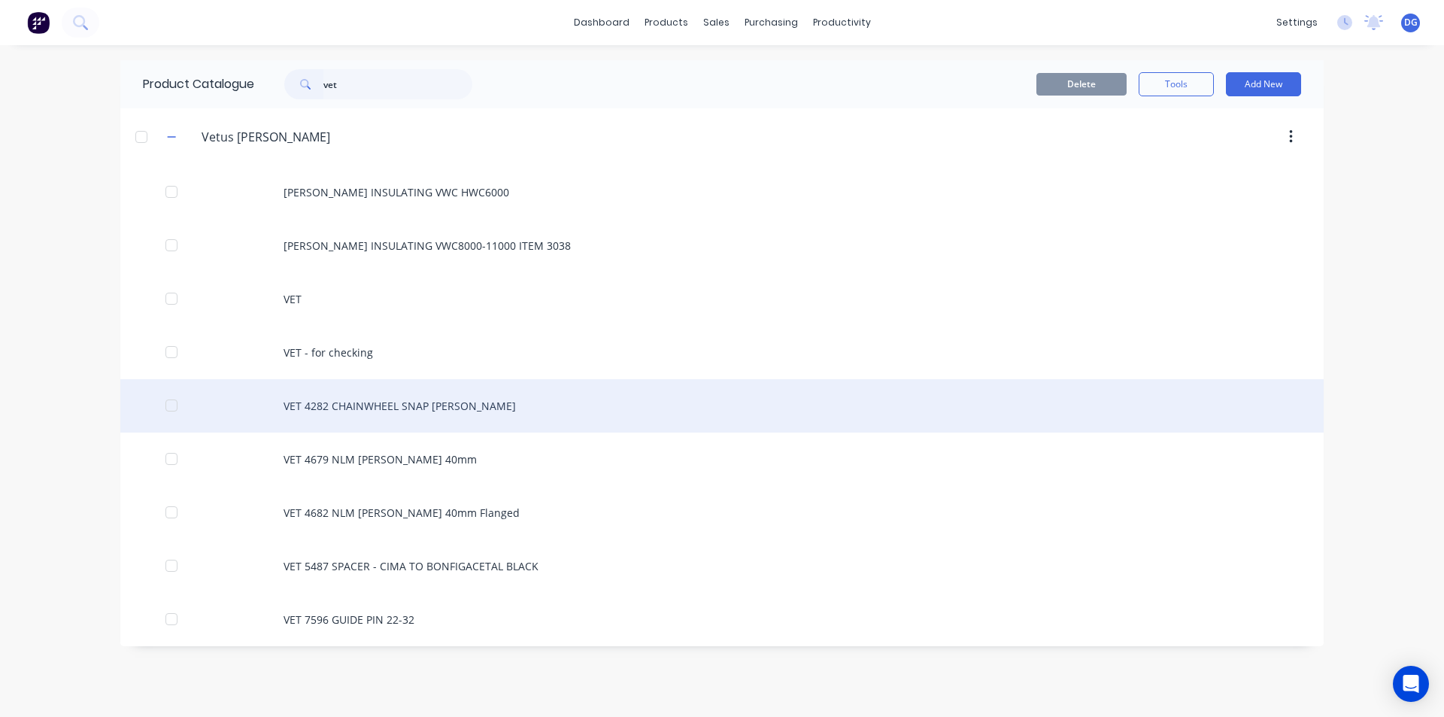
click at [391, 405] on div "VET 4282 CHAINWHEEL SNAP [PERSON_NAME]" at bounding box center [722, 405] width 1204 height 53
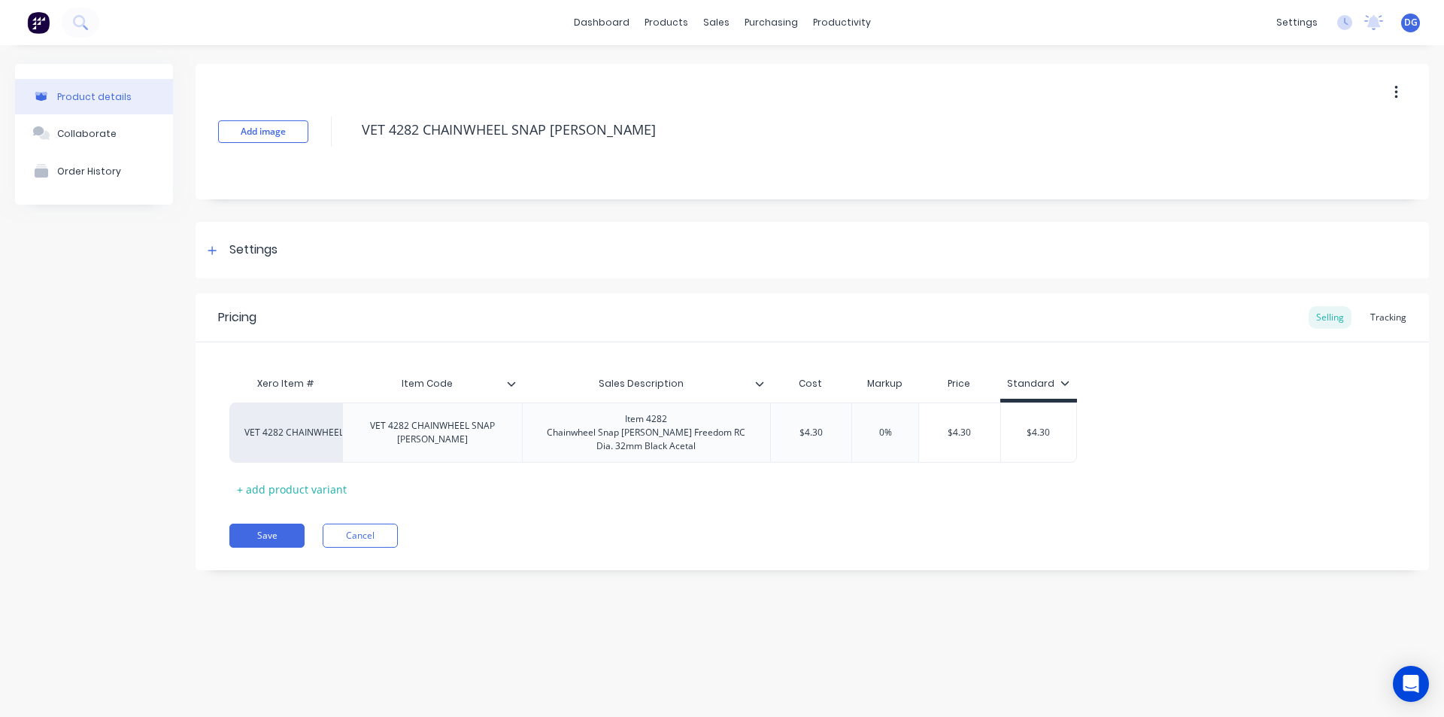
type textarea "x"
click at [1394, 318] on div "Tracking" at bounding box center [1388, 317] width 51 height 23
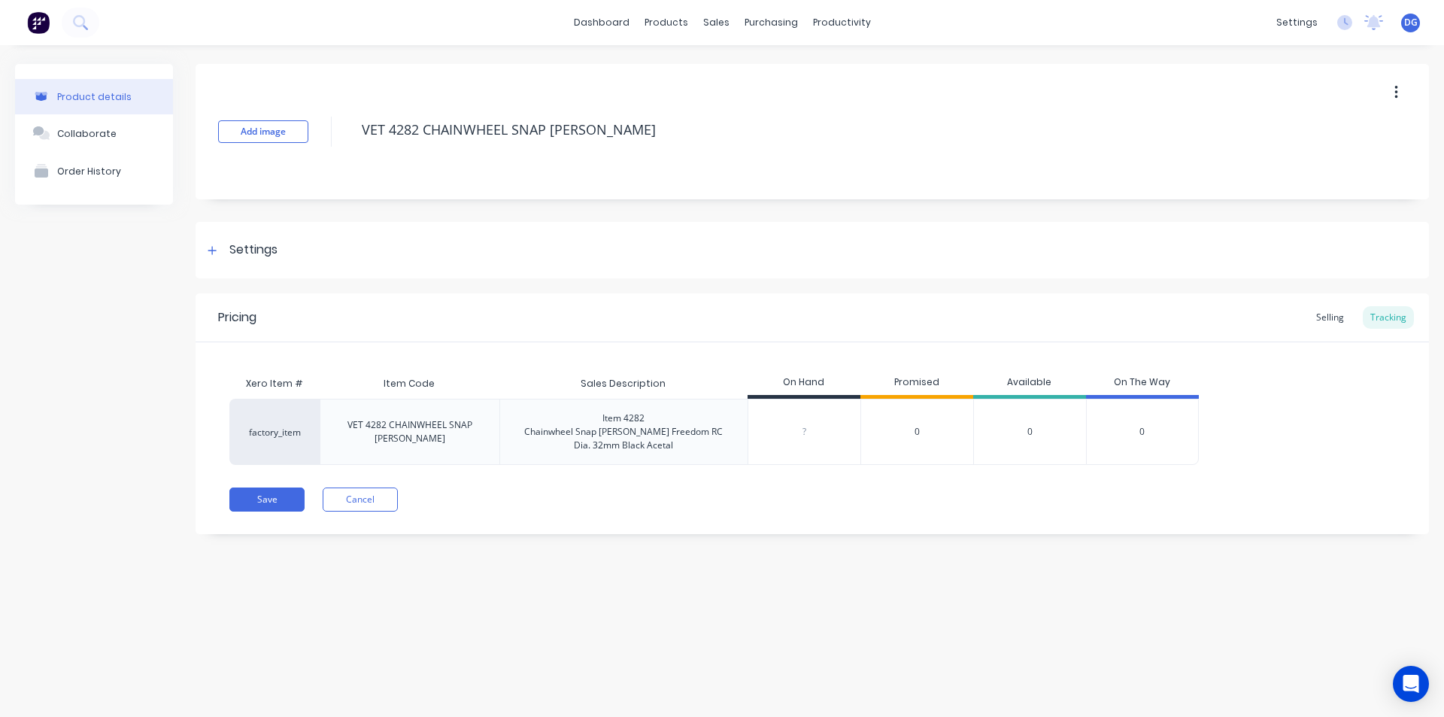
click at [811, 430] on input "0" at bounding box center [805, 432] width 112 height 14
type input "0200"
type textarea "x"
type input "0"
type textarea "x"
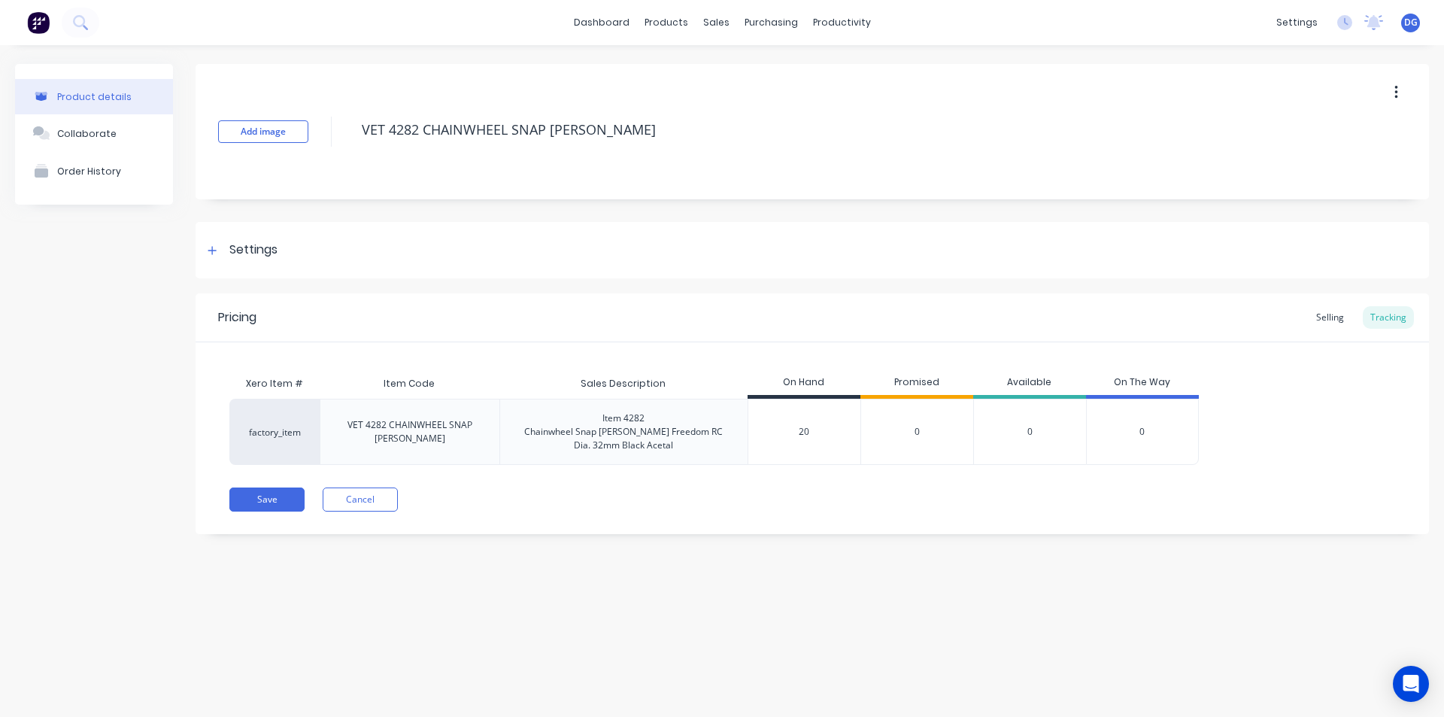
type input "200"
type textarea "x"
type input "200"
click at [264, 499] on button "Save" at bounding box center [266, 499] width 75 height 24
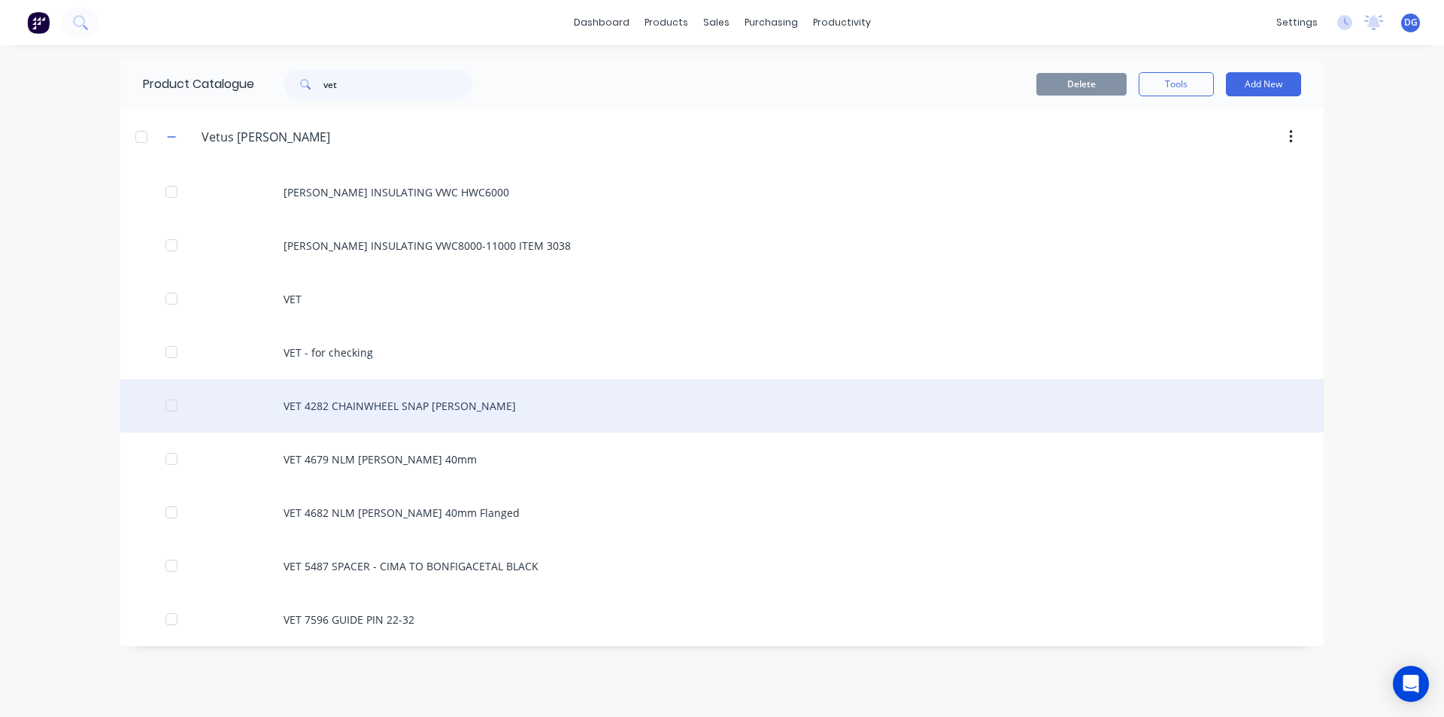
click at [169, 402] on div at bounding box center [171, 405] width 30 height 30
click at [327, 408] on div "VET 4282 CHAINWHEEL SNAP [PERSON_NAME]" at bounding box center [722, 405] width 1204 height 53
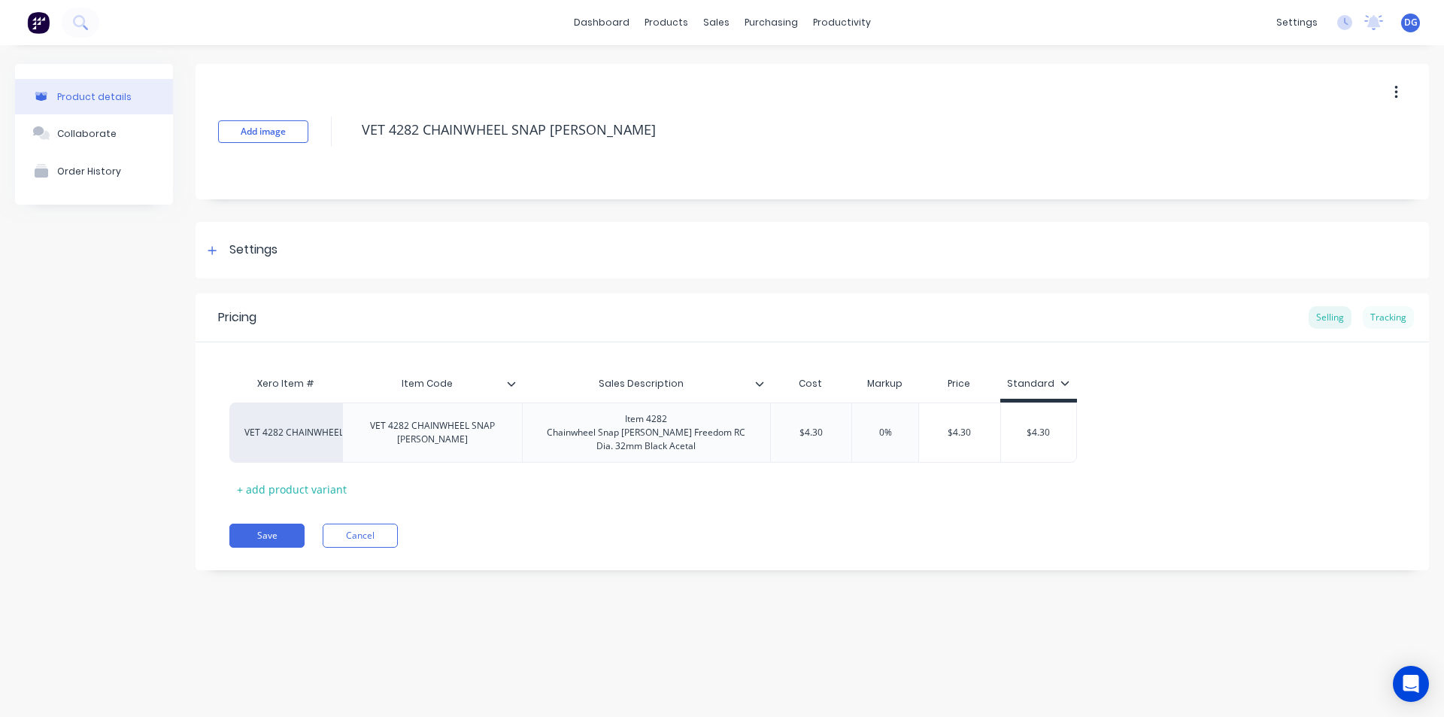
click at [1396, 316] on div "Tracking" at bounding box center [1388, 317] width 51 height 23
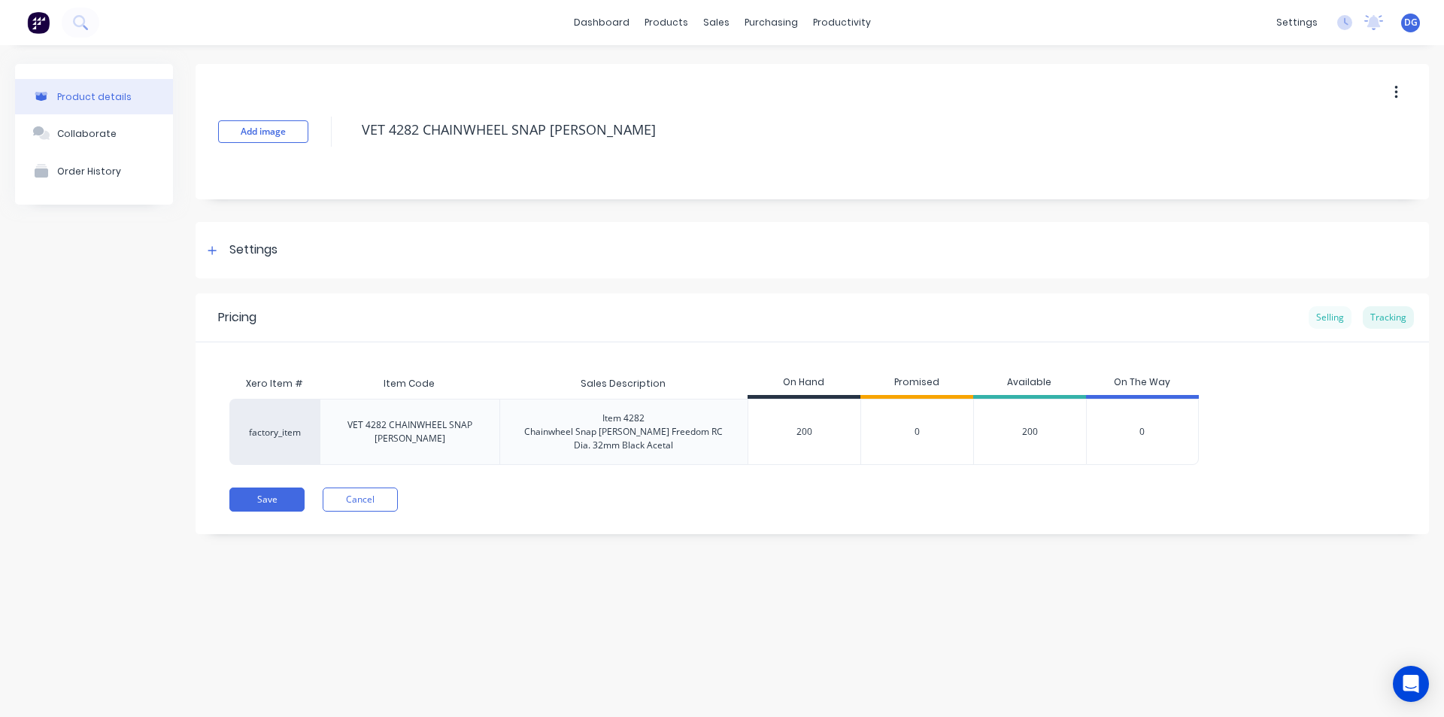
click at [1334, 317] on div "Selling" at bounding box center [1330, 317] width 43 height 23
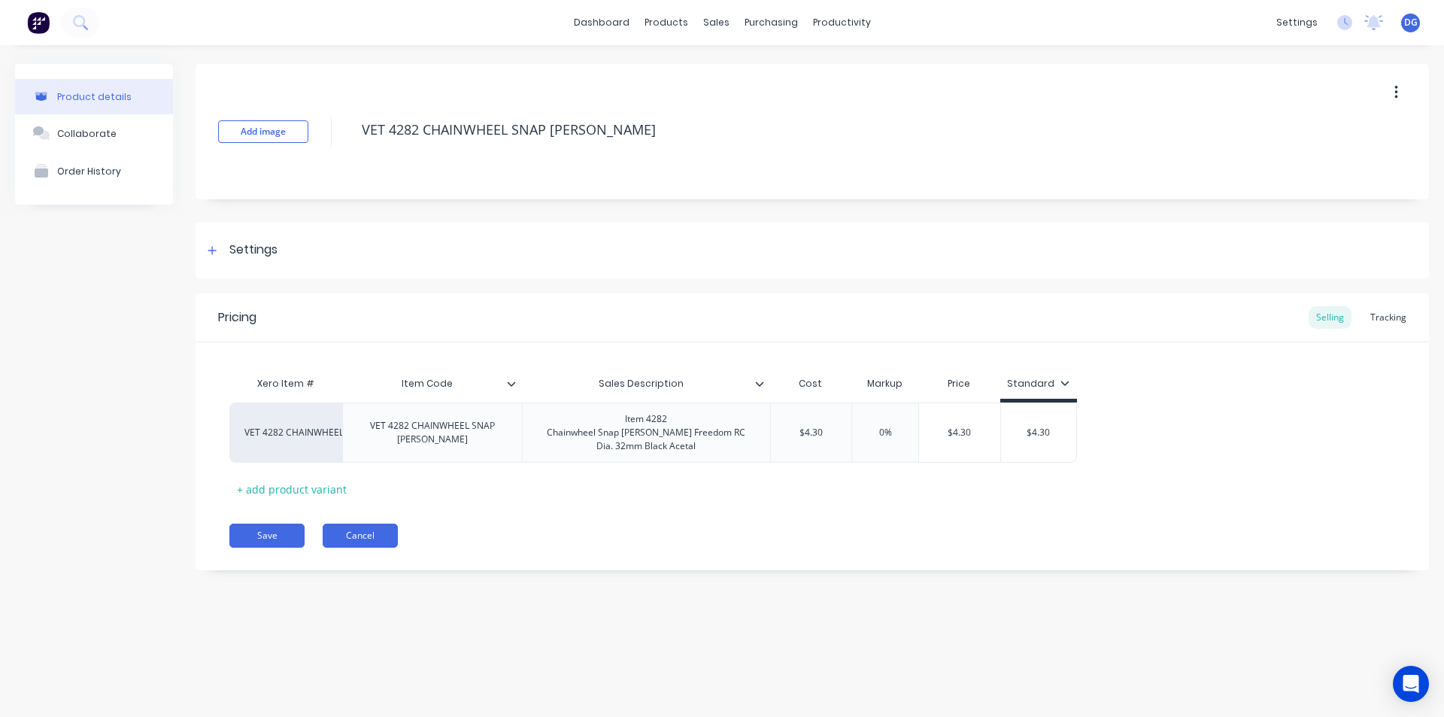
click at [352, 533] on button "Cancel" at bounding box center [360, 536] width 75 height 24
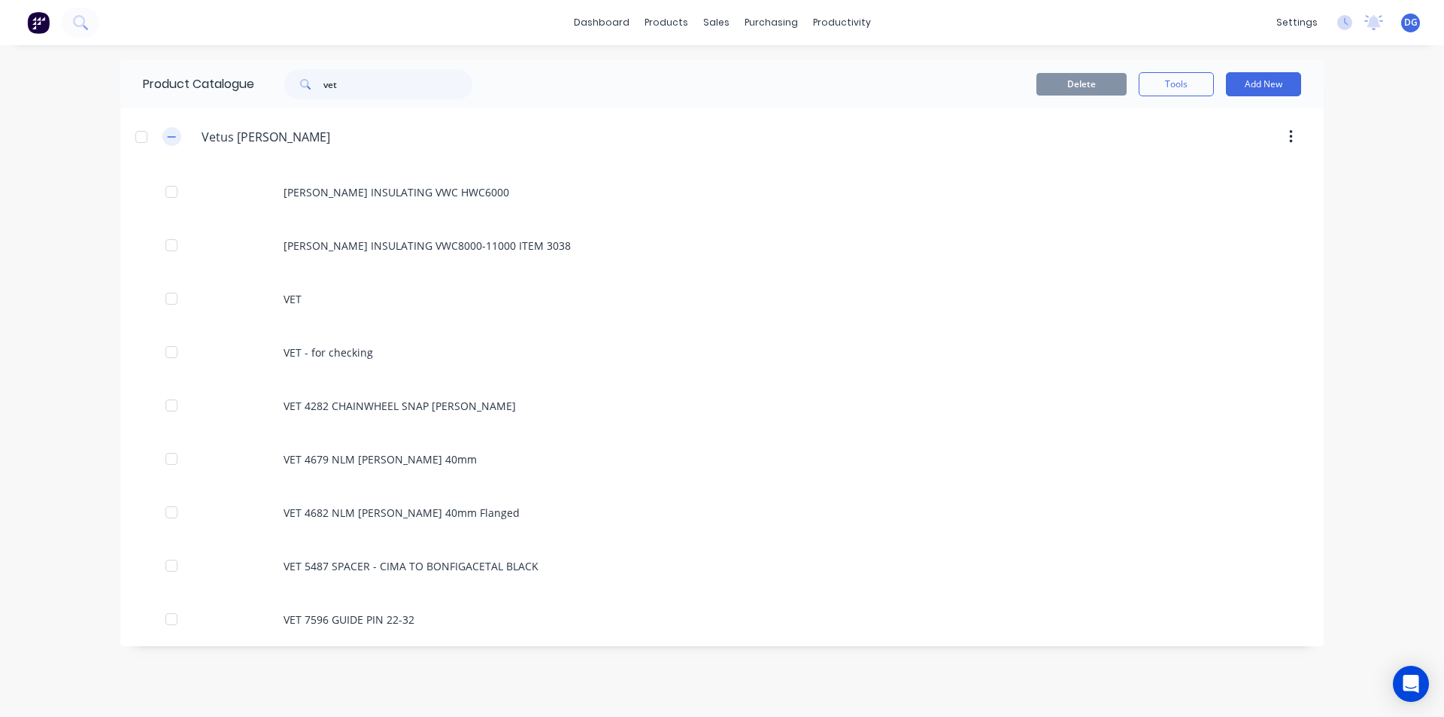
click at [172, 135] on icon "button" at bounding box center [171, 137] width 9 height 11
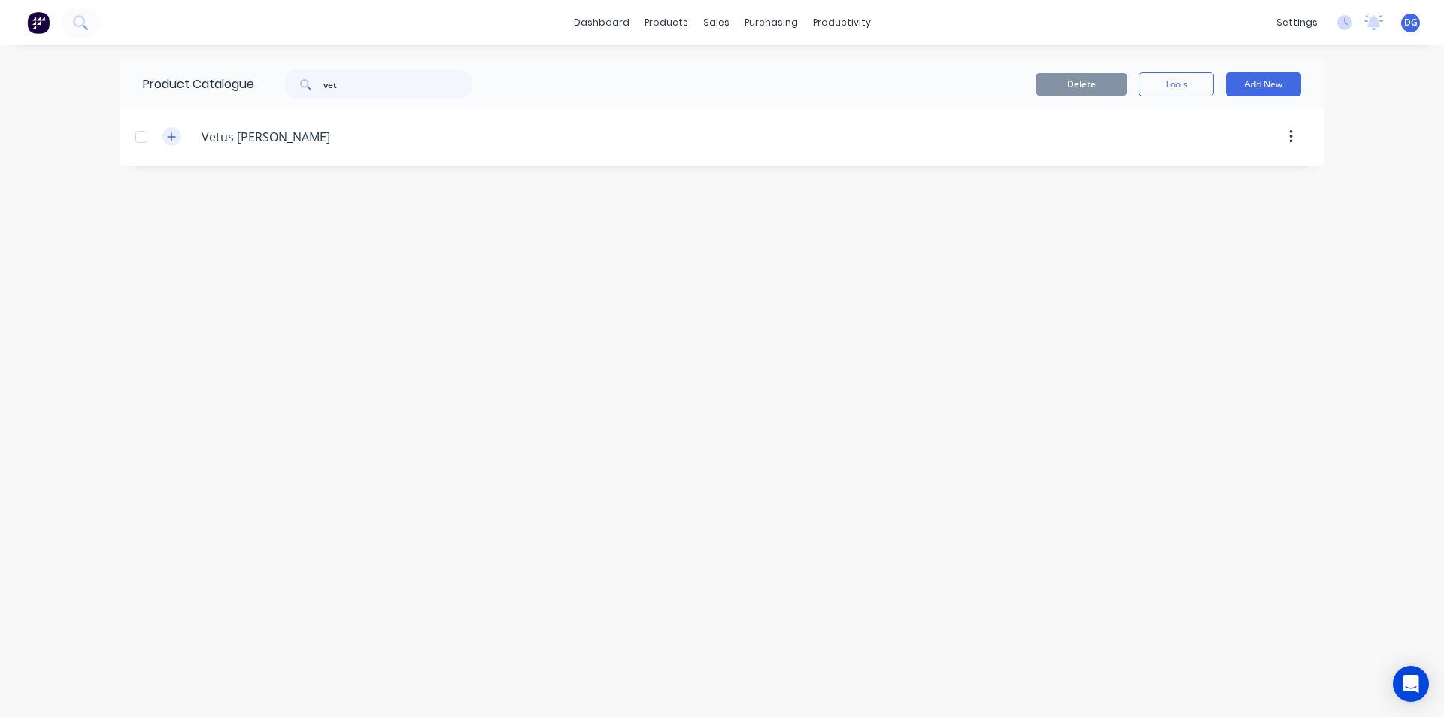
click at [172, 135] on icon "button" at bounding box center [172, 136] width 8 height 8
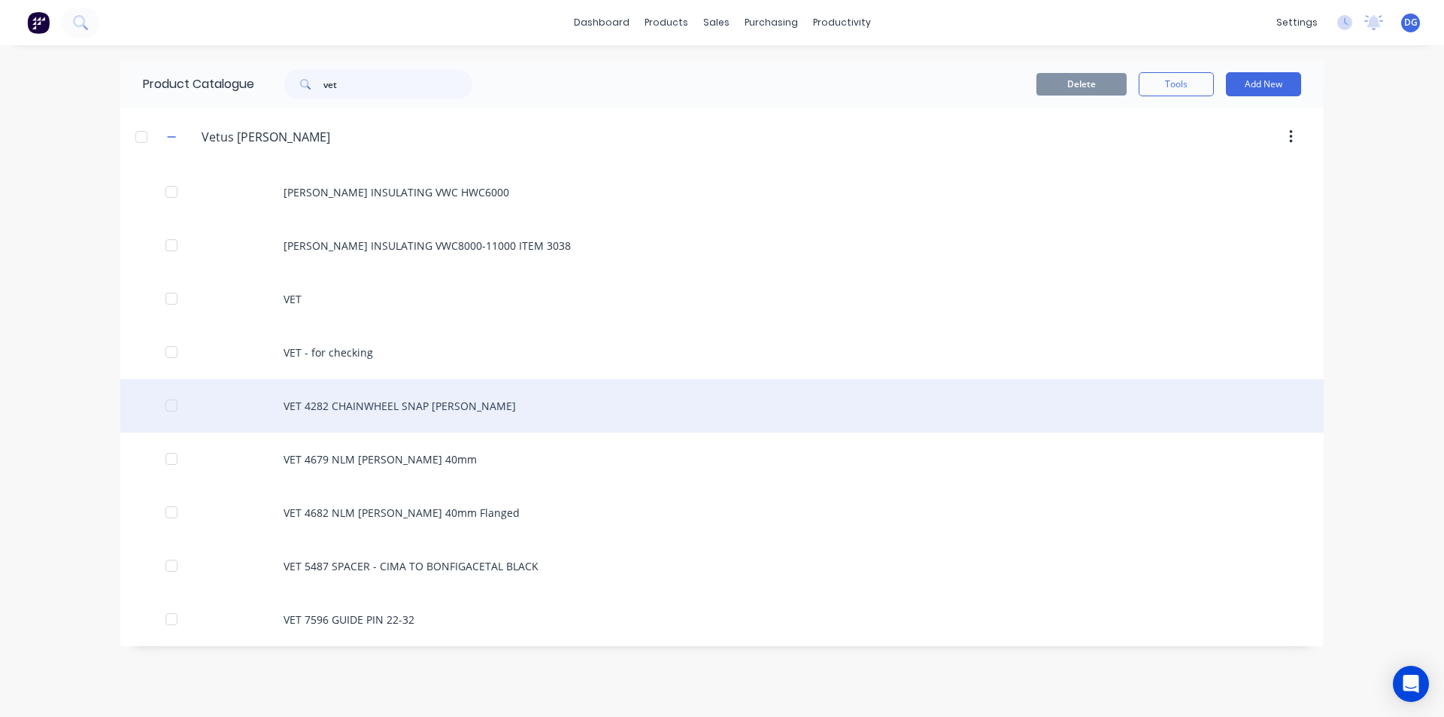
click at [390, 406] on div "VET 4282 CHAINWHEEL SNAP BUSH" at bounding box center [722, 405] width 1204 height 53
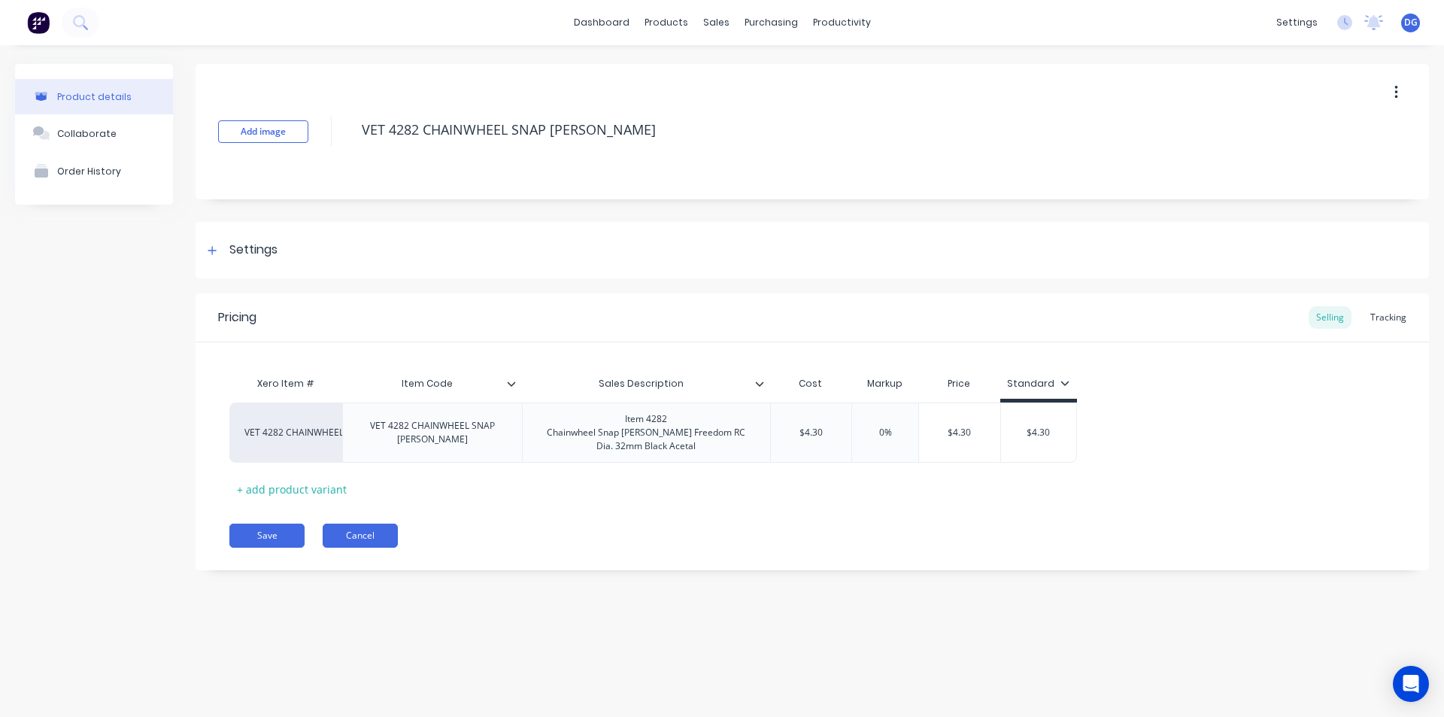
click at [367, 538] on button "Cancel" at bounding box center [360, 536] width 75 height 24
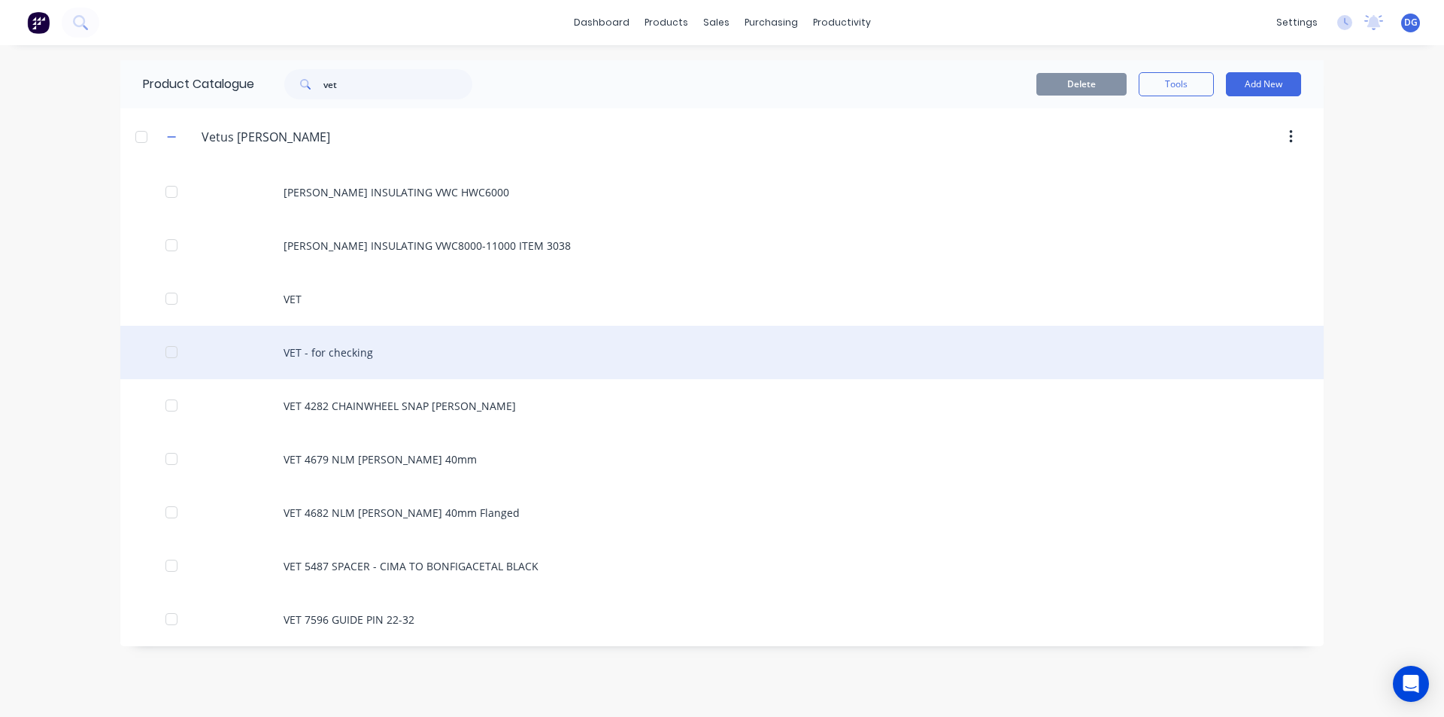
click at [338, 352] on div "VET - for checking" at bounding box center [722, 352] width 1204 height 53
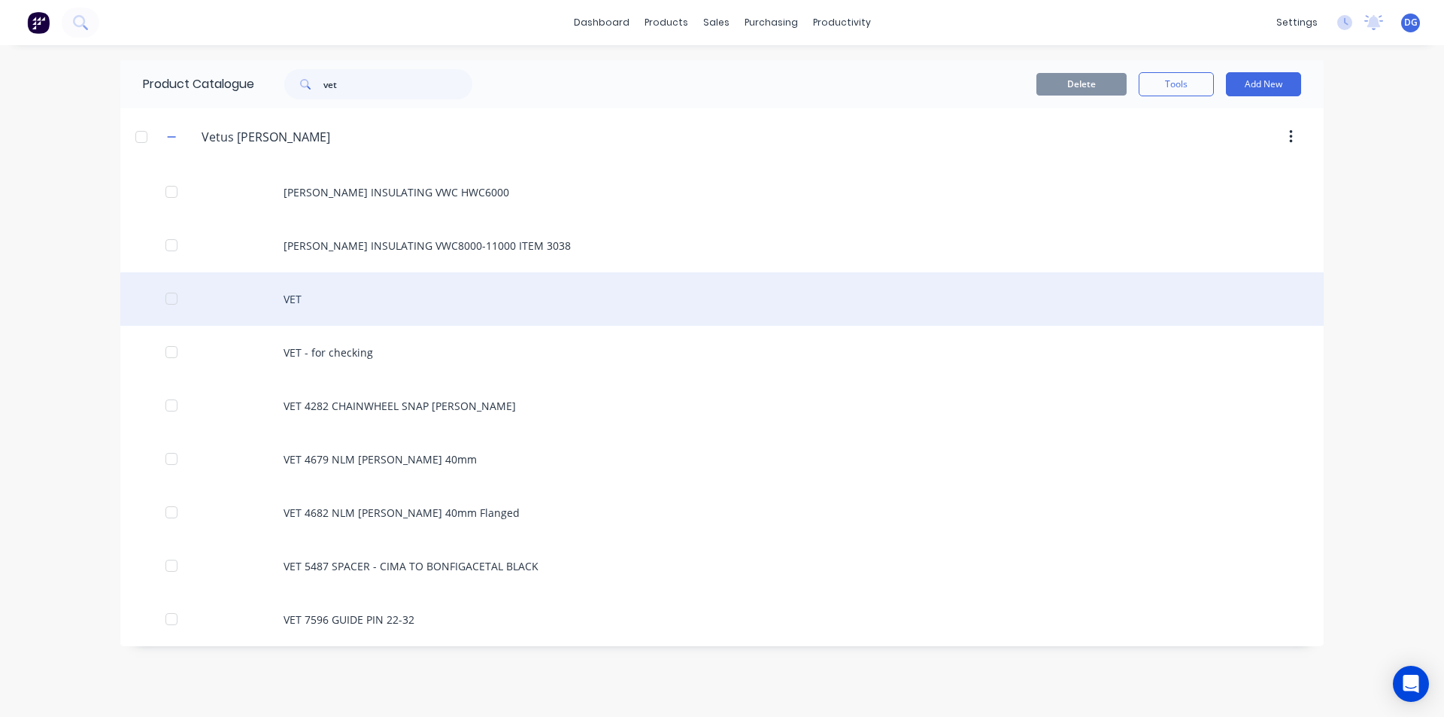
click at [299, 293] on div "VET" at bounding box center [722, 298] width 1204 height 53
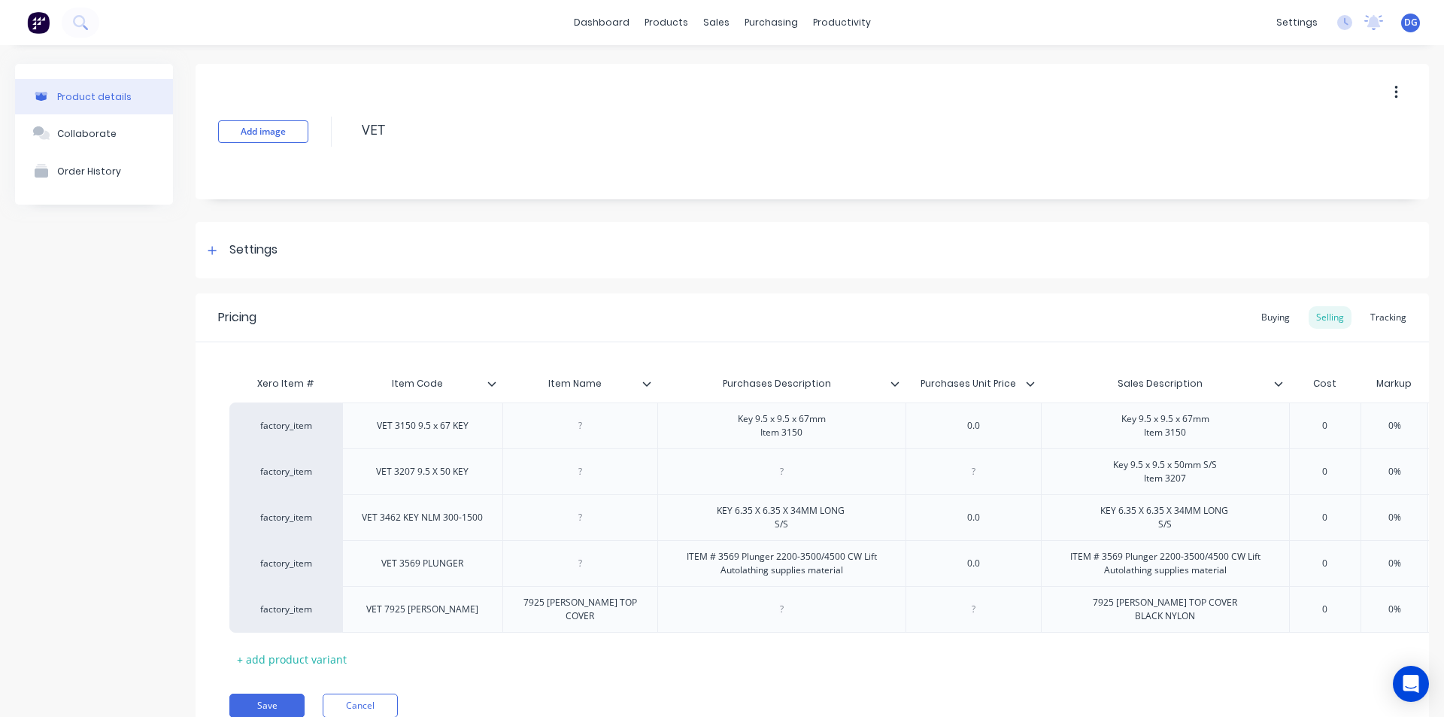
click at [1395, 91] on icon "button" at bounding box center [1396, 93] width 3 height 14
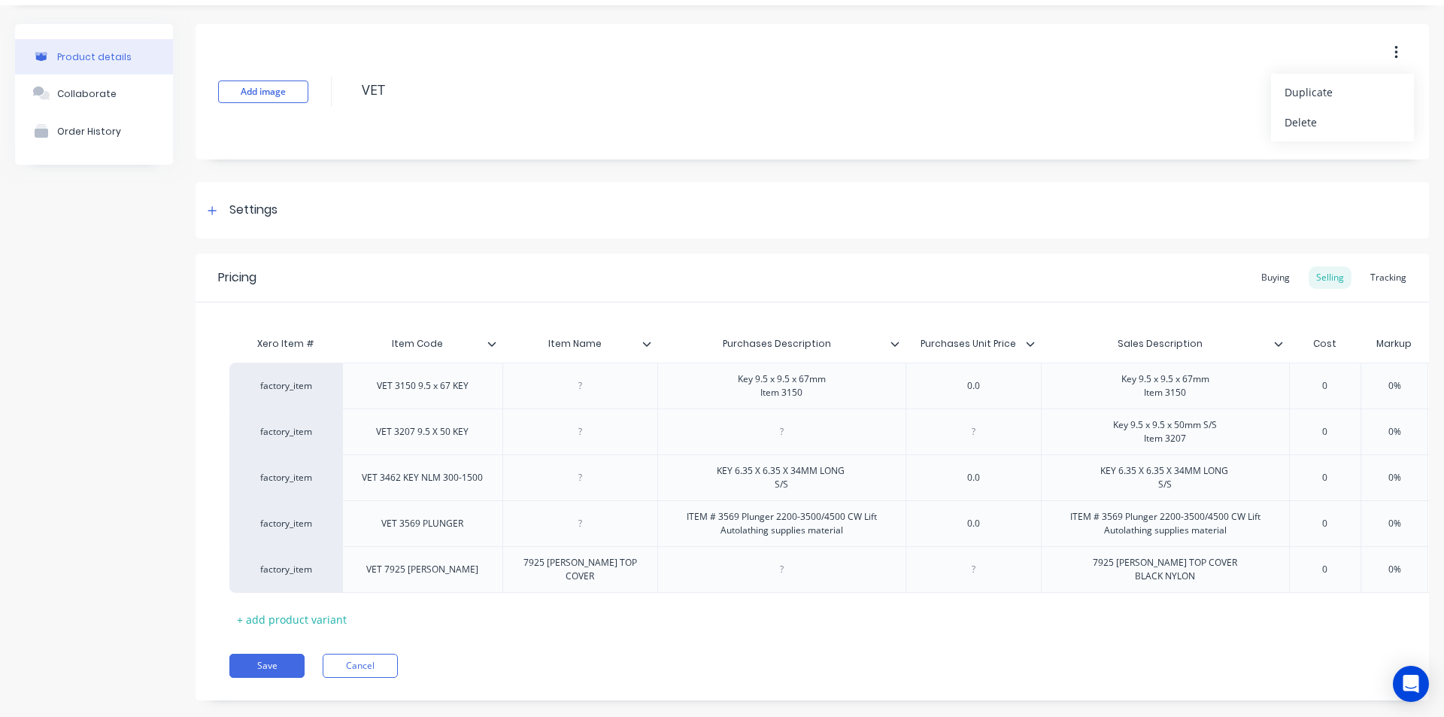
scroll to position [76, 0]
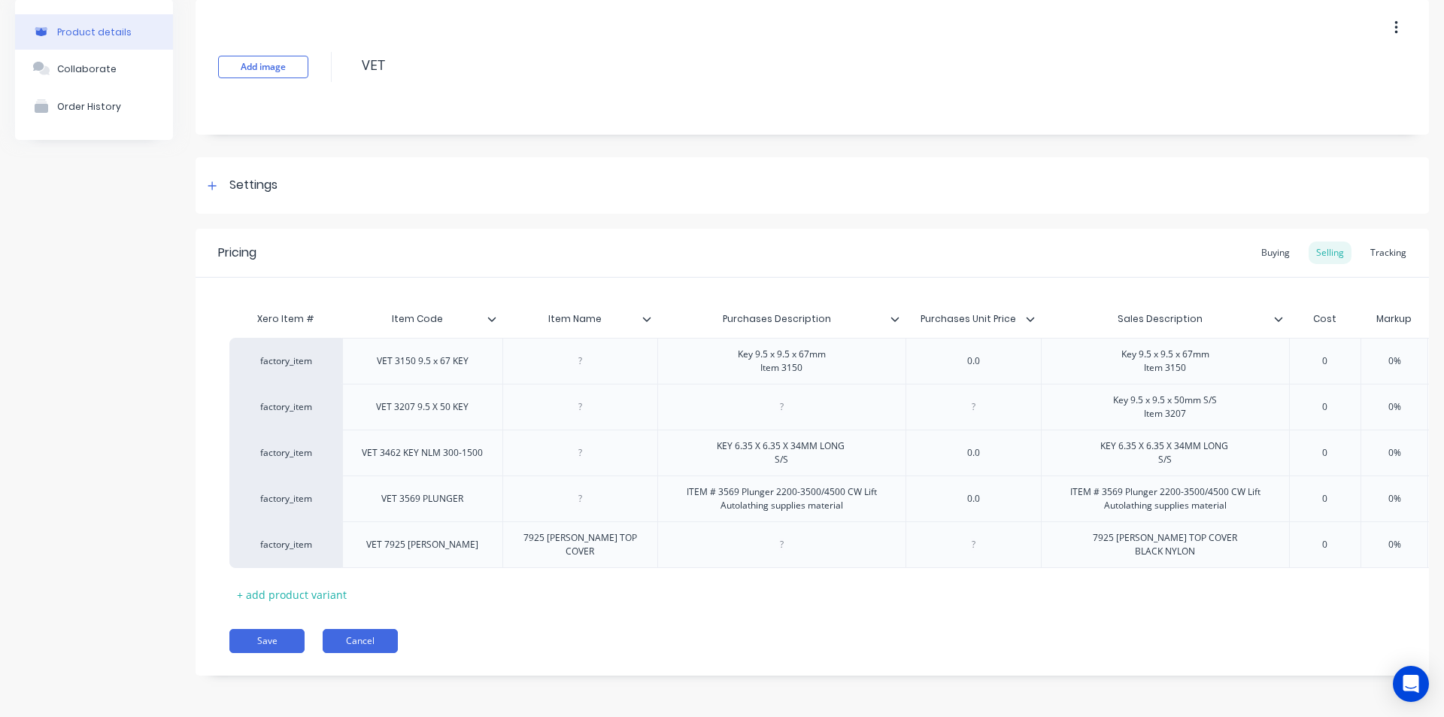
click at [363, 640] on button "Cancel" at bounding box center [360, 641] width 75 height 24
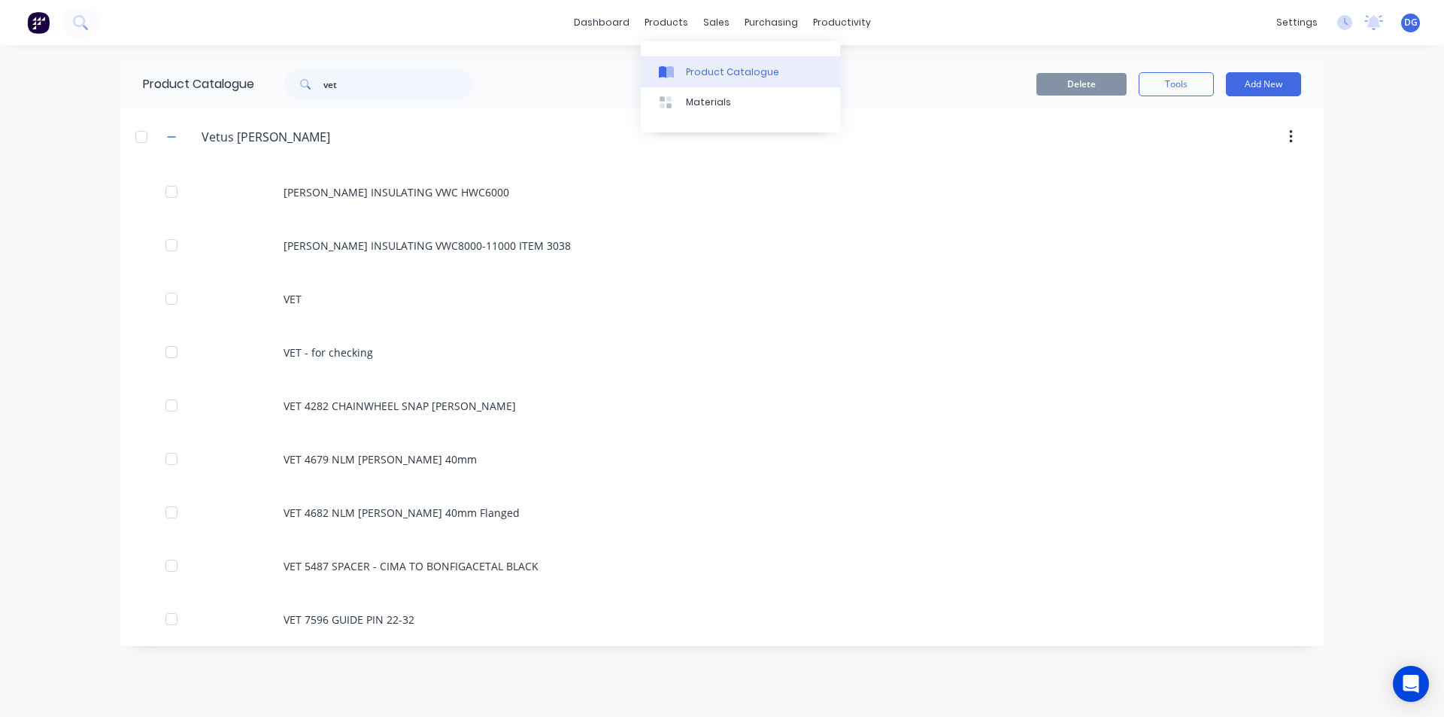
click at [702, 75] on div "Product Catalogue" at bounding box center [732, 72] width 93 height 14
click at [751, 74] on div "Sales Orders" at bounding box center [772, 72] width 62 height 14
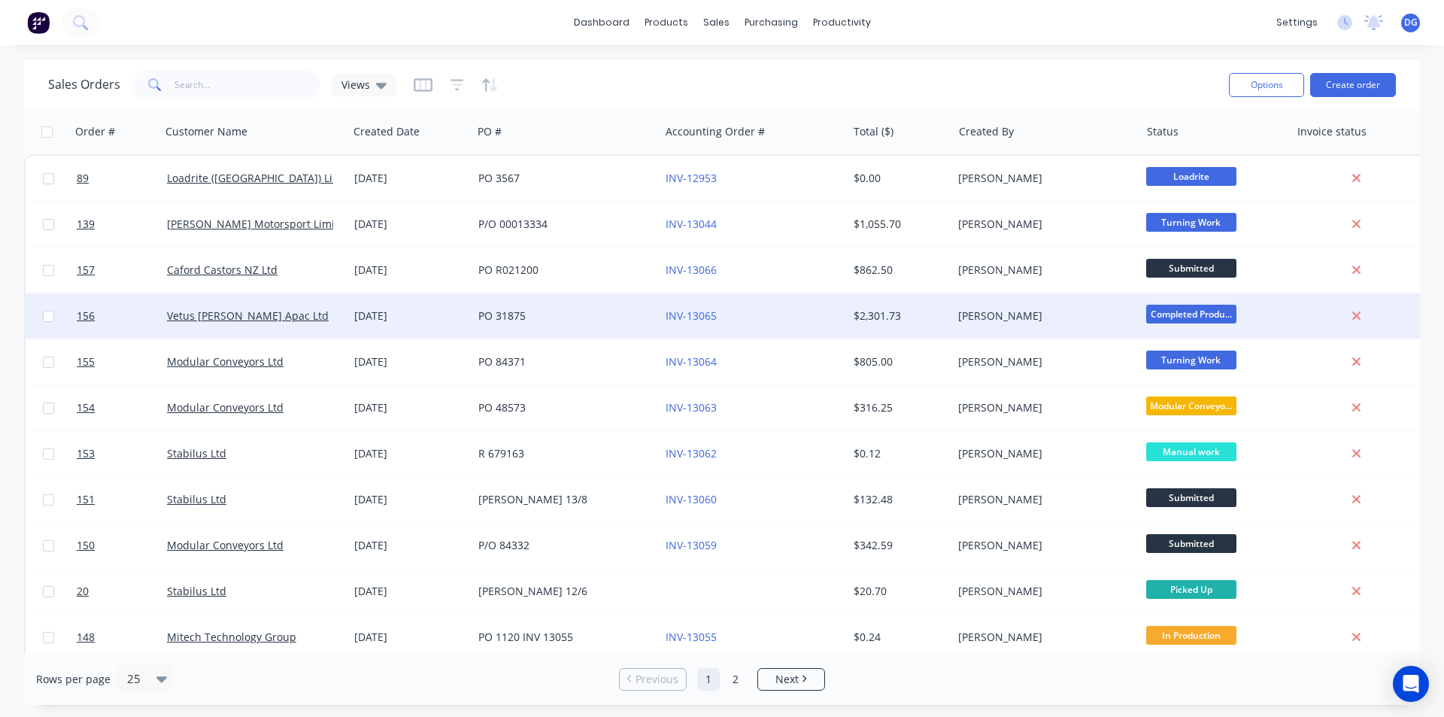
click at [1205, 311] on span "Completed Produ..." at bounding box center [1191, 314] width 90 height 19
click at [624, 64] on div "Sales Orders Views Options Create order" at bounding box center [722, 84] width 1396 height 49
click at [765, 71] on div "Sales Orders" at bounding box center [772, 72] width 62 height 14
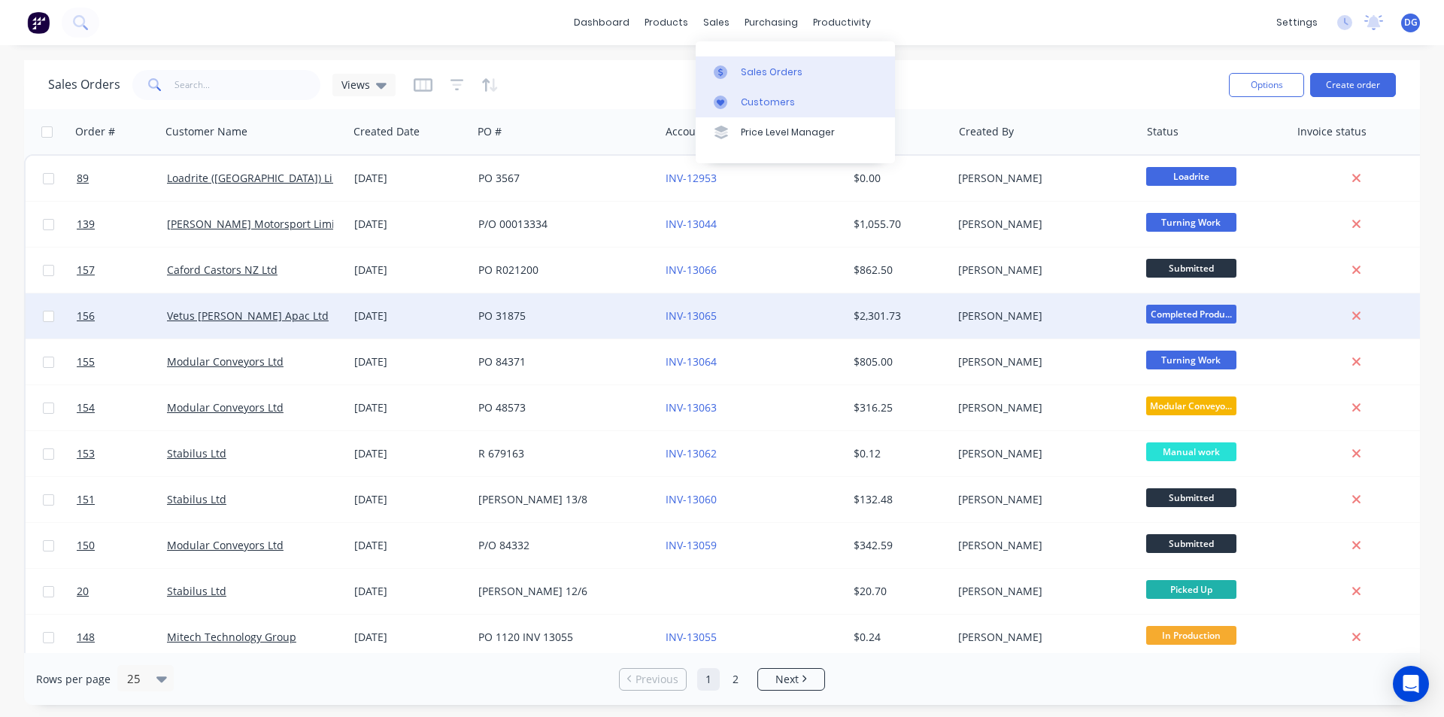
click at [770, 104] on div "Customers" at bounding box center [768, 103] width 54 height 14
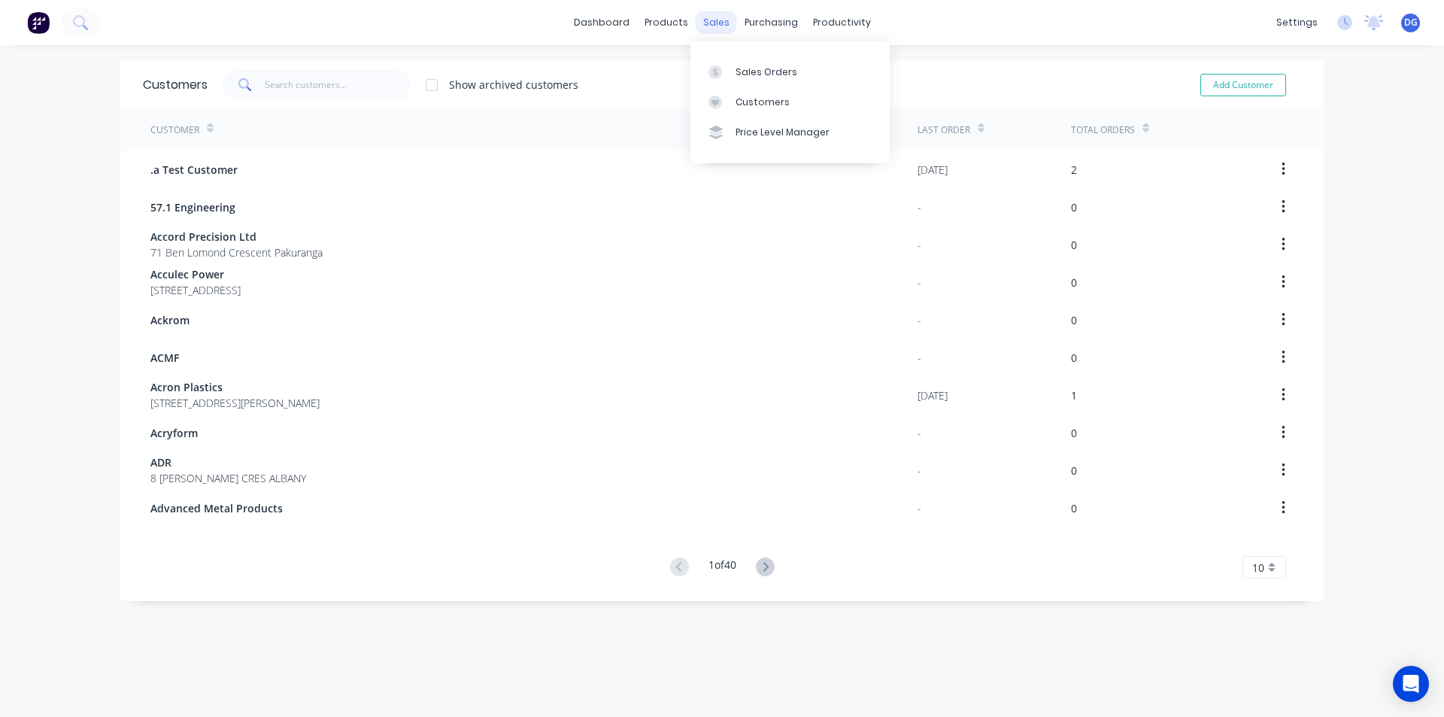
click at [712, 23] on div "sales" at bounding box center [716, 22] width 41 height 23
click at [752, 72] on div "Sales Orders" at bounding box center [767, 72] width 62 height 14
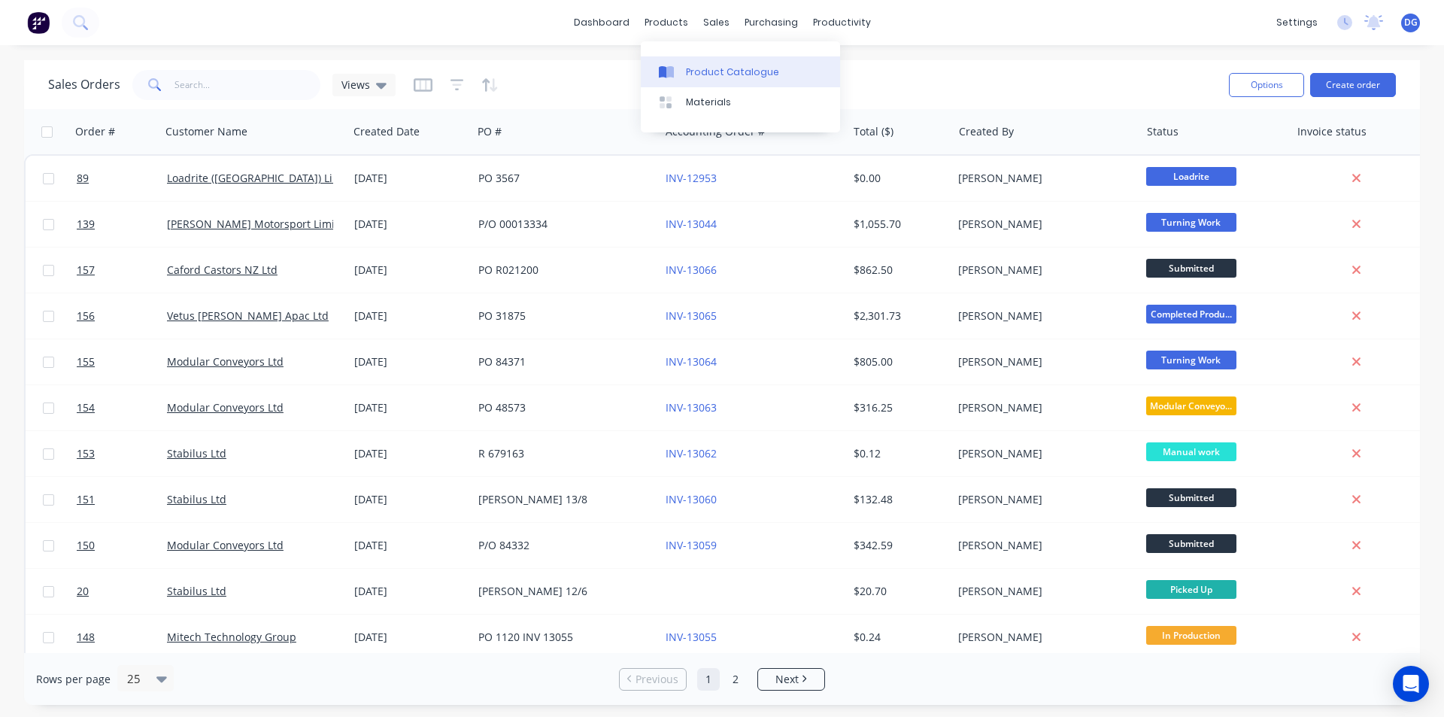
click at [700, 70] on div "Product Catalogue" at bounding box center [732, 72] width 93 height 14
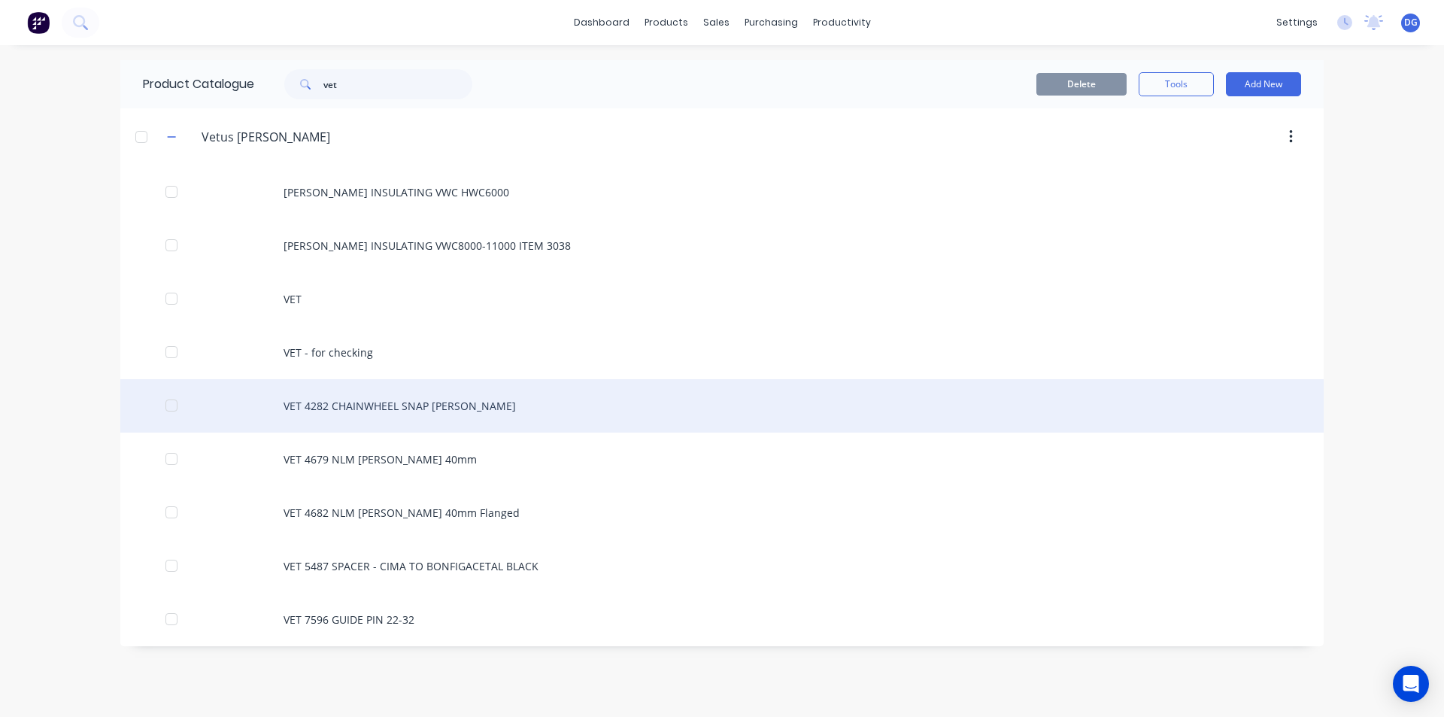
click at [337, 405] on div "VET 4282 CHAINWHEEL SNAP BUSH" at bounding box center [722, 405] width 1204 height 53
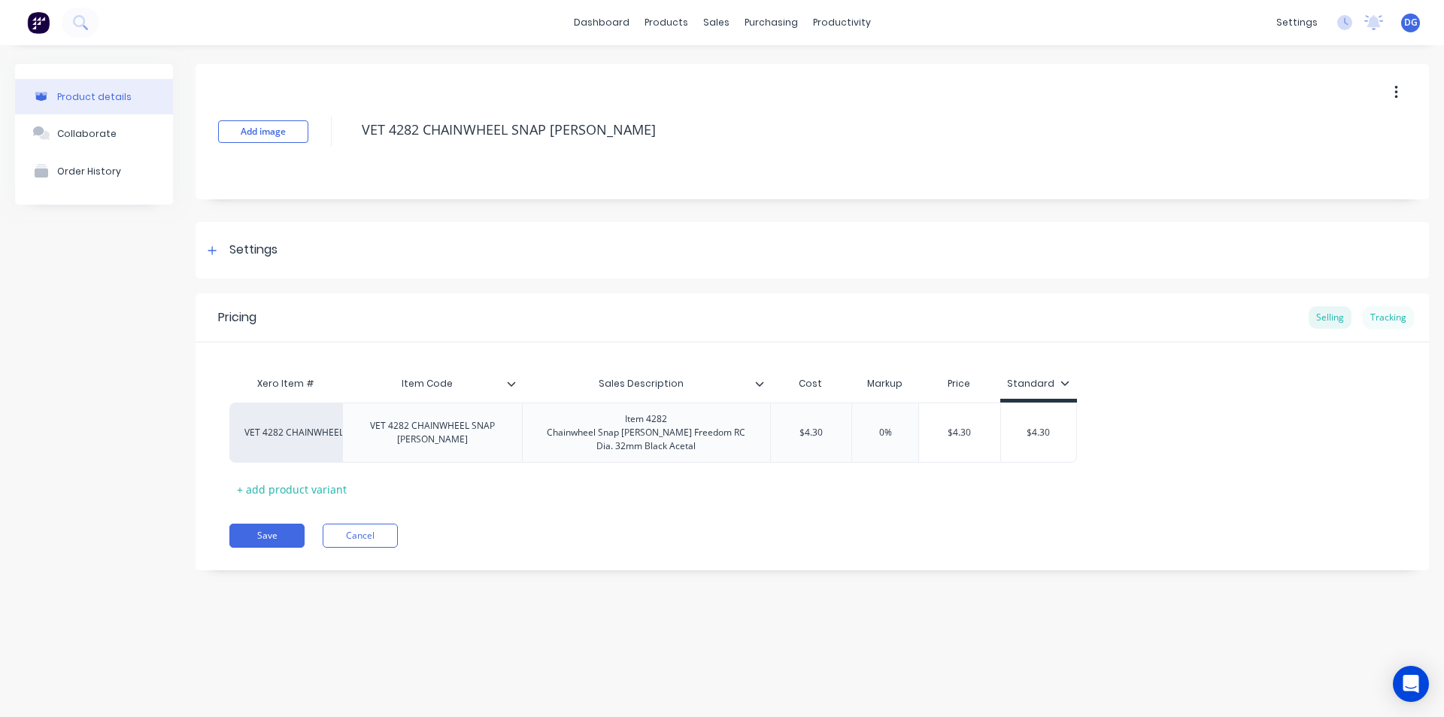
click at [1400, 317] on div "Tracking" at bounding box center [1388, 317] width 51 height 23
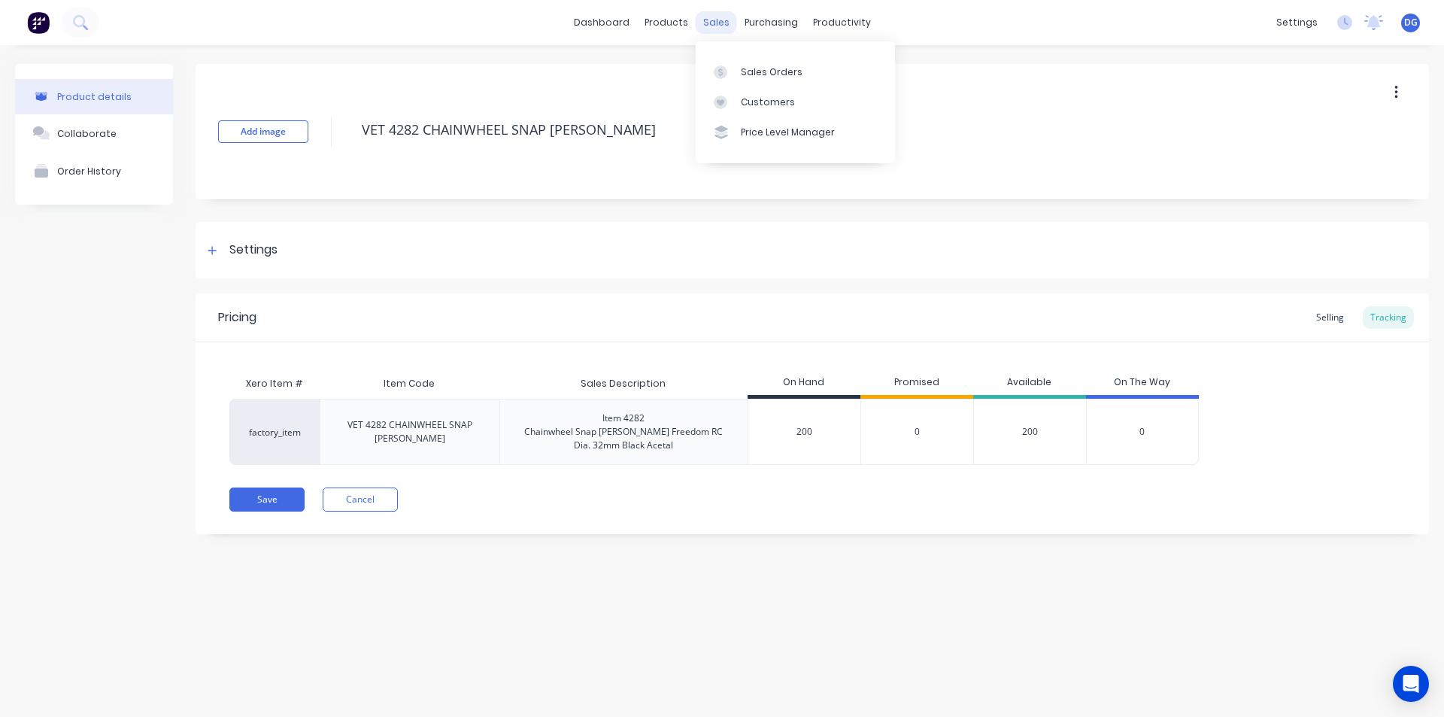
click at [718, 23] on div "sales" at bounding box center [716, 22] width 41 height 23
type textarea "x"
click at [766, 74] on div "Sales Orders" at bounding box center [772, 72] width 62 height 14
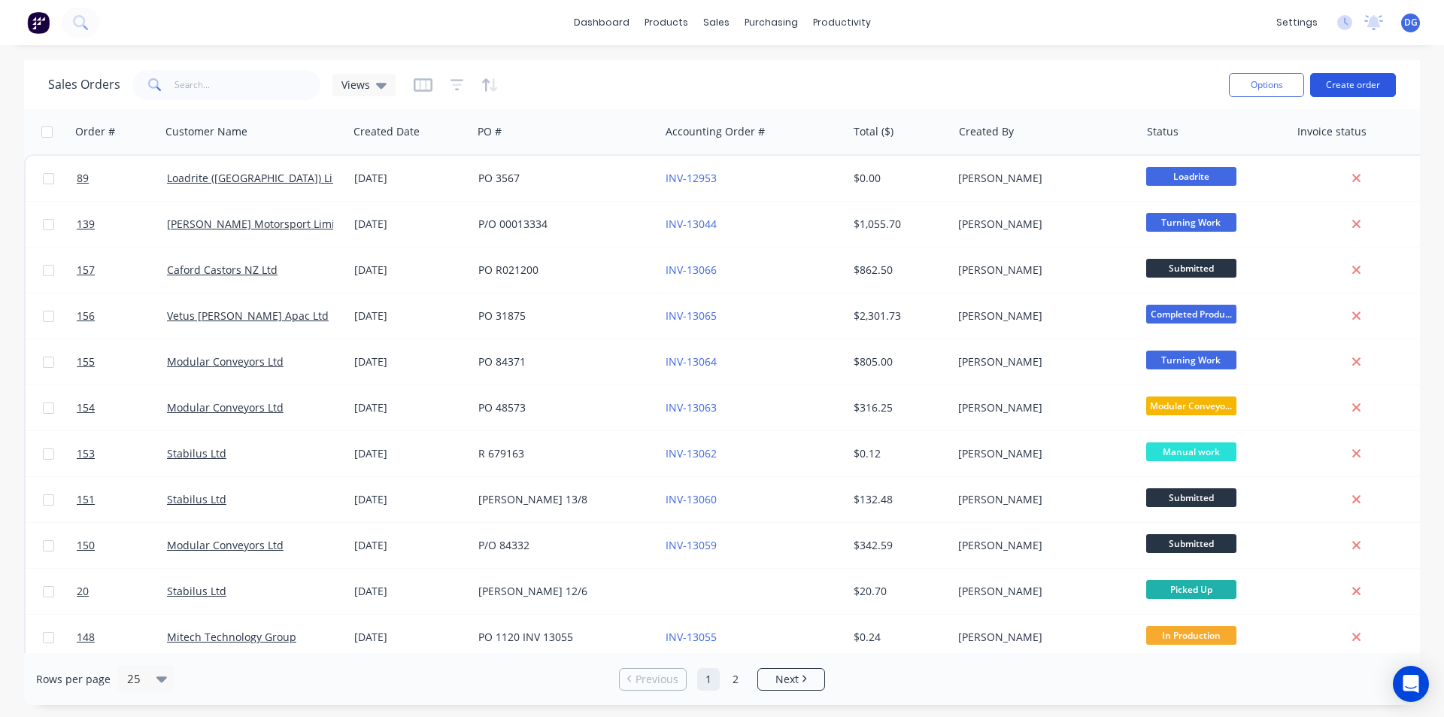
click at [1356, 85] on button "Create order" at bounding box center [1353, 85] width 86 height 24
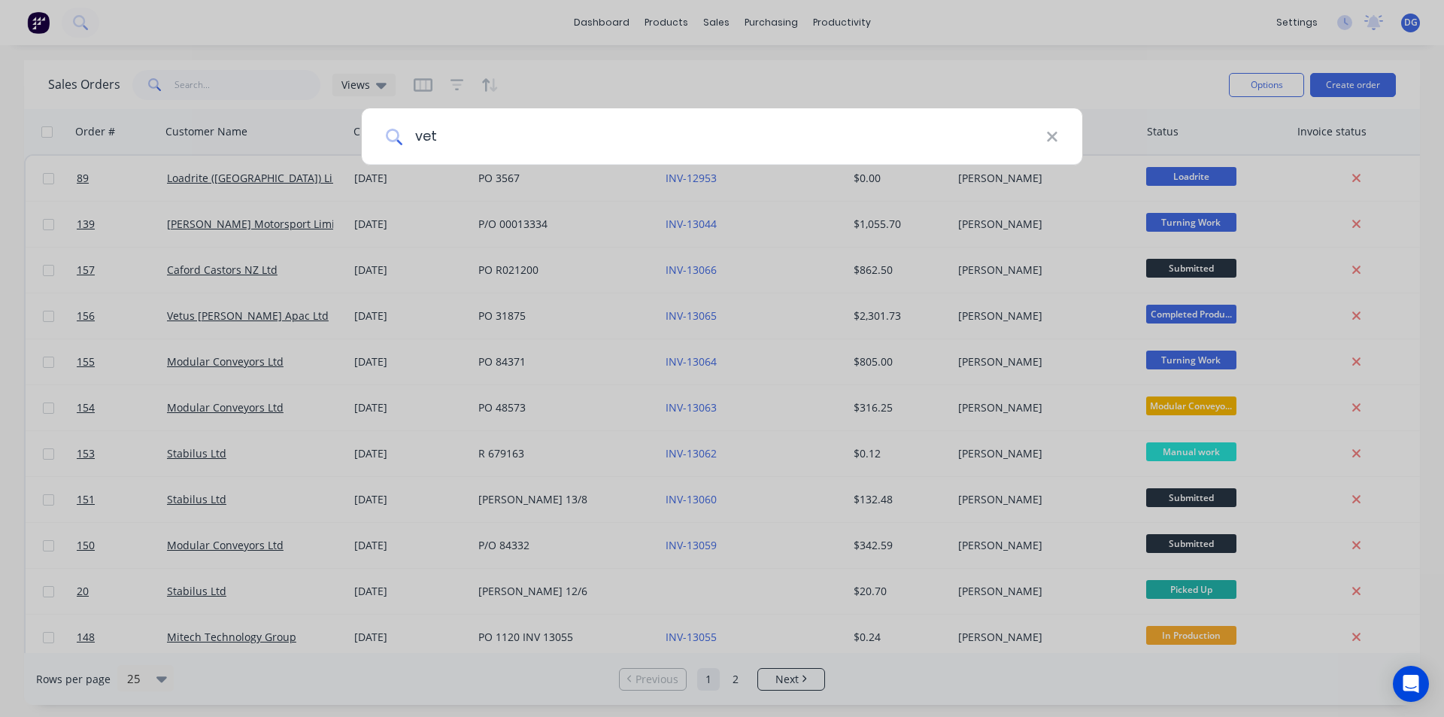
type input "vet"
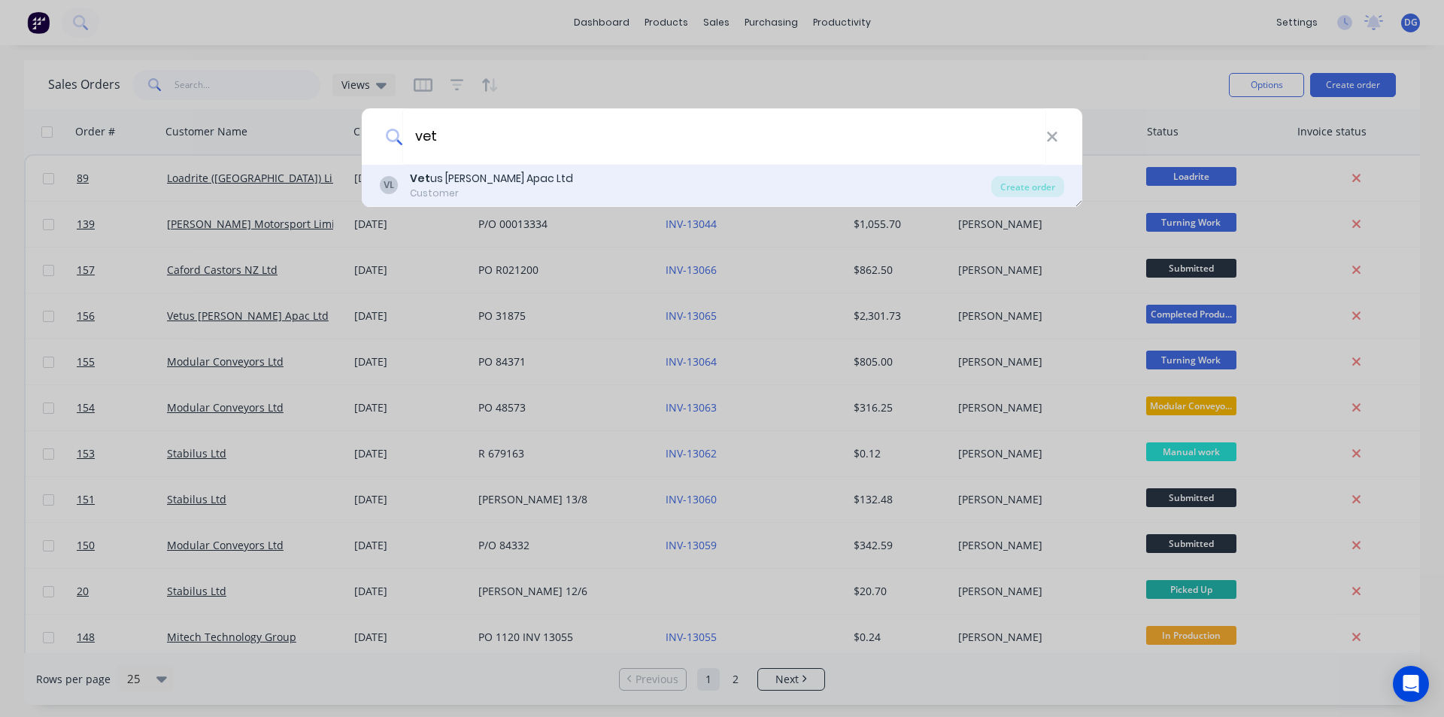
click at [476, 177] on div "Vet us Maxwell Apac Ltd" at bounding box center [491, 179] width 163 height 16
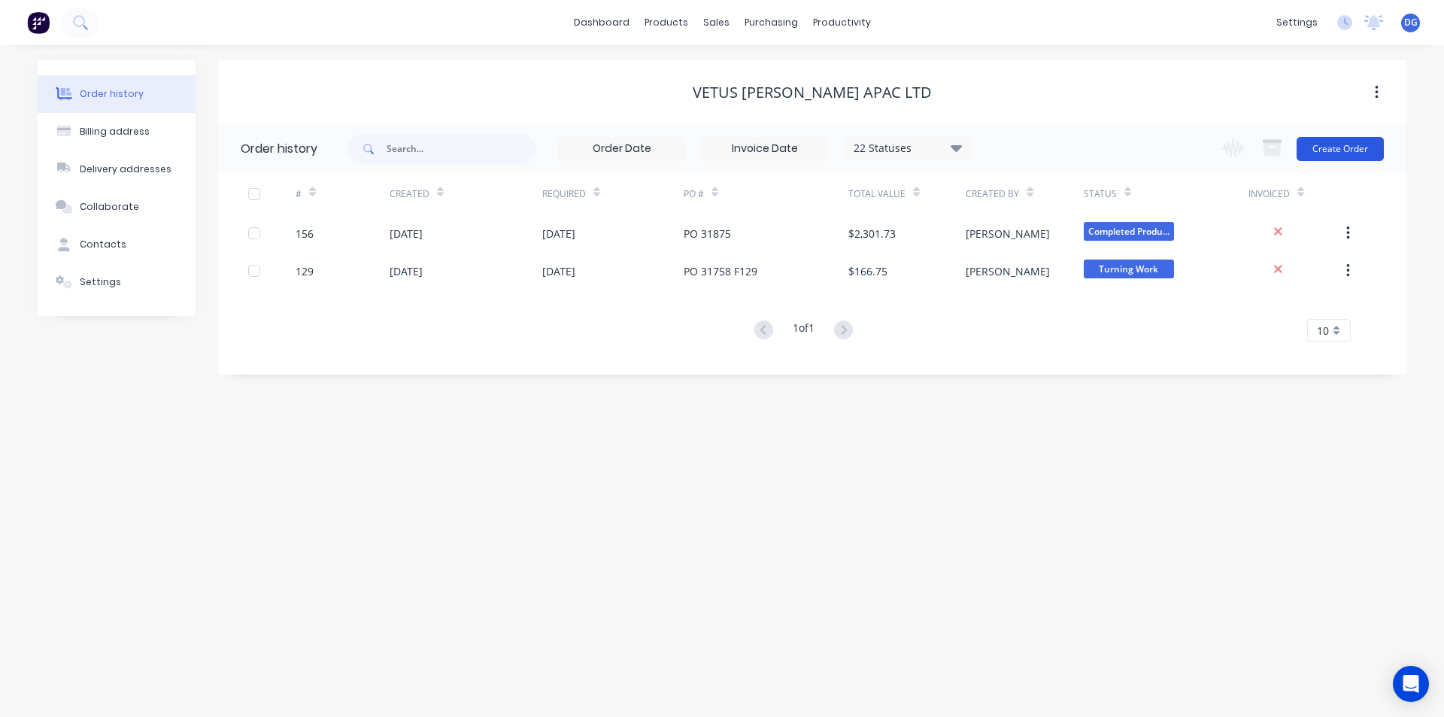
click at [1347, 154] on button "Create Order" at bounding box center [1340, 149] width 87 height 24
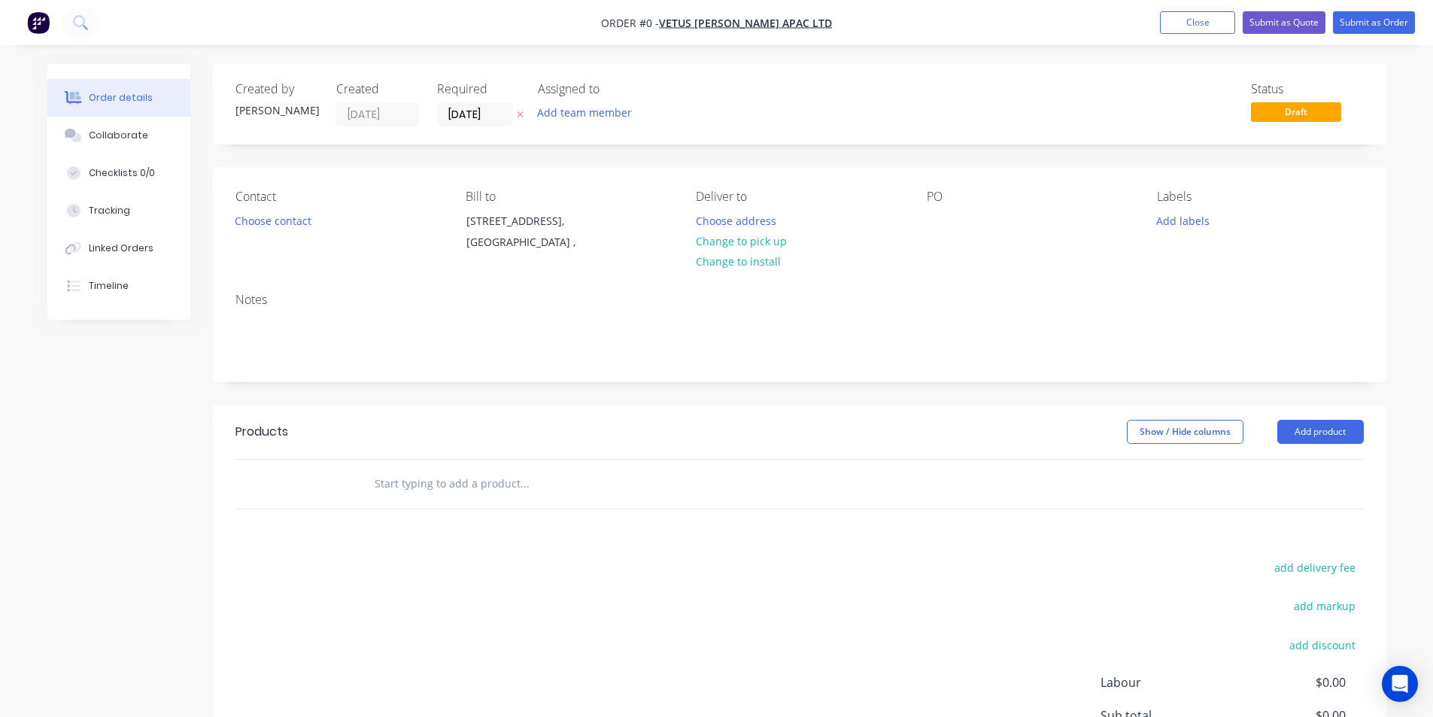
click at [412, 499] on input "text" at bounding box center [524, 484] width 301 height 30
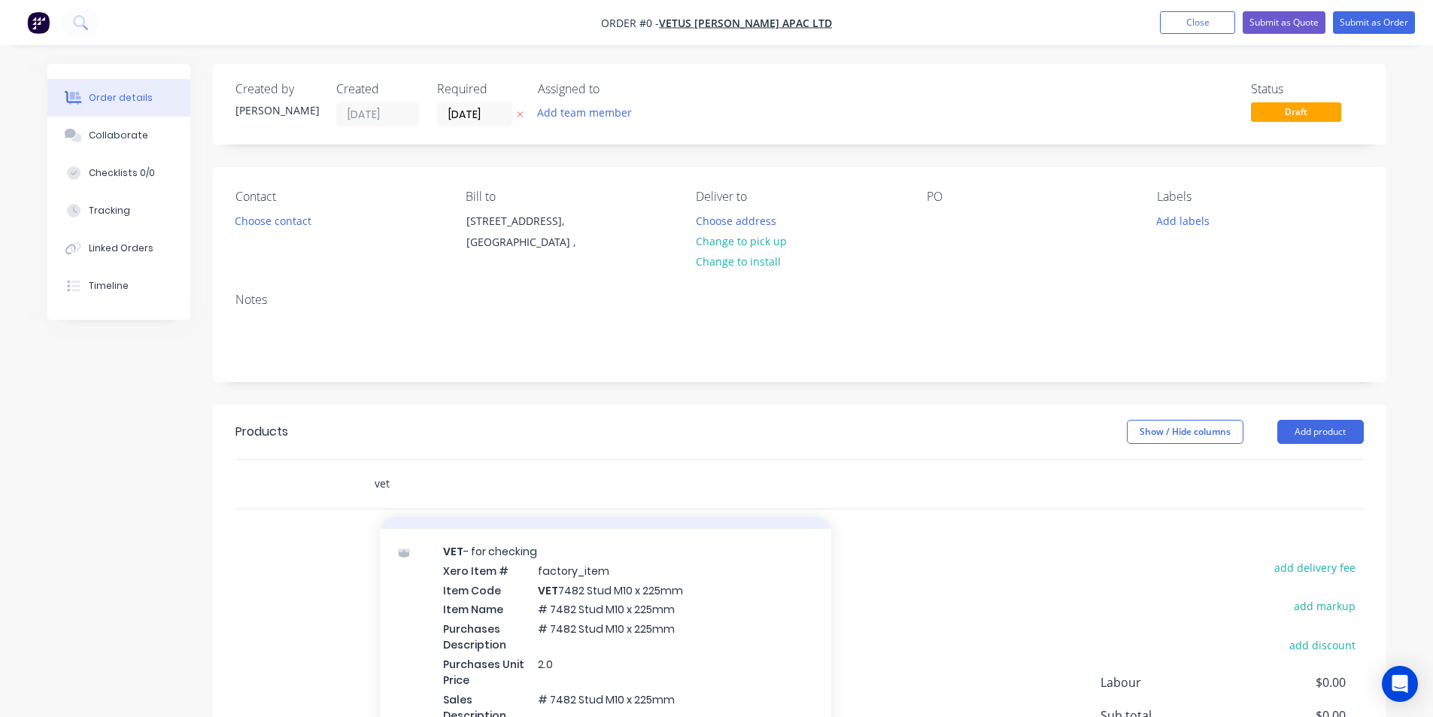
scroll to position [5073, 0]
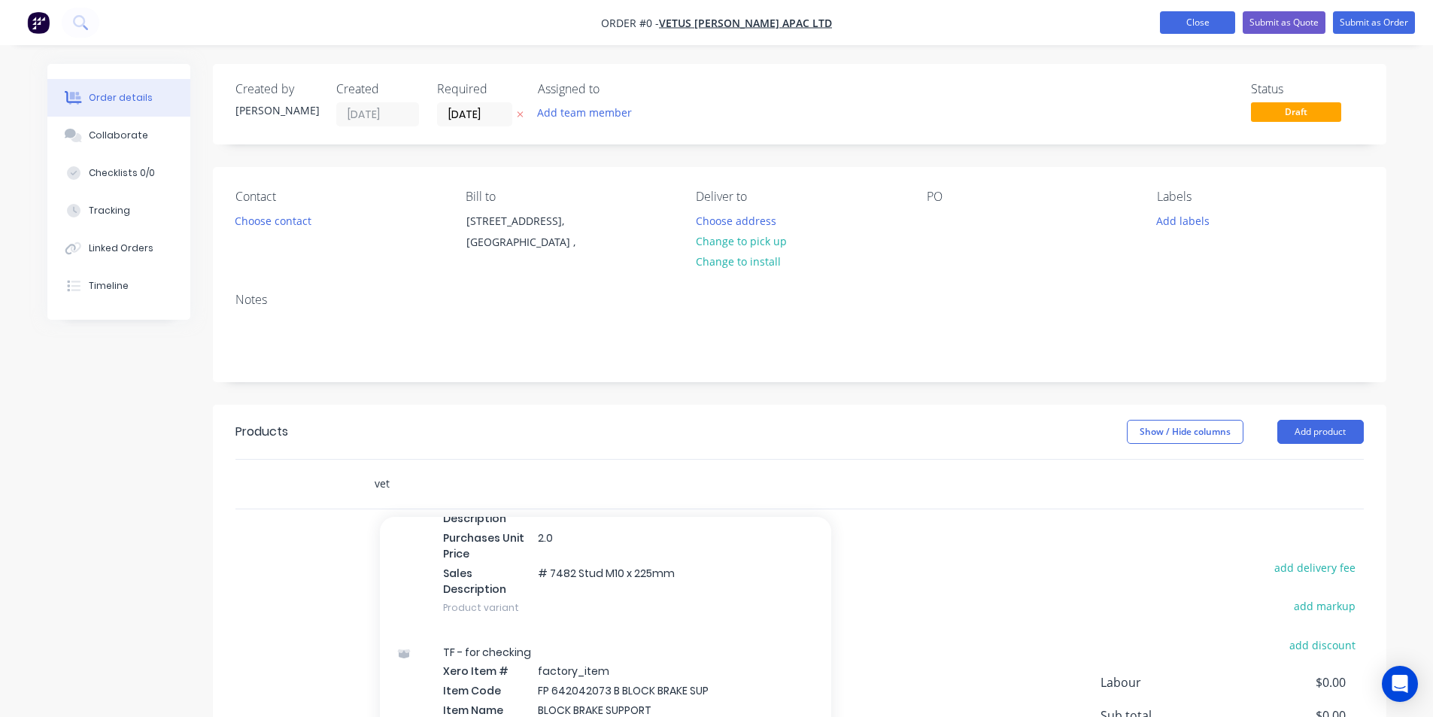
type input "vet"
click at [1195, 23] on button "Close" at bounding box center [1197, 22] width 75 height 23
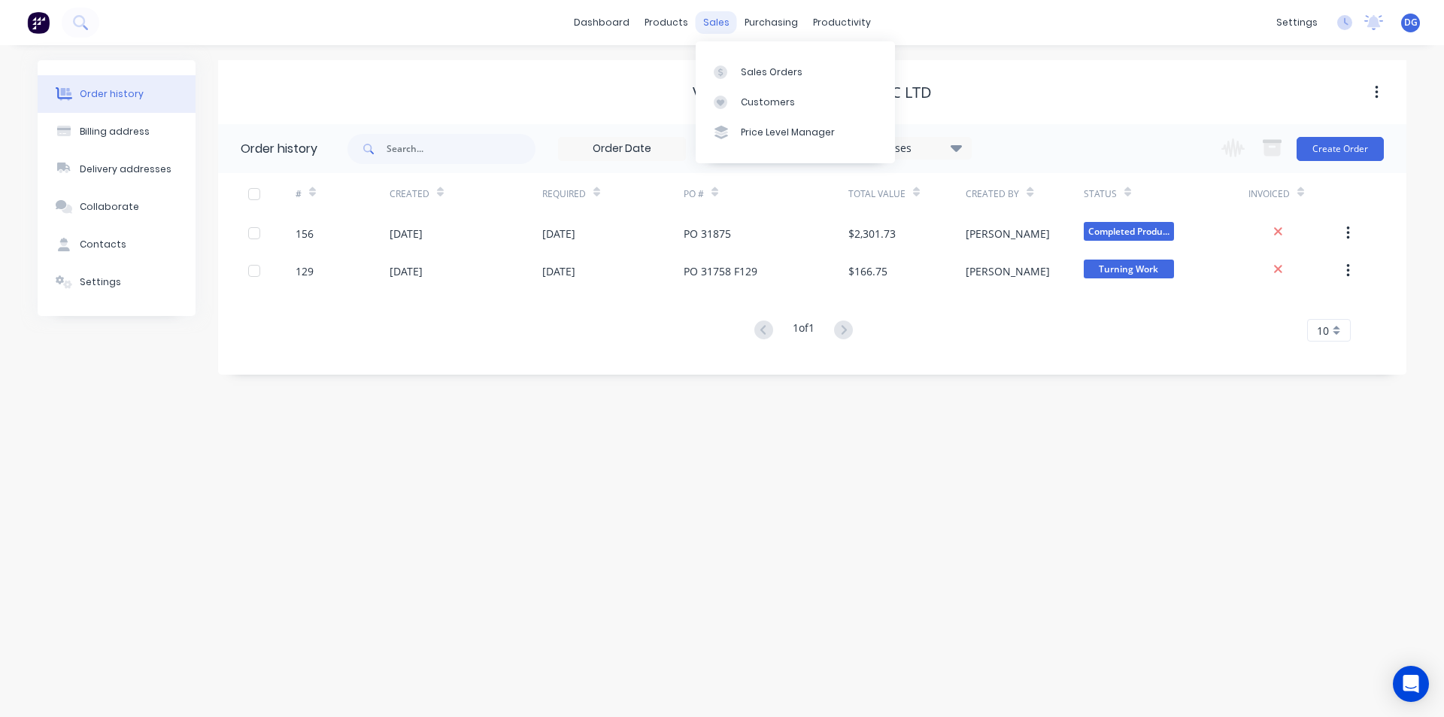
click at [708, 24] on div "sales" at bounding box center [716, 22] width 41 height 23
click at [753, 76] on div "Sales Orders" at bounding box center [772, 72] width 62 height 14
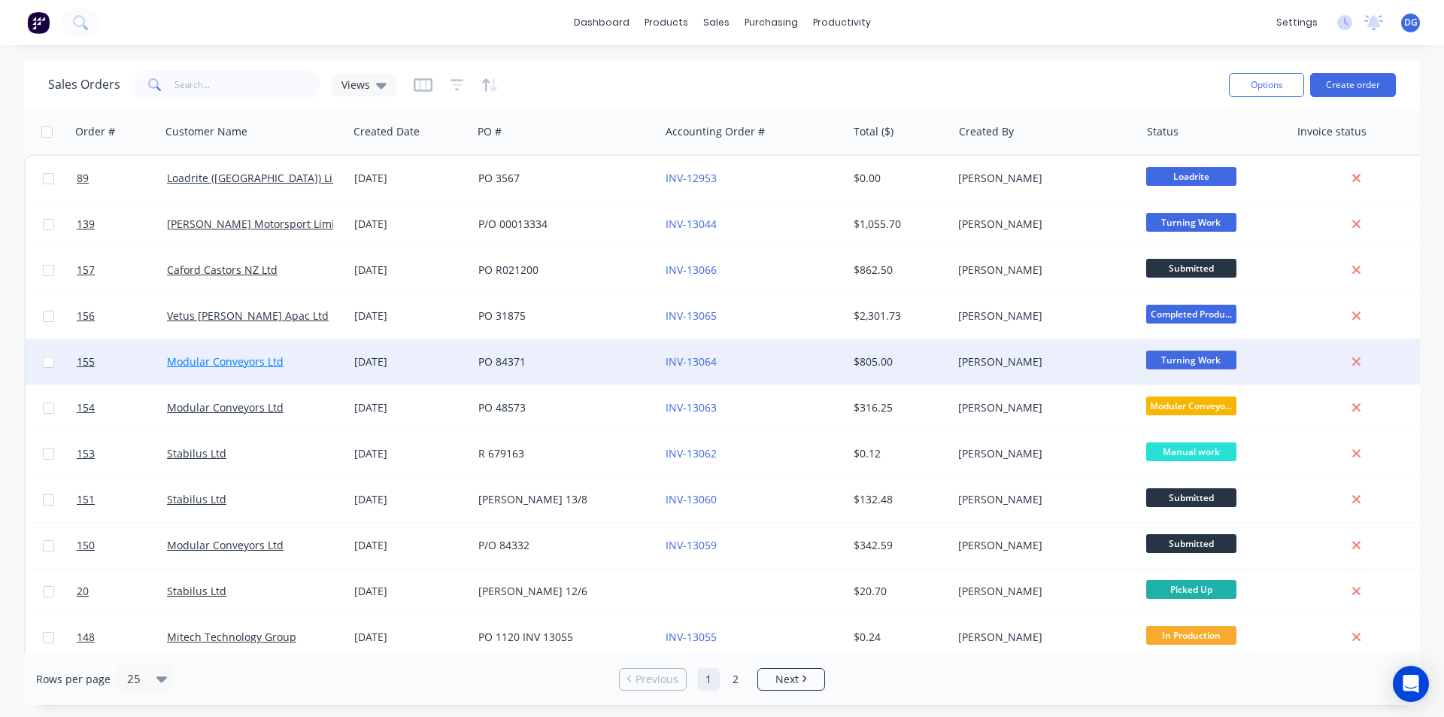
click at [255, 364] on link "Modular Conveyors Ltd" at bounding box center [225, 361] width 117 height 14
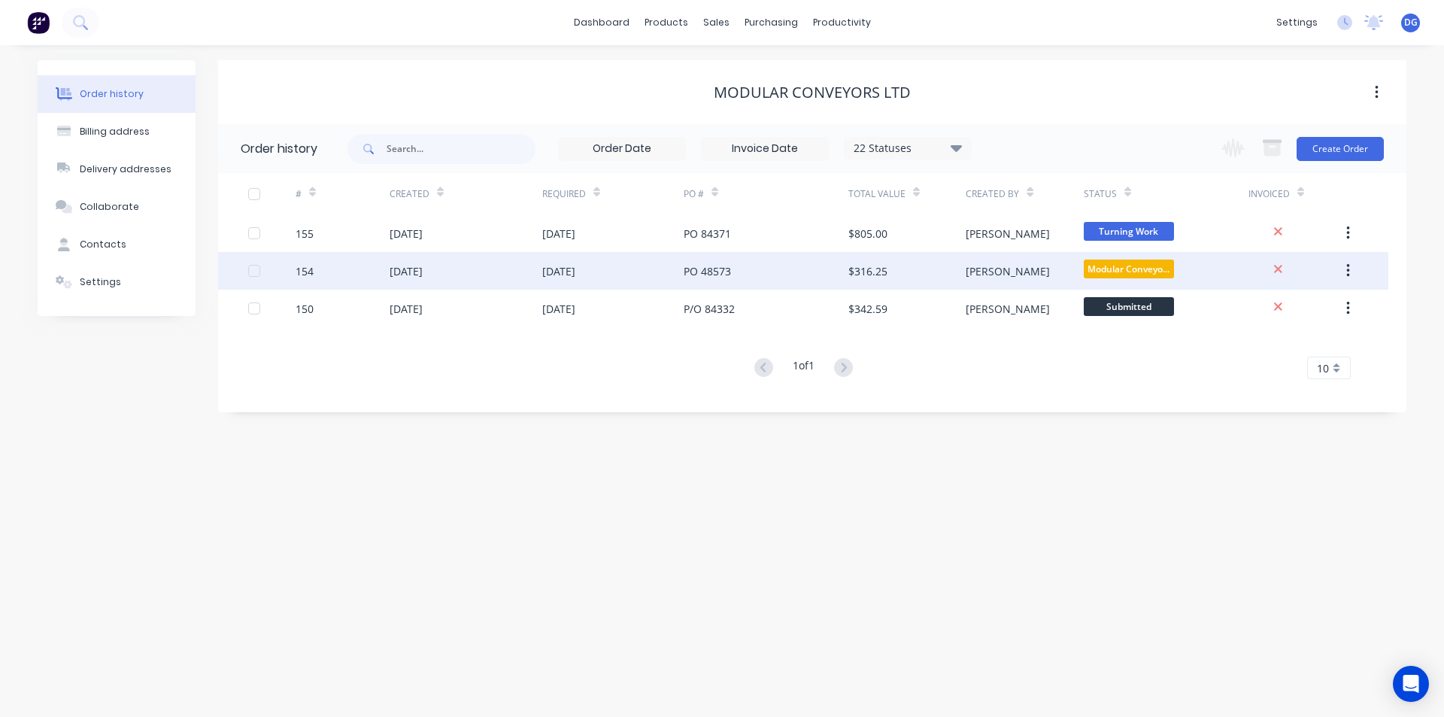
click at [575, 263] on div "20 Aug 2025" at bounding box center [558, 271] width 33 height 16
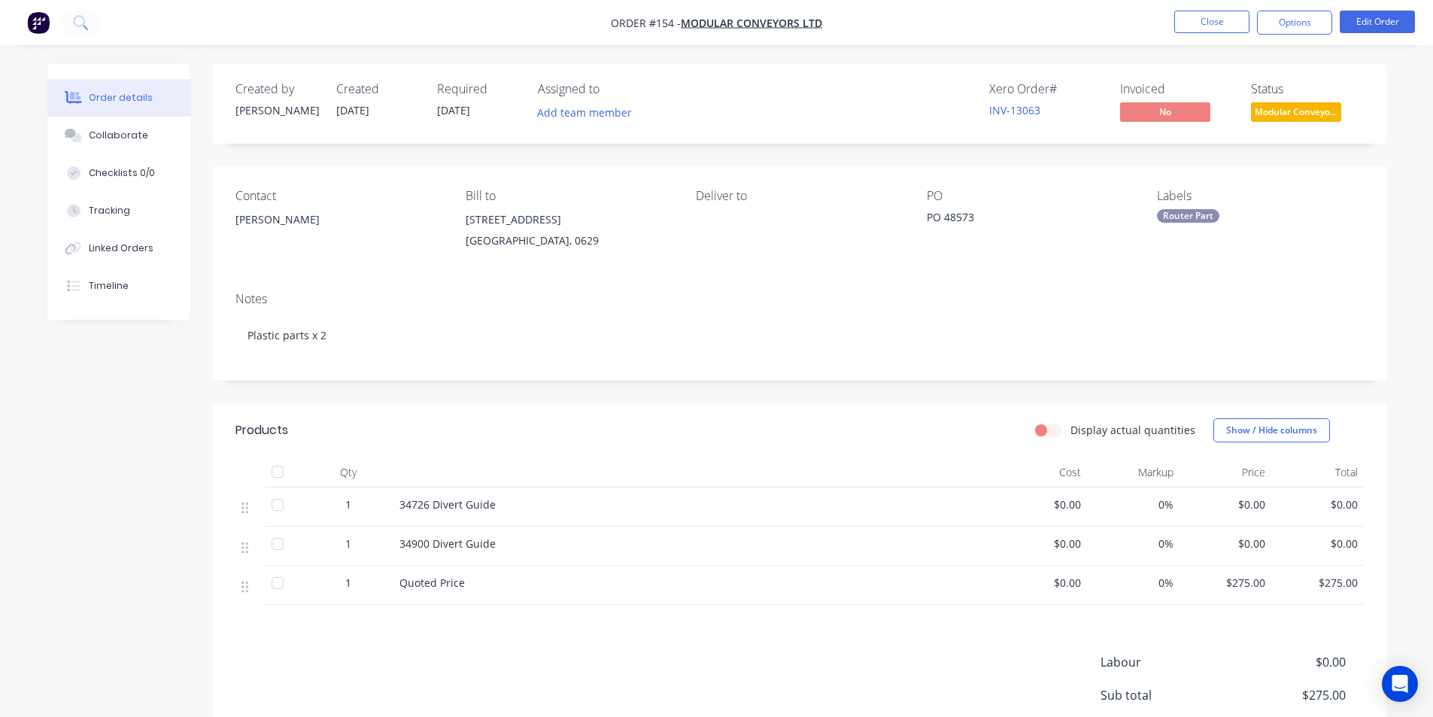
click at [245, 516] on div at bounding box center [250, 507] width 18 height 20
click at [1385, 24] on button "Edit Order" at bounding box center [1377, 22] width 75 height 23
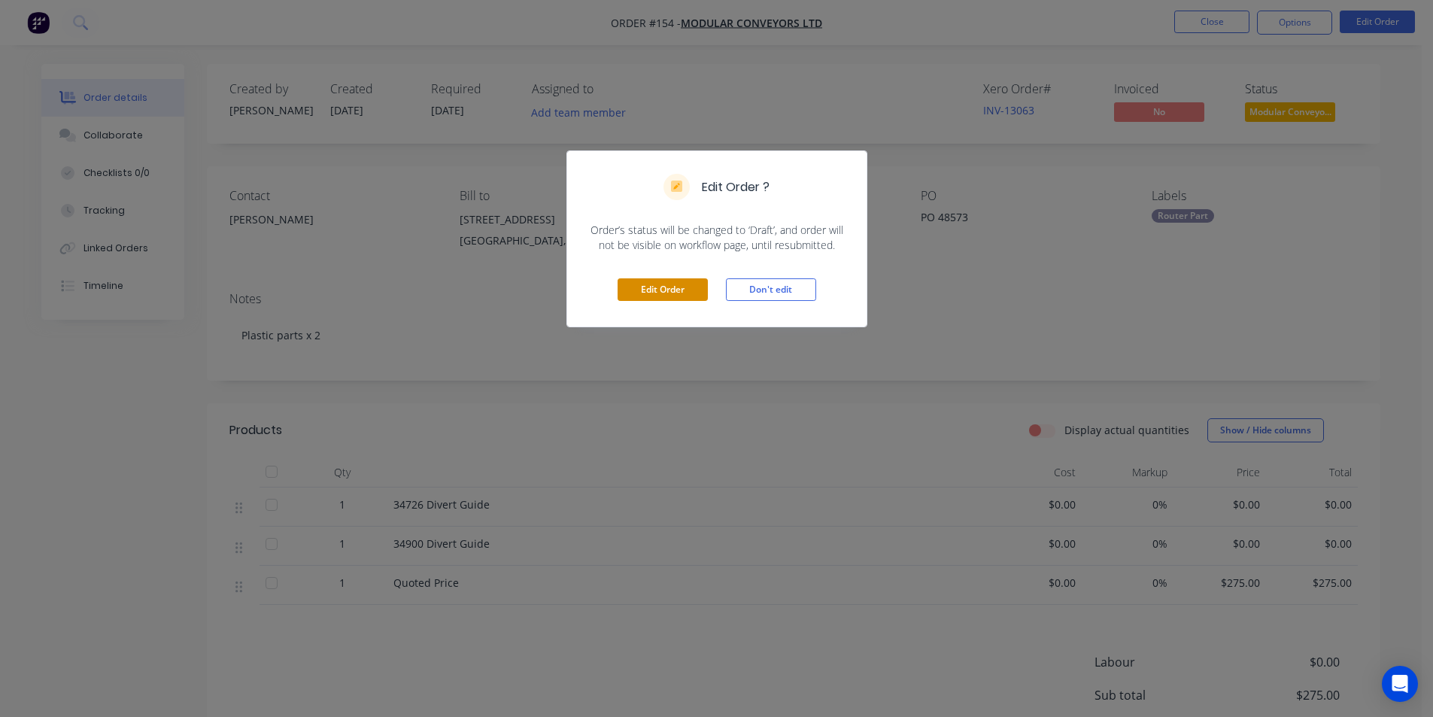
click at [661, 289] on button "Edit Order" at bounding box center [663, 289] width 90 height 23
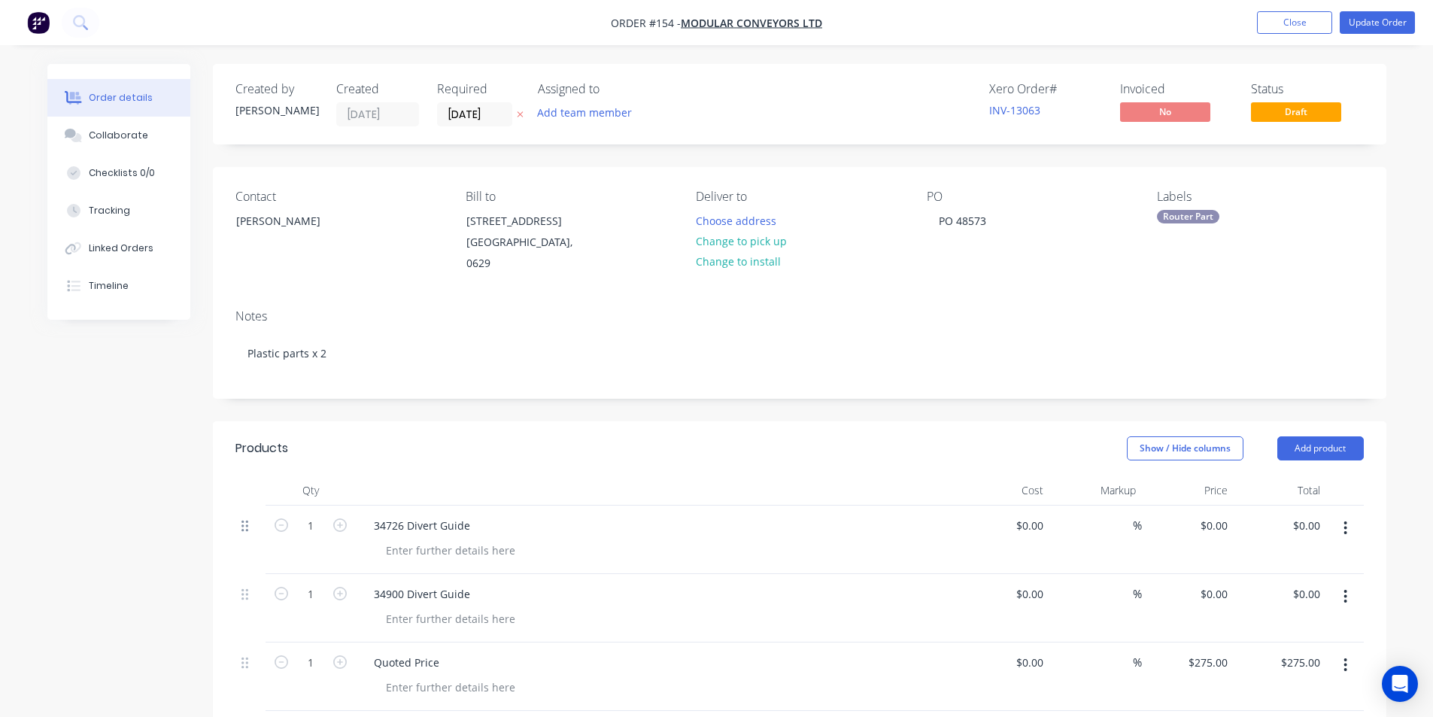
click at [247, 532] on icon at bounding box center [244, 526] width 7 height 14
click at [243, 530] on icon at bounding box center [244, 526] width 7 height 11
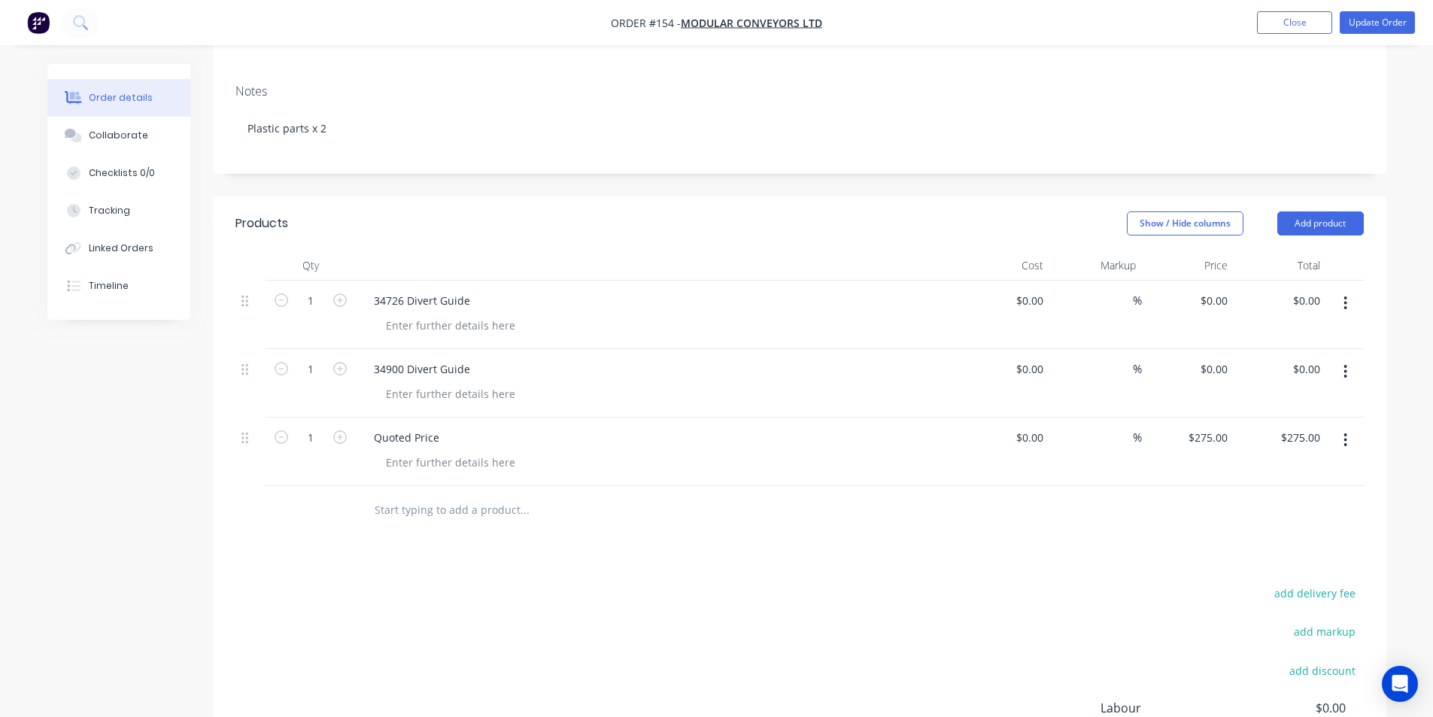
scroll to position [226, 0]
click at [248, 441] on icon at bounding box center [244, 437] width 7 height 11
click at [113, 213] on div "Tracking" at bounding box center [109, 211] width 41 height 14
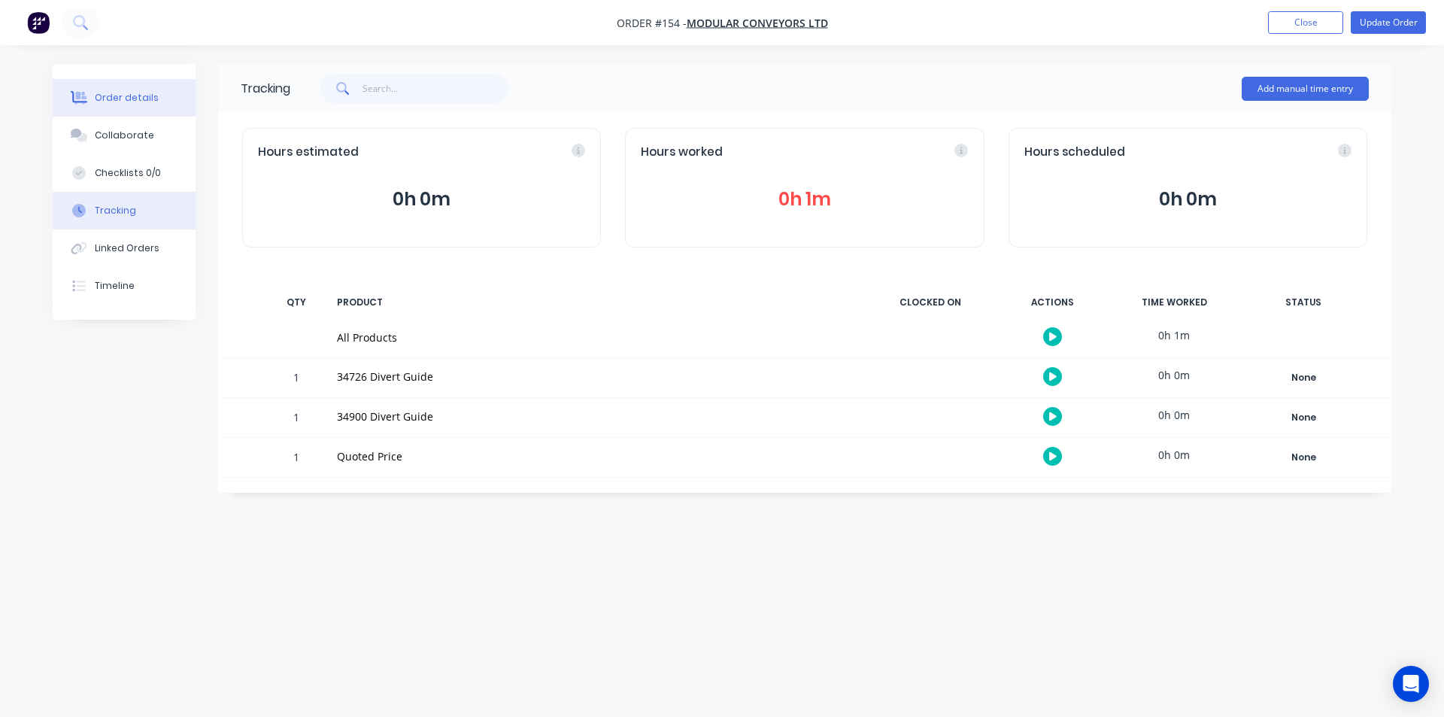
click at [111, 99] on div "Order details" at bounding box center [127, 98] width 64 height 14
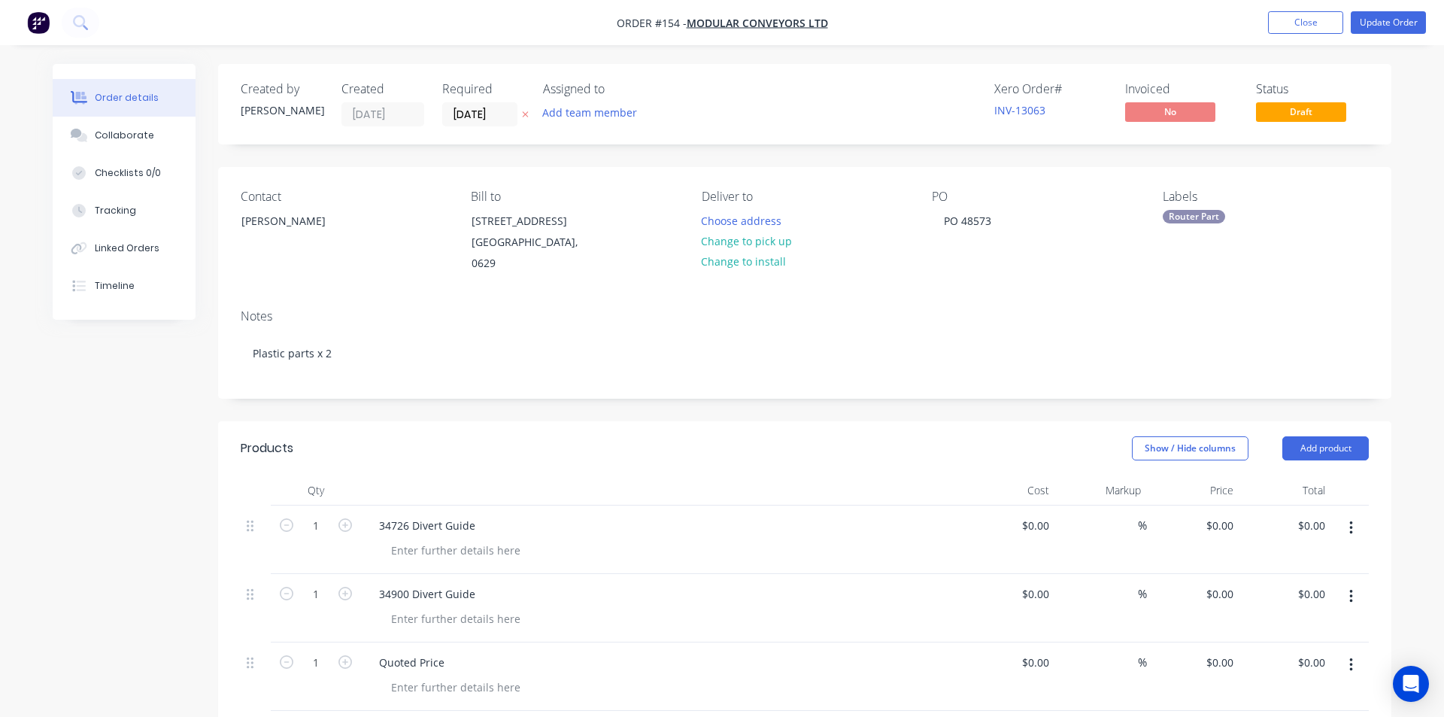
type input "$275.00"
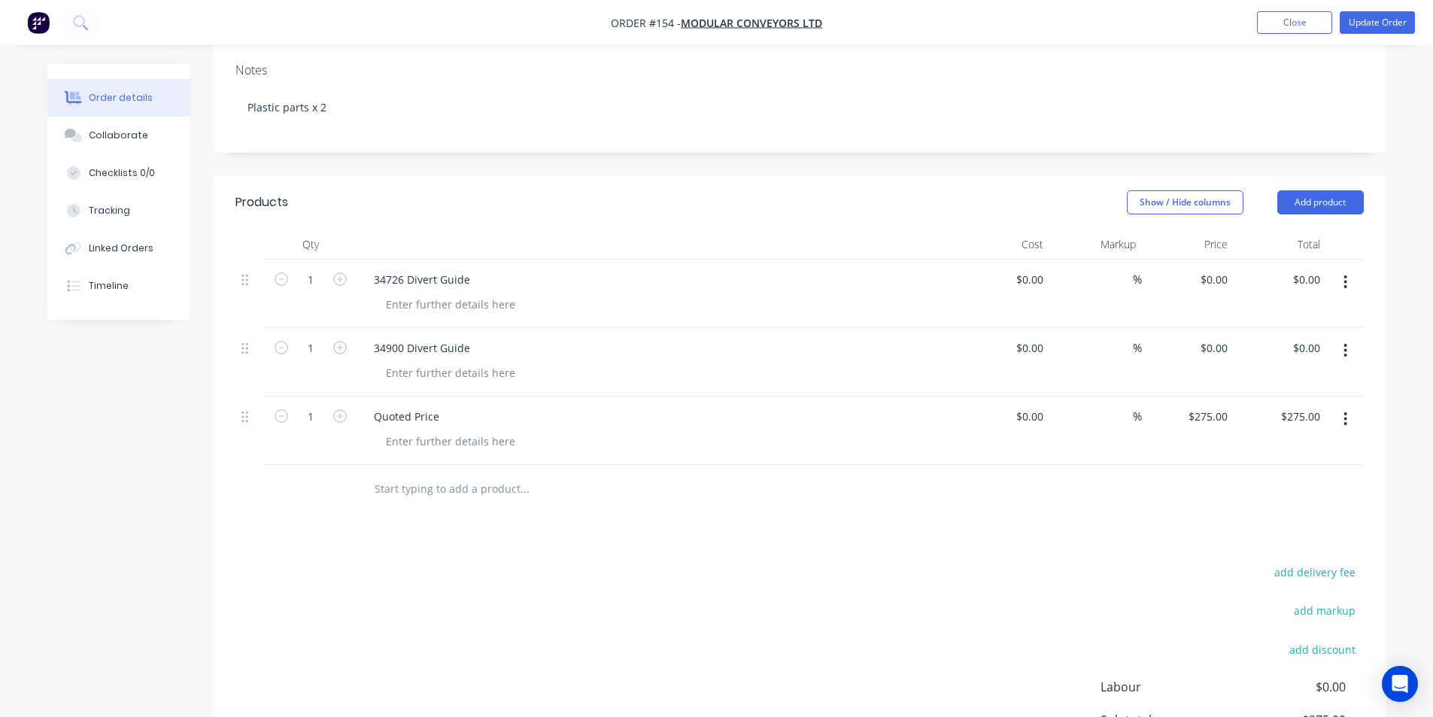
scroll to position [301, 0]
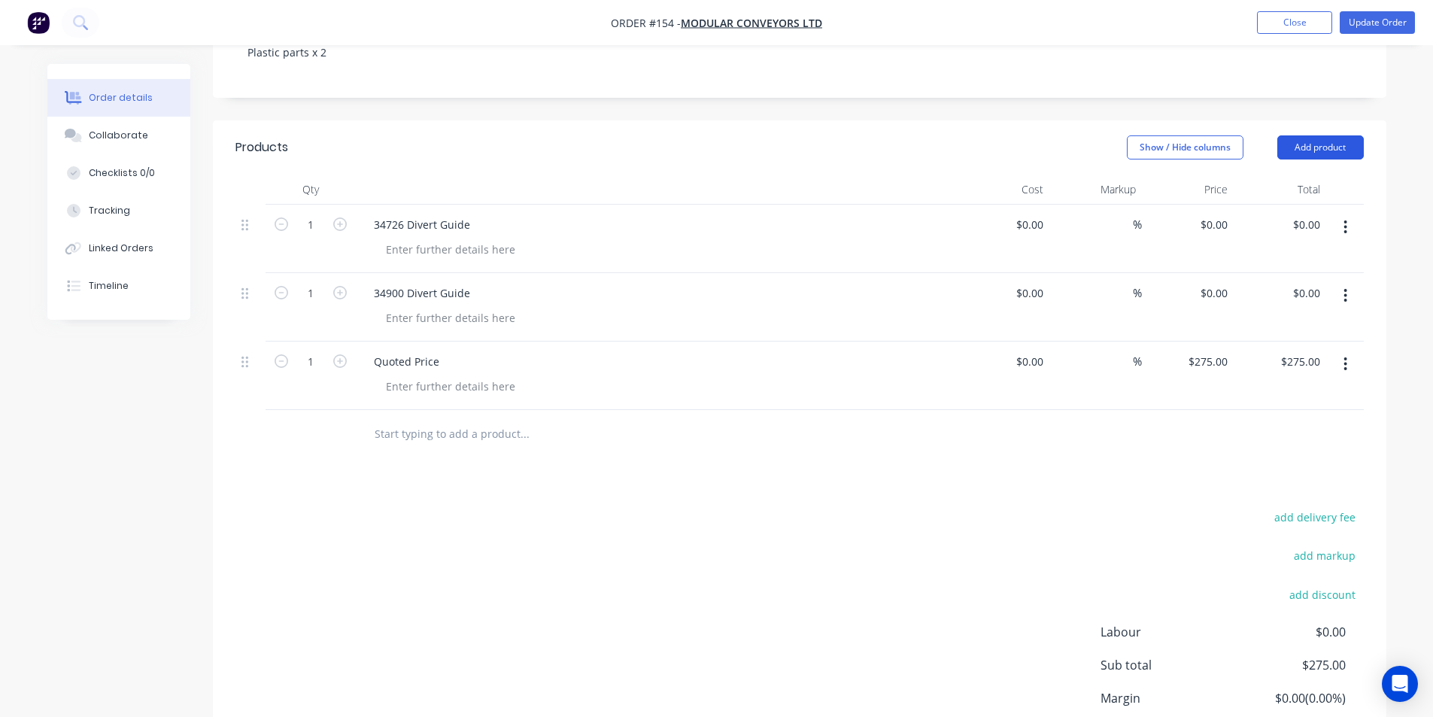
click at [1320, 147] on button "Add product" at bounding box center [1320, 147] width 87 height 24
click at [1296, 22] on button "Close" at bounding box center [1294, 22] width 75 height 23
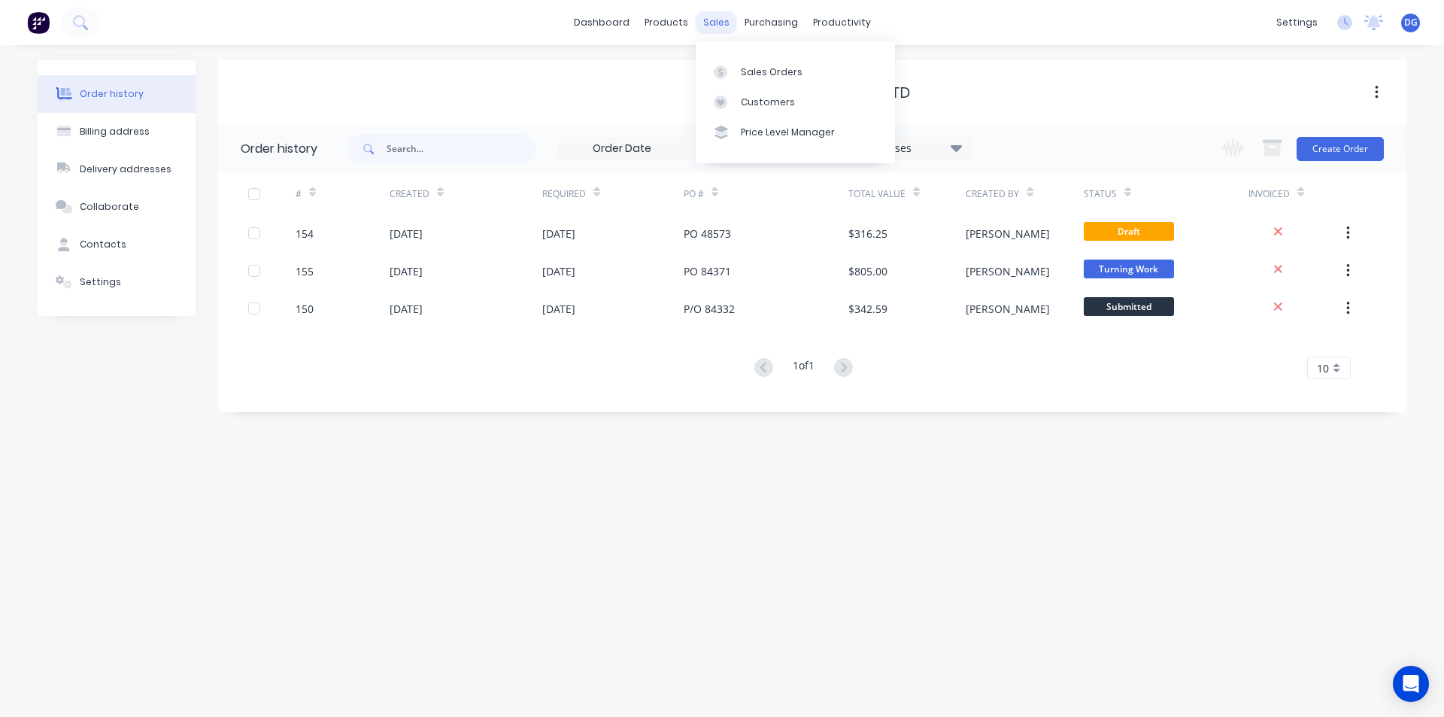
click at [718, 15] on div "sales" at bounding box center [716, 22] width 41 height 23
click at [774, 71] on div "Sales Orders" at bounding box center [772, 72] width 62 height 14
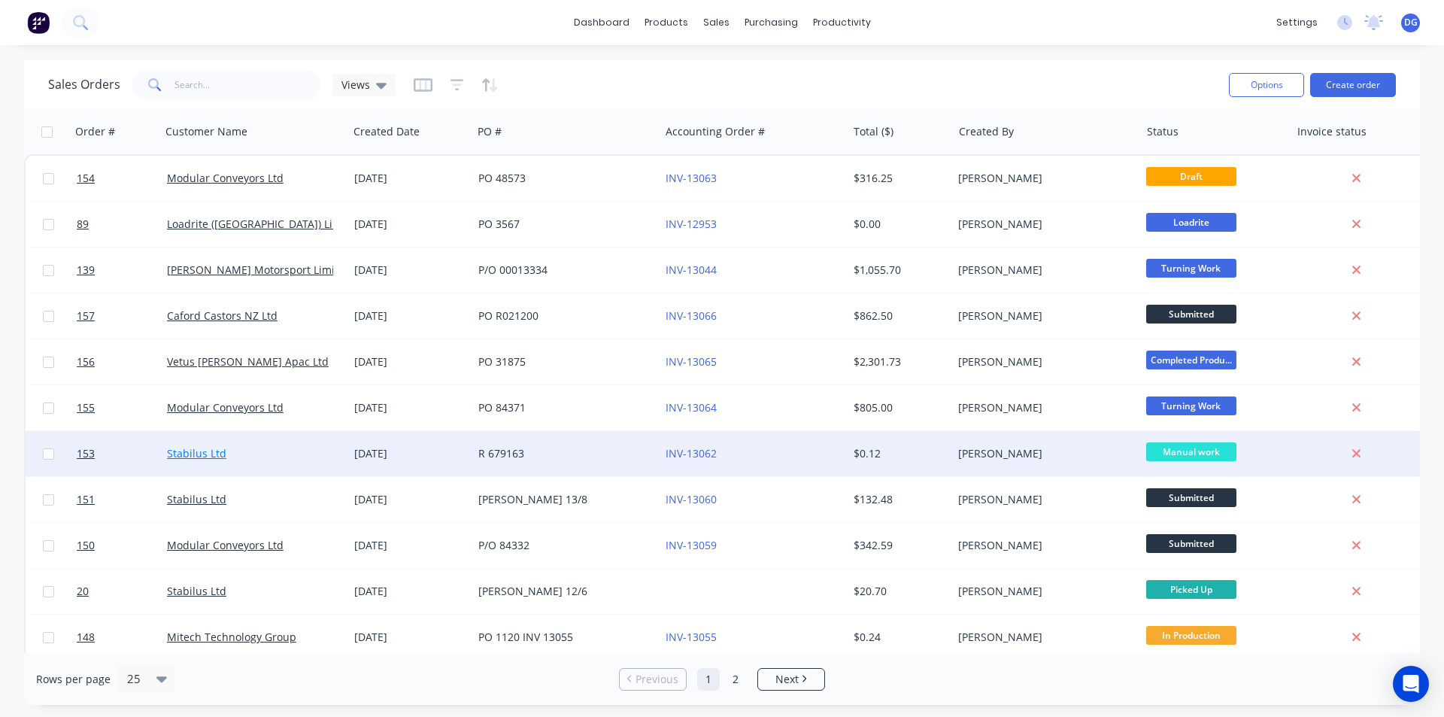
click at [206, 454] on link "Stabilus Ltd" at bounding box center [196, 453] width 59 height 14
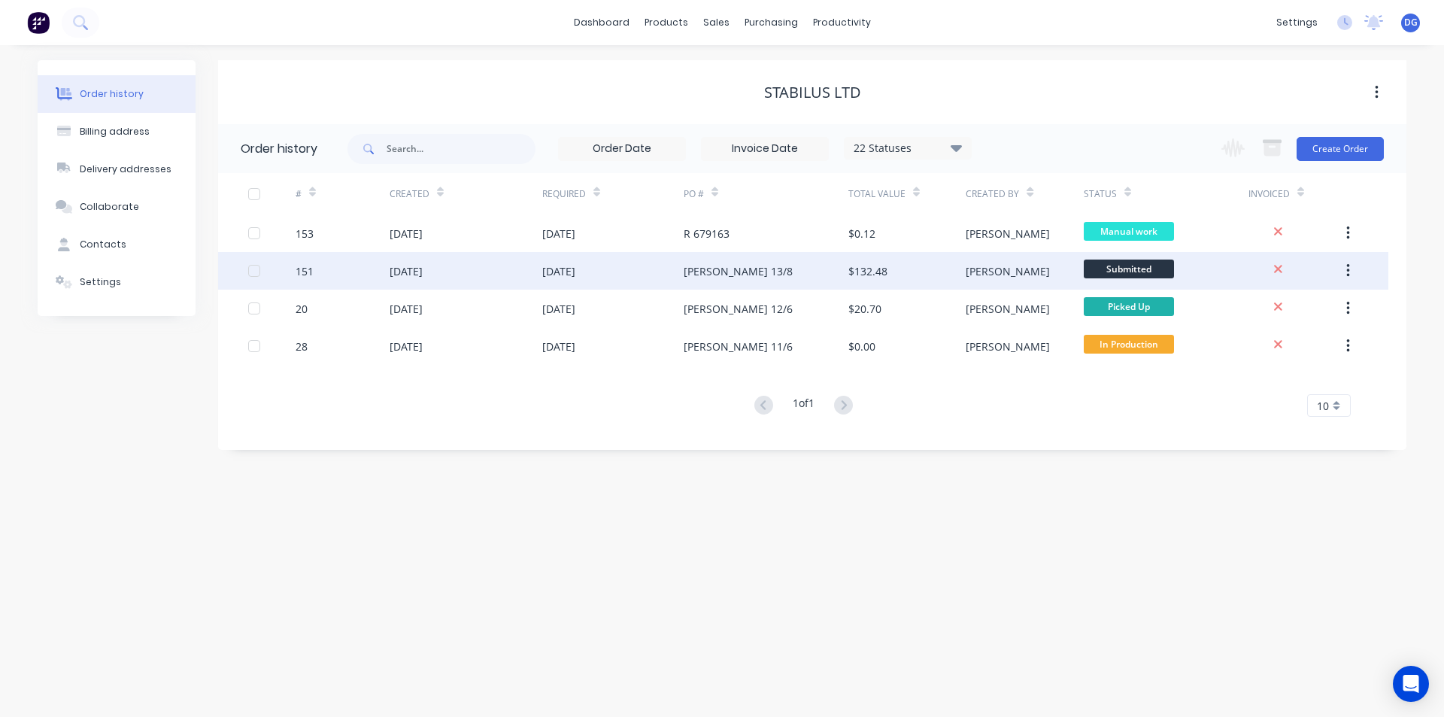
click at [423, 270] on div "13 Aug 2025" at bounding box center [406, 271] width 33 height 16
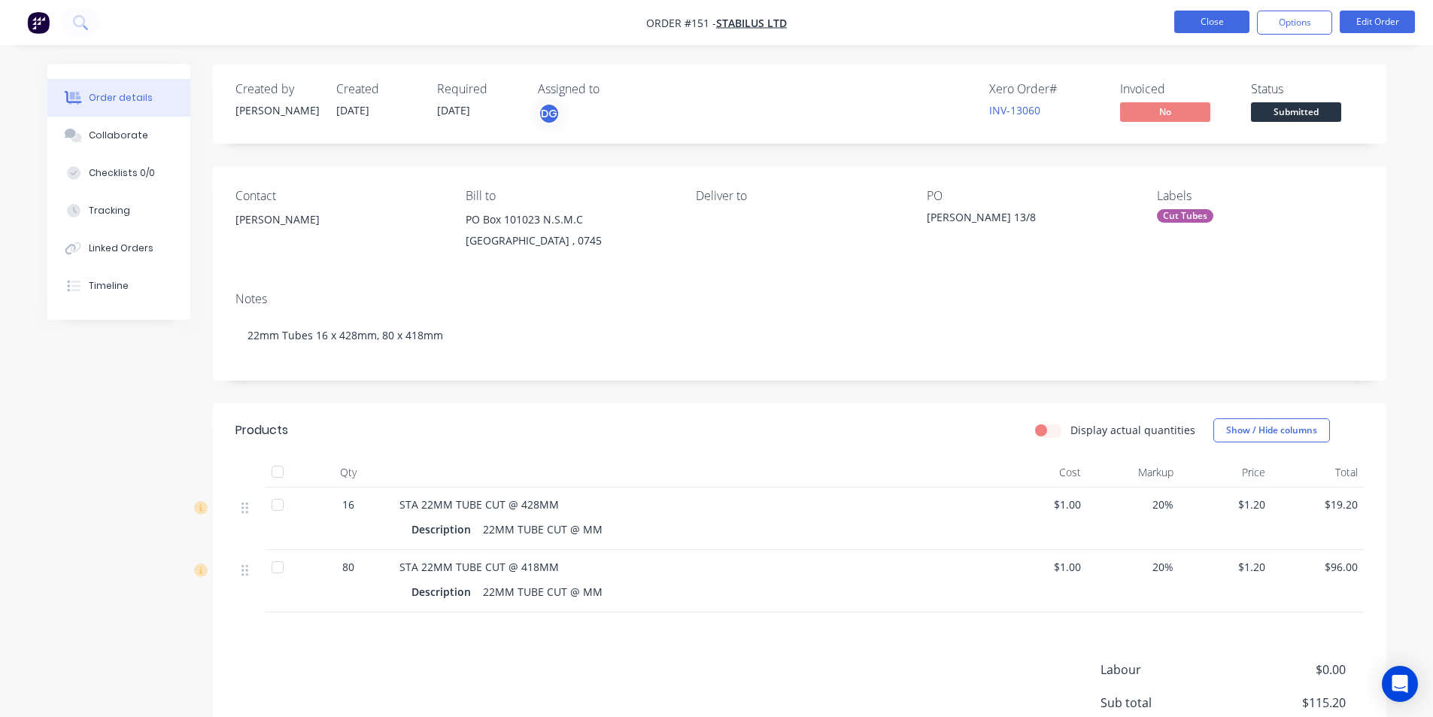
click at [1199, 23] on button "Close" at bounding box center [1211, 22] width 75 height 23
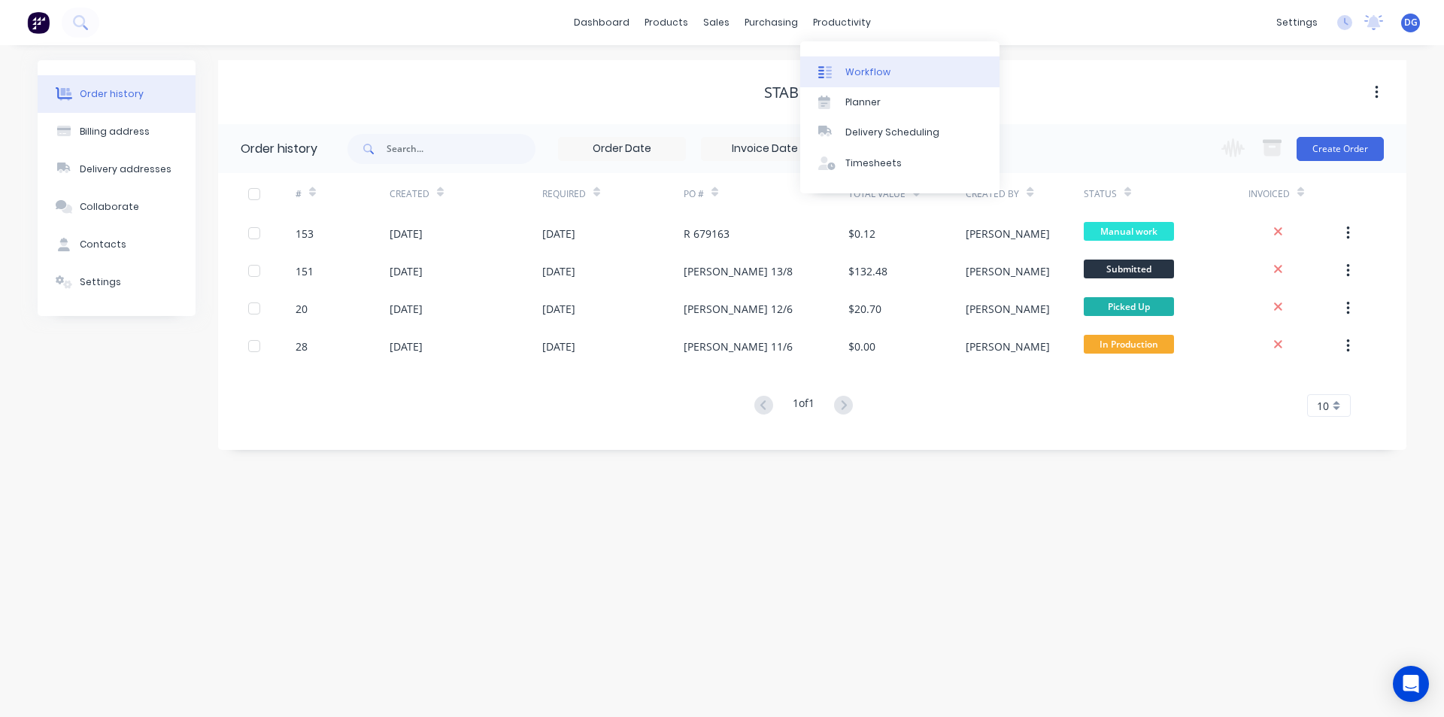
click at [861, 73] on div "Workflow" at bounding box center [868, 72] width 45 height 14
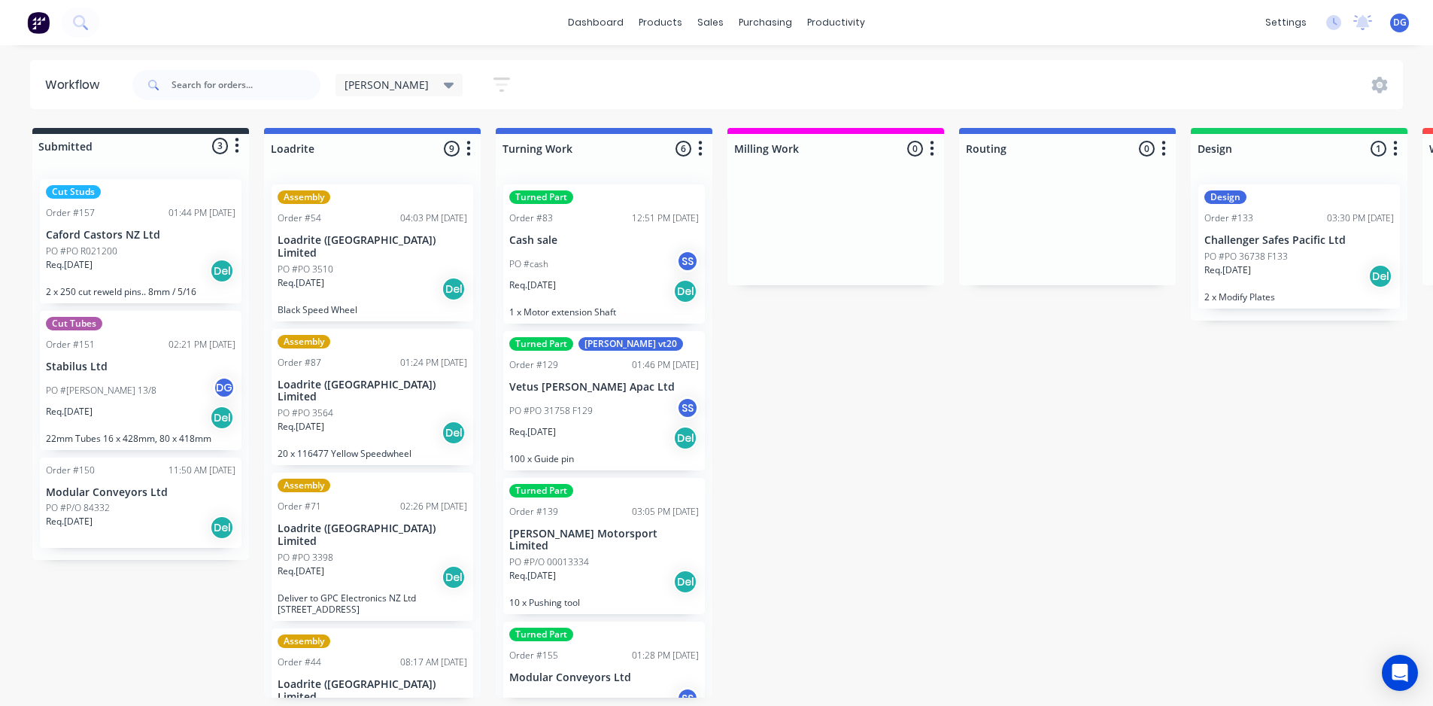
click at [444, 82] on icon at bounding box center [449, 85] width 11 height 17
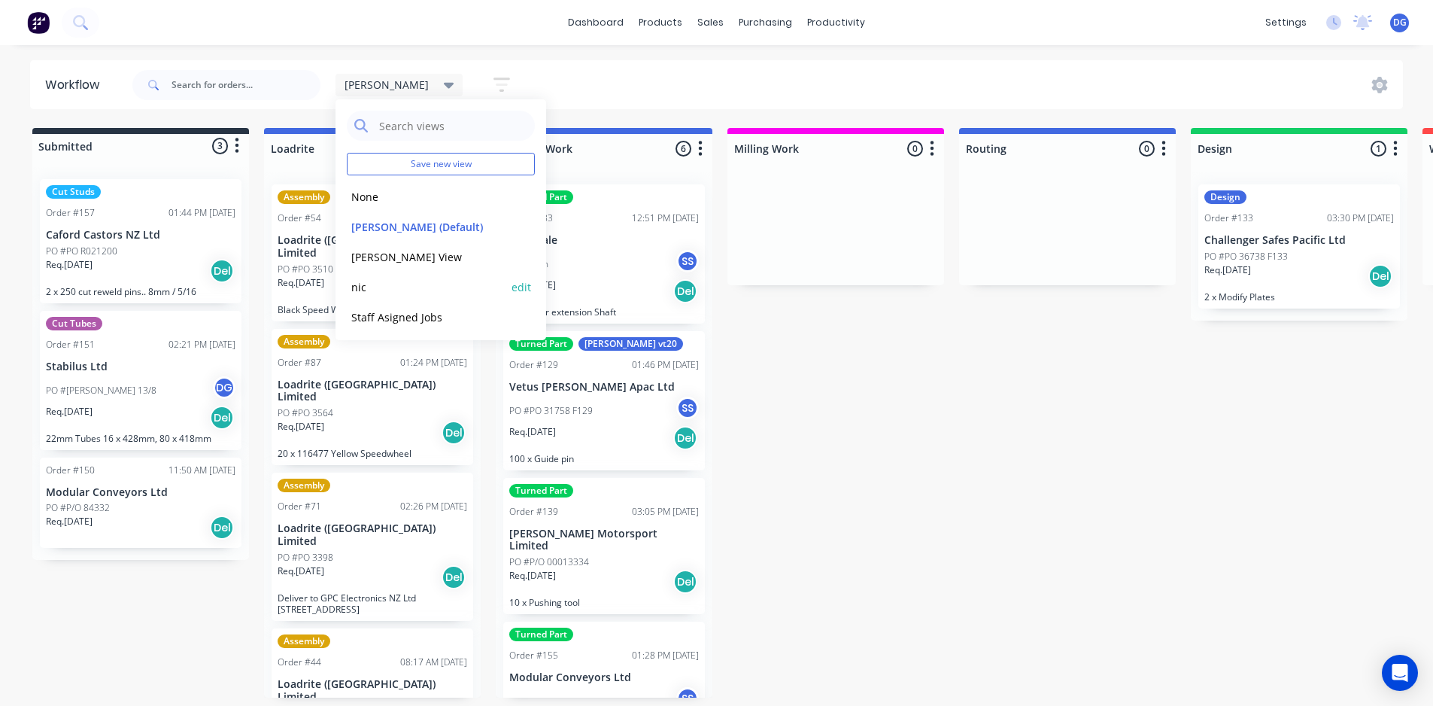
click at [363, 286] on button "nic" at bounding box center [427, 286] width 160 height 17
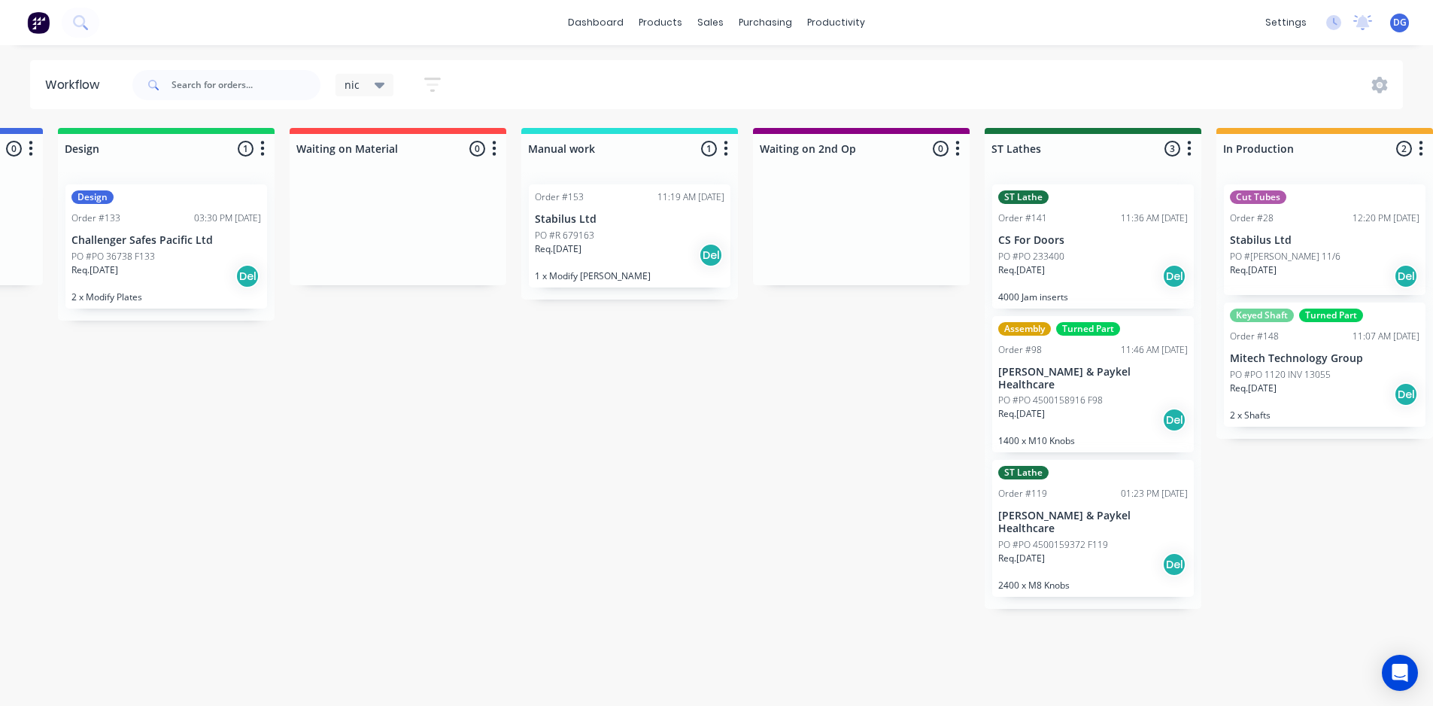
scroll to position [0, 895]
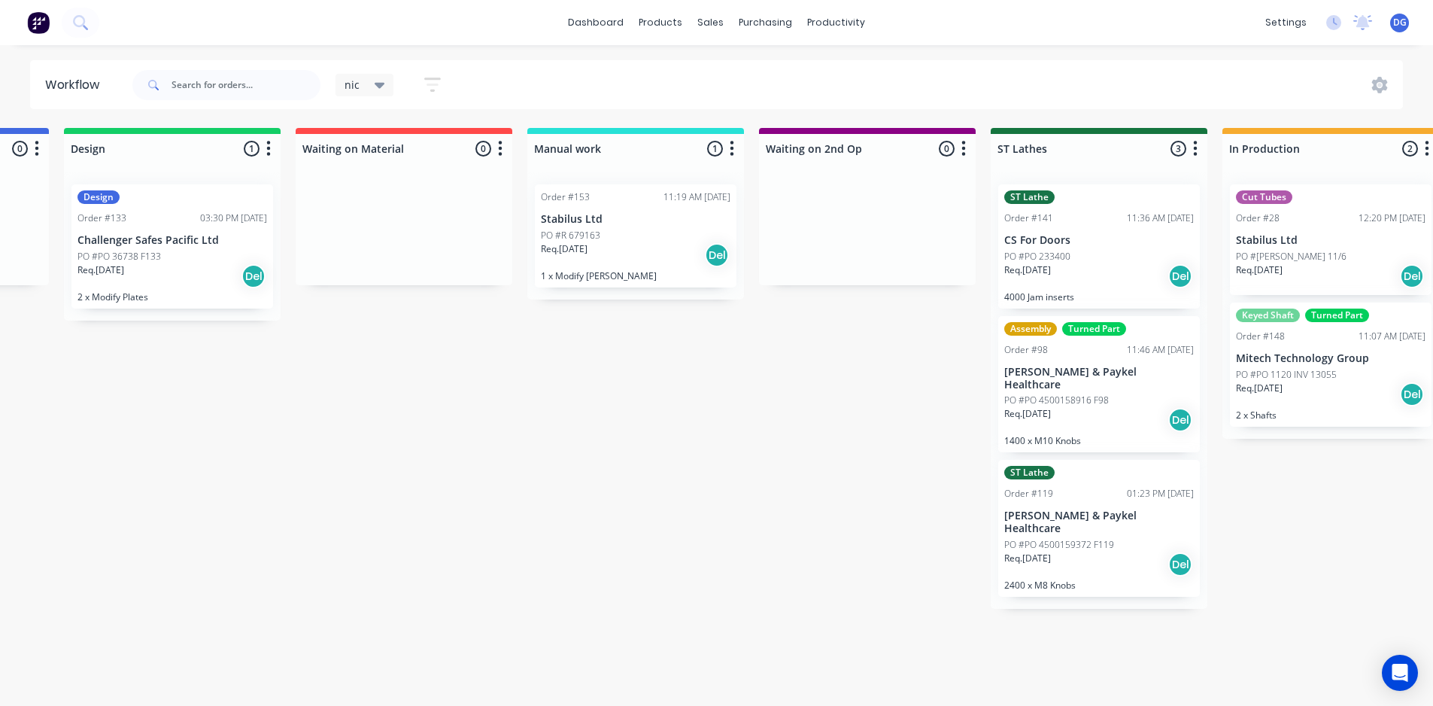
click at [380, 77] on icon at bounding box center [380, 85] width 11 height 17
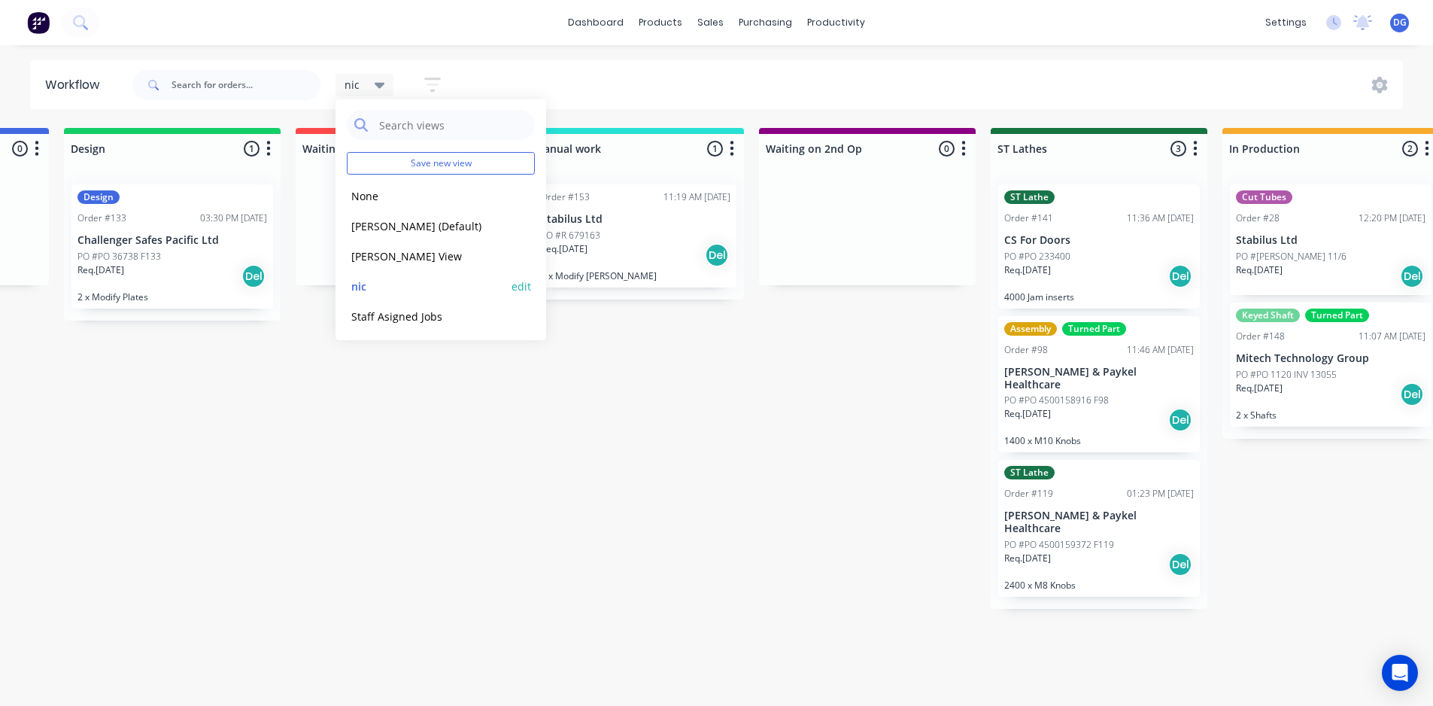
scroll to position [0, 0]
click at [376, 202] on button "None" at bounding box center [427, 196] width 160 height 17
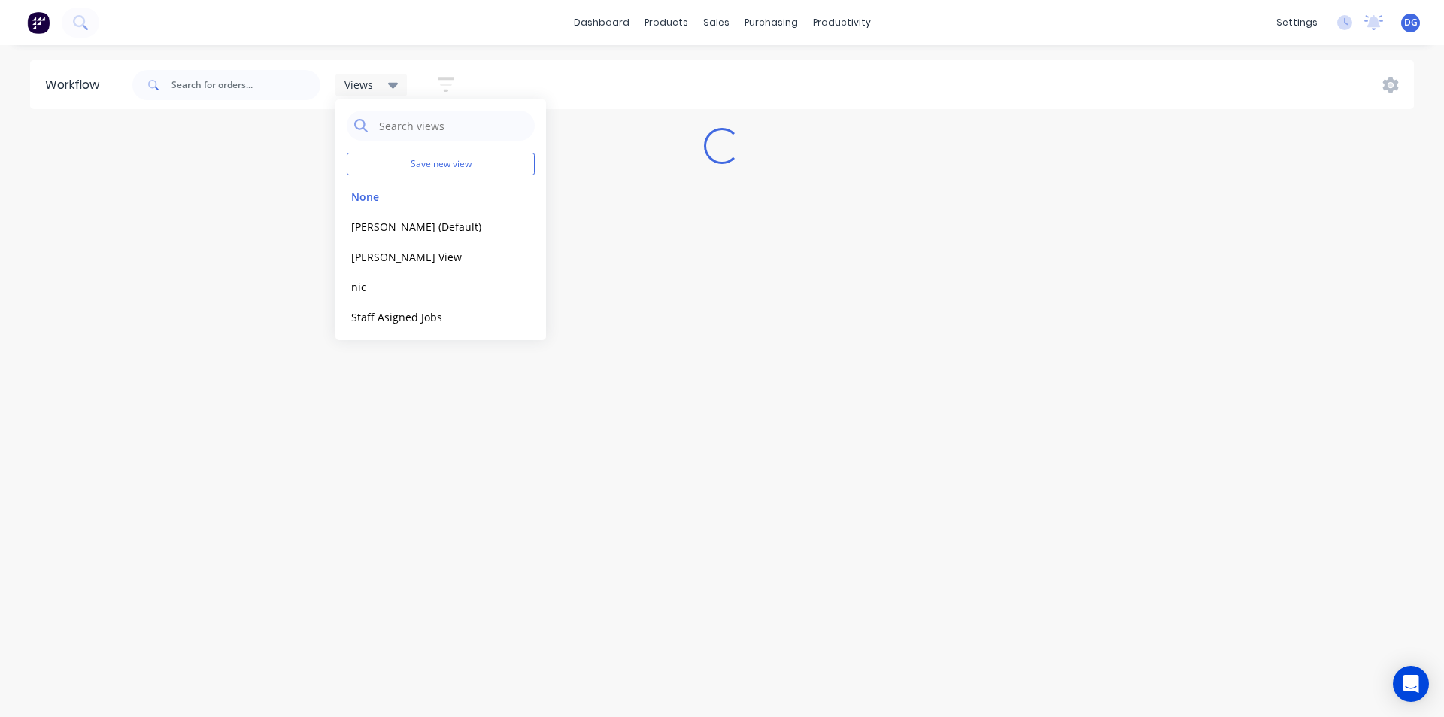
click at [609, 90] on div "Views Save new view None edit Dave (Default) edit Daves View edit nic edit Staf…" at bounding box center [772, 84] width 1286 height 45
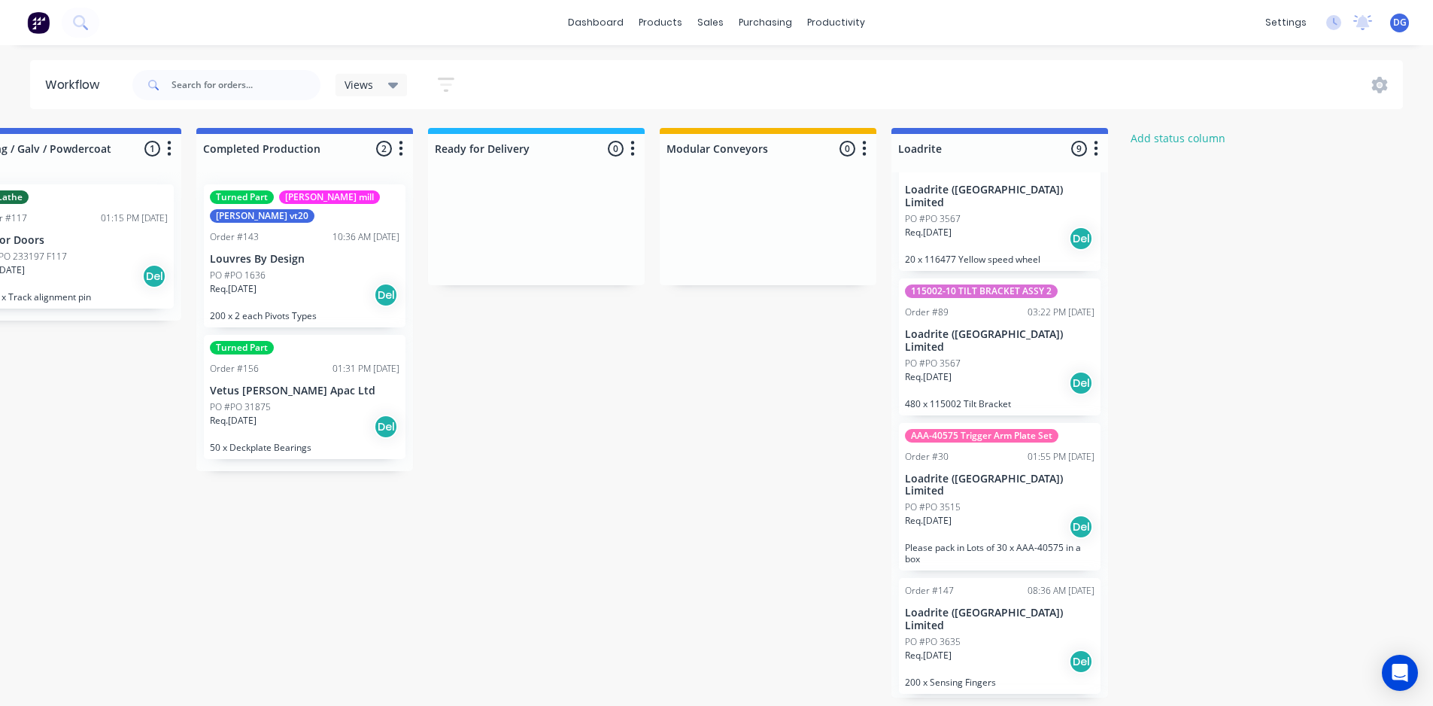
scroll to position [602, 0]
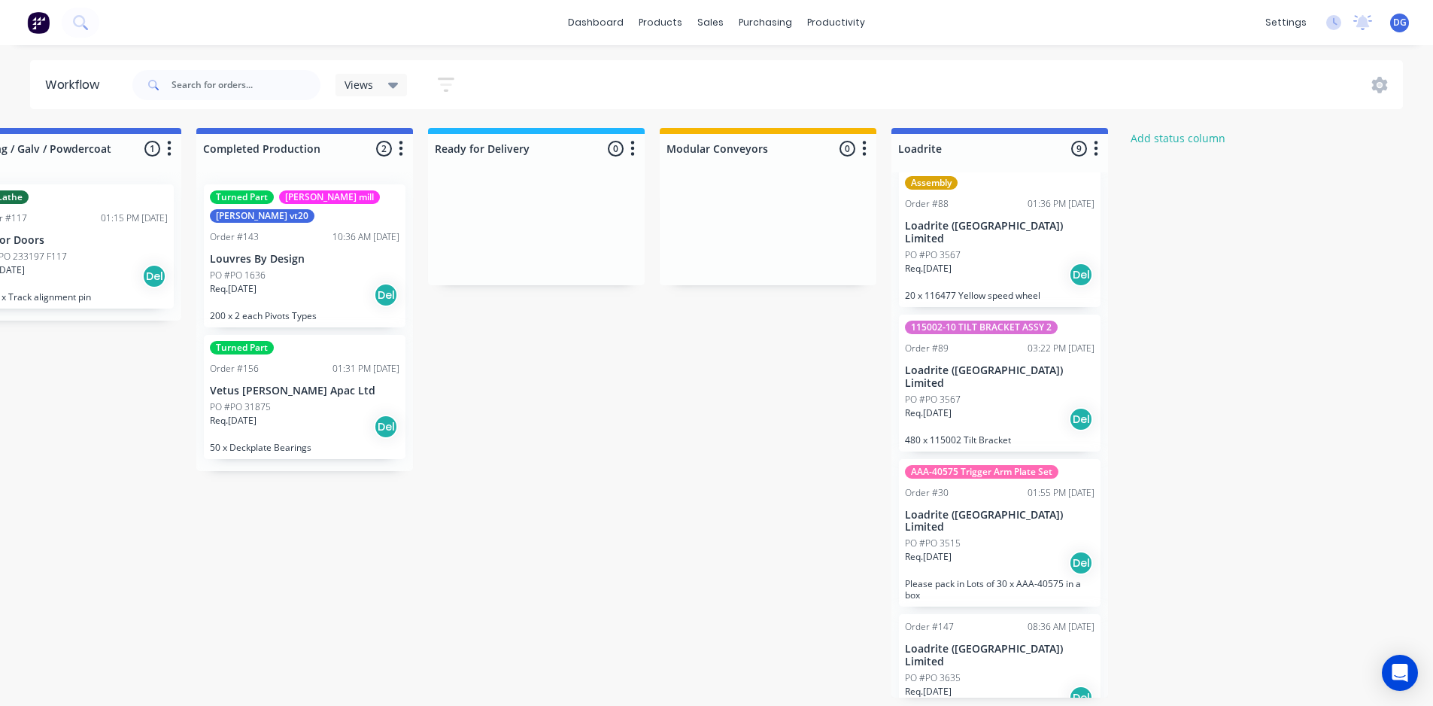
click at [970, 406] on div "Req. 18/08/25 Del" at bounding box center [1000, 419] width 190 height 26
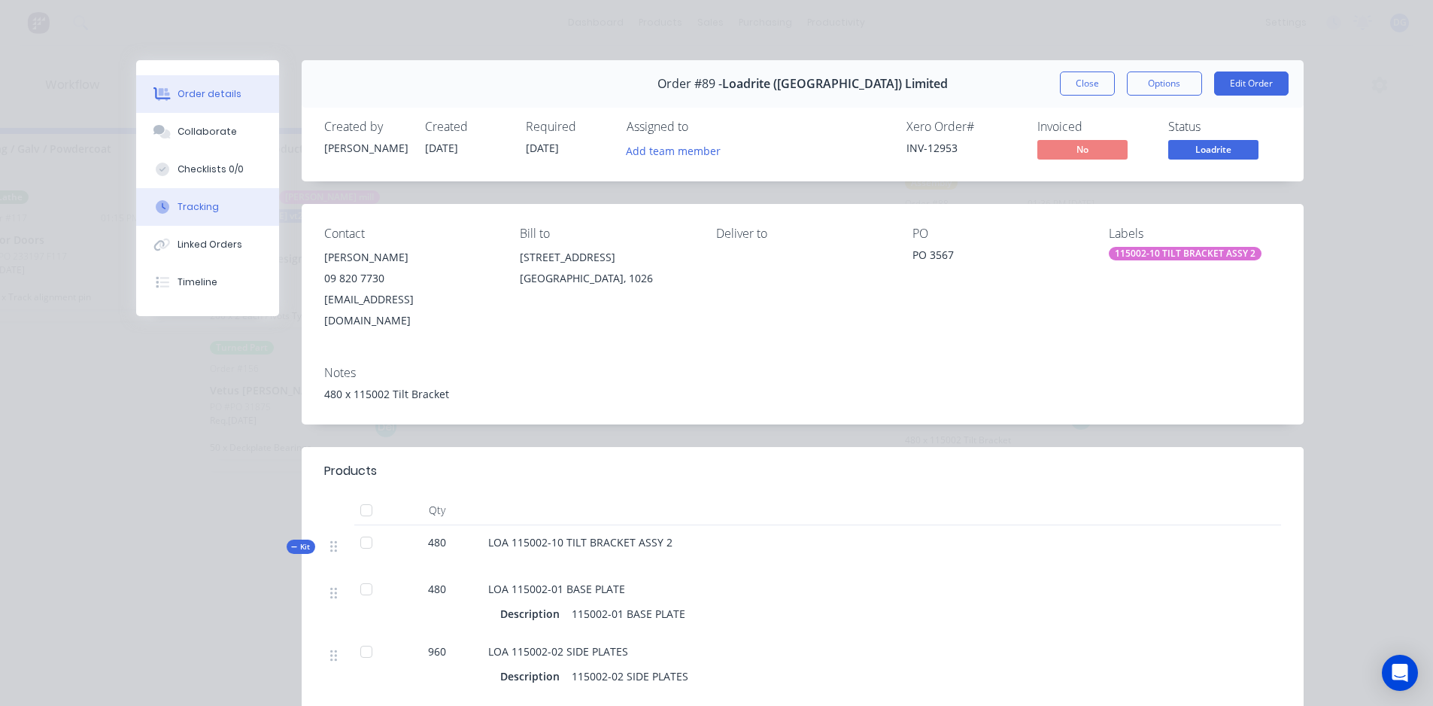
click at [196, 217] on button "Tracking" at bounding box center [207, 207] width 143 height 38
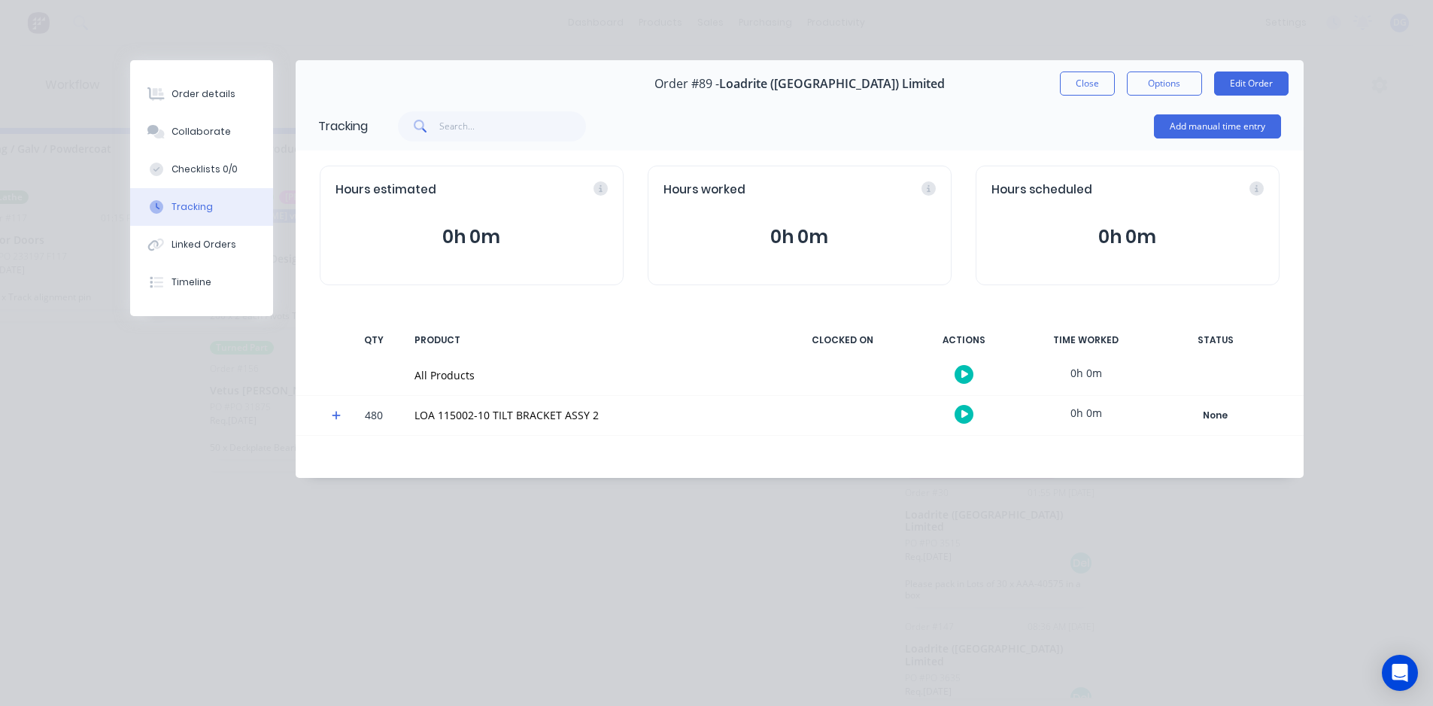
click at [337, 411] on icon at bounding box center [337, 415] width 10 height 11
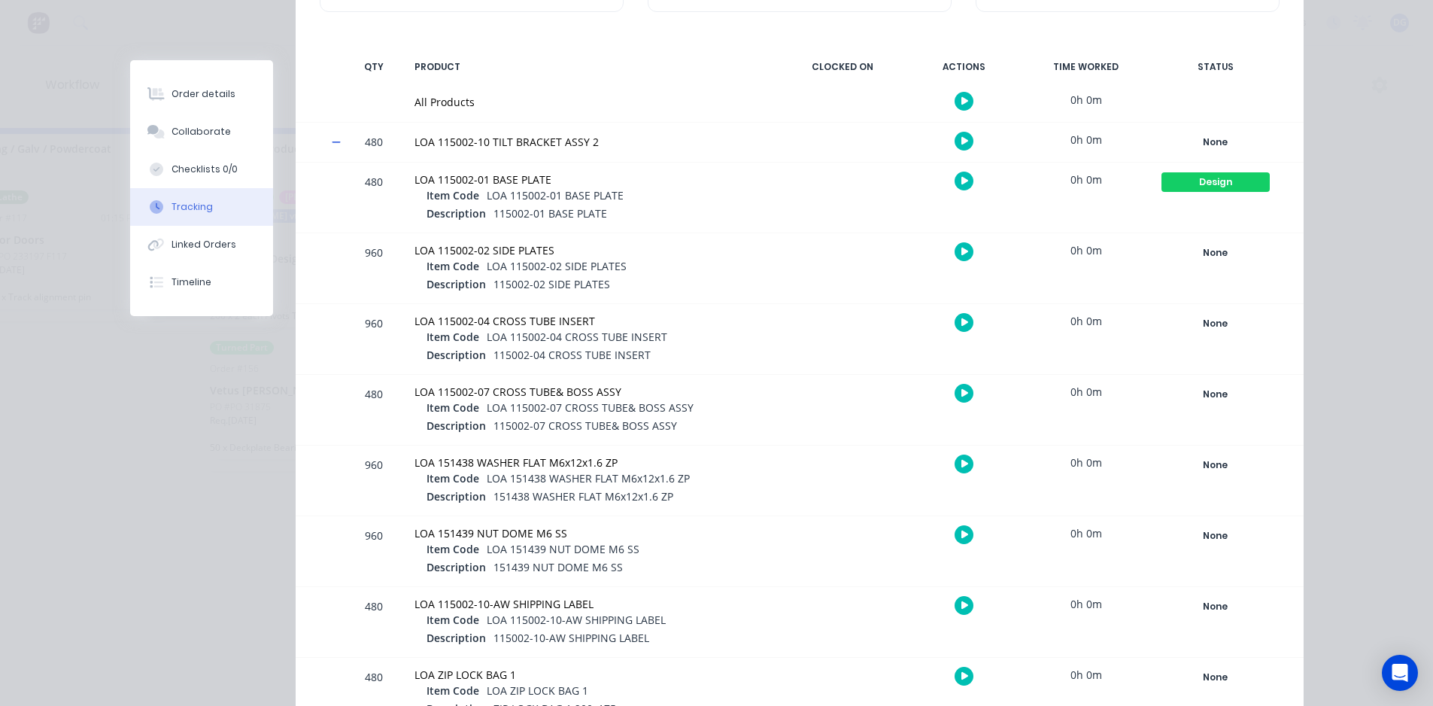
scroll to position [269, 0]
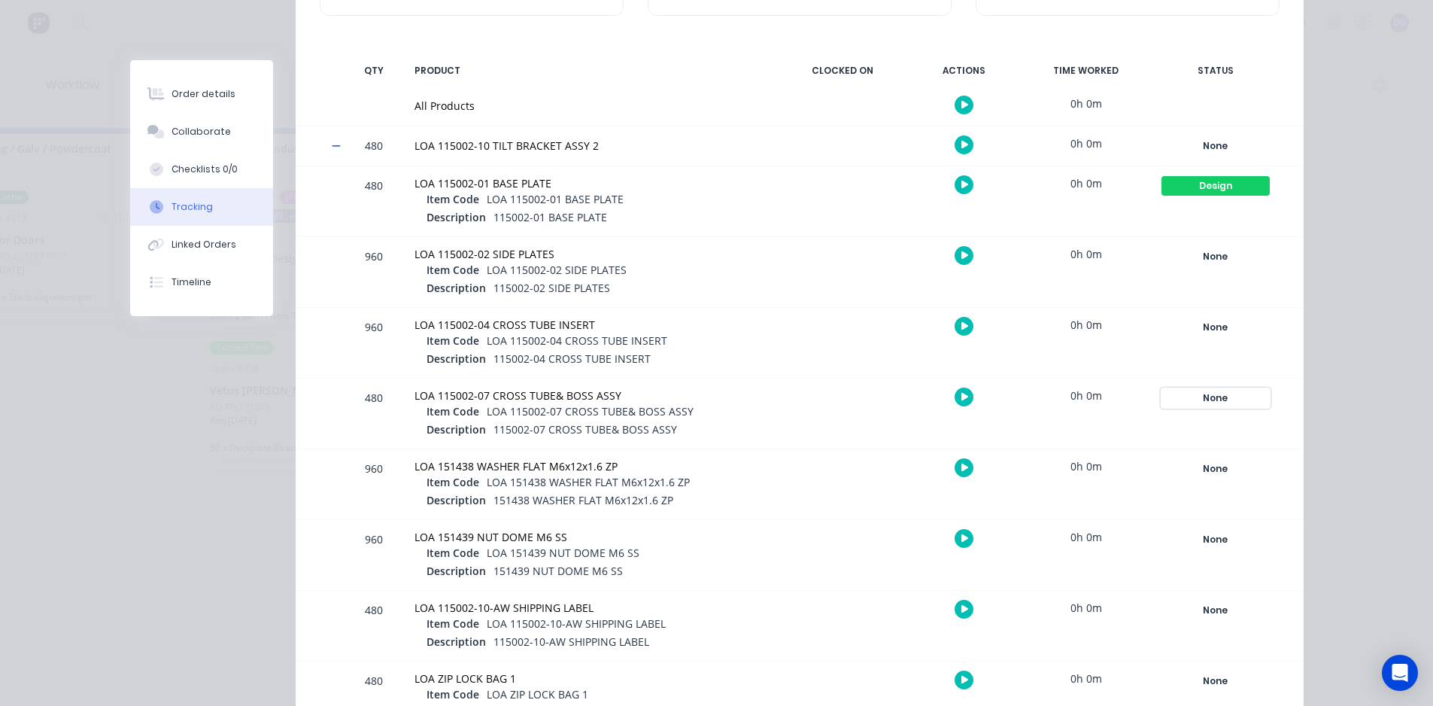
click at [1194, 399] on div "None" at bounding box center [1216, 398] width 108 height 20
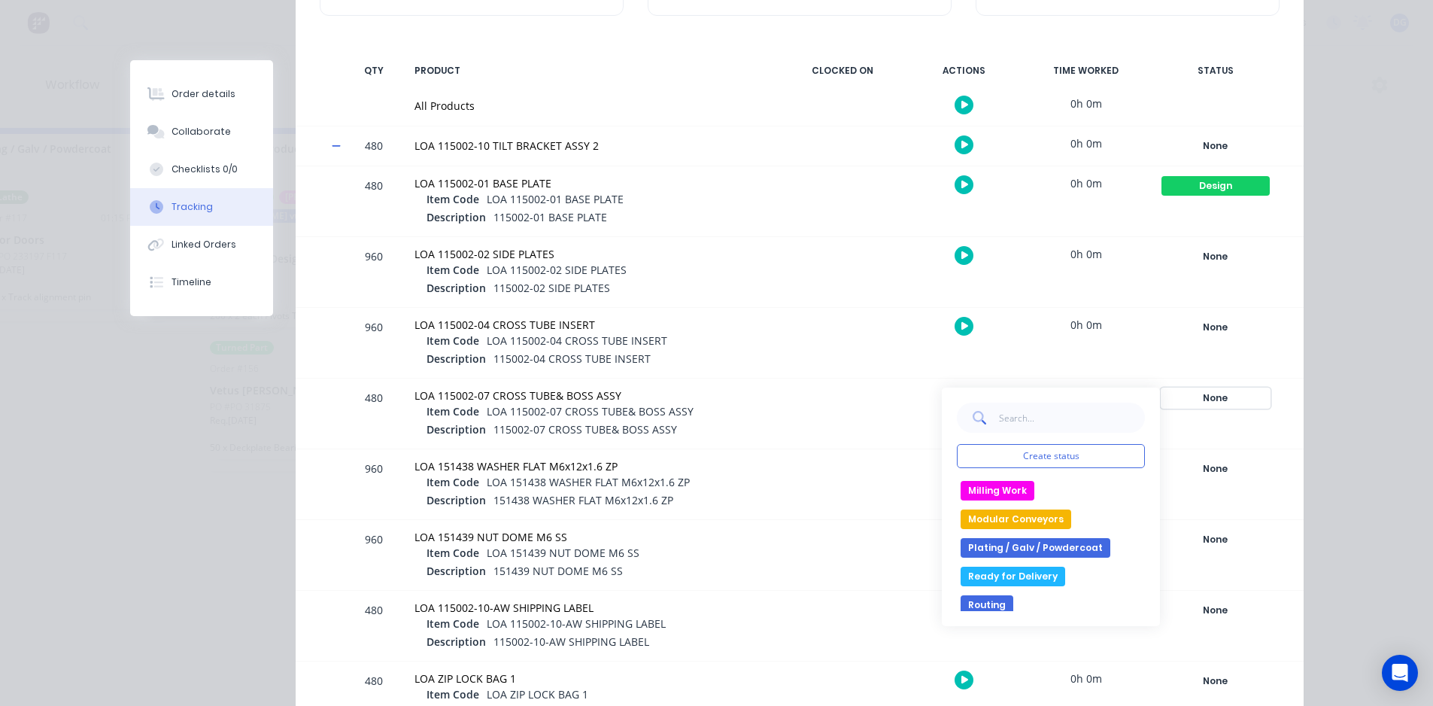
scroll to position [226, 0]
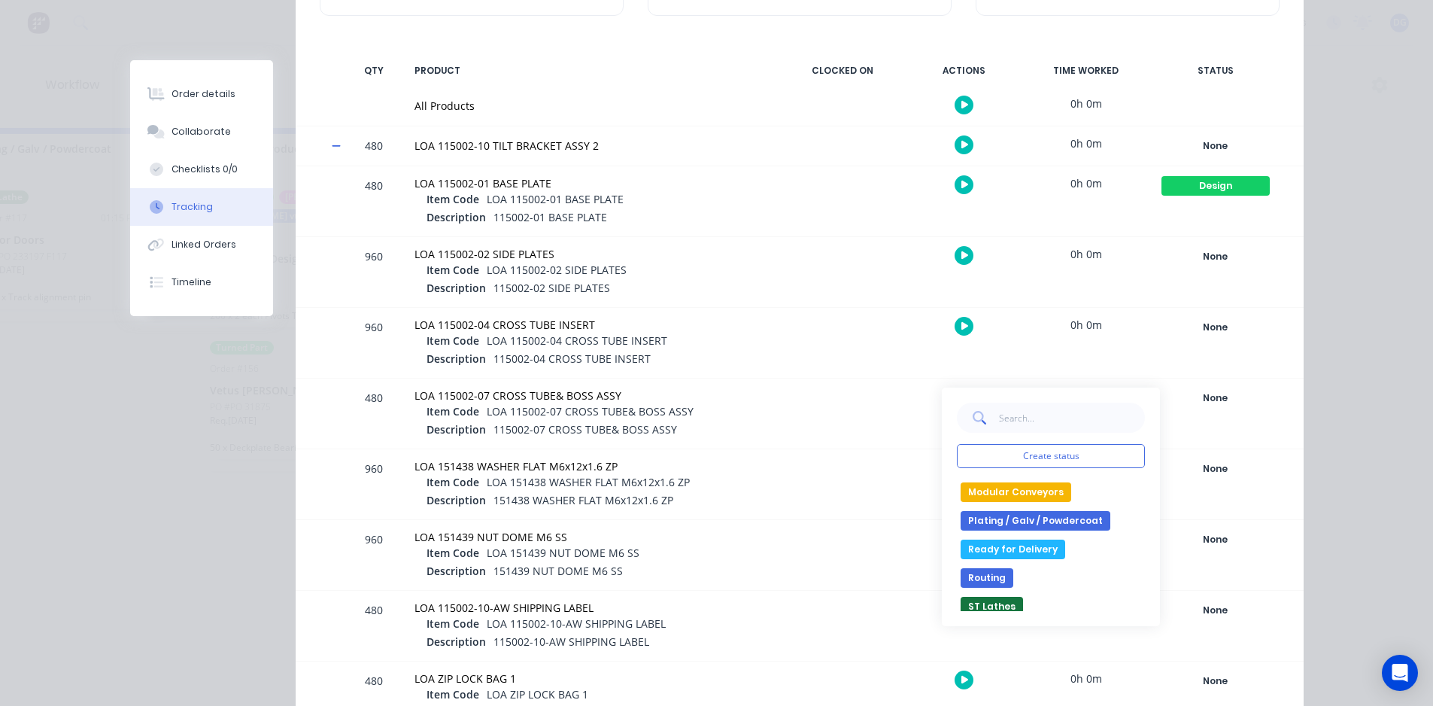
click at [1005, 518] on button "Plating / Galv / Powdercoat" at bounding box center [1036, 521] width 150 height 20
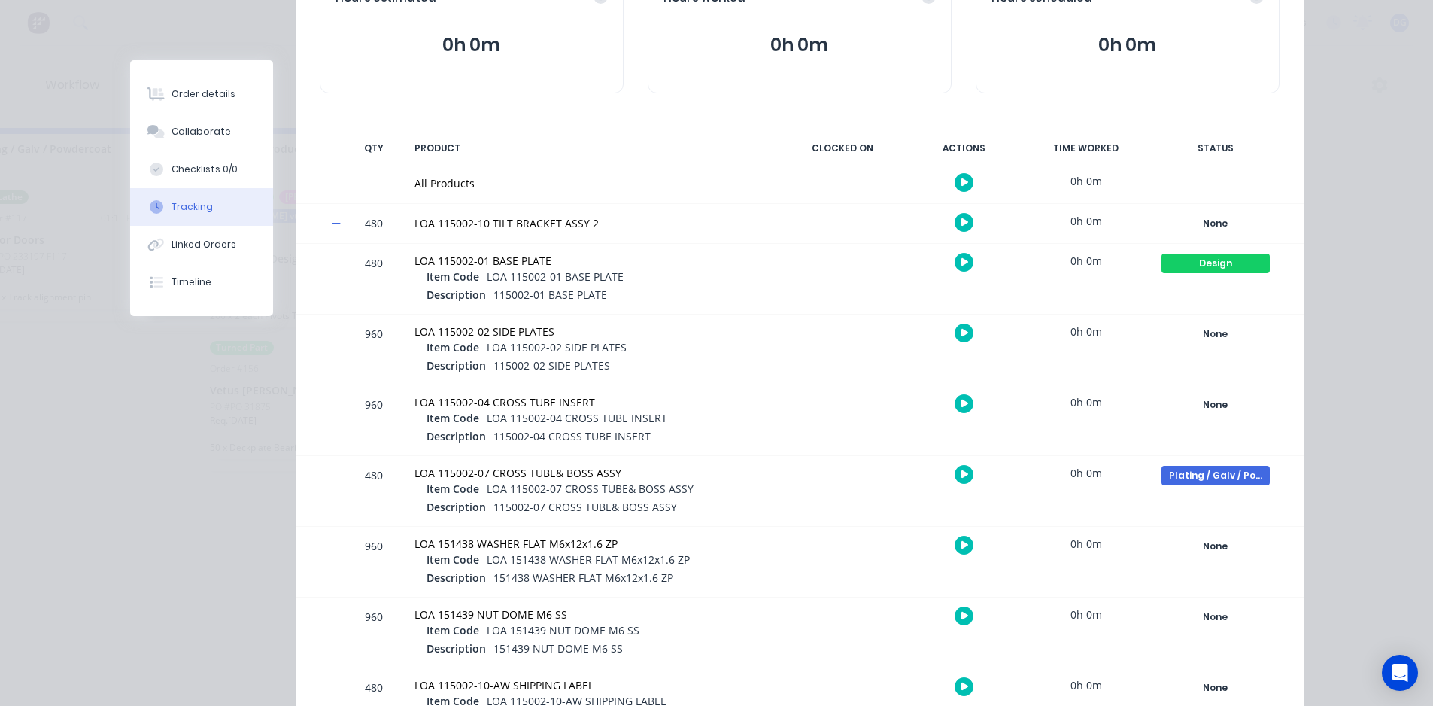
scroll to position [0, 0]
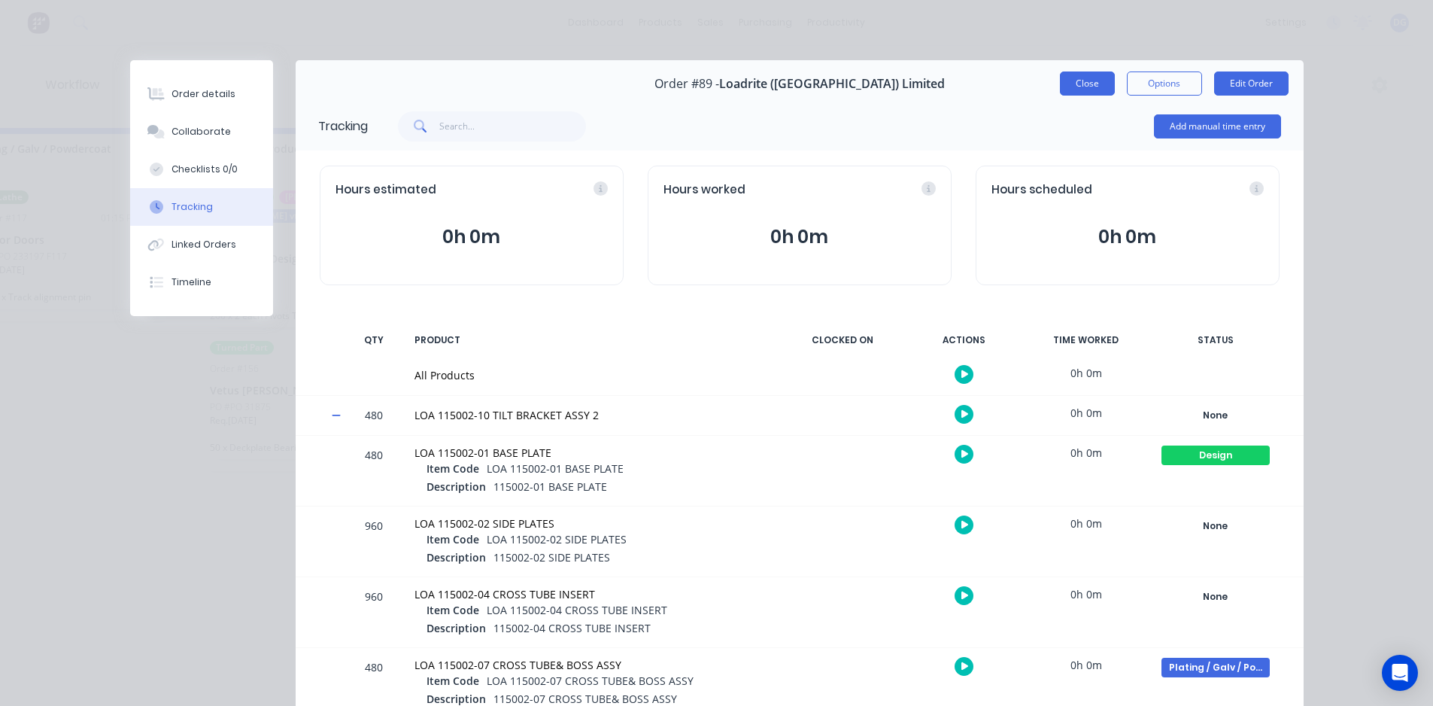
click at [1081, 92] on button "Close" at bounding box center [1087, 83] width 55 height 24
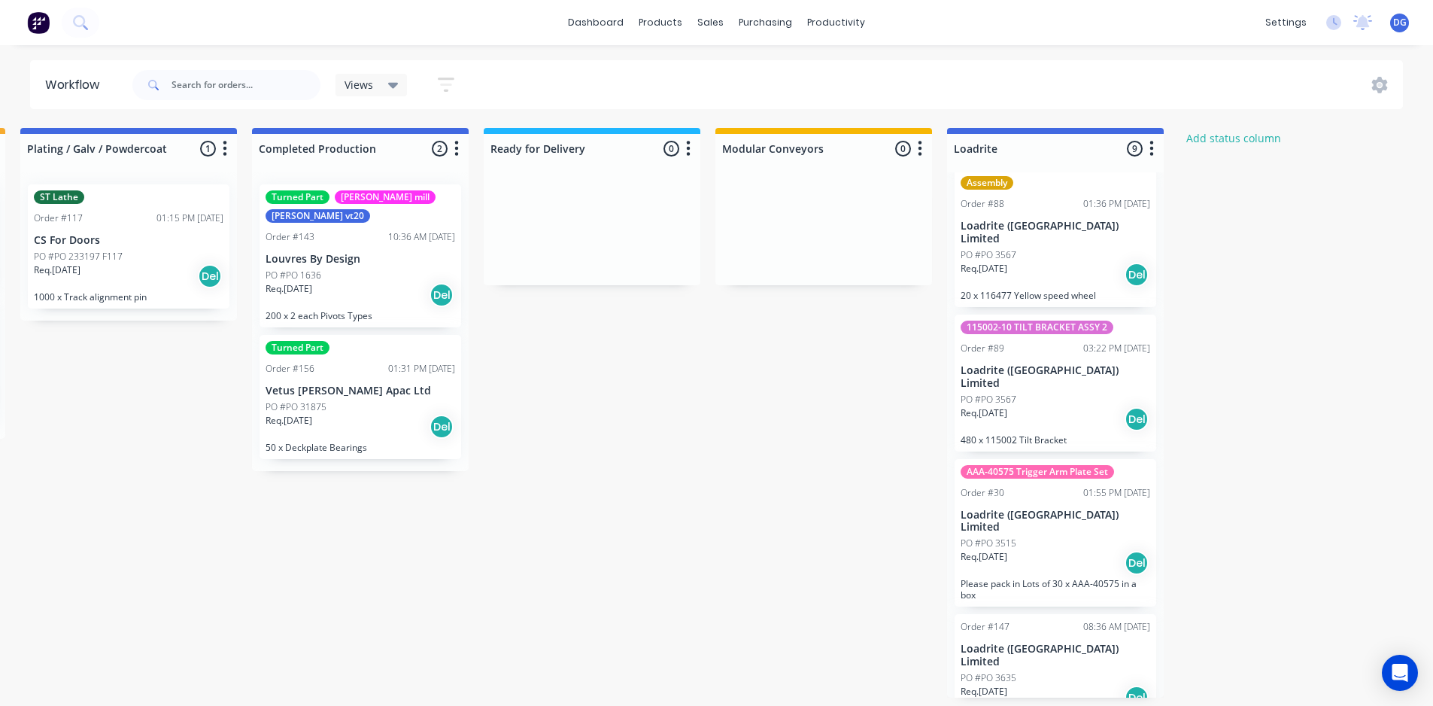
drag, startPoint x: 628, startPoint y: 517, endPoint x: 588, endPoint y: 532, distance: 42.6
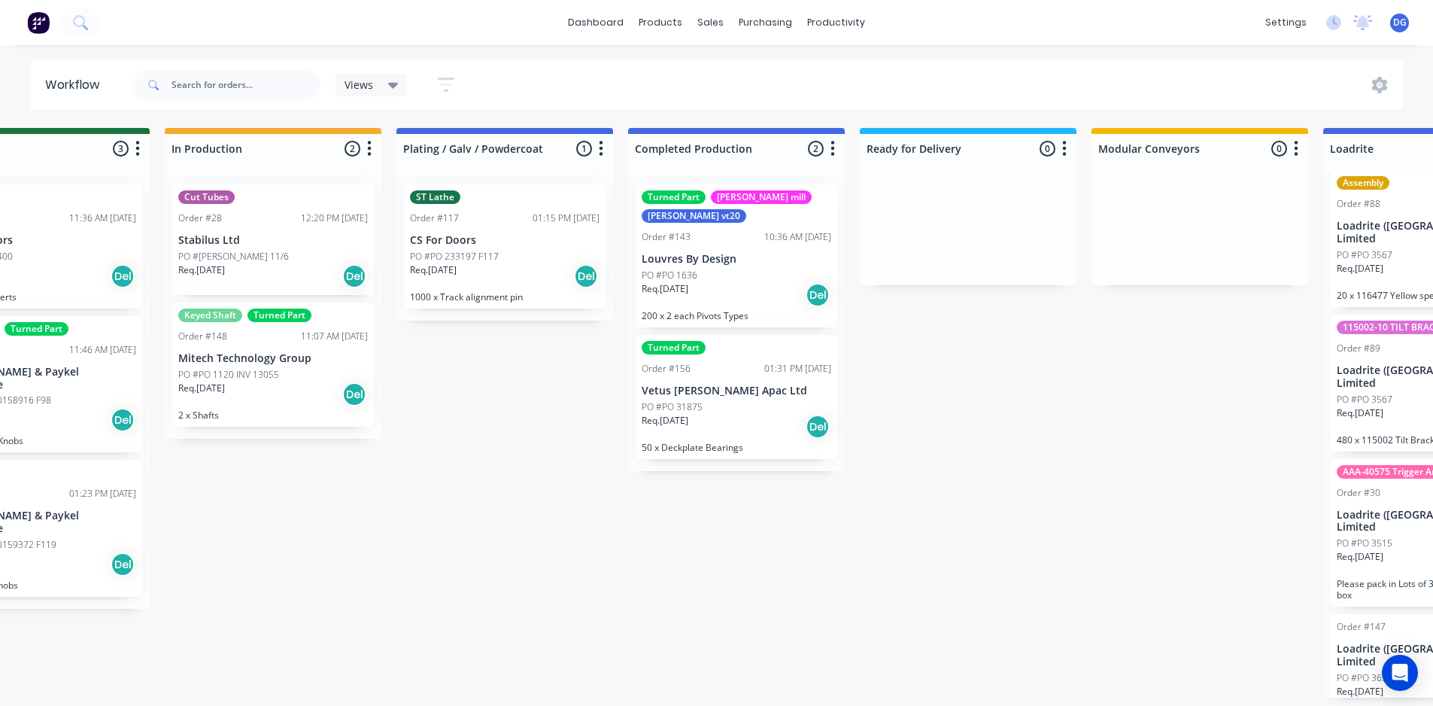
drag, startPoint x: 664, startPoint y: 357, endPoint x: 566, endPoint y: 357, distance: 98.5
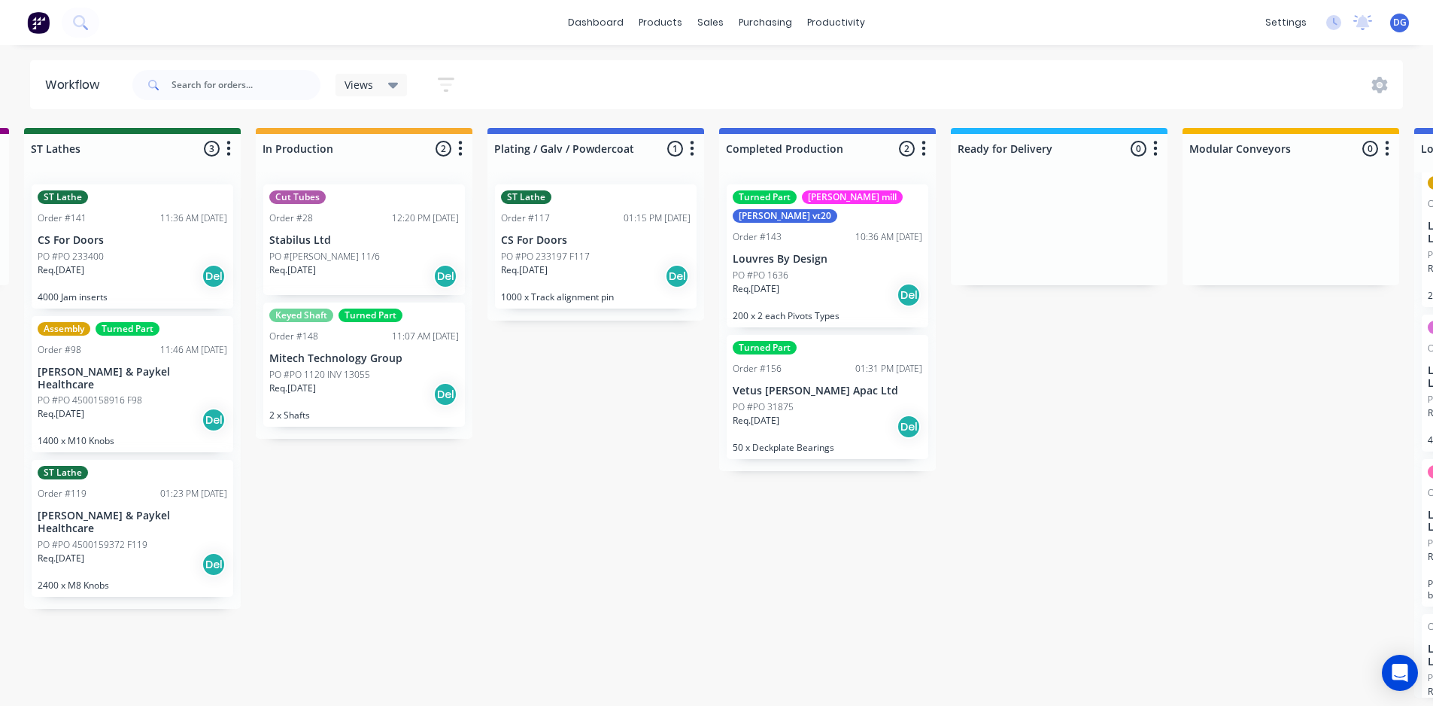
click at [569, 350] on div "Submitted 3 Status colour #273444 hex #273444 Save Cancel Summaries Total order…" at bounding box center [36, 412] width 3818 height 569
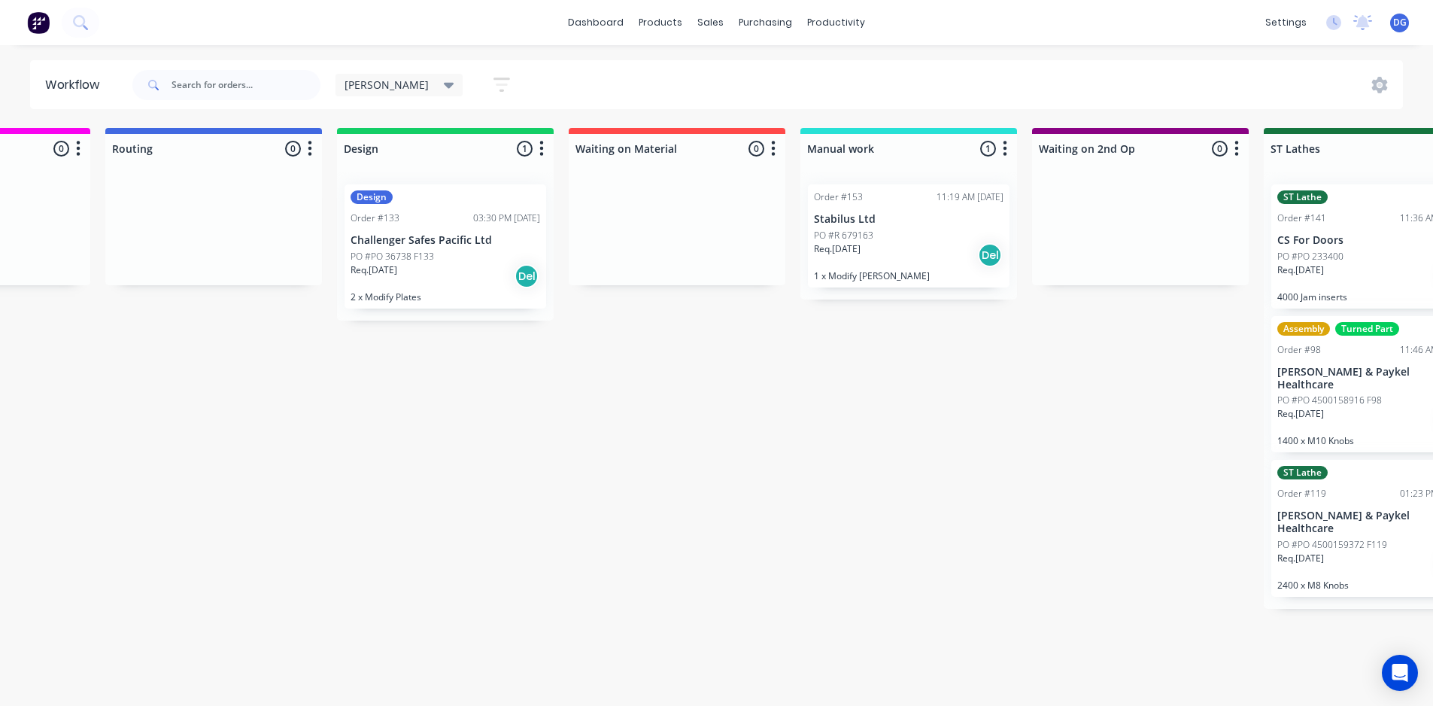
drag, startPoint x: 978, startPoint y: 390, endPoint x: 1061, endPoint y: 373, distance: 84.5
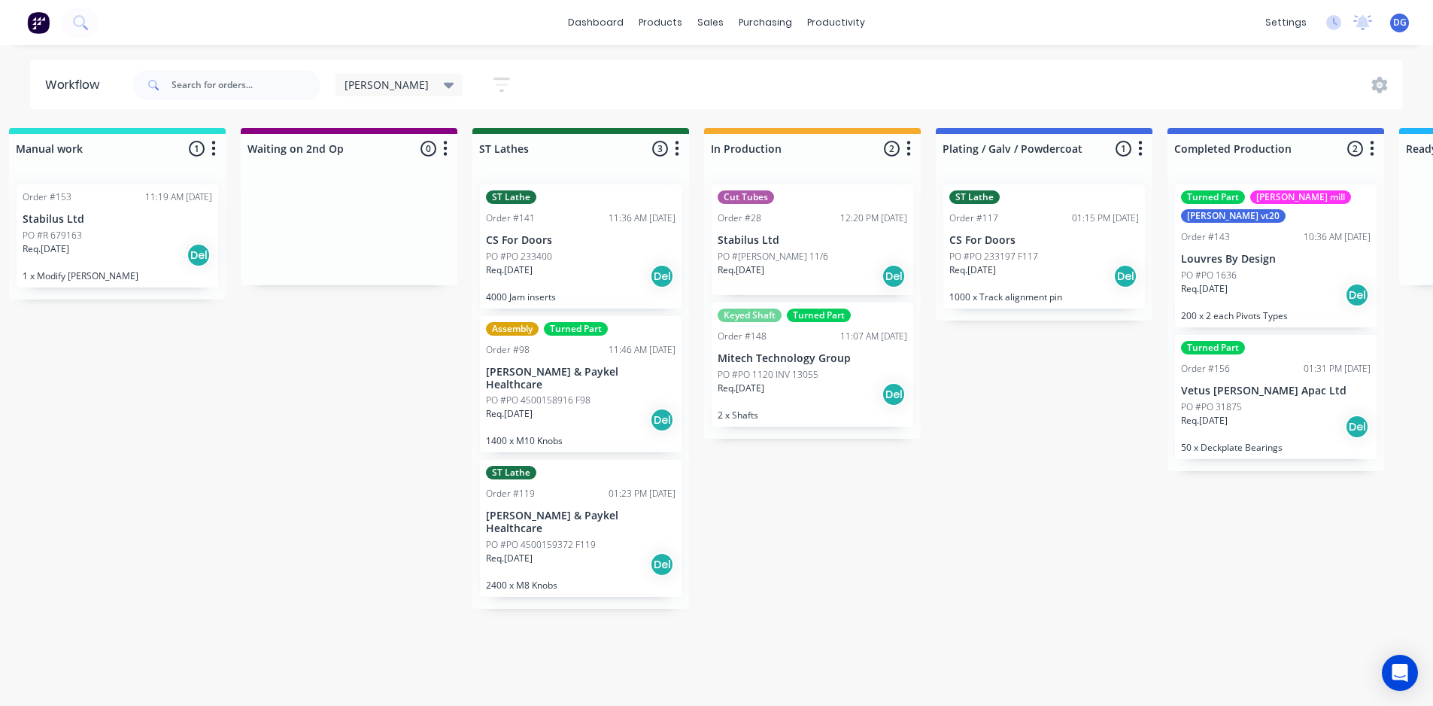
scroll to position [0, 1863]
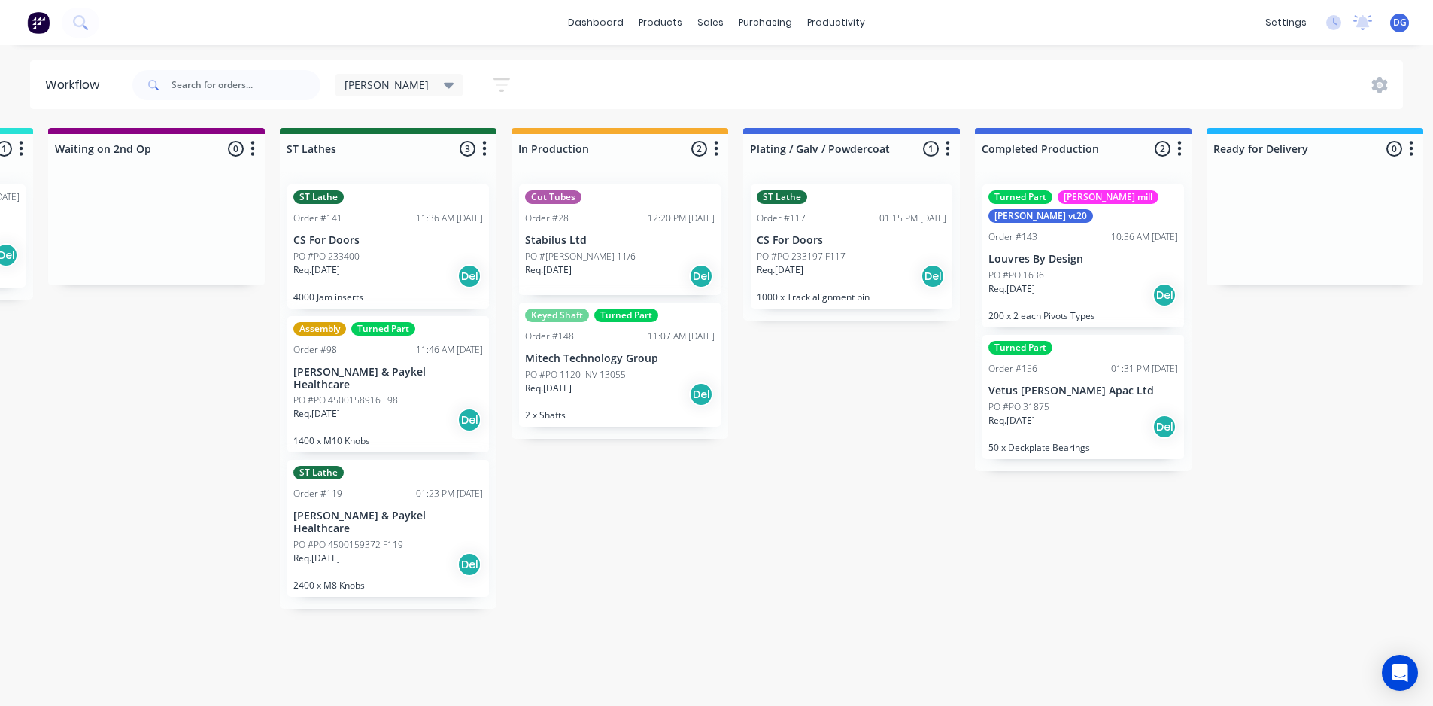
drag, startPoint x: 960, startPoint y: 408, endPoint x: 1049, endPoint y: 402, distance: 89.0
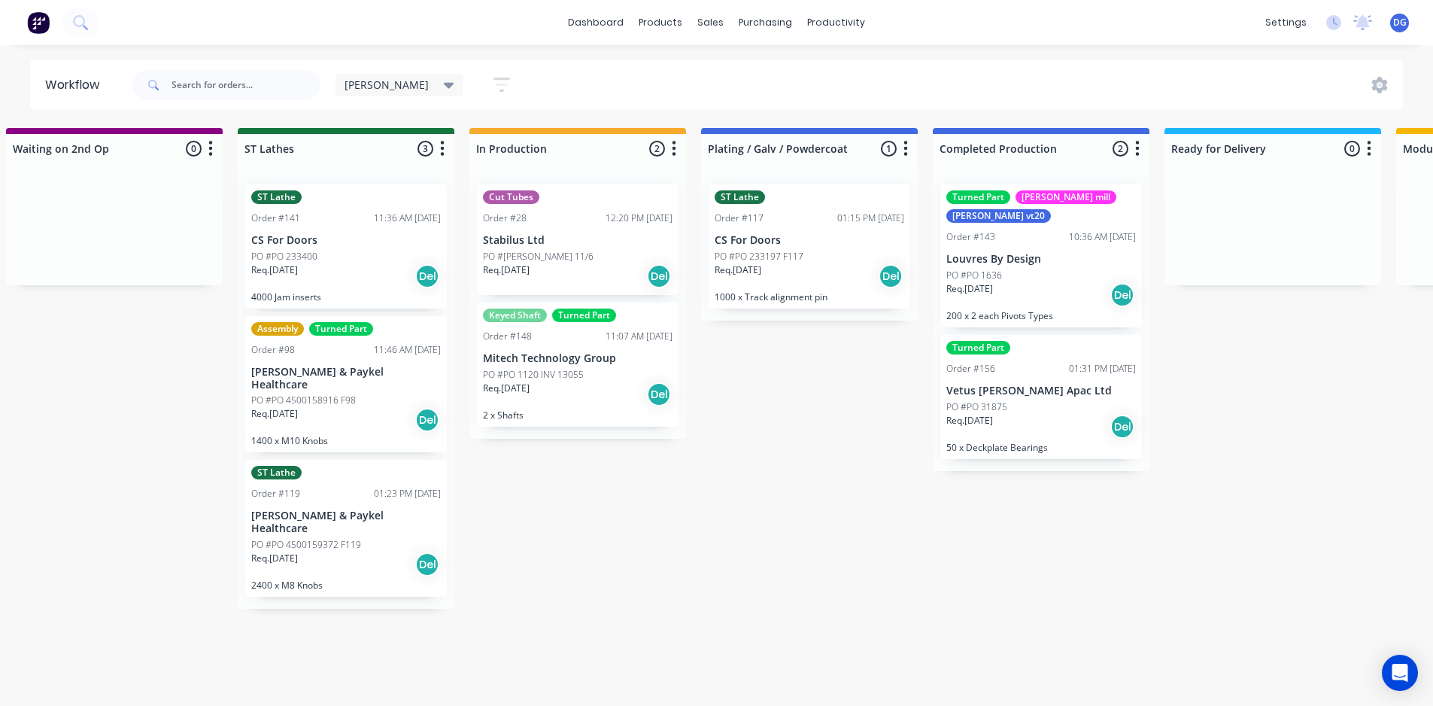
drag, startPoint x: 869, startPoint y: 433, endPoint x: 896, endPoint y: 427, distance: 27.6
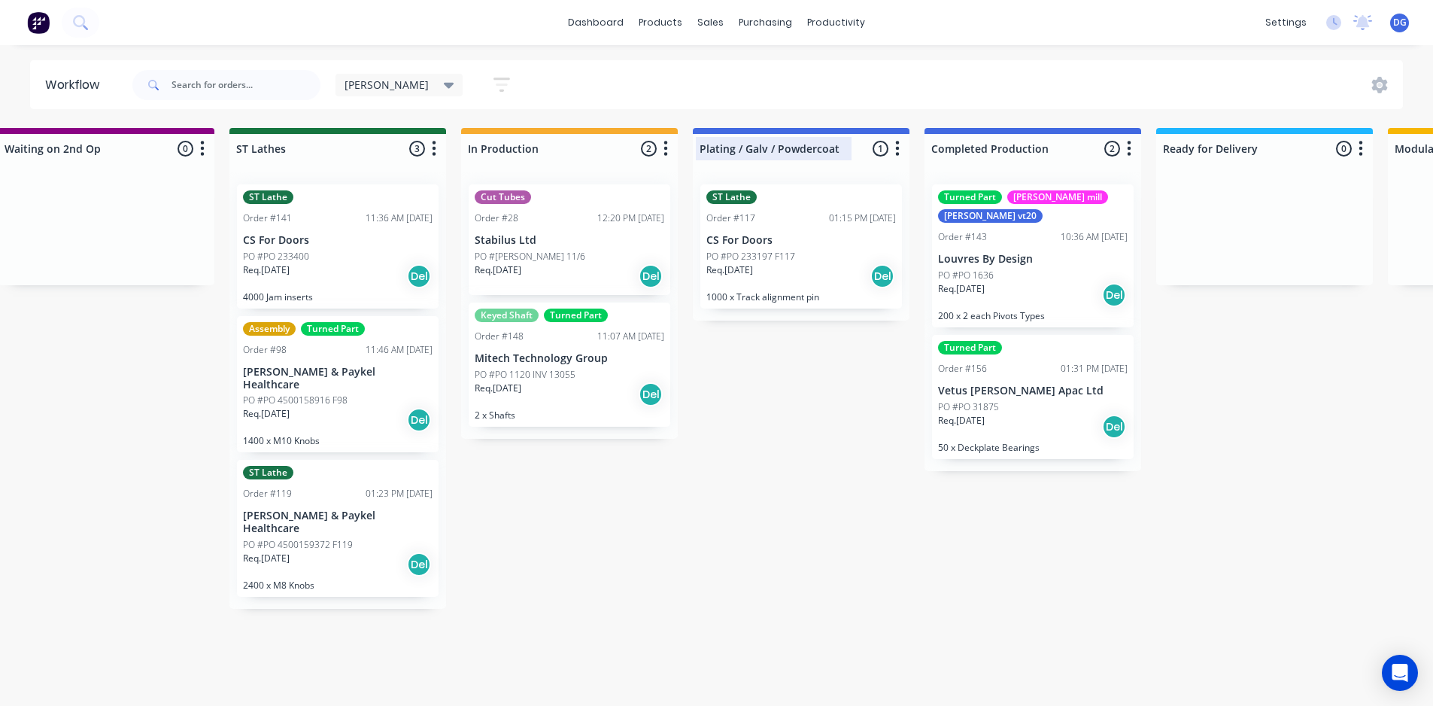
click at [880, 147] on div at bounding box center [801, 148] width 217 height 29
click at [845, 411] on div "Submitted 3 Status colour #273444 hex #273444 Save Cancel Summaries Total order…" at bounding box center [9, 412] width 3818 height 569
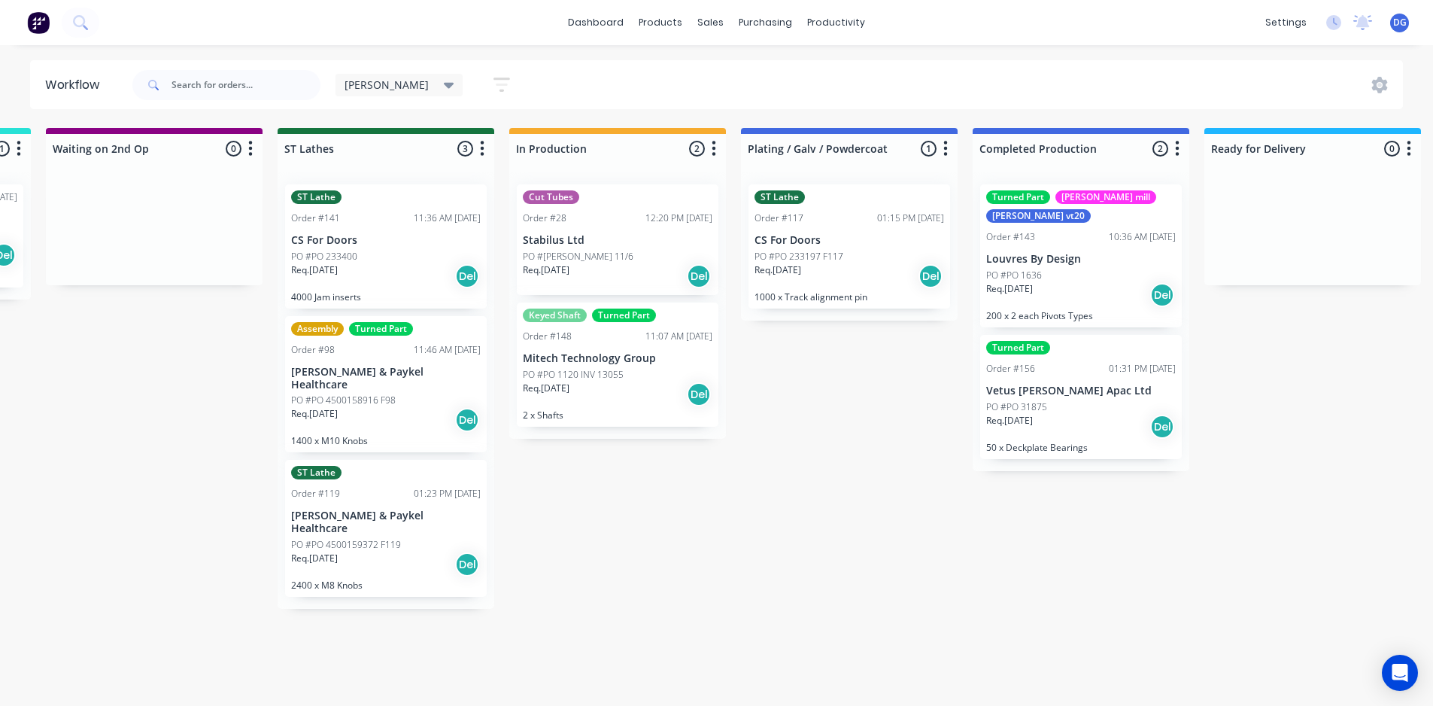
drag, startPoint x: 797, startPoint y: 373, endPoint x: 768, endPoint y: 377, distance: 28.8
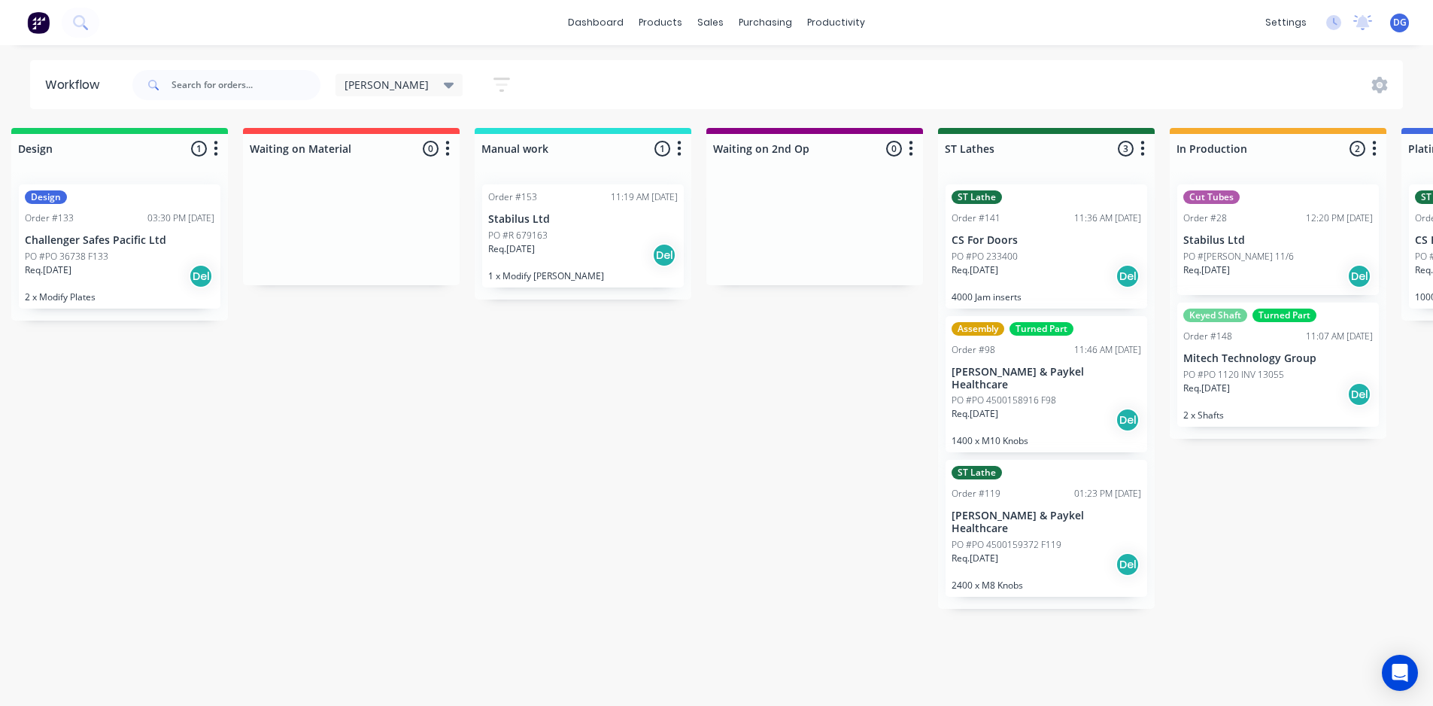
drag, startPoint x: 768, startPoint y: 377, endPoint x: 632, endPoint y: 378, distance: 136.2
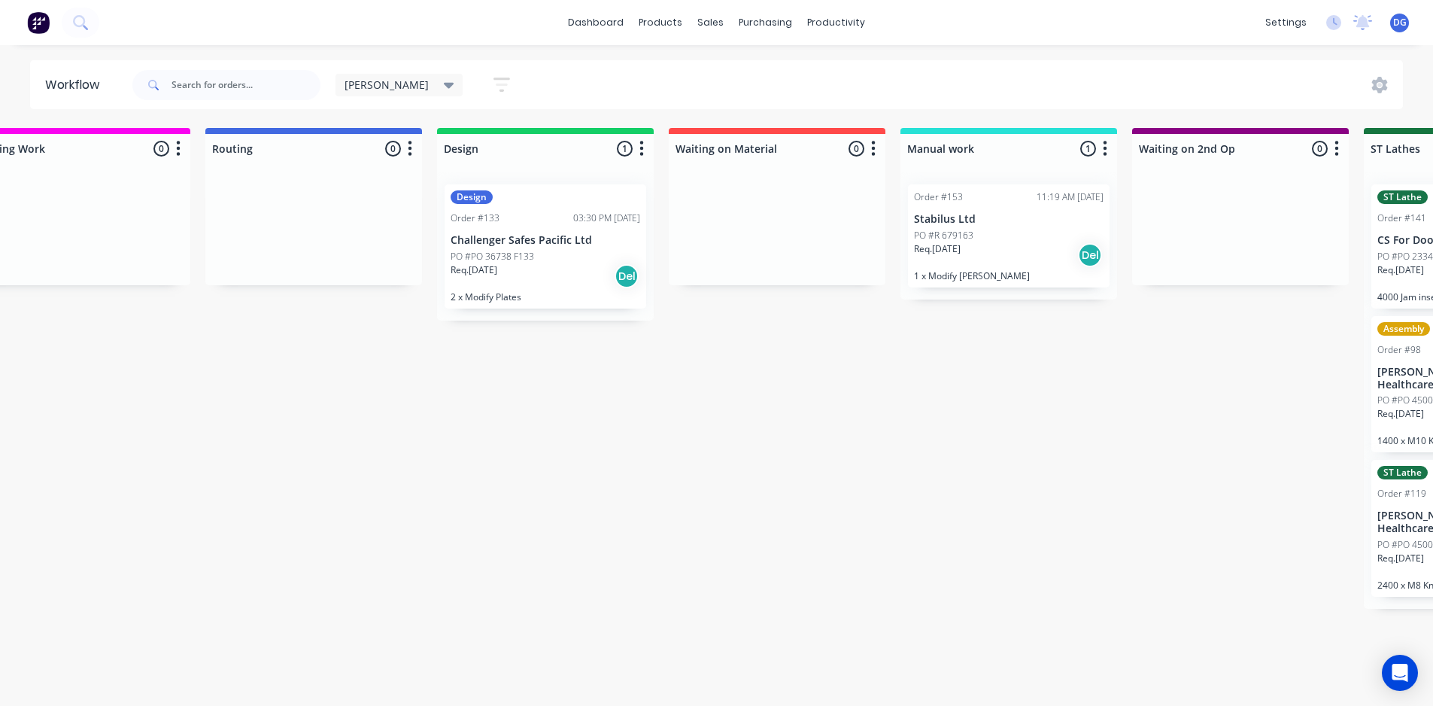
drag, startPoint x: 726, startPoint y: 348, endPoint x: 685, endPoint y: 367, distance: 45.4
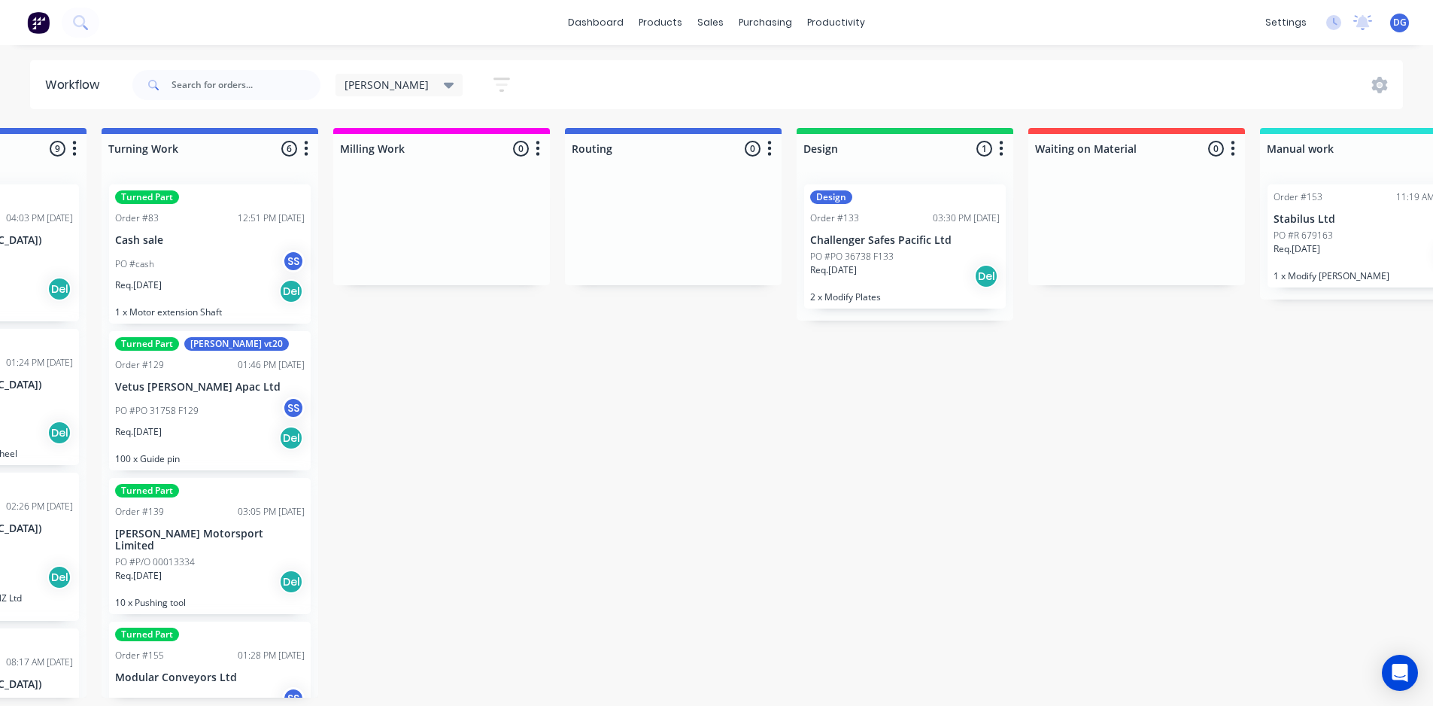
scroll to position [3, 0]
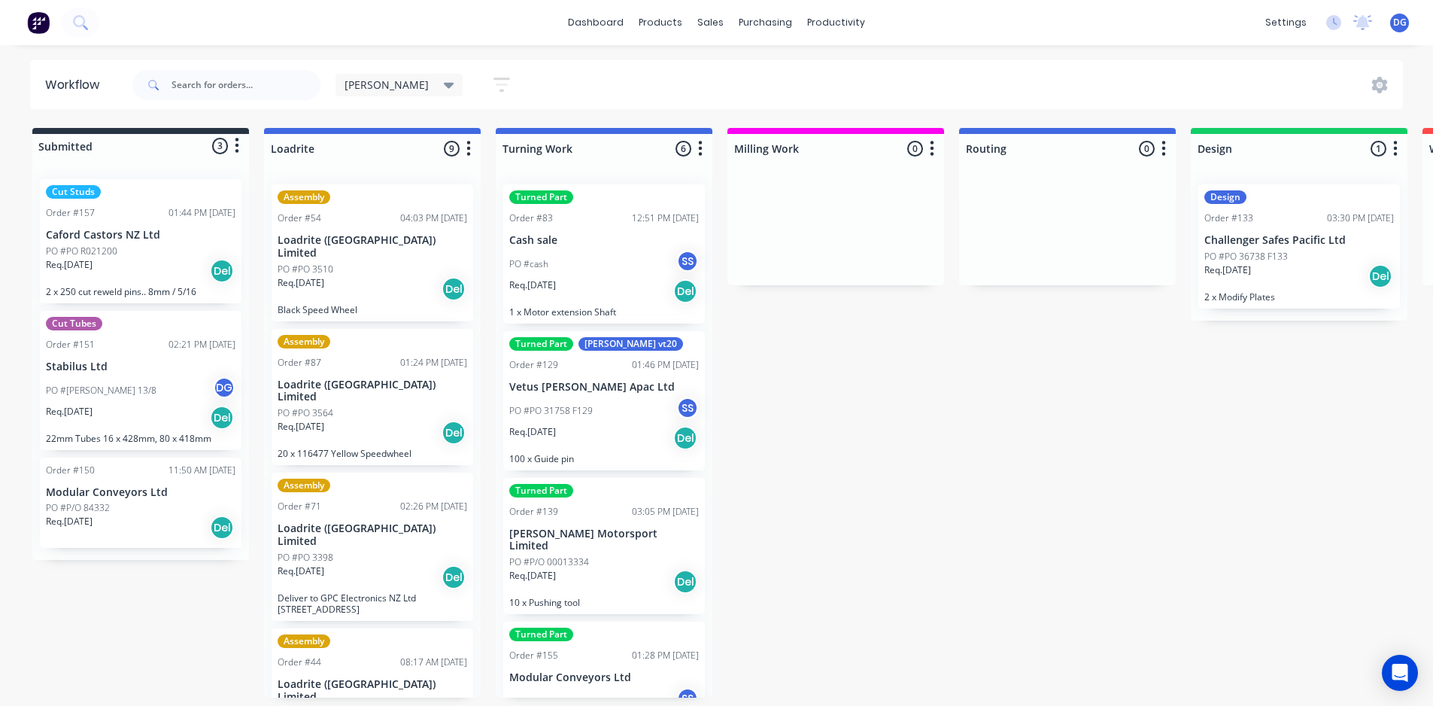
drag, startPoint x: 721, startPoint y: 351, endPoint x: 536, endPoint y: 384, distance: 188.9
click at [884, 188] on div at bounding box center [835, 228] width 217 height 113
click at [1032, 190] on div at bounding box center [1067, 228] width 217 height 113
click at [1013, 205] on div at bounding box center [1067, 228] width 217 height 113
click at [585, 381] on p "Vetus [PERSON_NAME] Apac Ltd" at bounding box center [604, 387] width 190 height 13
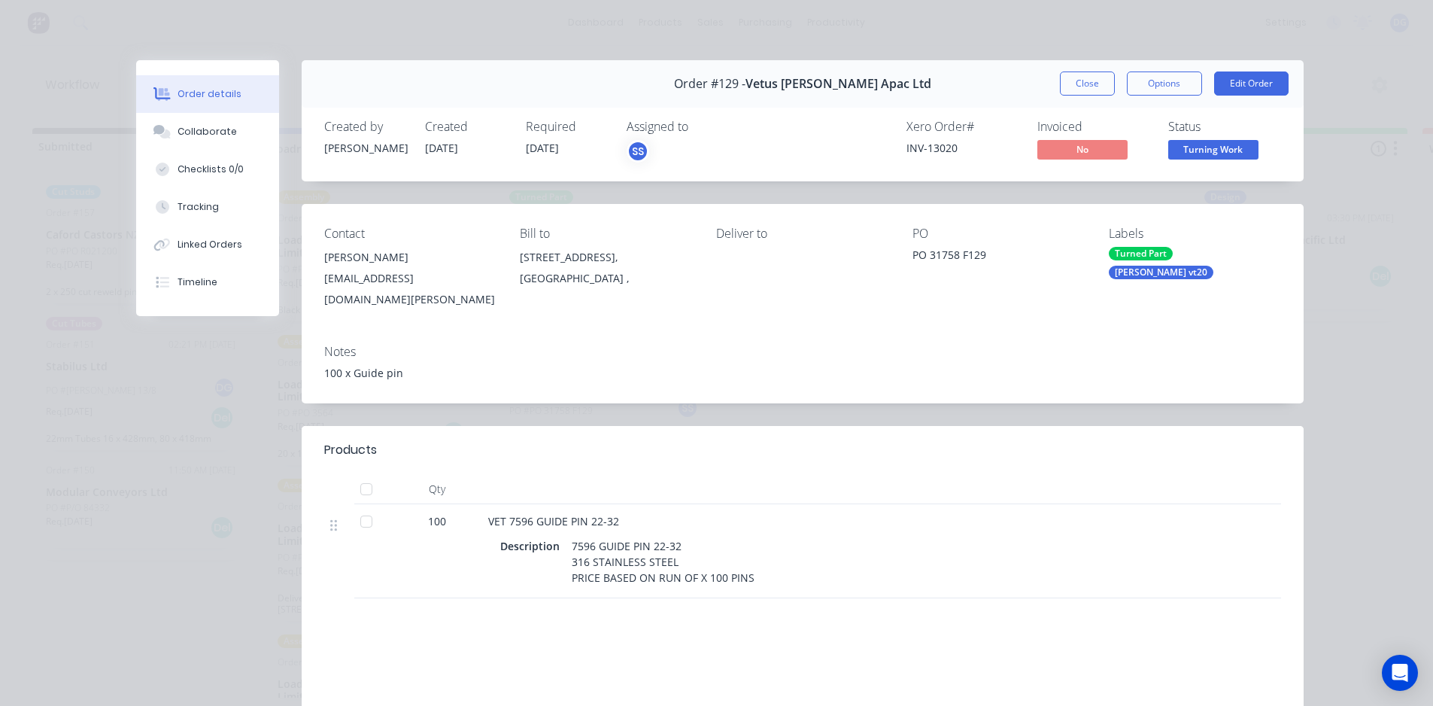
click at [1125, 228] on div "Labels" at bounding box center [1195, 233] width 172 height 14
click at [1137, 254] on div "Turned Part" at bounding box center [1141, 254] width 64 height 14
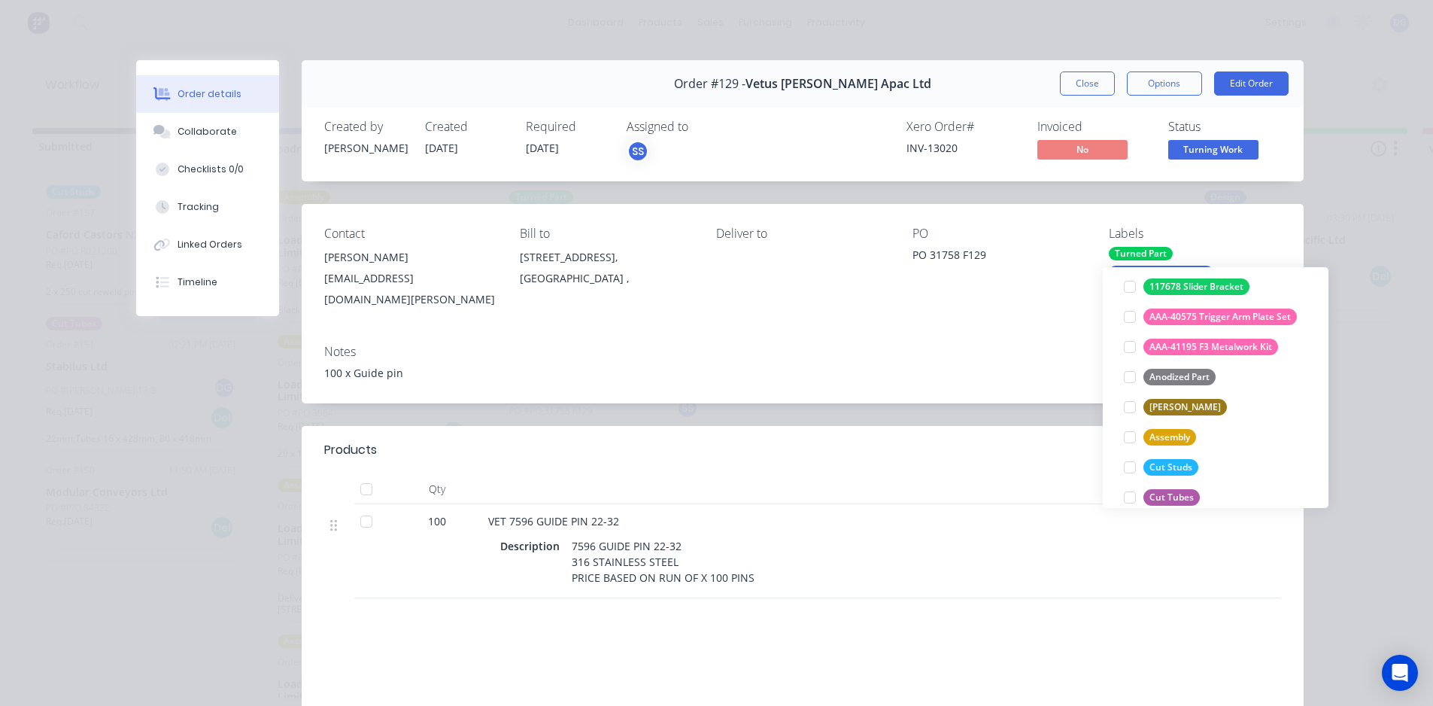
scroll to position [226, 0]
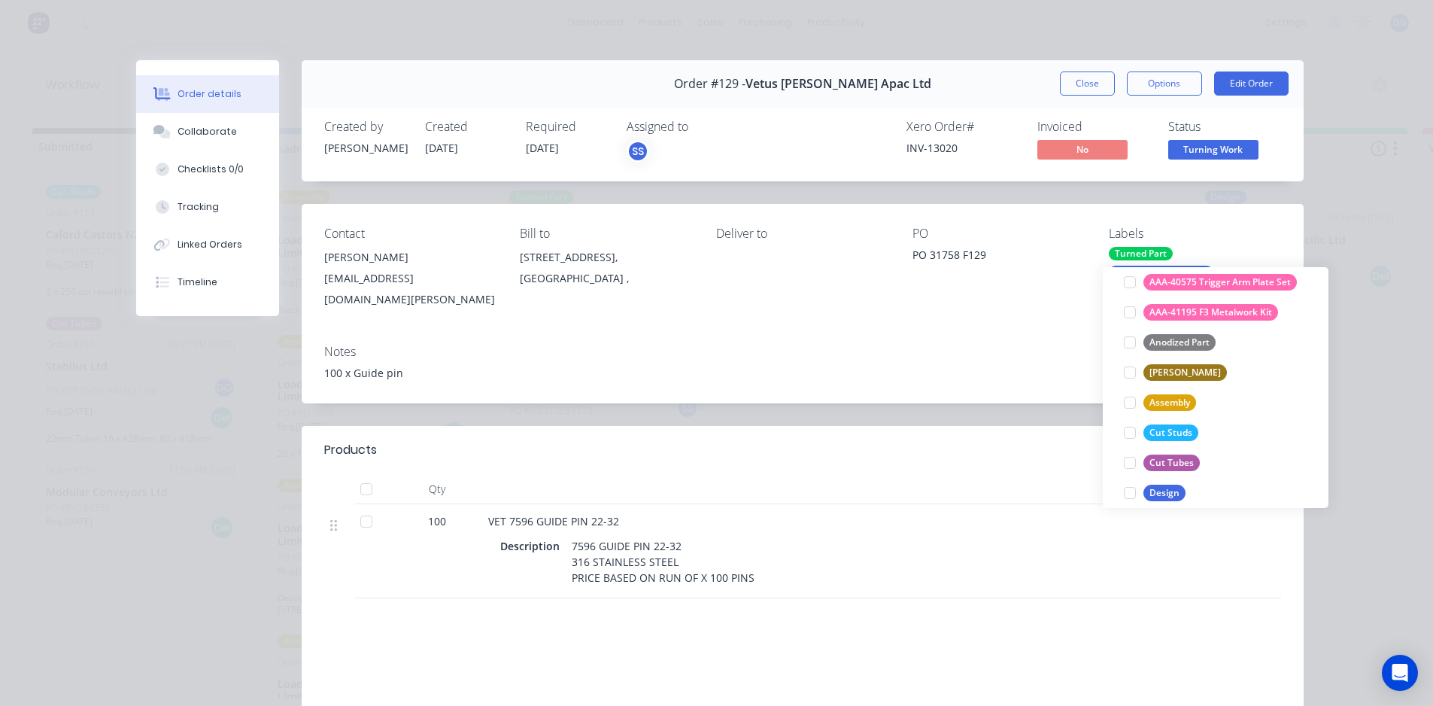
click at [982, 345] on div "Notes 100 x Guide pin" at bounding box center [803, 368] width 1002 height 71
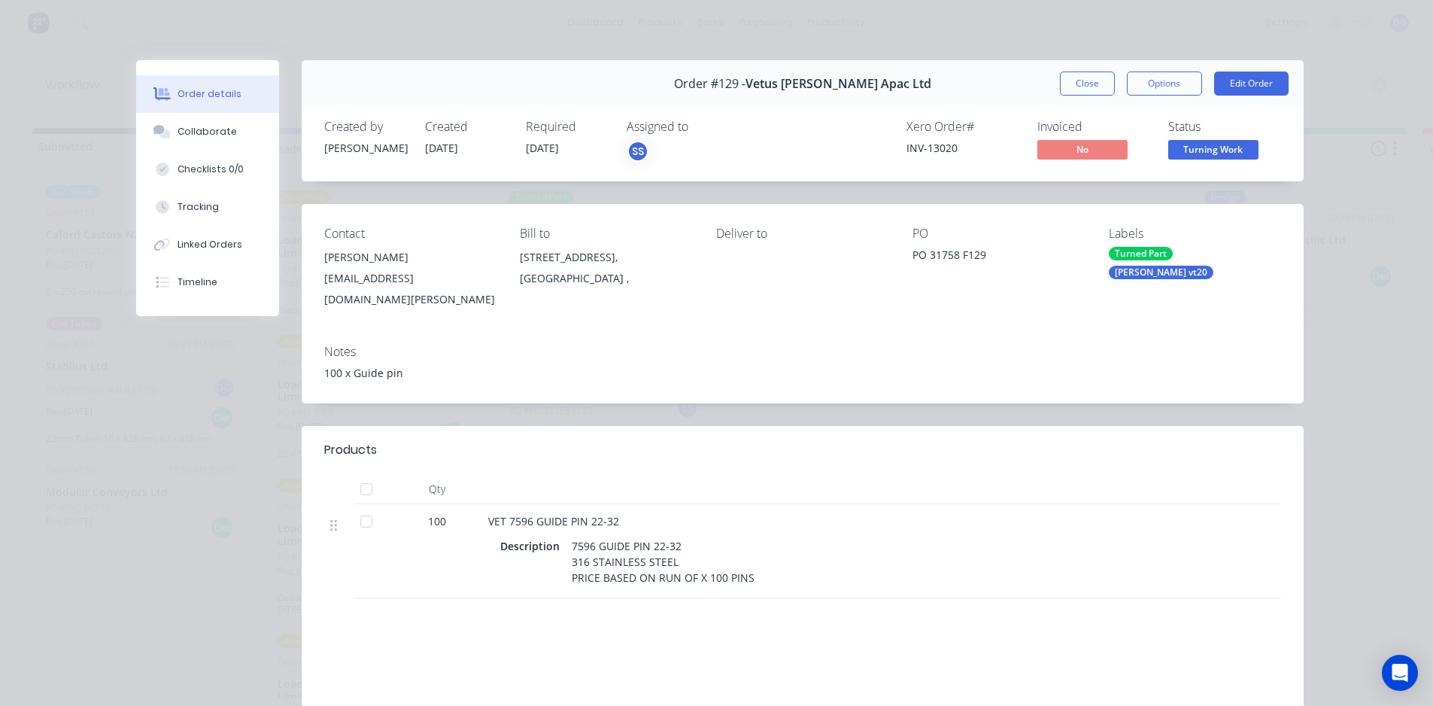
click at [1140, 253] on div "Turned Part" at bounding box center [1141, 254] width 64 height 14
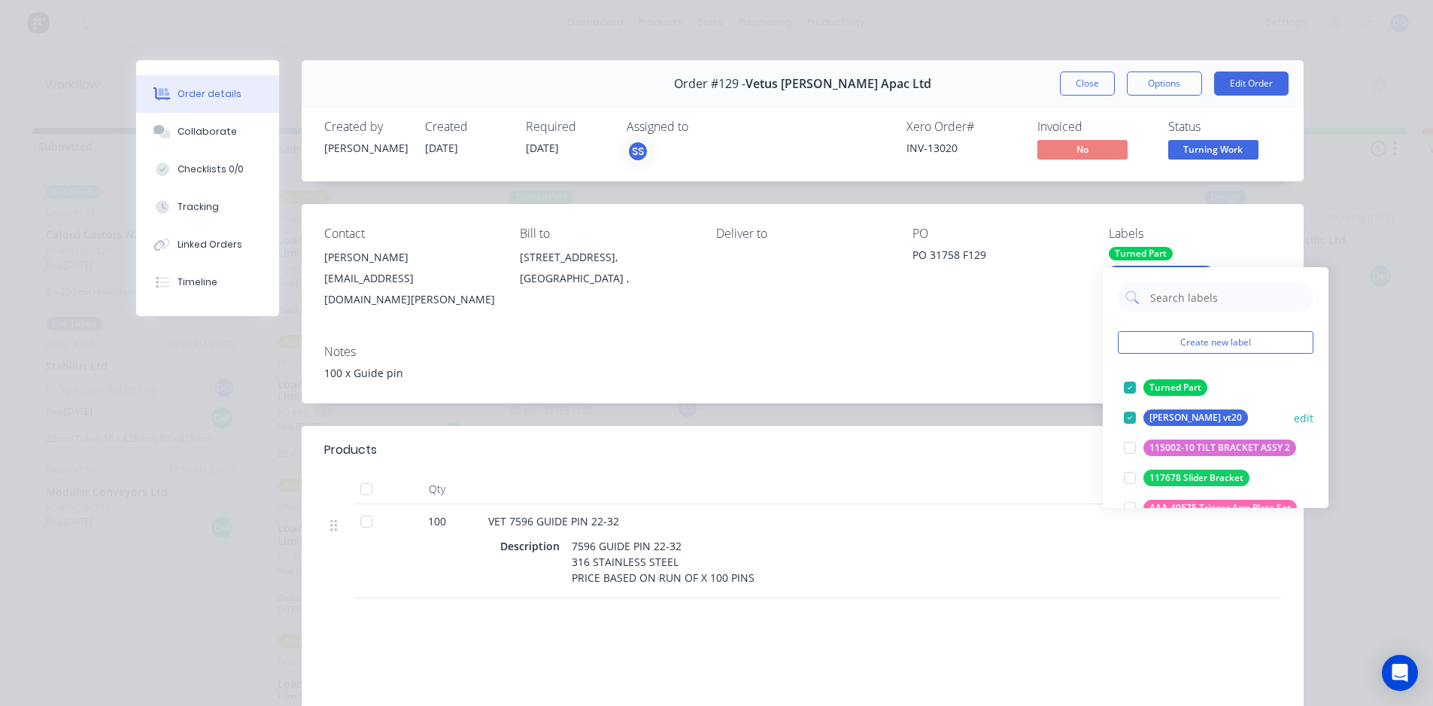
click at [1131, 416] on div at bounding box center [1130, 417] width 30 height 30
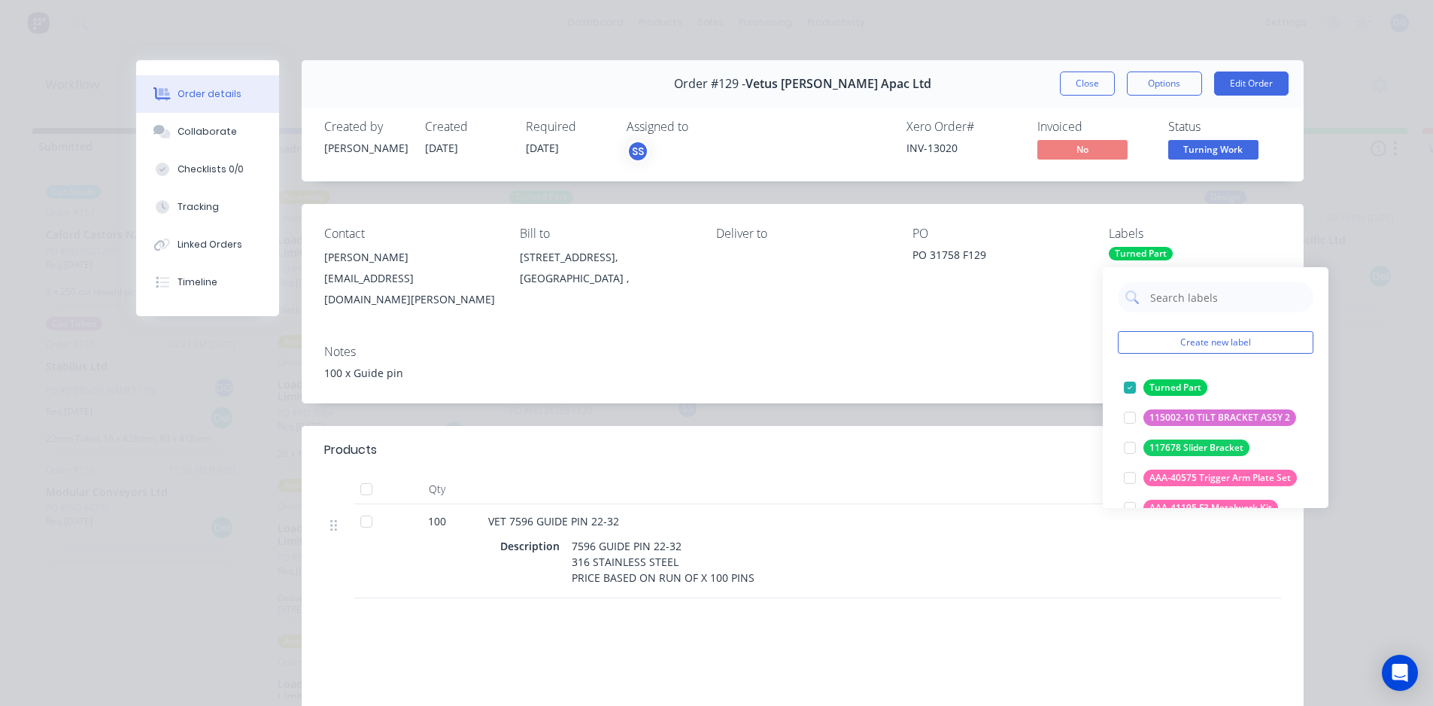
click at [1131, 416] on div at bounding box center [1130, 417] width 30 height 30
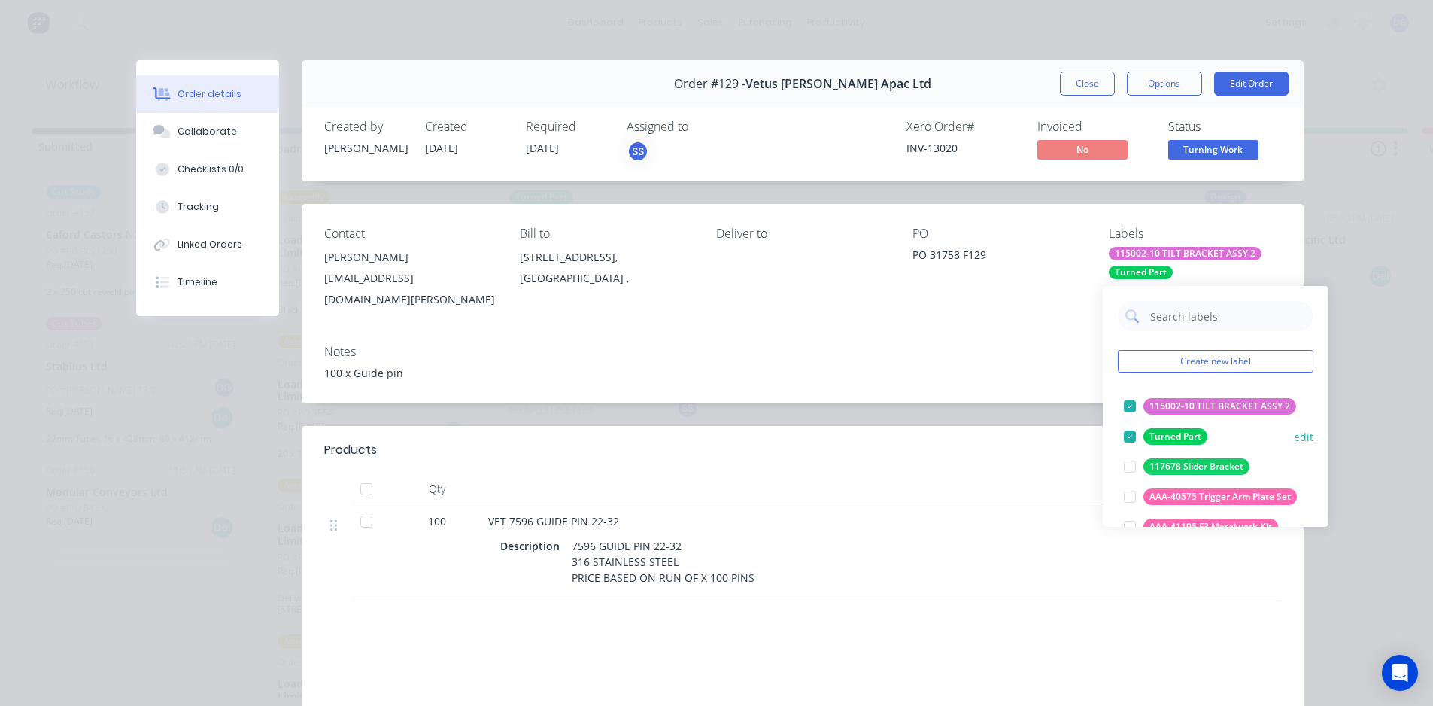
click at [1129, 431] on div at bounding box center [1130, 436] width 30 height 30
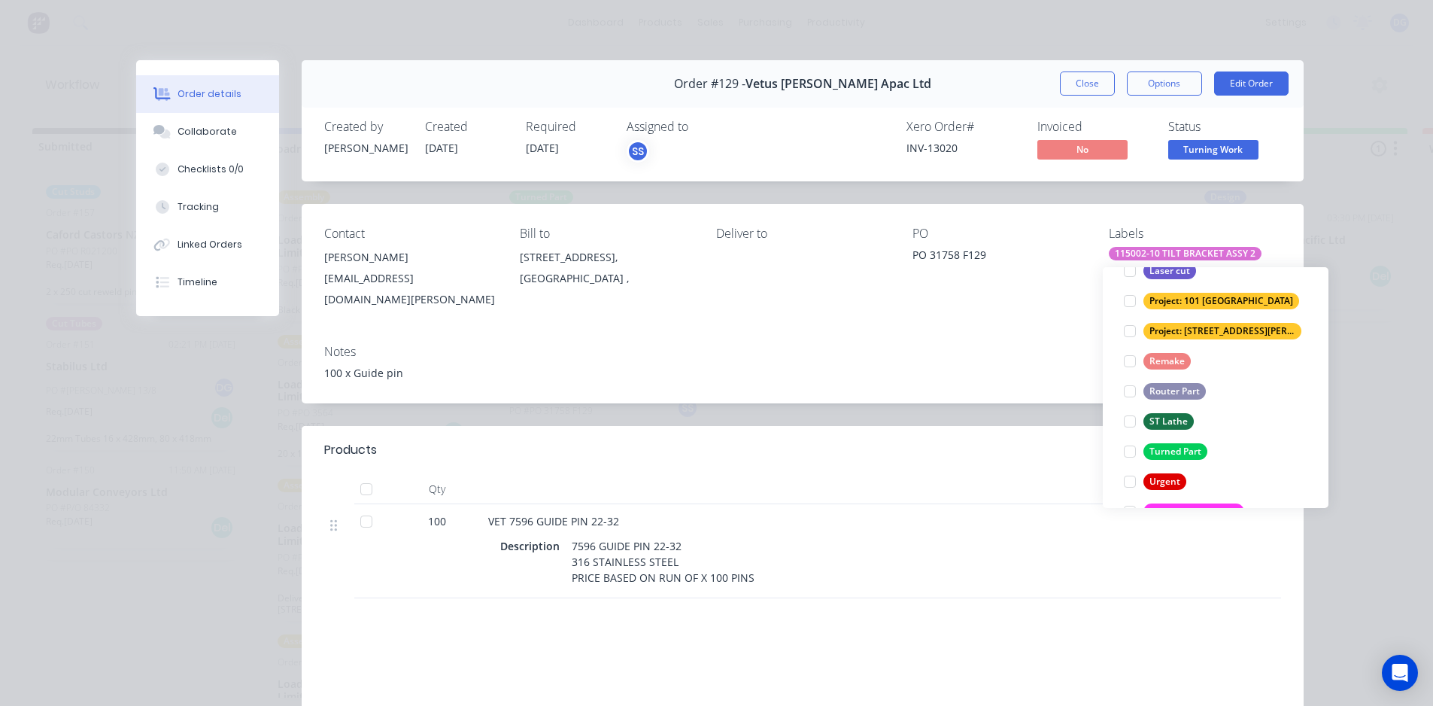
scroll to position [602, 0]
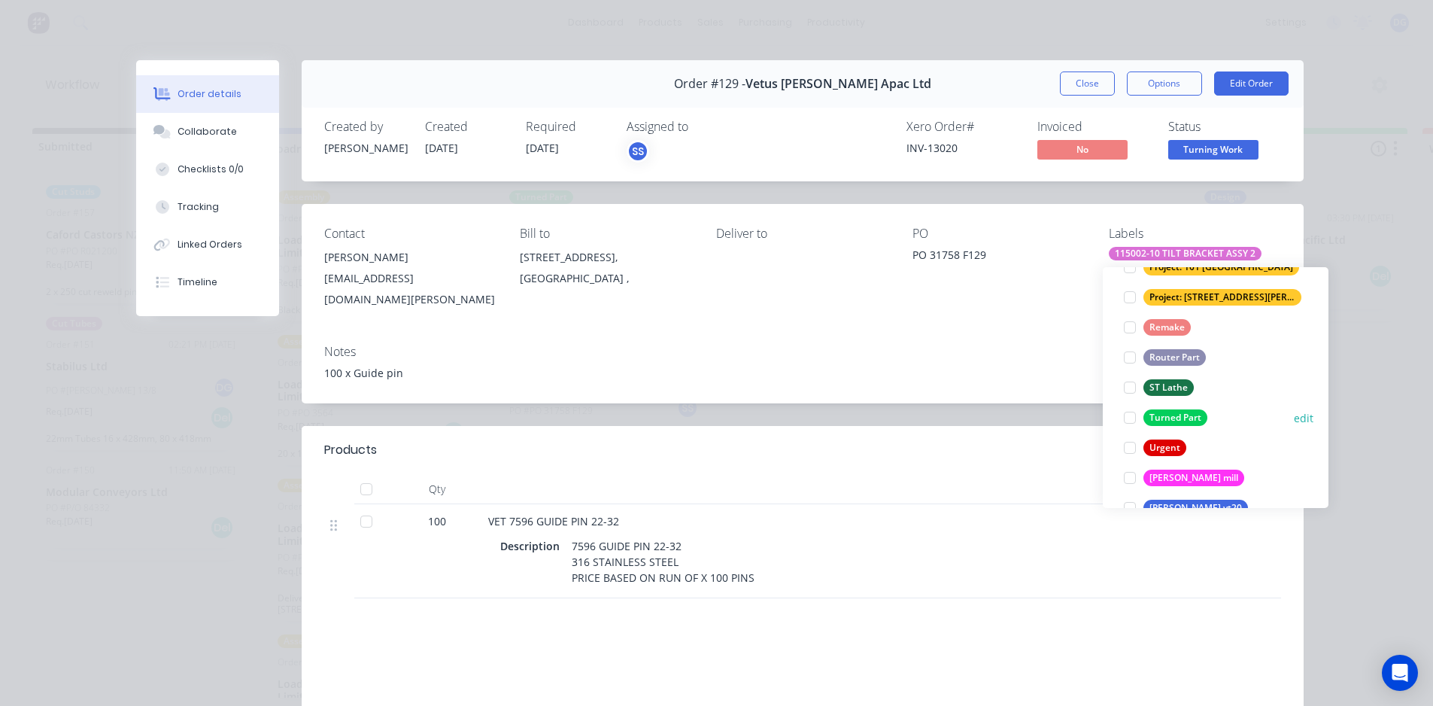
click at [1130, 414] on div at bounding box center [1130, 417] width 30 height 30
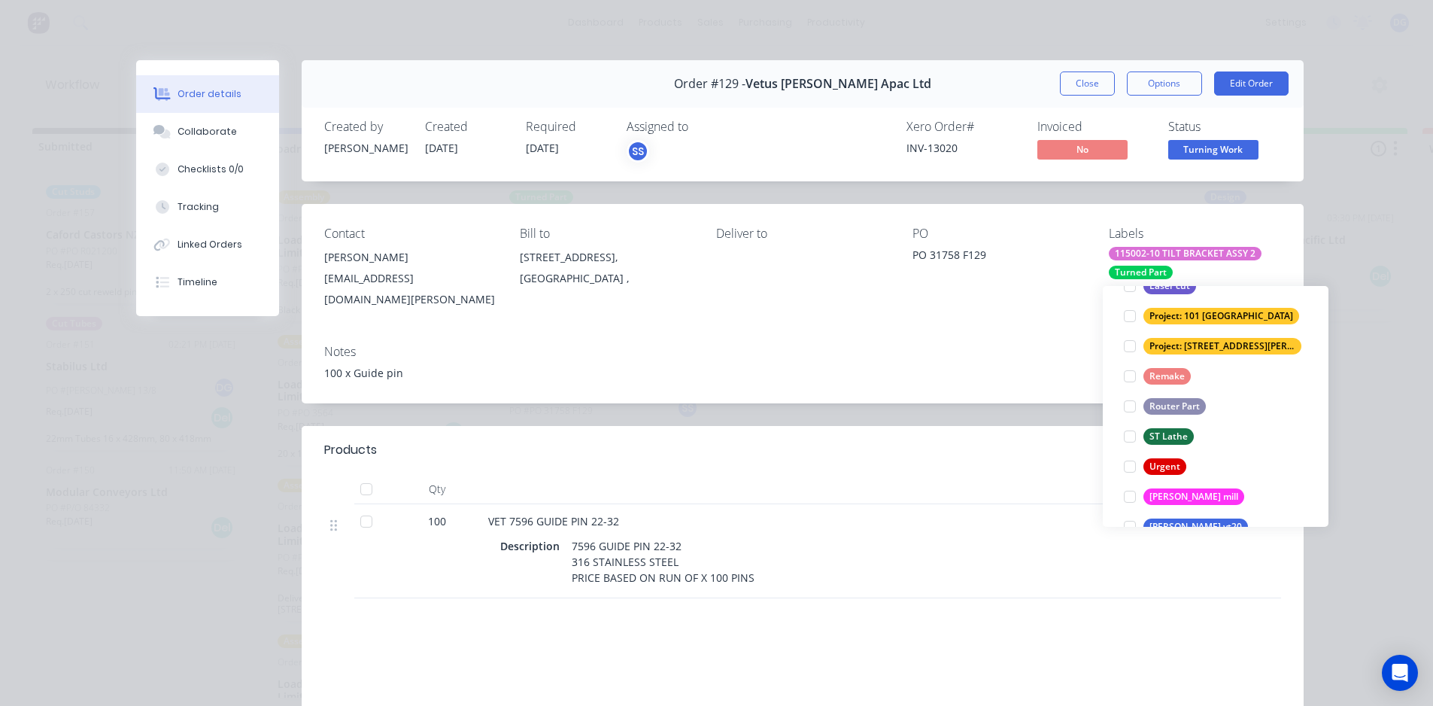
scroll to position [0, 0]
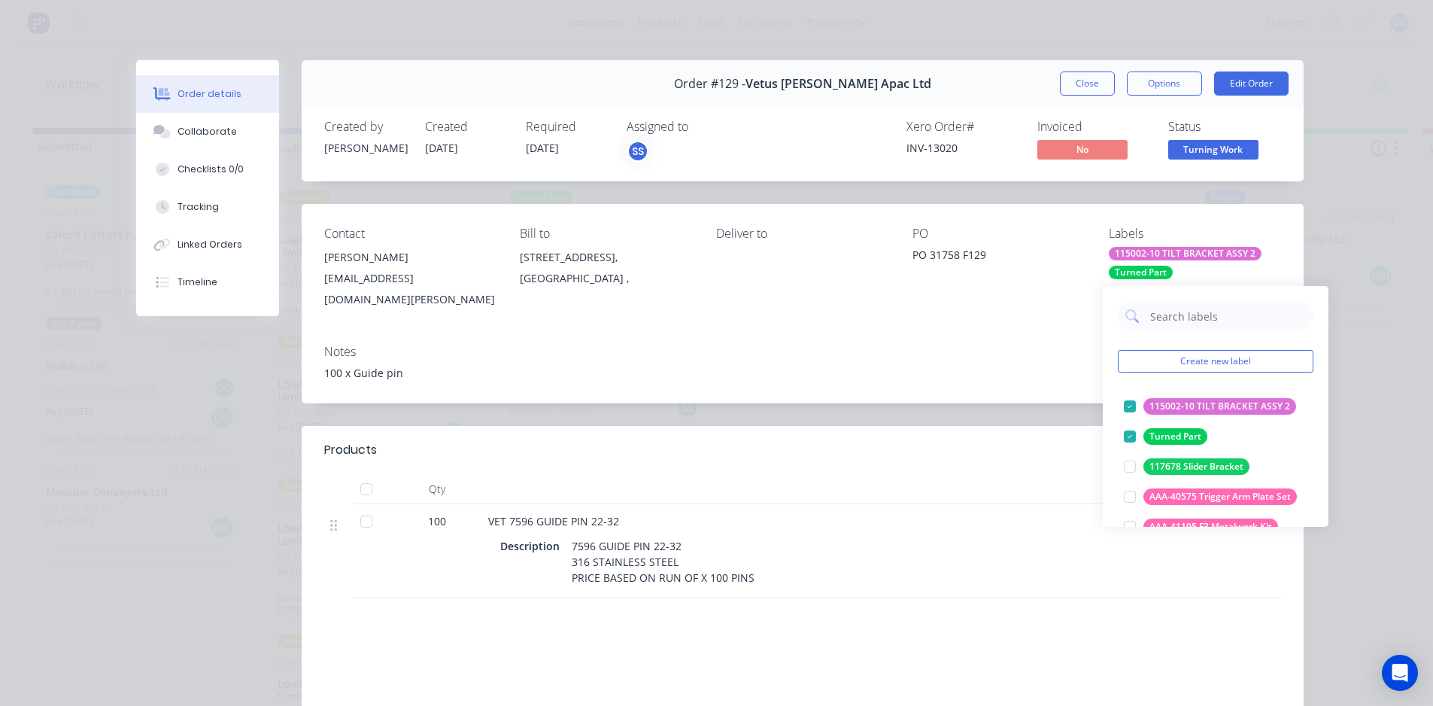
click at [1152, 274] on div "Turned Part" at bounding box center [1141, 273] width 64 height 14
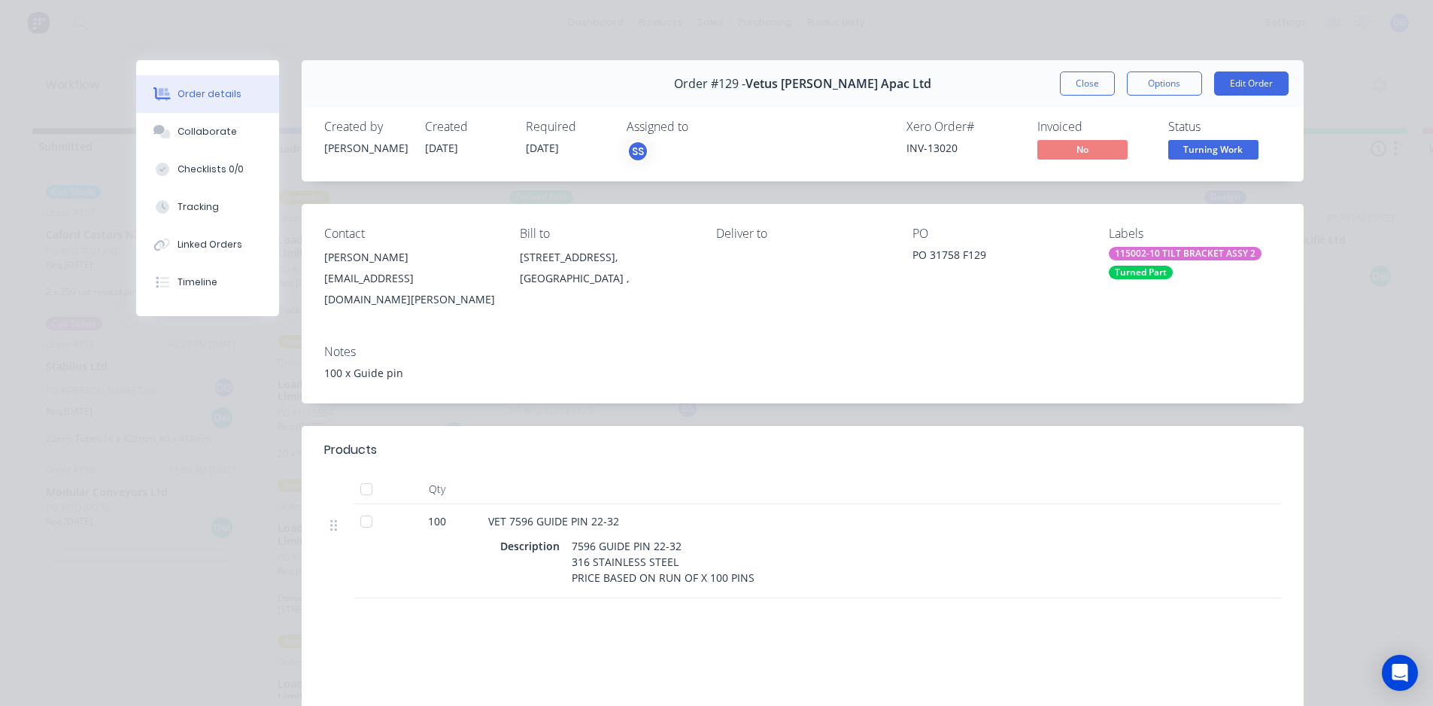
click at [1152, 274] on div "Turned Part" at bounding box center [1141, 273] width 64 height 14
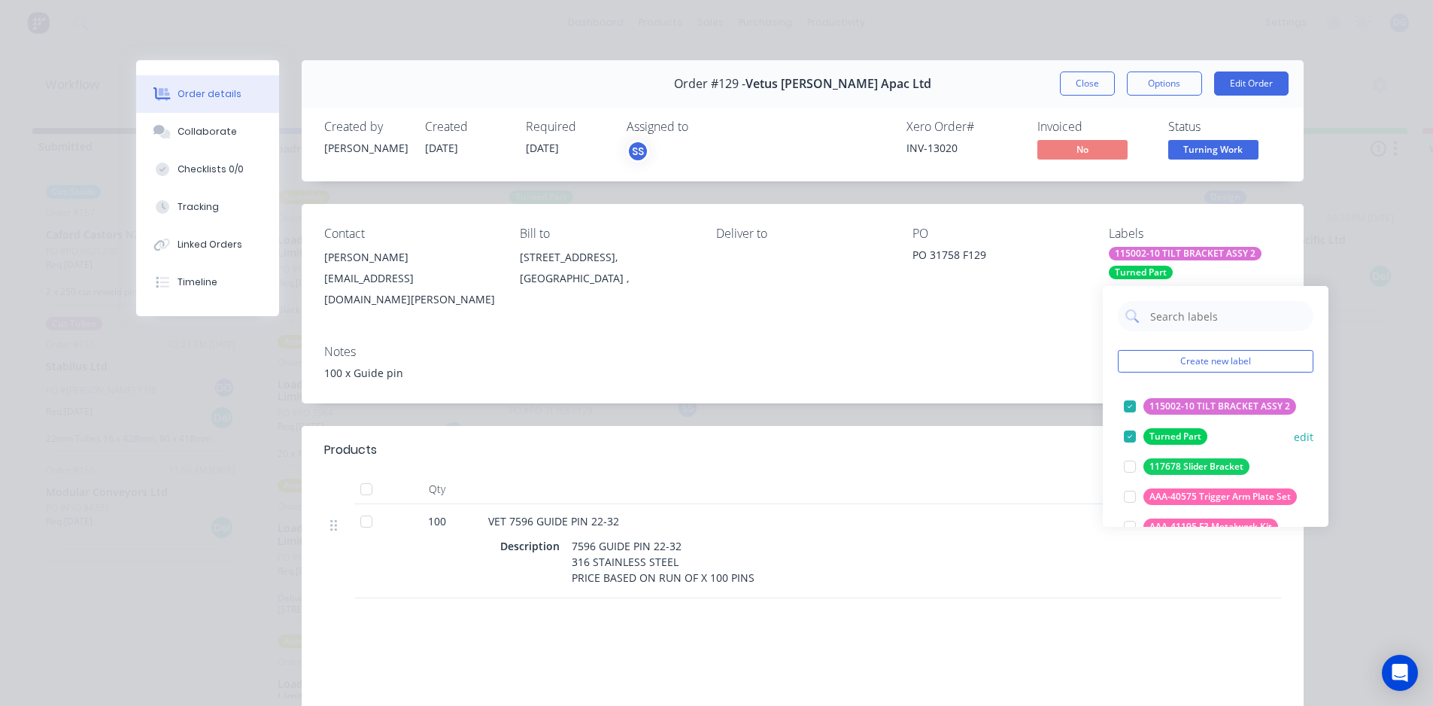
click at [1130, 434] on div at bounding box center [1130, 436] width 30 height 30
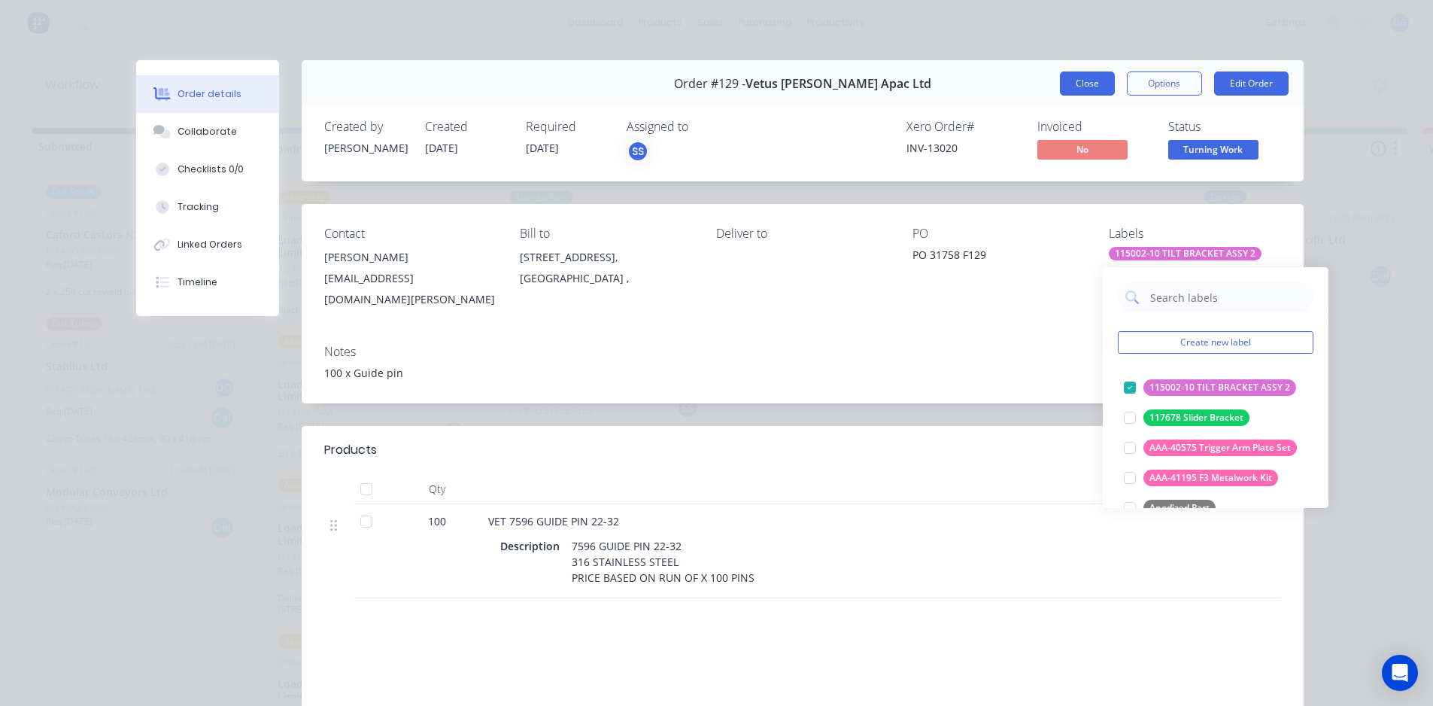
click at [1086, 86] on button "Close" at bounding box center [1087, 83] width 55 height 24
